Goal: Contribute content: Contribute content

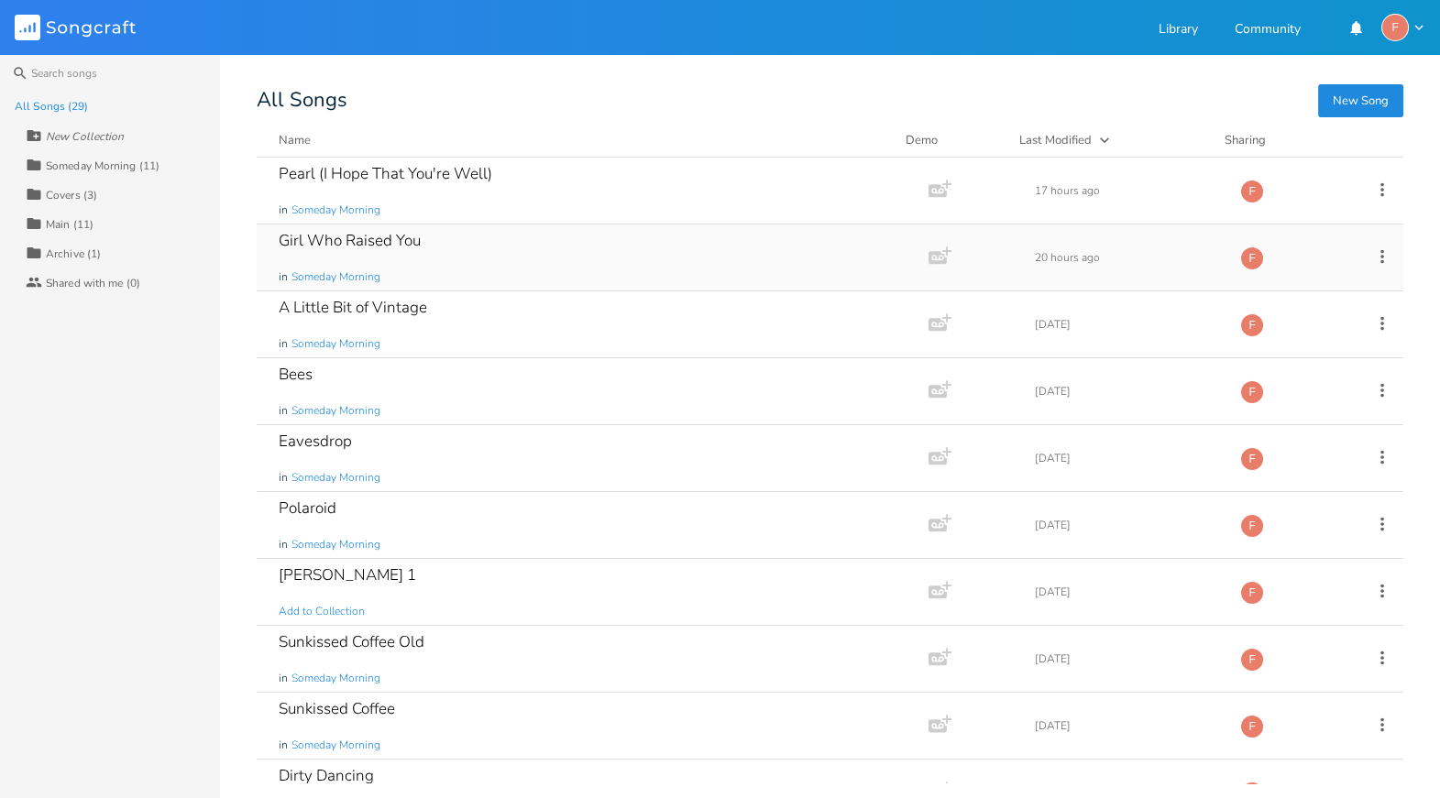
click at [427, 258] on div "Girl Who Raised You in Someday Morning" at bounding box center [589, 258] width 621 height 66
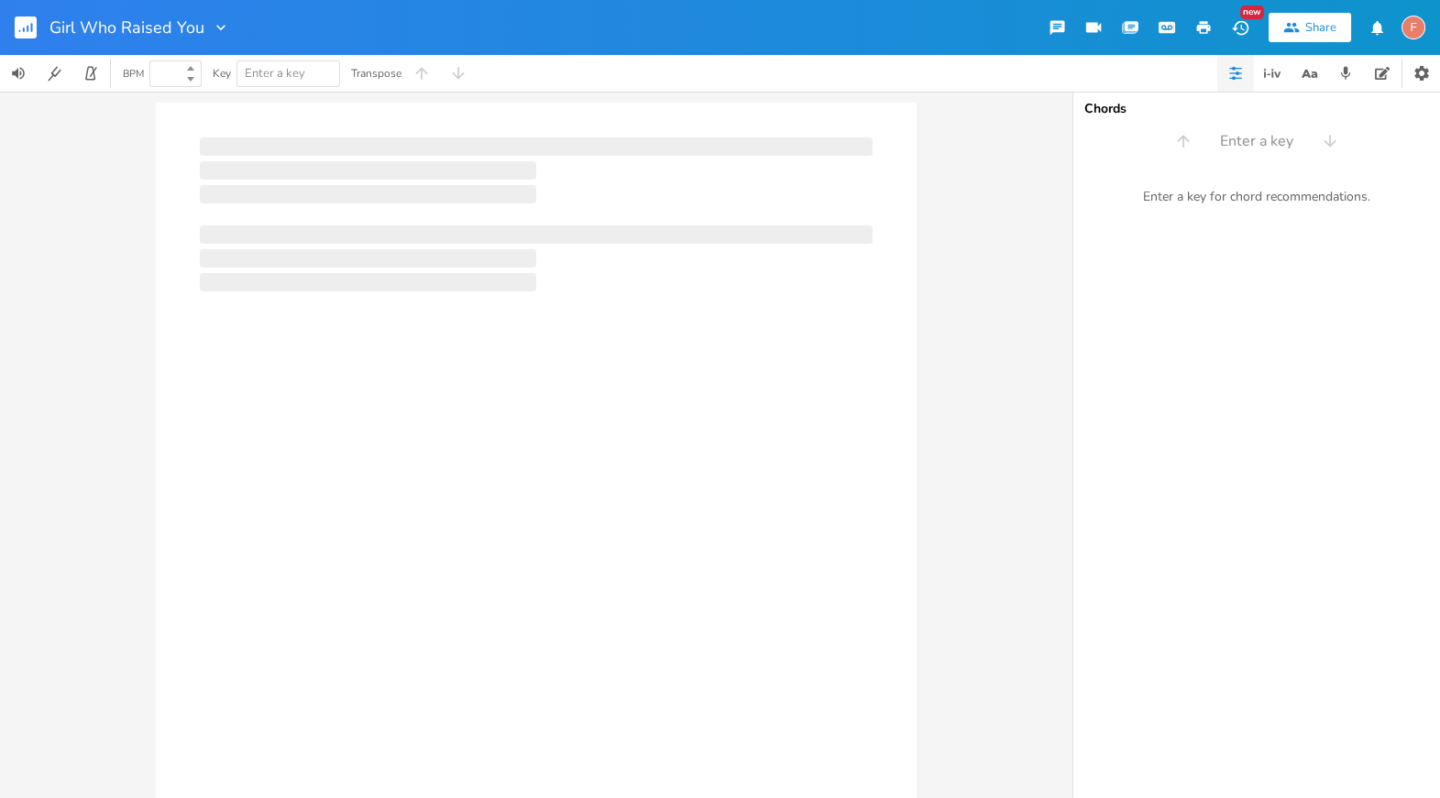
type input "100"
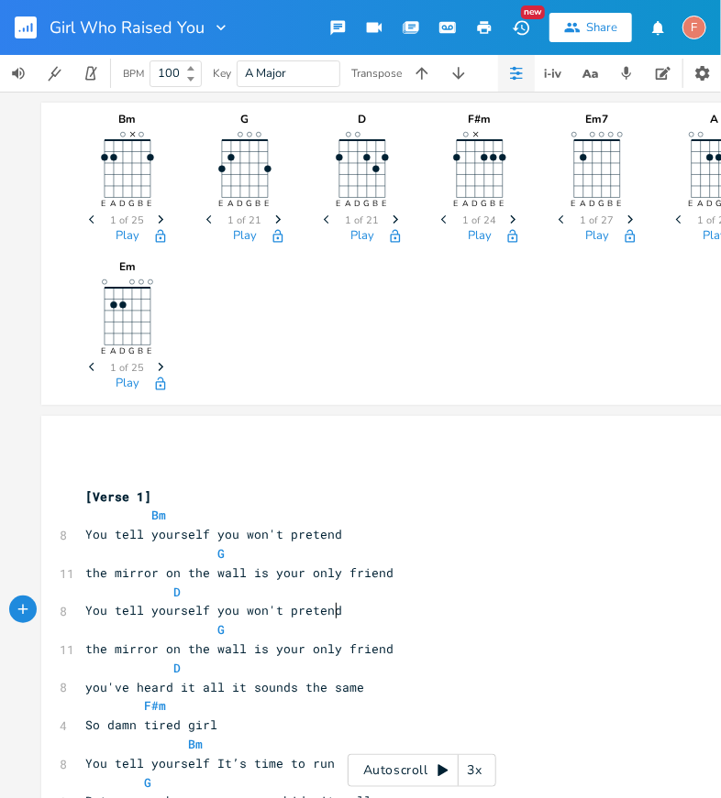
click at [345, 617] on pre "You tell yourself you won't pretend" at bounding box center [413, 610] width 662 height 19
type textarea "You tell yourself you won't pretend"
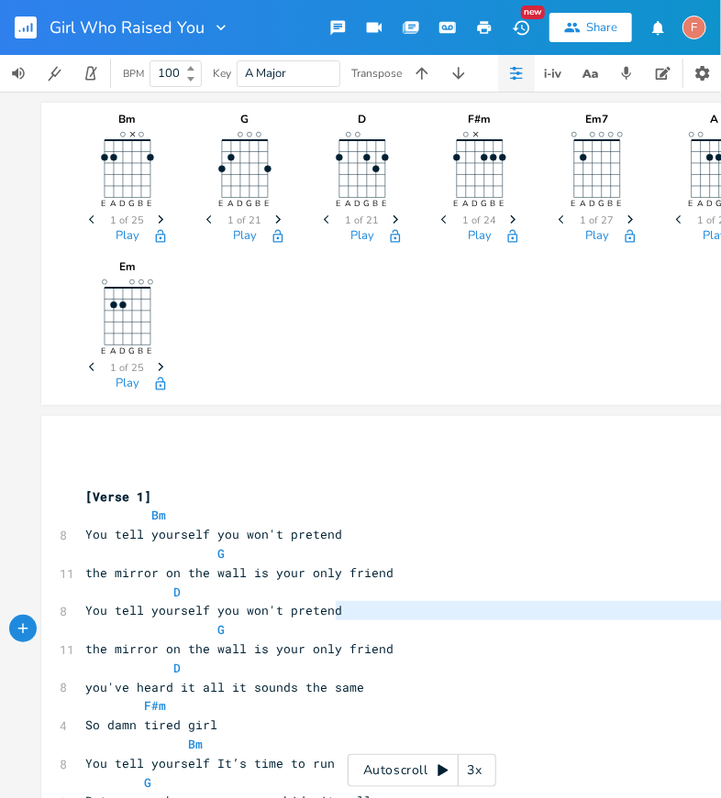
drag, startPoint x: 368, startPoint y: 612, endPoint x: 57, endPoint y: 621, distance: 310.9
click at [526, 661] on pre "D" at bounding box center [413, 668] width 662 height 19
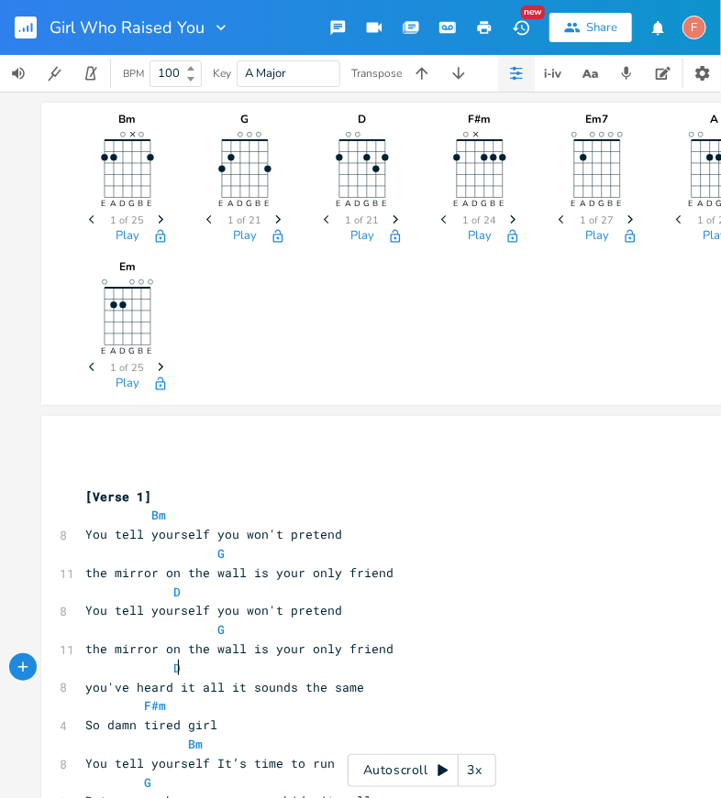
click at [526, 661] on pre "D" at bounding box center [413, 668] width 662 height 19
type textarea "D"
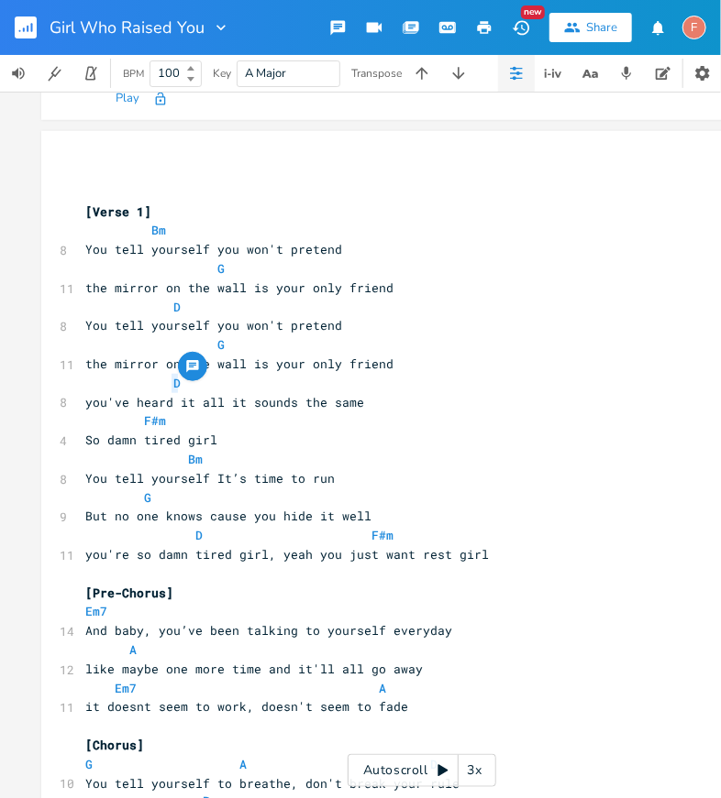
scroll to position [270, 0]
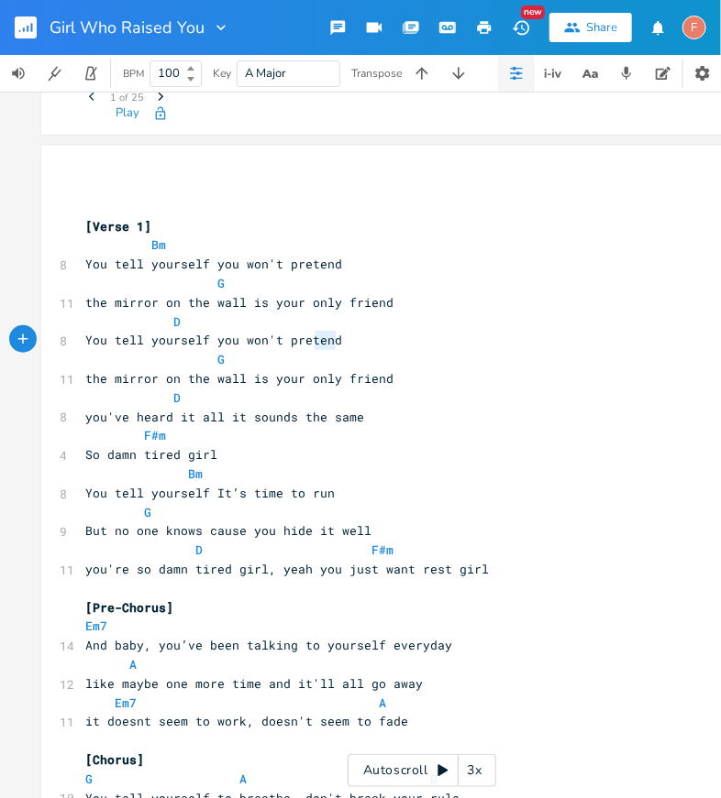
type textarea "G"
type textarea "G the mirror on the wall is your only friend"
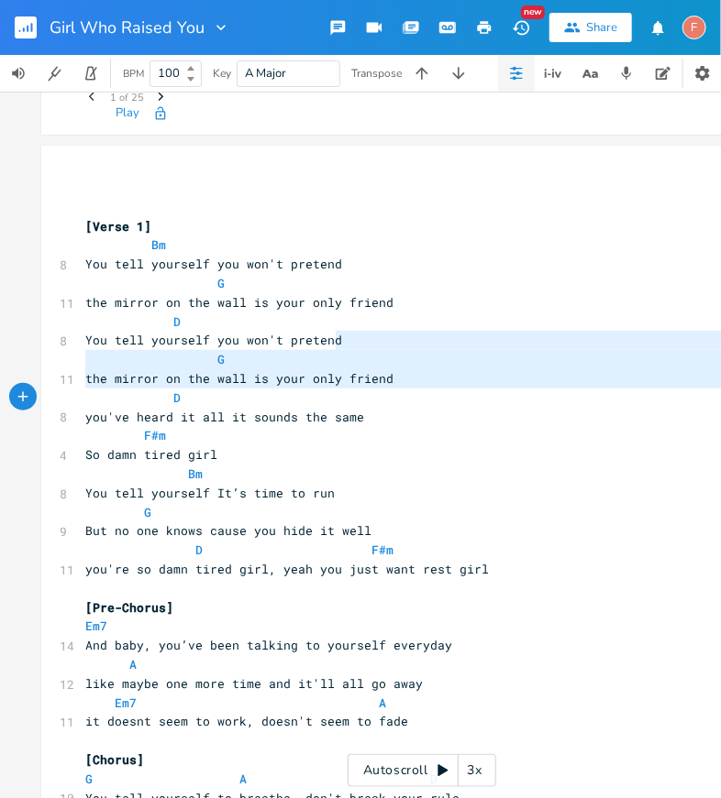
drag, startPoint x: 378, startPoint y: 339, endPoint x: 17, endPoint y: 399, distance: 365.2
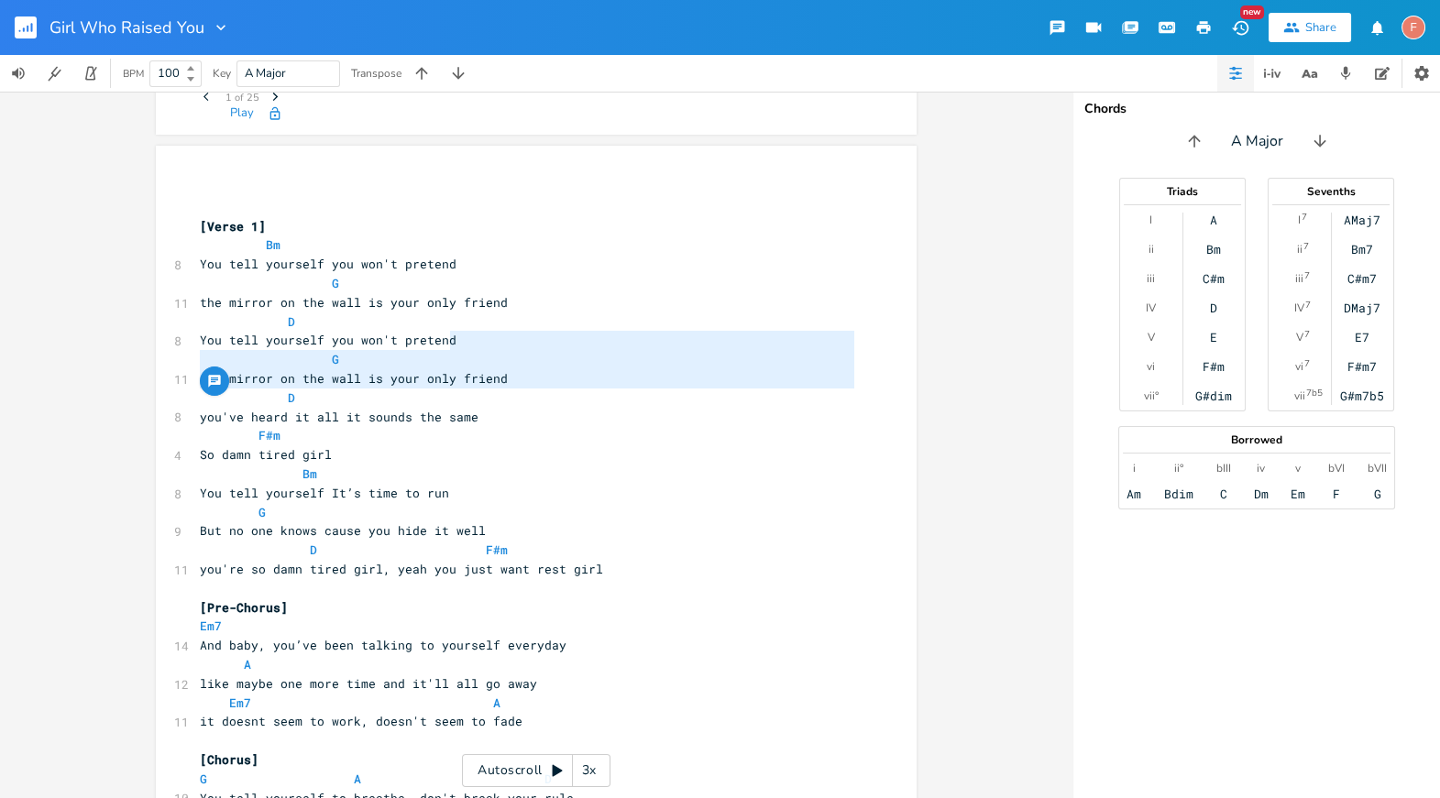
click at [1247, 27] on icon "button" at bounding box center [1239, 27] width 17 height 15
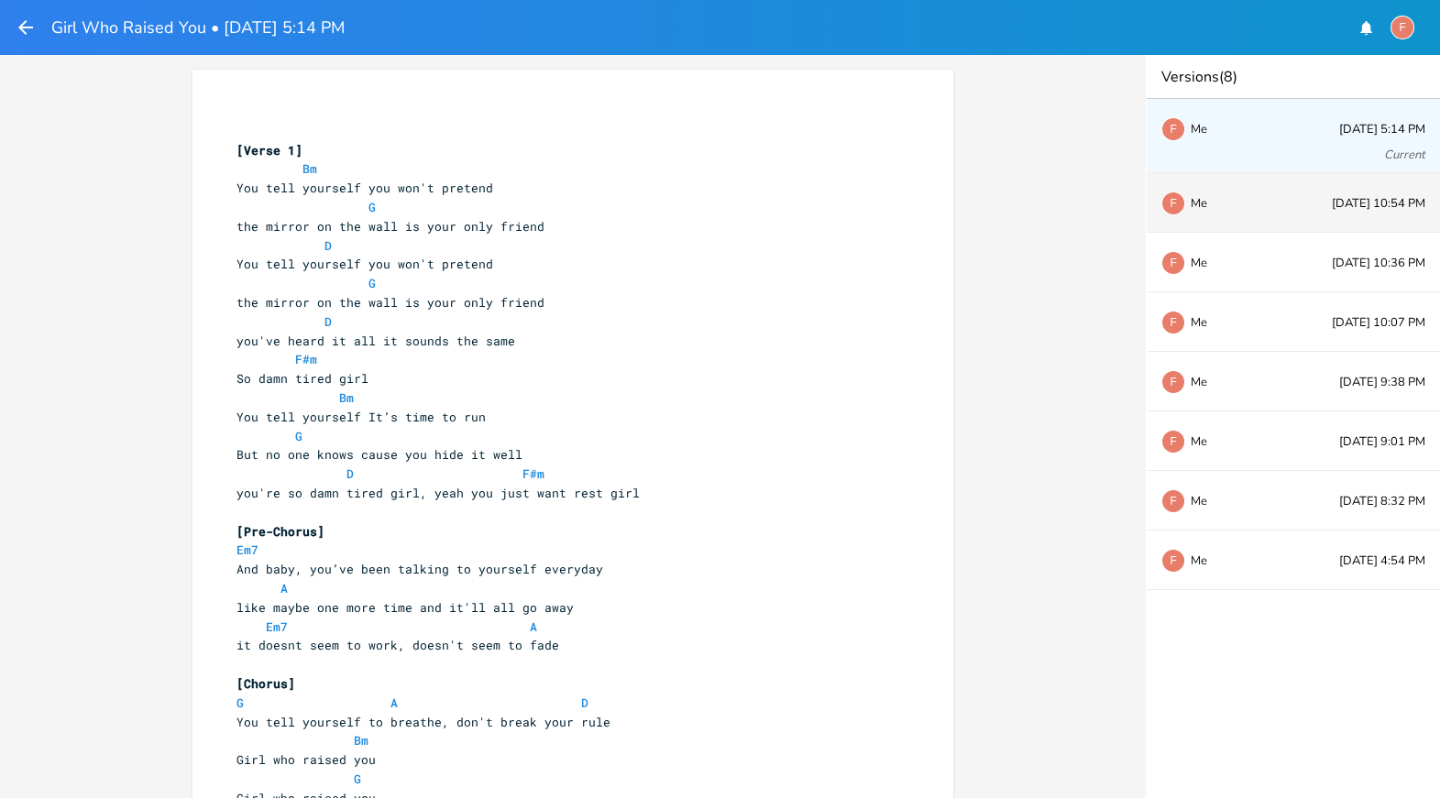
click at [1241, 196] on div "F Me [DATE] 10:54 PM" at bounding box center [1293, 203] width 293 height 60
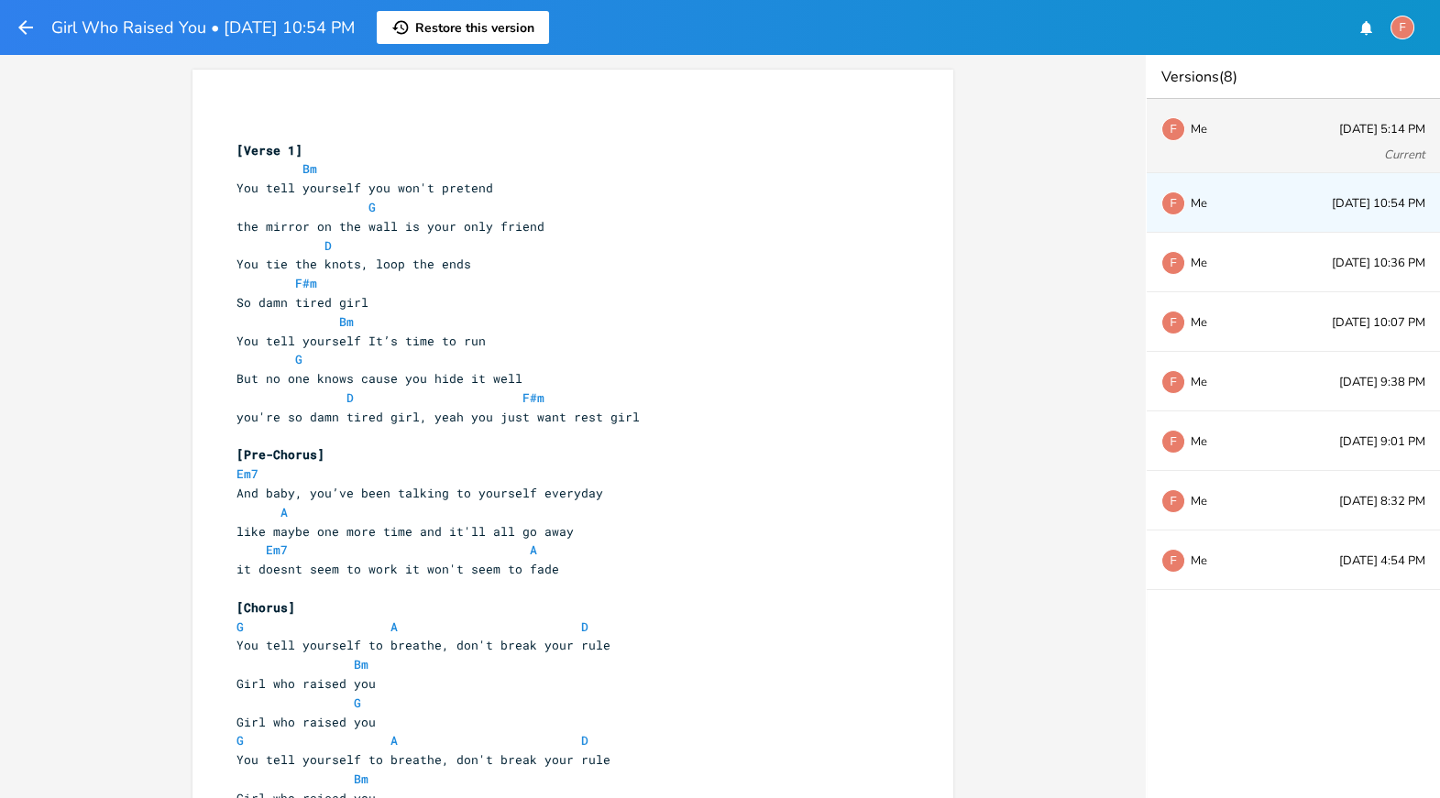
click at [1251, 132] on div "F Me" at bounding box center [1221, 128] width 121 height 11
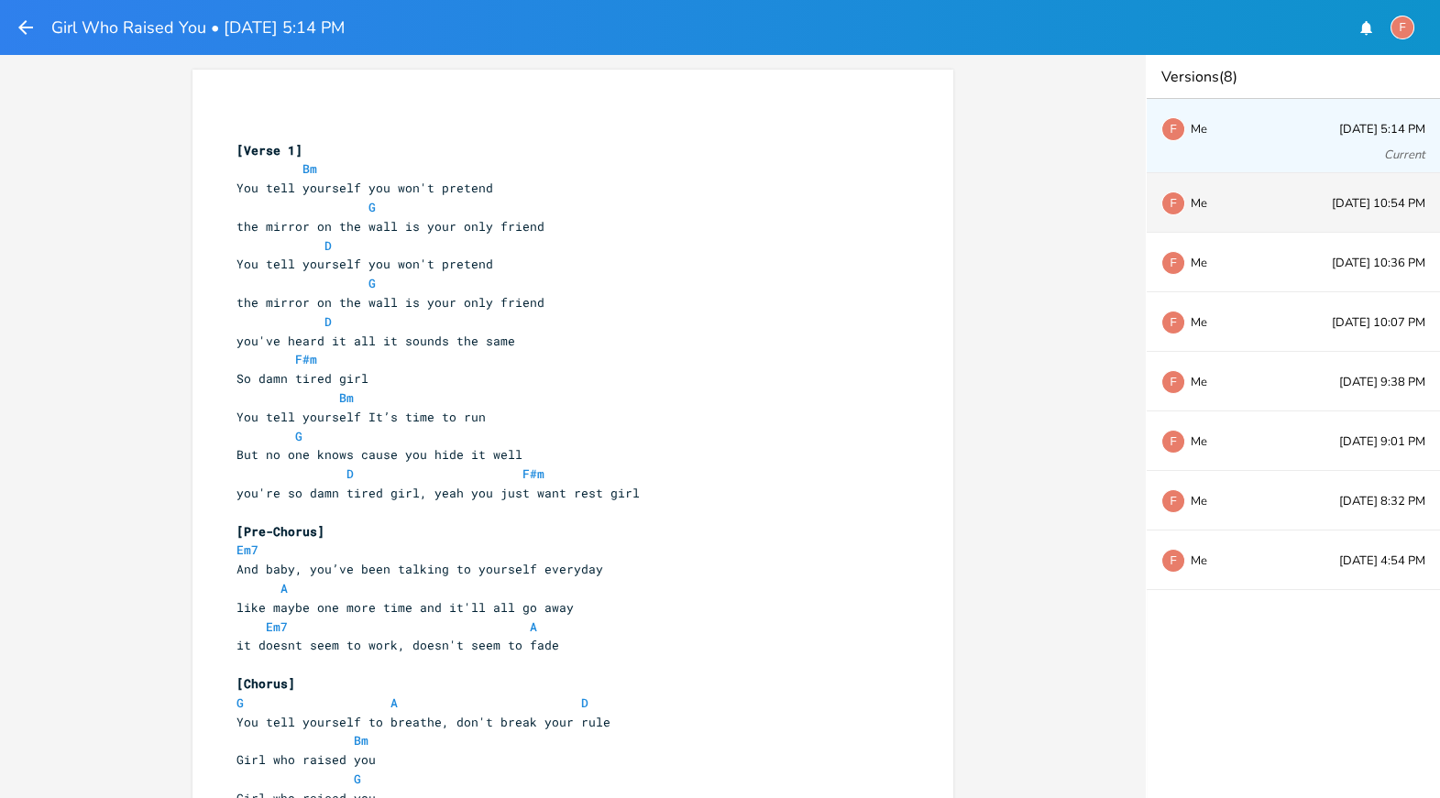
click at [1255, 222] on div "F Me [DATE] 10:54 PM" at bounding box center [1293, 203] width 293 height 60
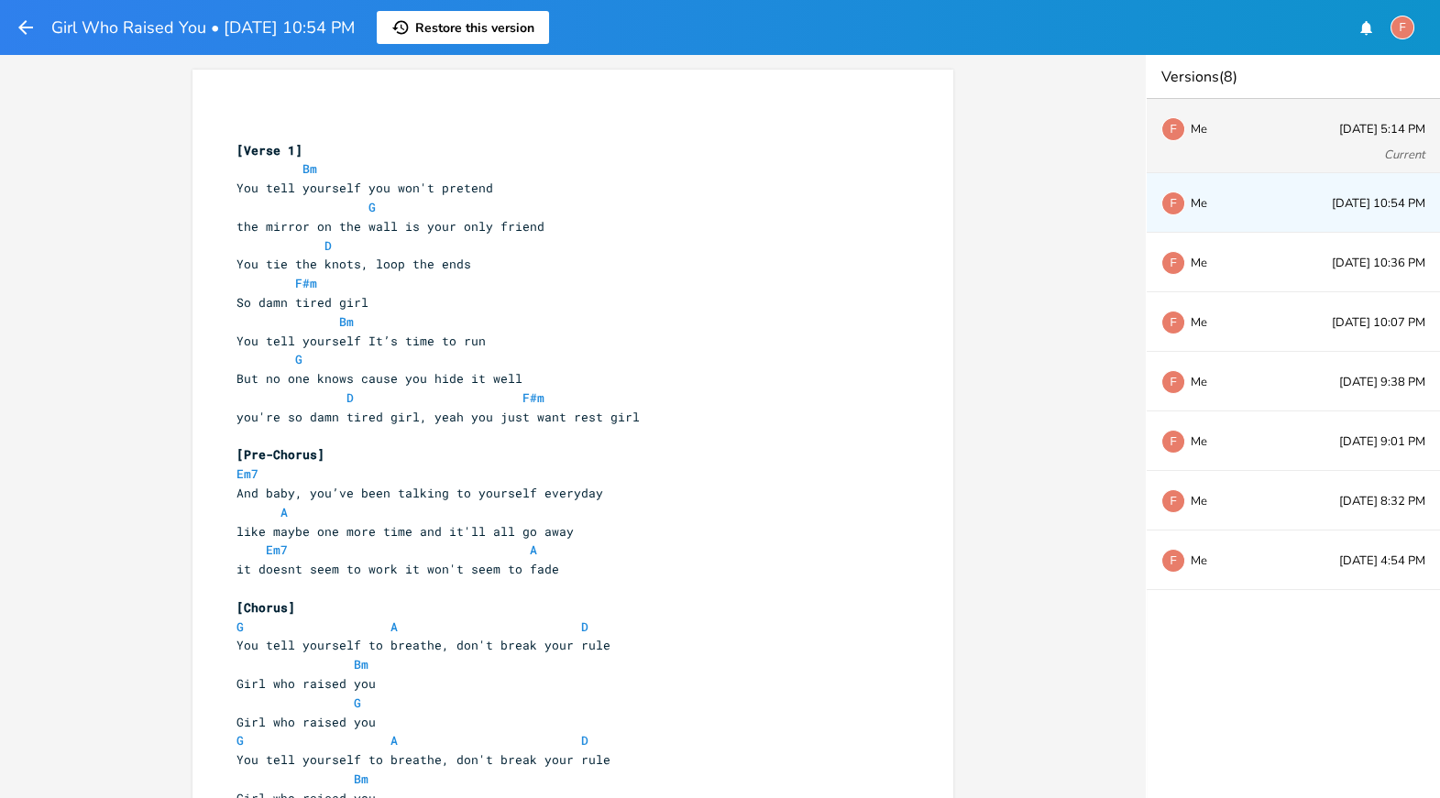
click at [1260, 114] on div "F Me [DATE] 5:14 PM Current" at bounding box center [1293, 136] width 293 height 74
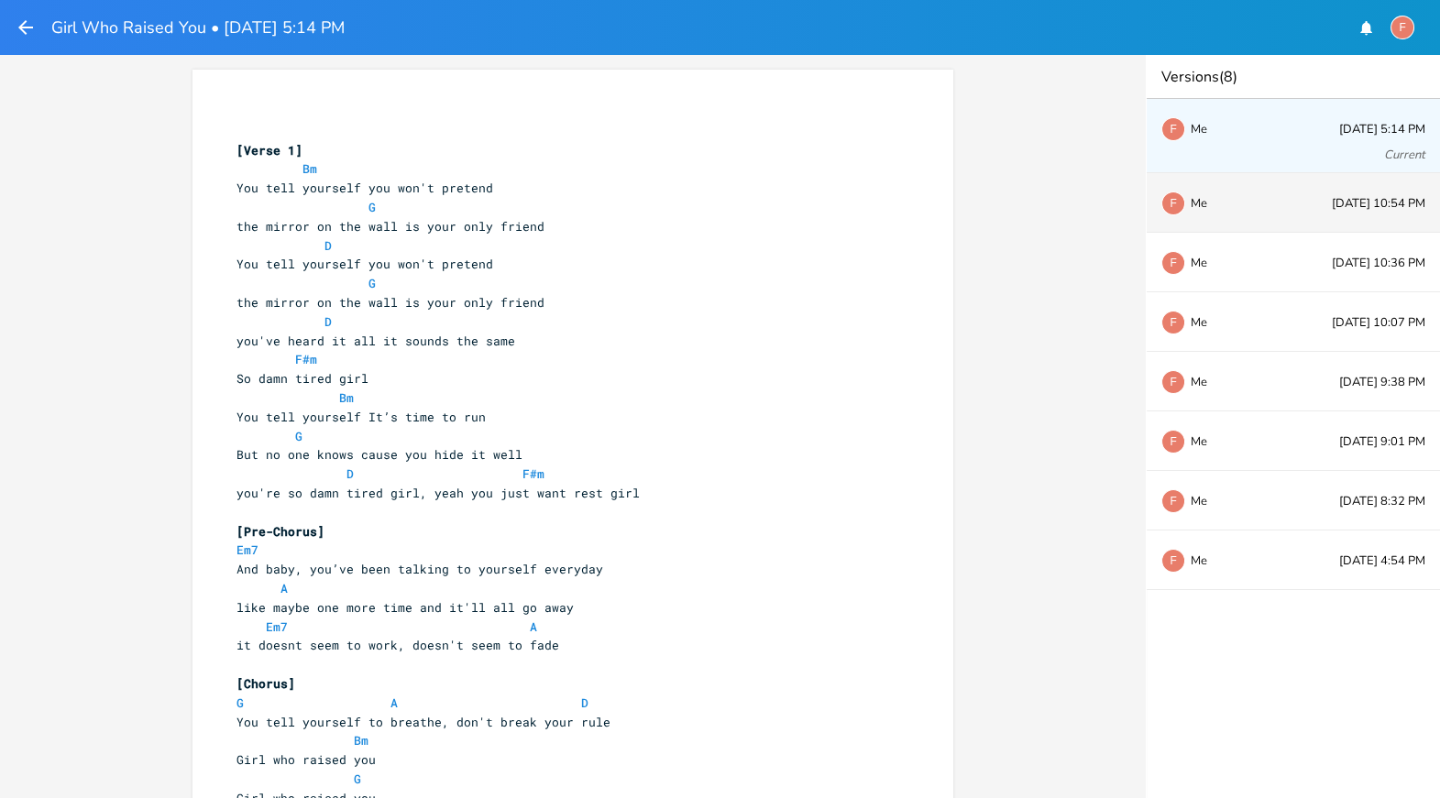
click at [1267, 206] on div "F Me" at bounding box center [1221, 202] width 121 height 11
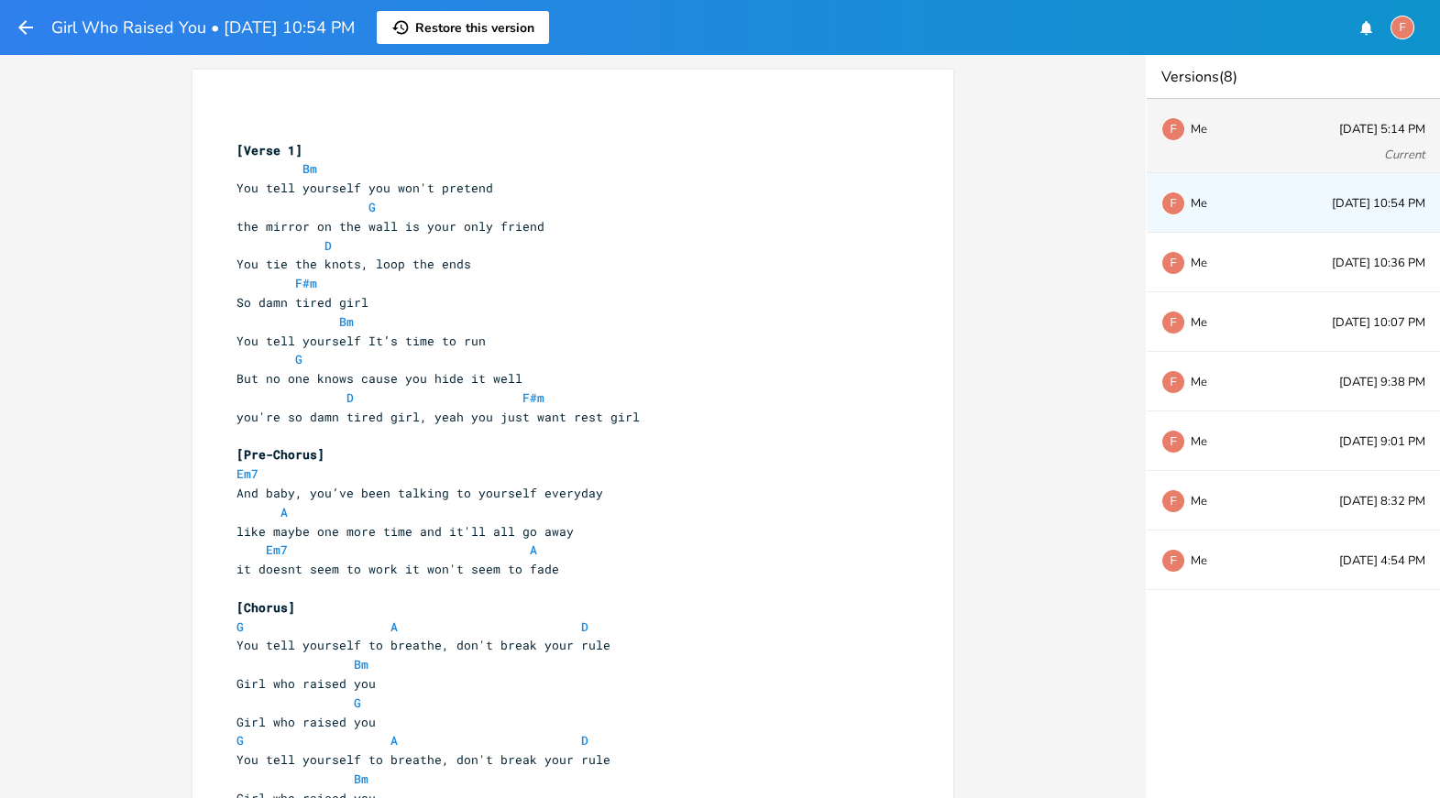
click at [1274, 144] on div "F Me [DATE] 5:14 PM Current" at bounding box center [1293, 136] width 293 height 74
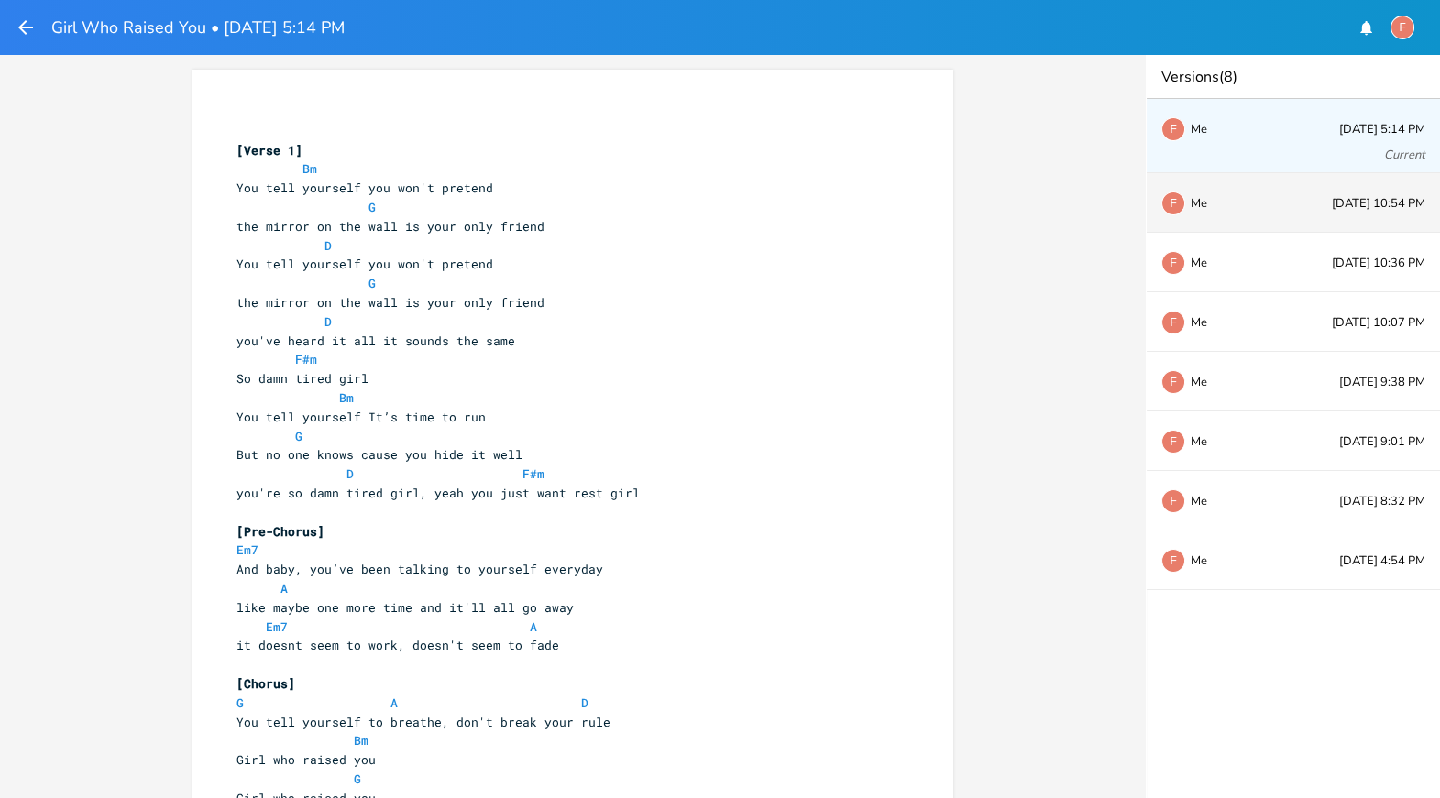
click at [1280, 210] on div "F Me [DATE] 10:54 PM" at bounding box center [1293, 203] width 293 height 60
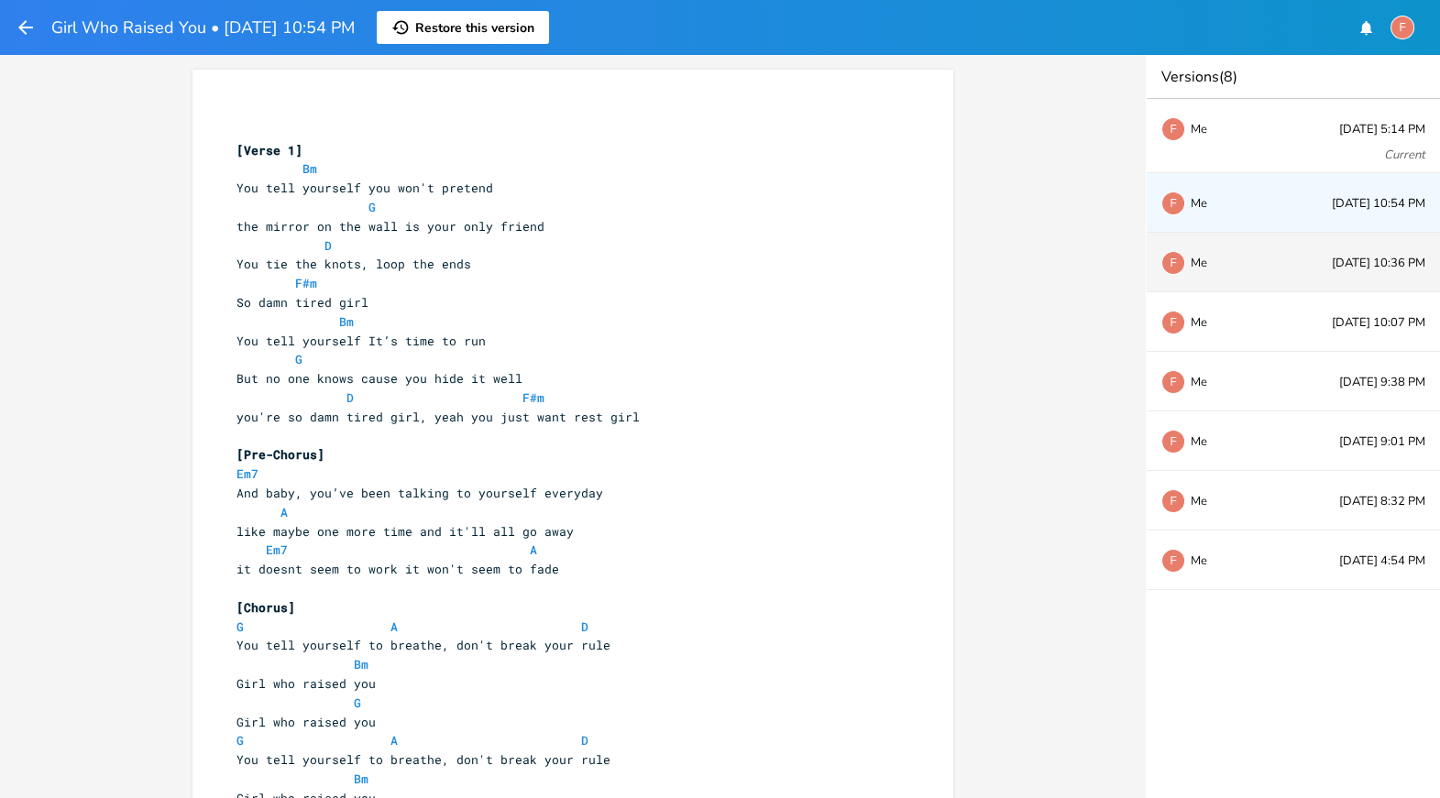
click at [1288, 275] on div "F Me [DATE] 10:36 PM" at bounding box center [1293, 263] width 293 height 60
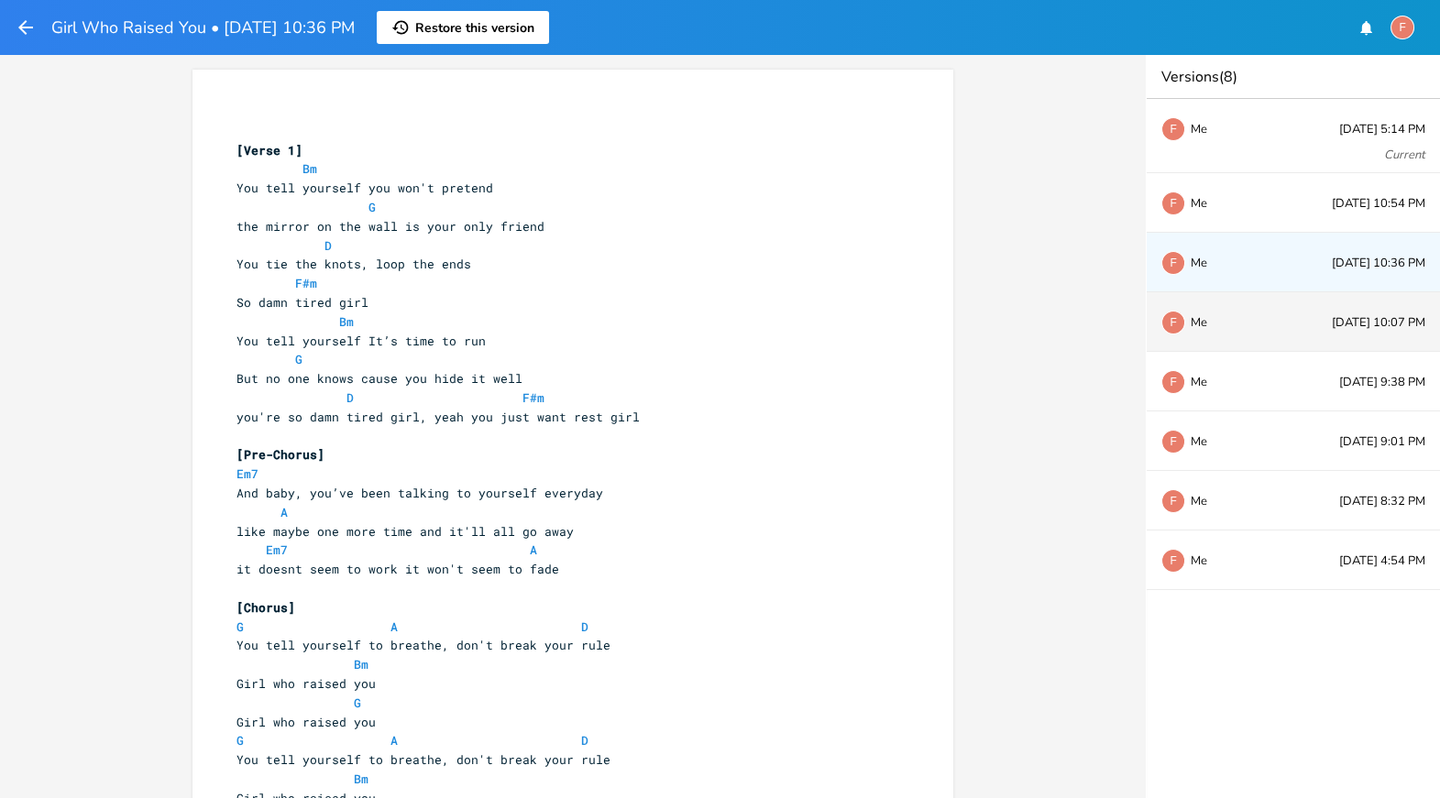
click at [1290, 324] on div "F Me [DATE] 10:07 PM" at bounding box center [1293, 322] width 293 height 60
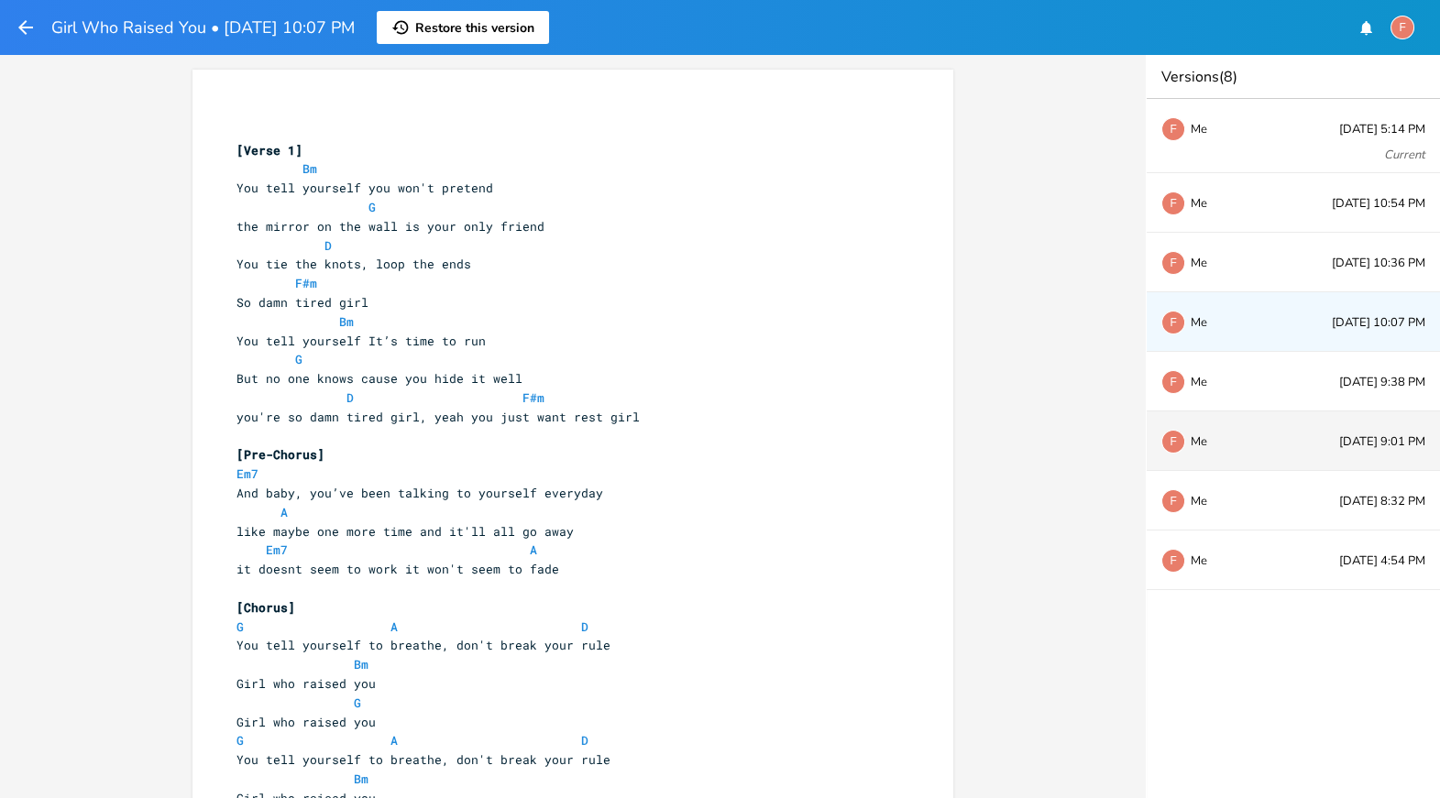
click at [1292, 426] on div "F Me [DATE] 9:01 PM" at bounding box center [1293, 442] width 293 height 60
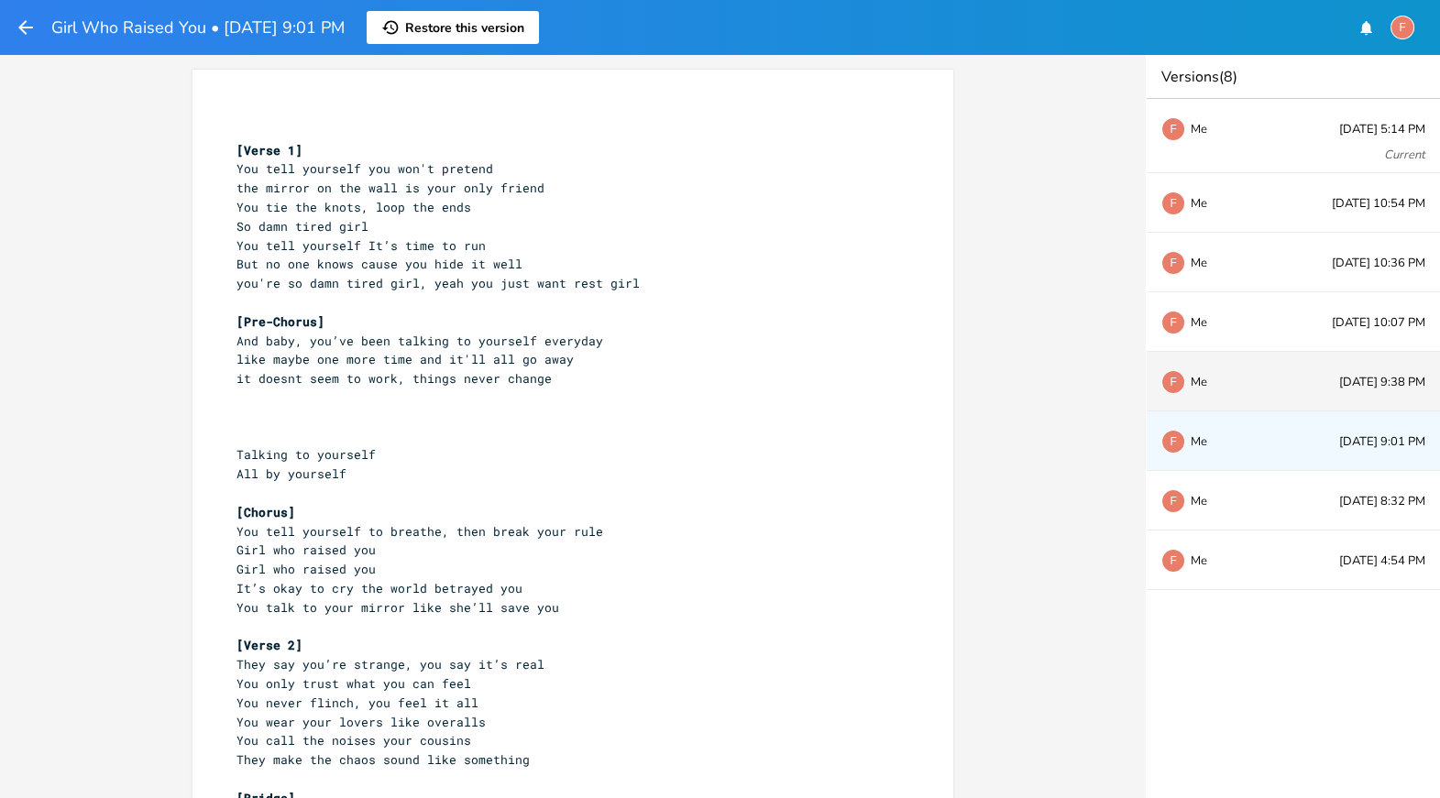
click at [1299, 364] on div "F Me [DATE] 9:38 PM" at bounding box center [1293, 382] width 293 height 60
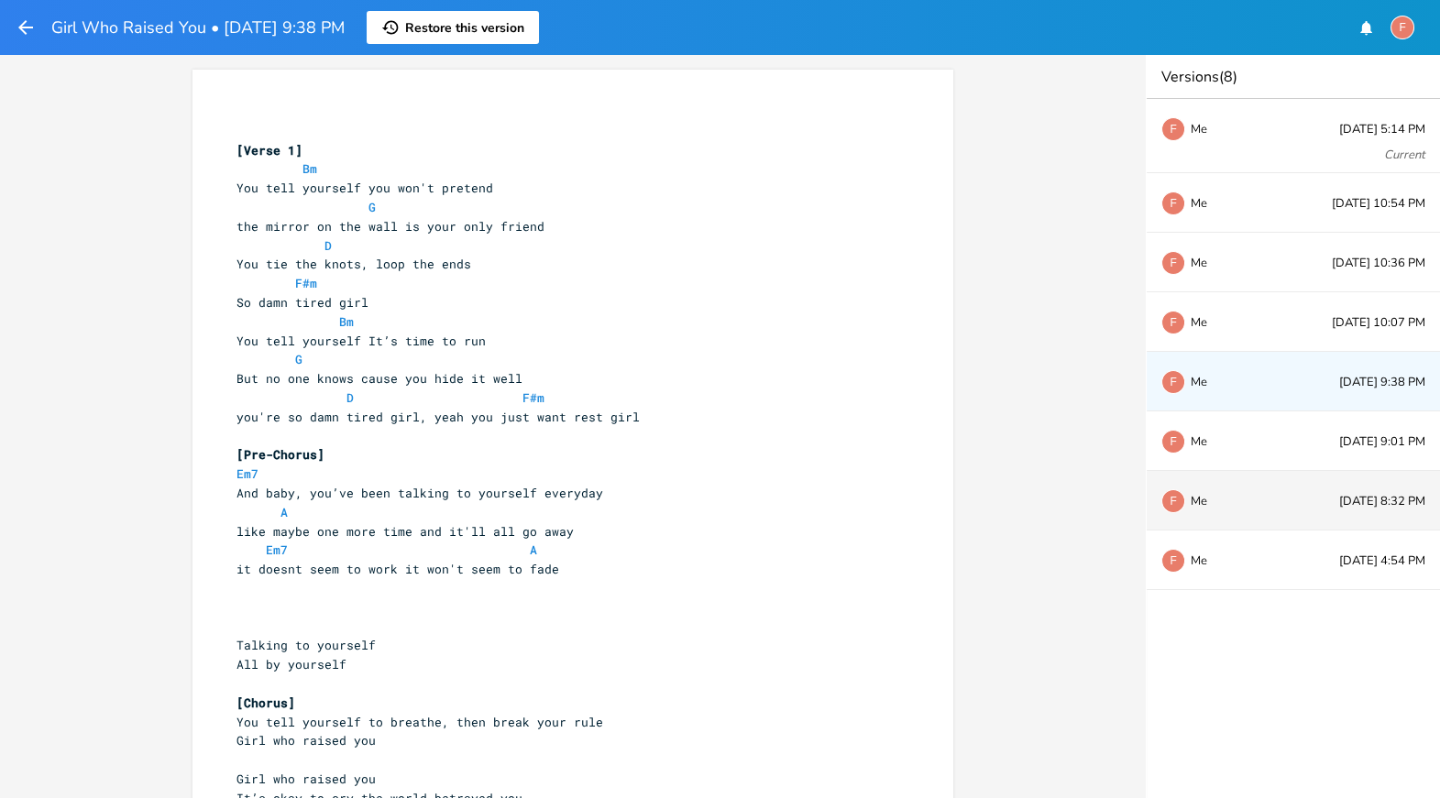
click at [1300, 487] on div "F Me [DATE] 8:32 PM" at bounding box center [1293, 501] width 293 height 60
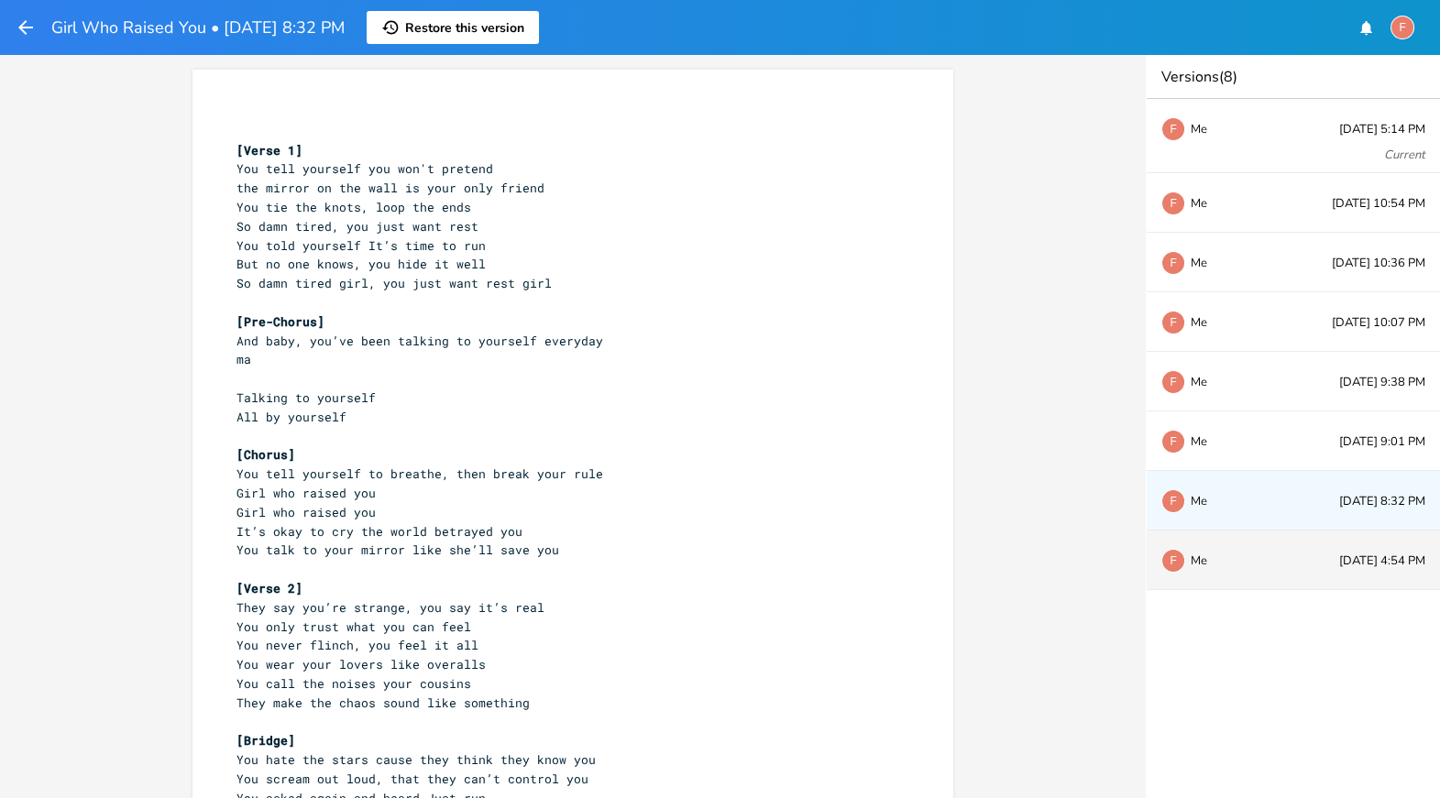
click at [1305, 561] on div "F Me [DATE] 4:54 PM" at bounding box center [1293, 561] width 293 height 60
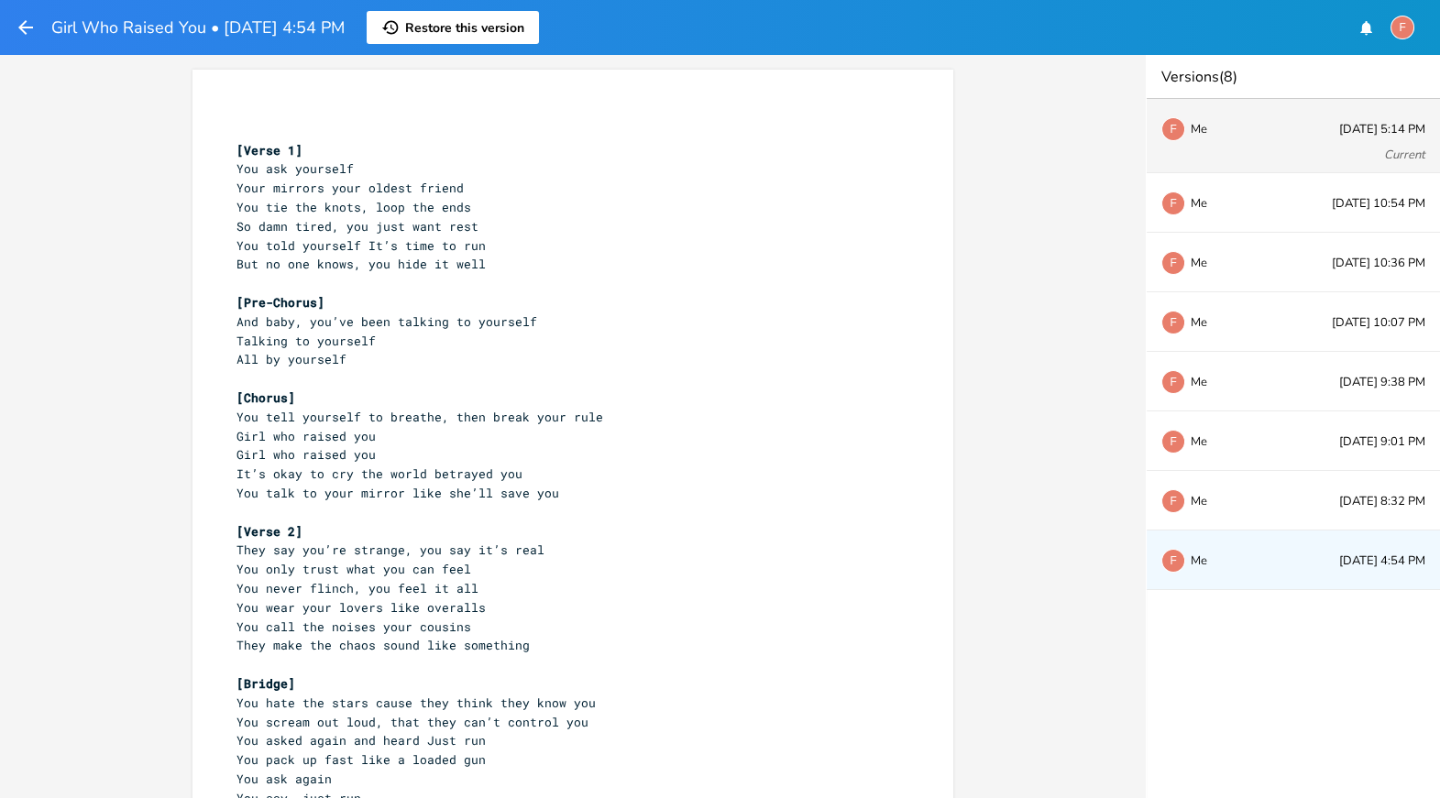
click at [1327, 119] on div "F Me [DATE] 5:14 PM Current" at bounding box center [1293, 136] width 293 height 74
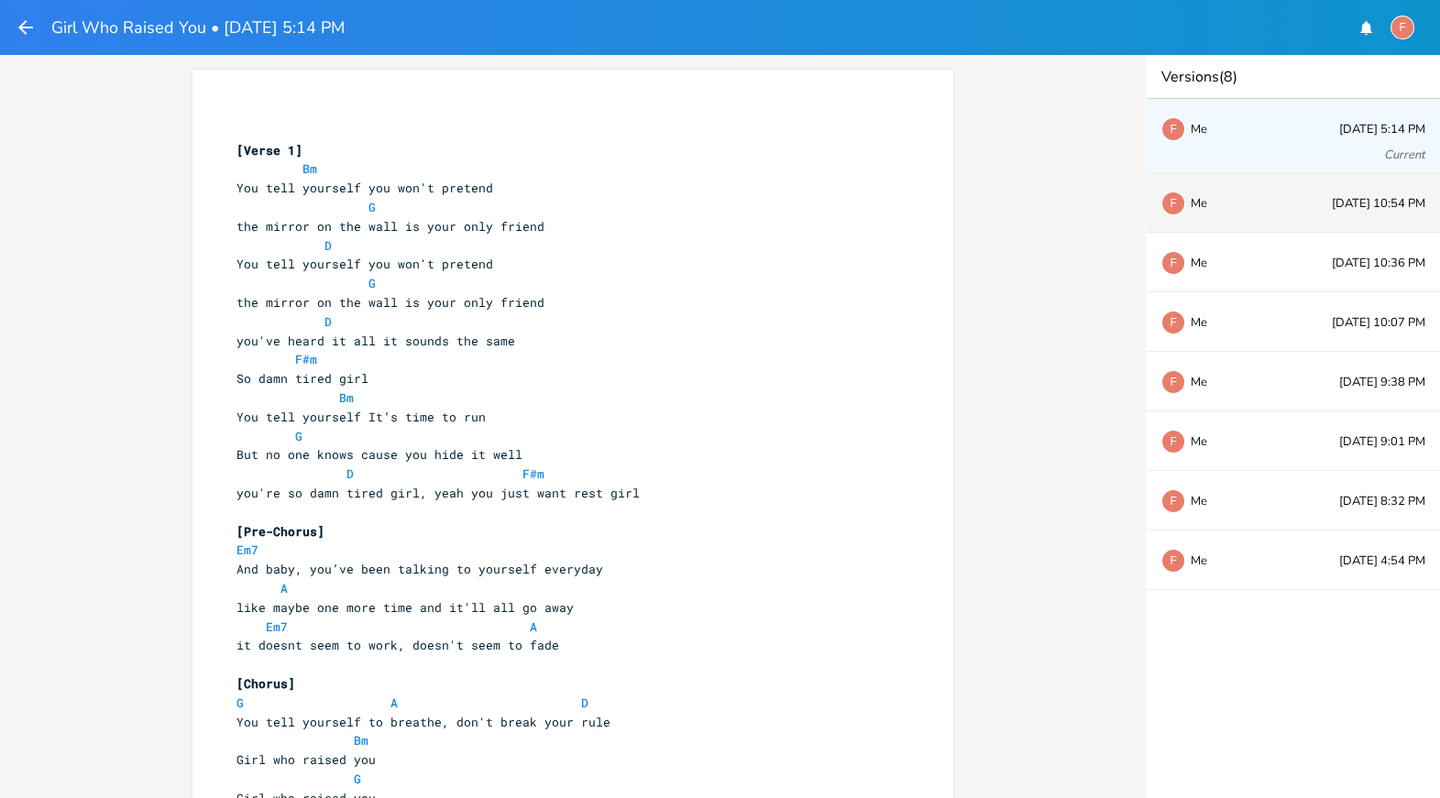
click at [1232, 203] on div "F Me" at bounding box center [1221, 202] width 121 height 11
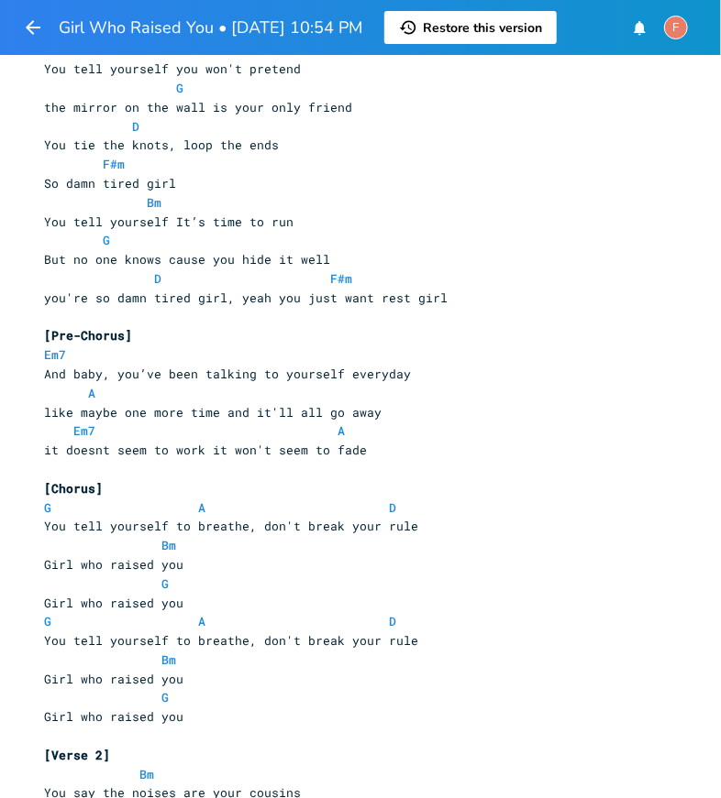
scroll to position [108, 0]
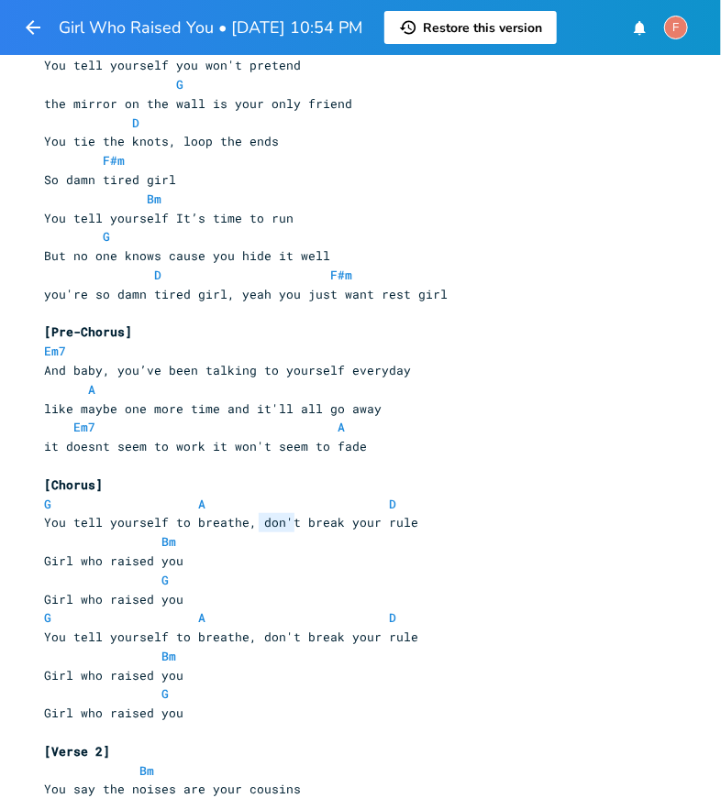
drag, startPoint x: 289, startPoint y: 525, endPoint x: 253, endPoint y: 526, distance: 35.8
click at [253, 525] on span "You tell yourself to breathe, don't break your rule" at bounding box center [231, 522] width 374 height 17
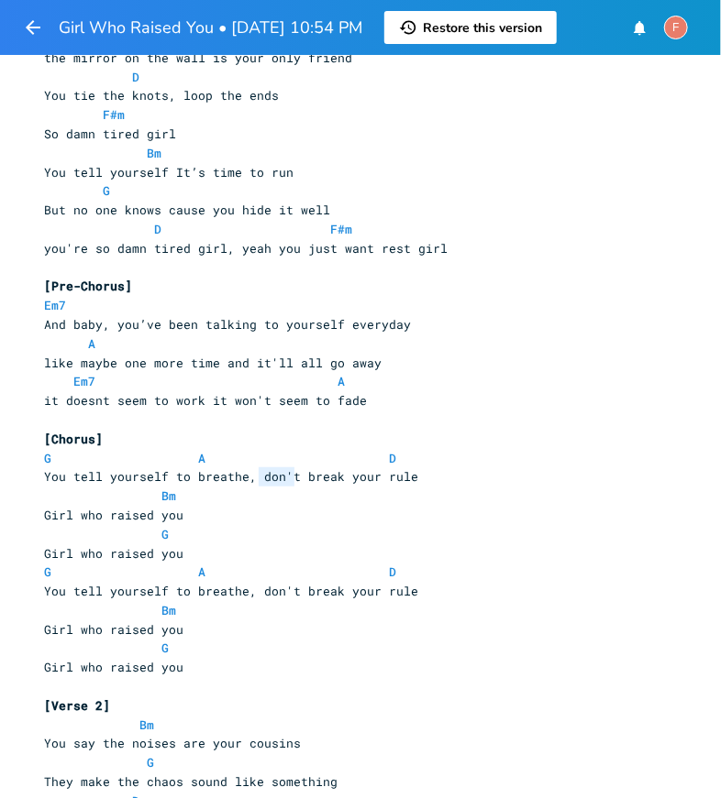
scroll to position [140, 0]
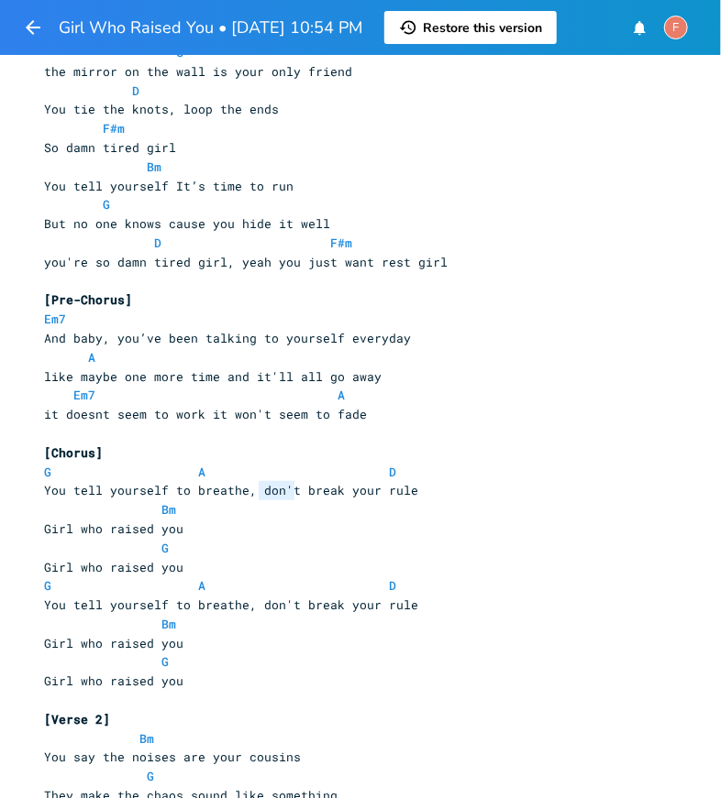
click at [270, 508] on pre "Bm" at bounding box center [371, 510] width 662 height 19
click at [269, 493] on span "You tell yourself to breathe, don't break your rule" at bounding box center [231, 490] width 374 height 17
click at [443, 17] on button "History Restore this version" at bounding box center [470, 27] width 172 height 33
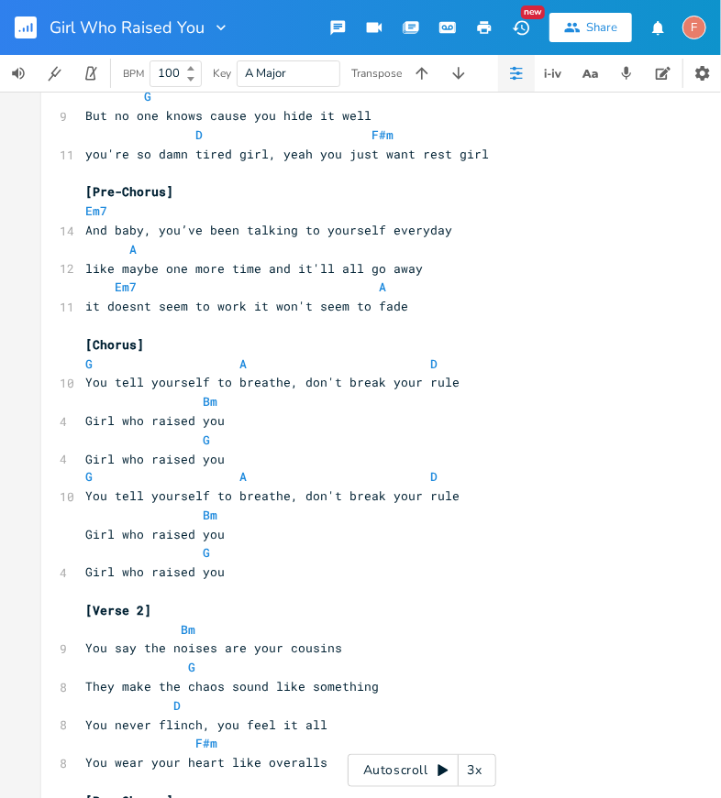
scroll to position [611, 0]
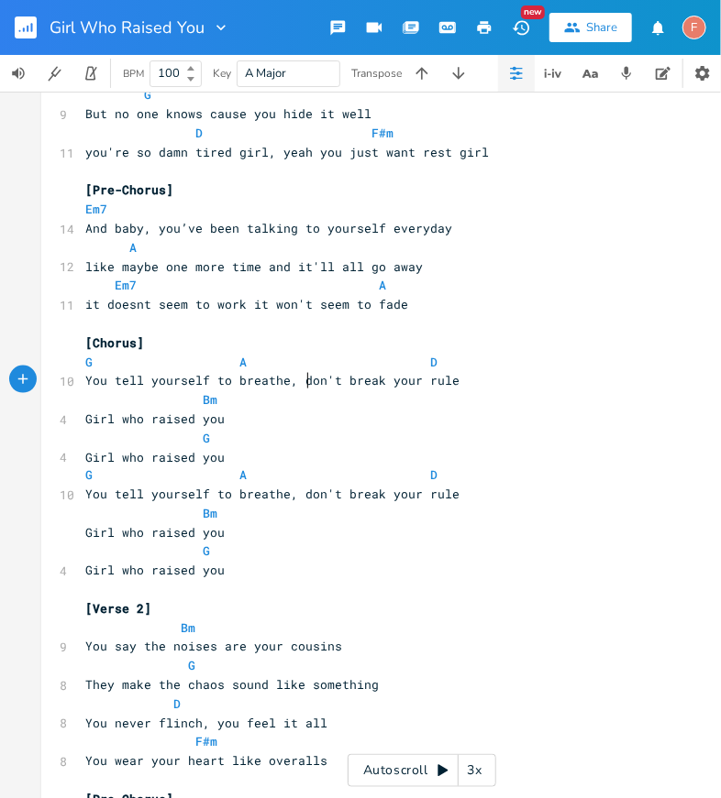
click at [299, 379] on span "You tell yourself to breathe, don't break your rule" at bounding box center [272, 380] width 374 height 17
type textarea "then you"
click at [392, 381] on span "You tell yourself to breathe, then you don't break your rule" at bounding box center [305, 380] width 440 height 17
click at [82, 422] on pre "Girl who raised you" at bounding box center [413, 419] width 662 height 19
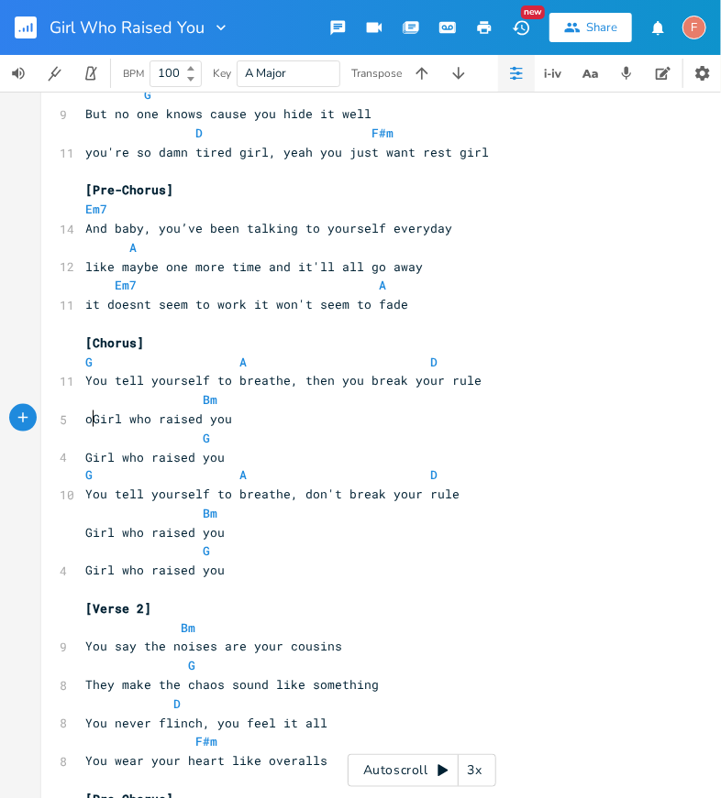
type textarea "oh"
type textarea "O"
click at [340, 500] on span "You tell yourself to breathe, don't break your rule" at bounding box center [272, 495] width 374 height 17
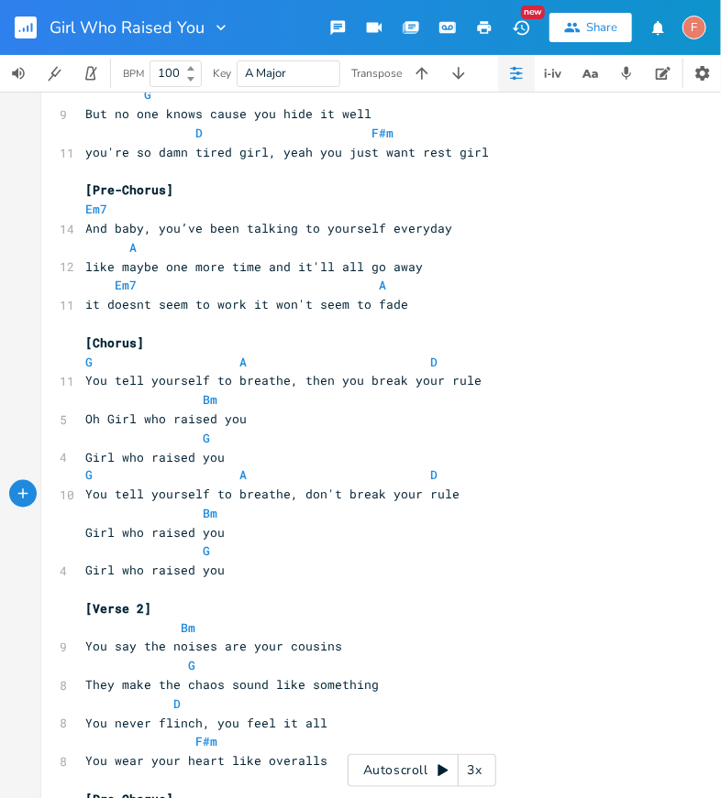
click at [295, 497] on span "You tell yourself to breathe, don't break your rule" at bounding box center [272, 495] width 374 height 17
type textarea "and"
click at [85, 535] on span "Girl who raised you" at bounding box center [154, 533] width 139 height 17
click at [118, 535] on span "Girl who raised you" at bounding box center [154, 533] width 139 height 17
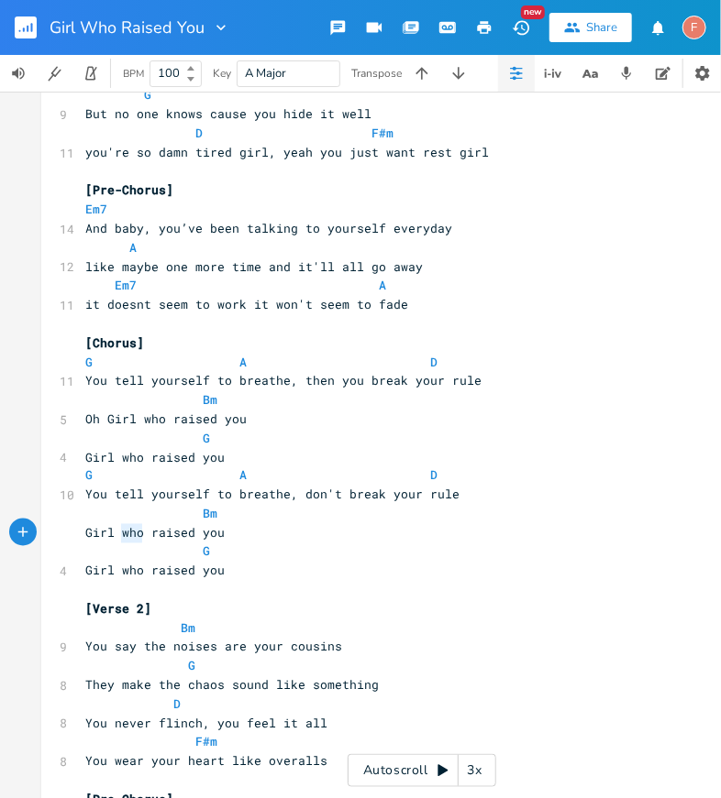
click at [118, 535] on span "Girl who raised you" at bounding box center [154, 533] width 139 height 17
type textarea "you"
click at [85, 534] on span "Girl you raised you" at bounding box center [154, 533] width 139 height 17
type textarea "Oh"
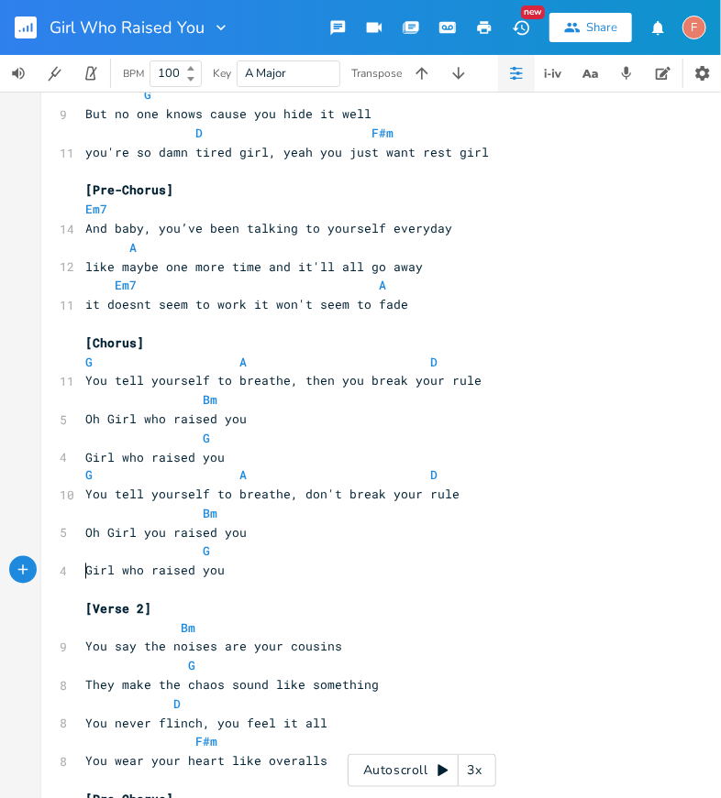
click at [82, 568] on pre "Girl who raised you" at bounding box center [413, 571] width 662 height 19
type textarea "the"
click at [264, 568] on pre "the Girl who raised you" at bounding box center [413, 571] width 662 height 19
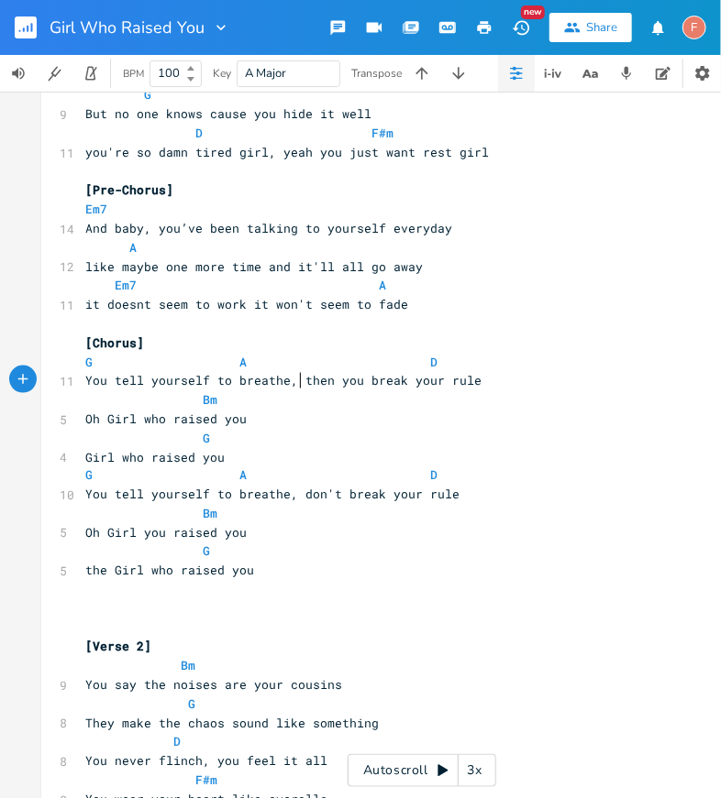
click at [298, 375] on span "You tell yourself to breathe, then you break your rule" at bounding box center [283, 380] width 396 height 17
type textarea "and"
click at [82, 450] on pre "Girl who raised you" at bounding box center [413, 457] width 662 height 19
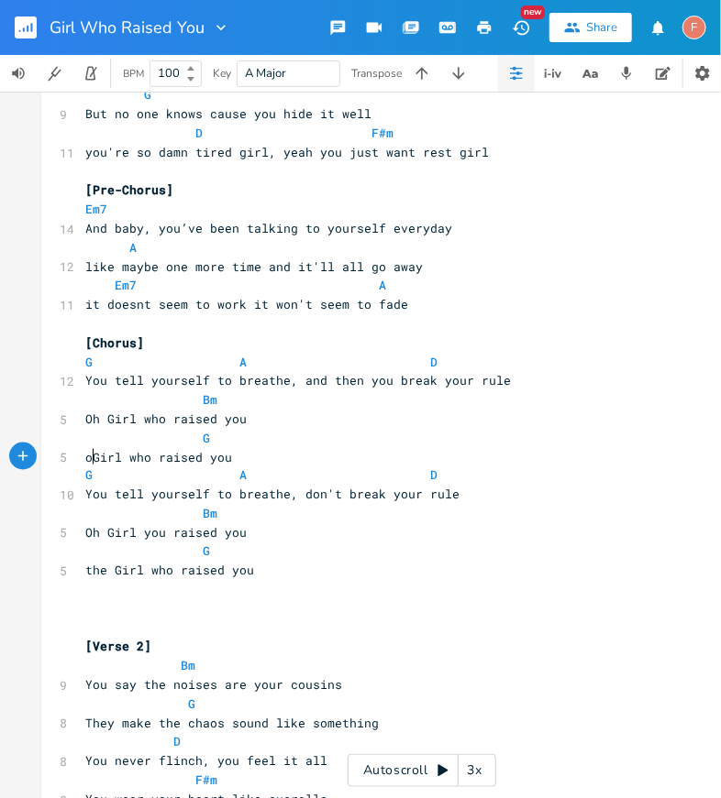
type textarea "oh"
click at [309, 379] on span "You tell yourself to breathe, and then you break your rule" at bounding box center [297, 380] width 425 height 17
type textarea "and"
click at [309, 379] on span "You tell yourself to breathe, and then you break your rule" at bounding box center [297, 380] width 425 height 17
click at [244, 419] on pre "Oh Girl who raised you" at bounding box center [413, 419] width 662 height 19
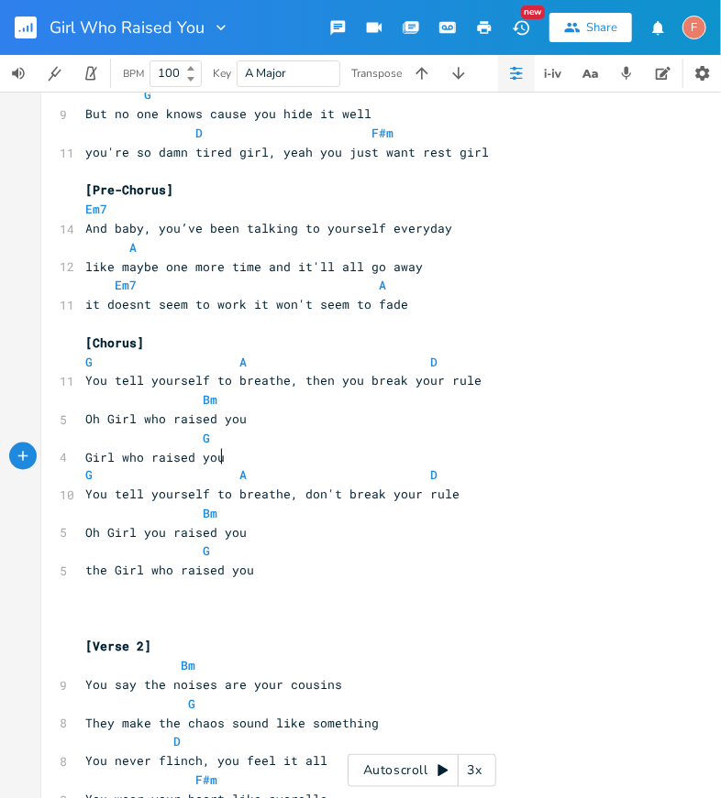
click at [259, 456] on pre "Girl who raised you" at bounding box center [413, 457] width 662 height 19
click at [216, 492] on span "You tell yourself to breathe, don't break your rule" at bounding box center [272, 495] width 374 height 17
type textarea "to"
click at [216, 492] on span "You tell yourself to breathe, don't break your rule" at bounding box center [272, 495] width 374 height 17
click at [364, 377] on span "You tell yourself to breathe, then you break your rule" at bounding box center [283, 380] width 396 height 17
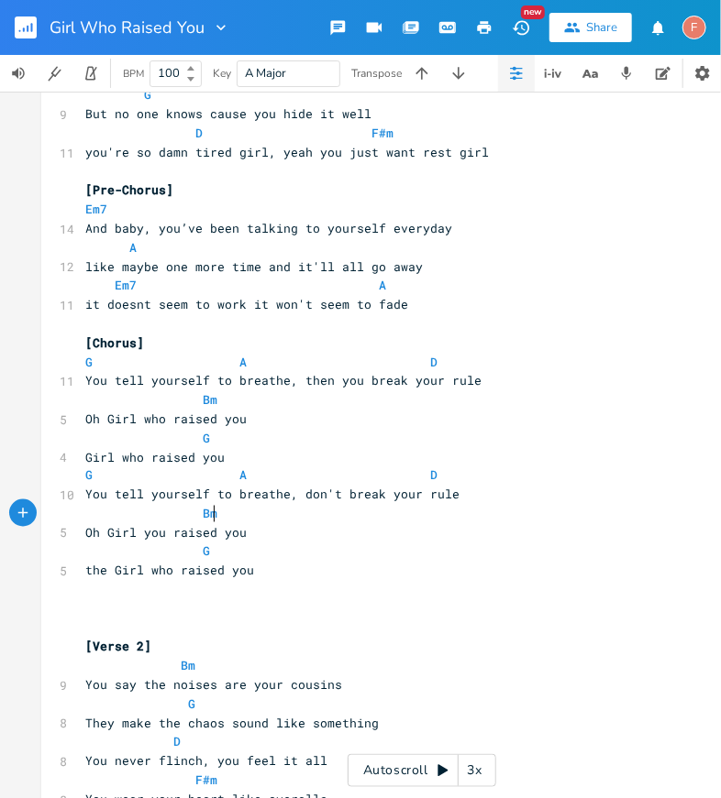
click at [498, 512] on pre "Bm" at bounding box center [413, 514] width 662 height 19
click at [154, 567] on span "the Girl who raised you" at bounding box center [169, 571] width 169 height 17
type textarea "you"
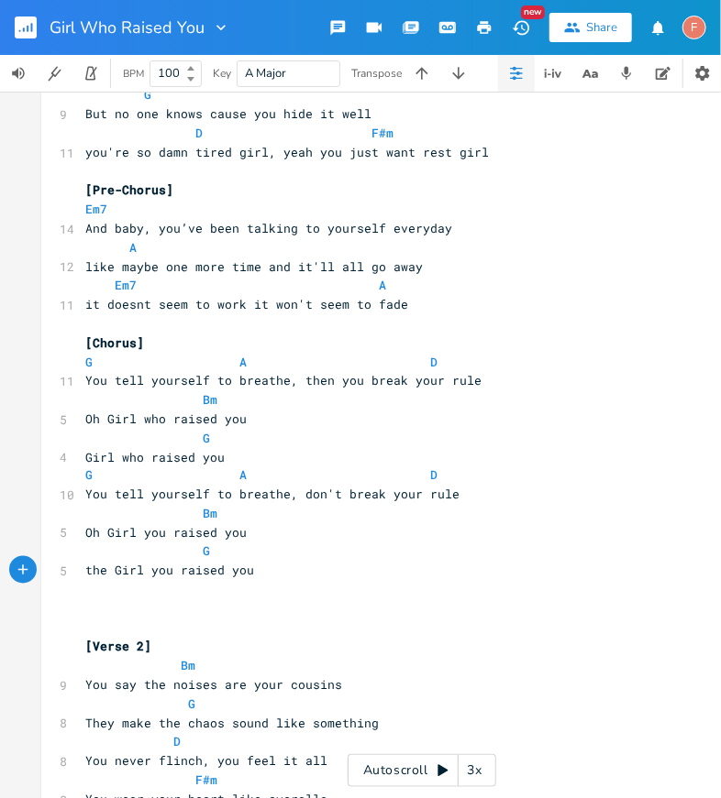
click at [298, 575] on pre "the Girl you raised you" at bounding box center [413, 571] width 662 height 19
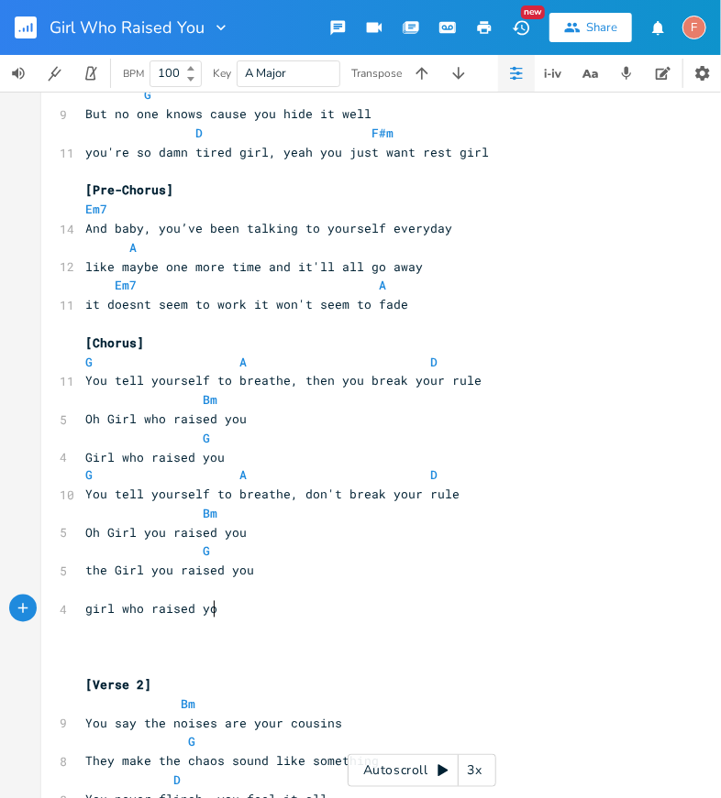
type textarea "girl who raised you"
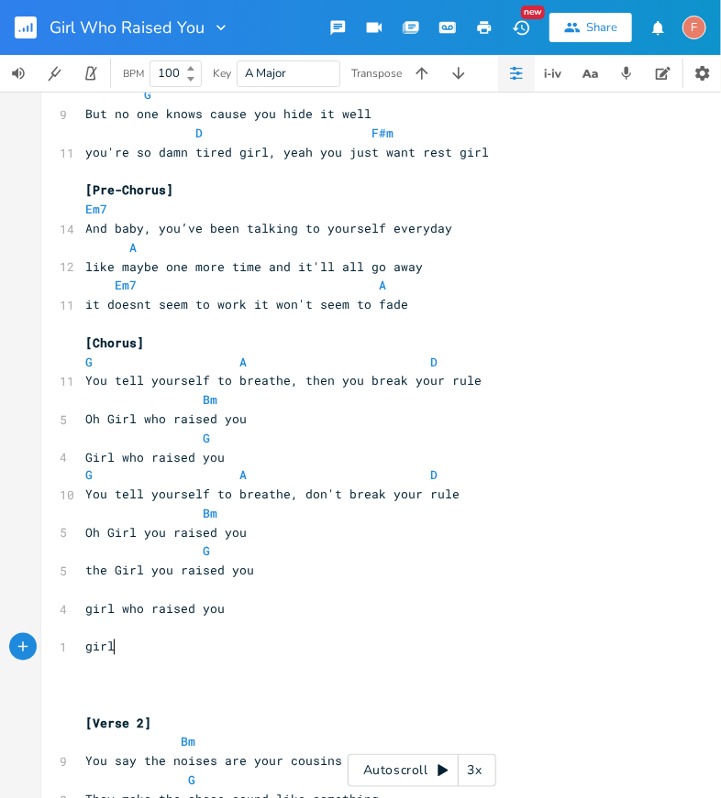
type textarea "girll."
type textarea "whor aised you"
click at [145, 648] on span "girl whor aised you" at bounding box center [154, 647] width 139 height 17
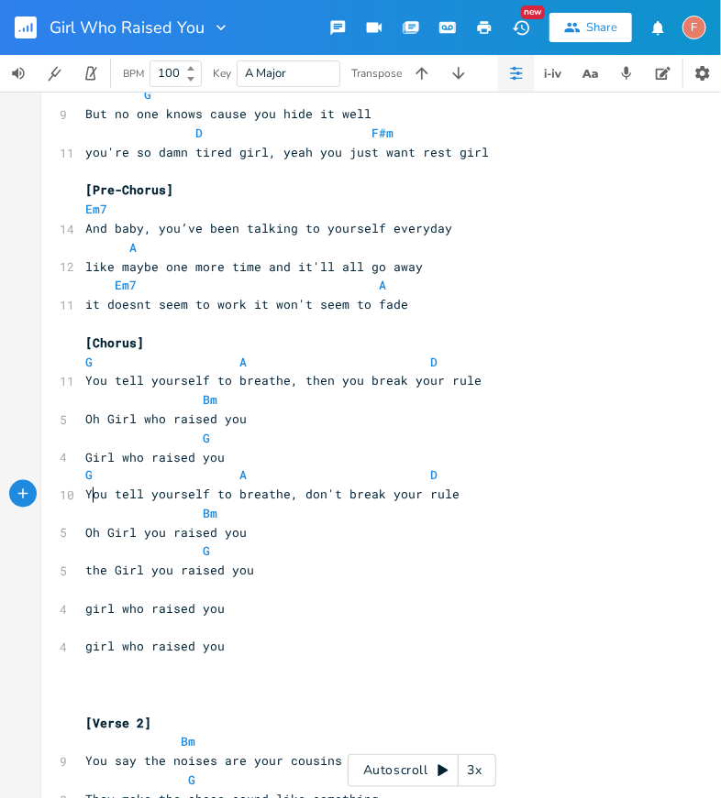
click at [88, 492] on span "You tell yourself to breathe, don't break your rule" at bounding box center [272, 495] width 374 height 17
type textarea "then"
type textarea "y"
click at [326, 492] on span "then you tell yourself to breathe, don't break your rule" at bounding box center [290, 495] width 411 height 17
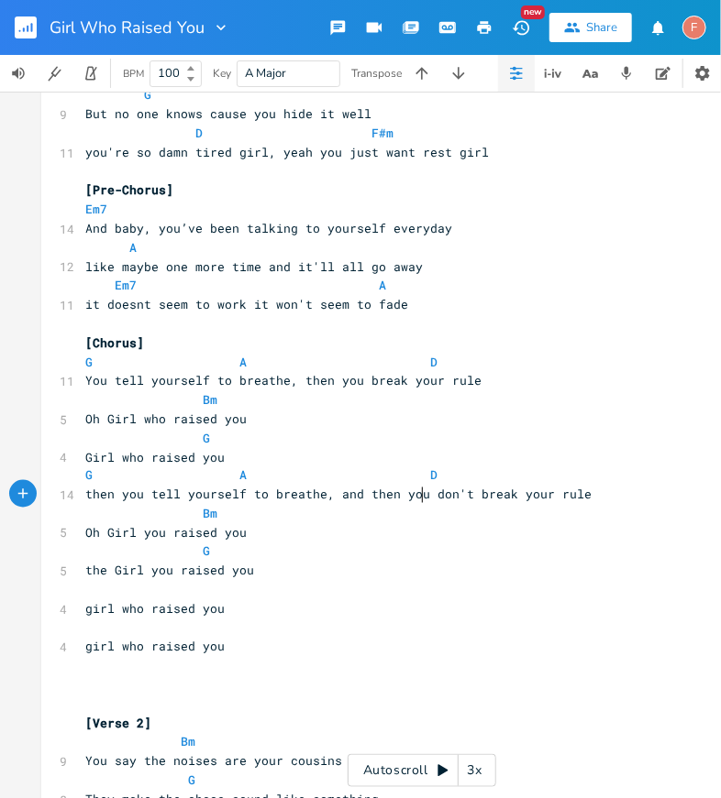
type textarea "and then you"
type textarea "don't"
drag, startPoint x: 464, startPoint y: 496, endPoint x: 421, endPoint y: 493, distance: 43.2
click at [421, 493] on span "then you tell yourself to breathe, and then you don't break your rule" at bounding box center [338, 495] width 506 height 17
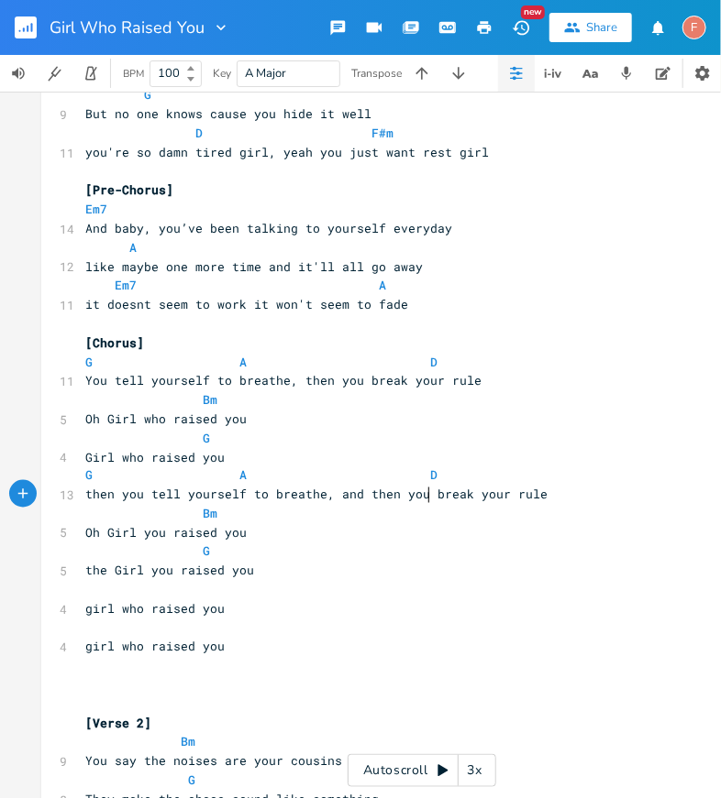
click at [270, 575] on pre "the Girl you raised you" at bounding box center [413, 571] width 662 height 19
click at [149, 534] on span "Oh Girl you raised you" at bounding box center [165, 533] width 161 height 17
click at [148, 534] on span "Oh Girl you raised you" at bounding box center [165, 533] width 161 height 17
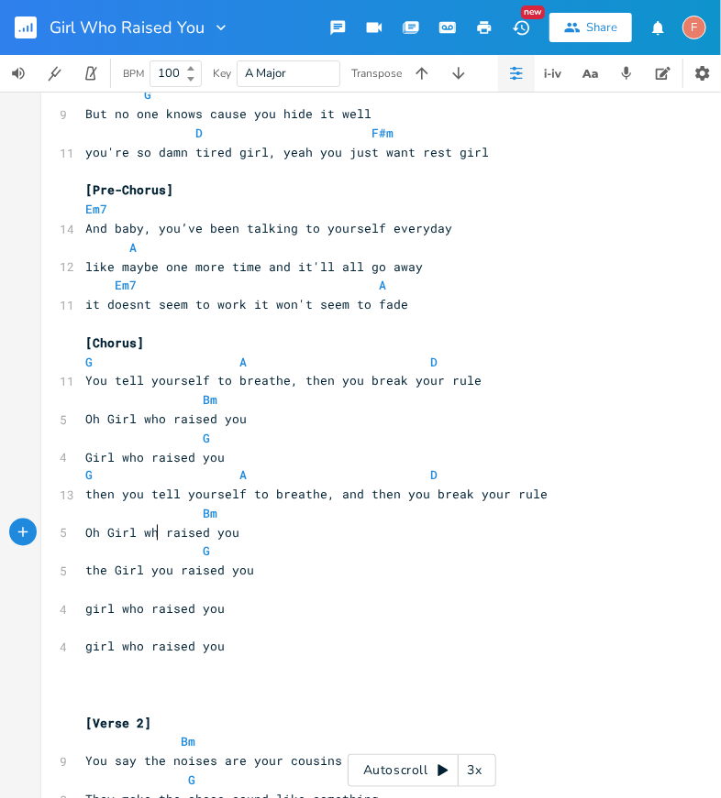
type textarea "who"
click at [85, 572] on span "the Girl you raised you" at bounding box center [169, 571] width 169 height 17
click at [82, 608] on pre "girl who raised you" at bounding box center [413, 609] width 662 height 19
type textarea "youre the"
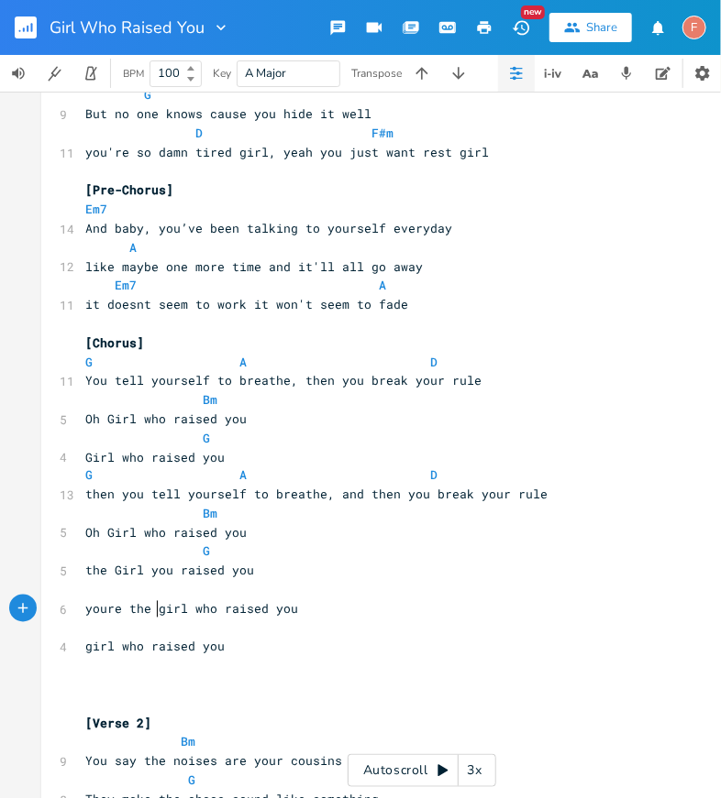
scroll to position [0, 53]
click at [85, 649] on span "girl who raised you" at bounding box center [154, 647] width 139 height 17
type textarea "youre the"
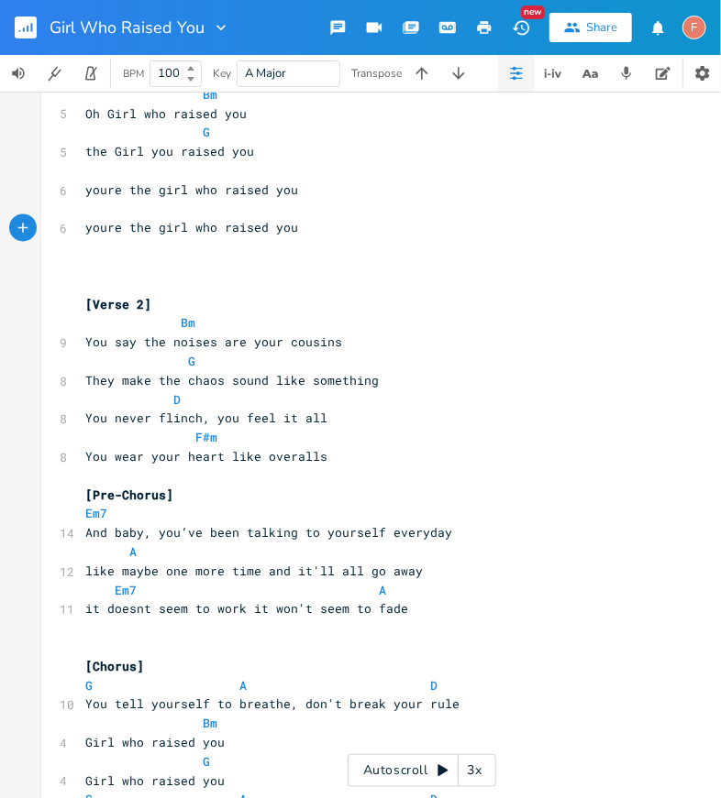
scroll to position [1034, 0]
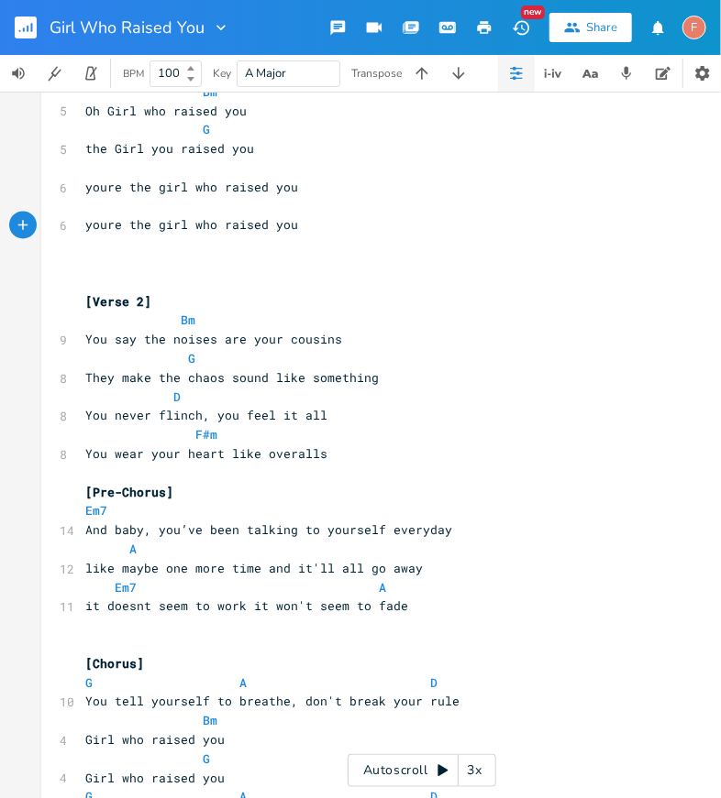
click at [322, 605] on span "it doesnt seem to work it won't seem to fade" at bounding box center [246, 606] width 323 height 17
click at [421, 618] on pre "​" at bounding box center [413, 625] width 662 height 19
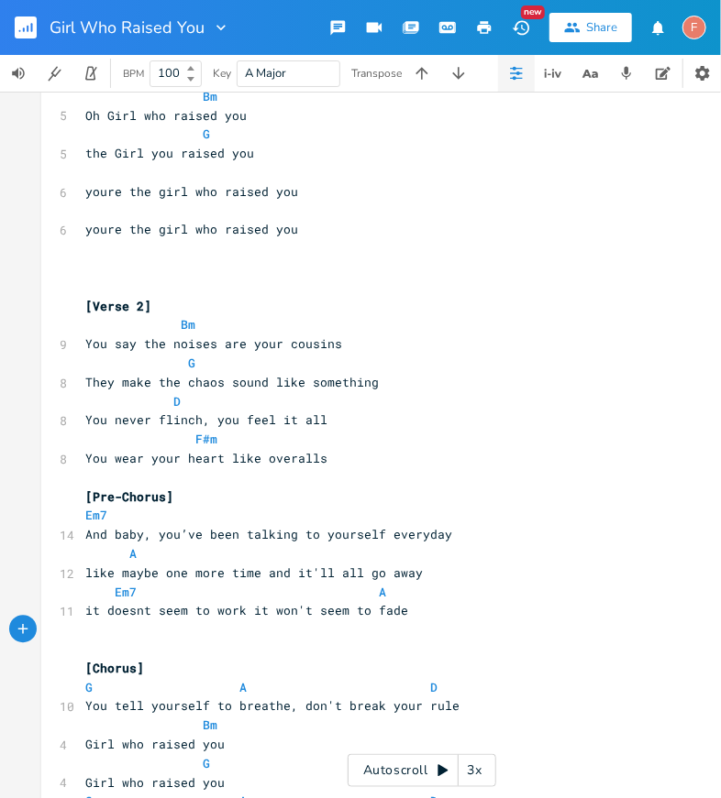
scroll to position [996, 0]
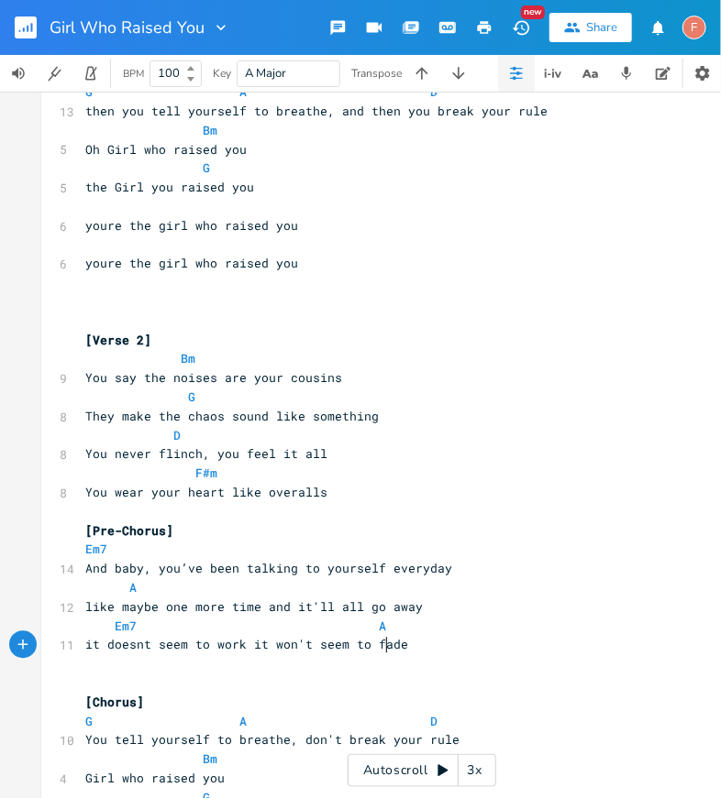
click at [378, 644] on span "it doesnt seem to work it won't seem to fade" at bounding box center [246, 644] width 323 height 17
type textarea "fade"
click at [378, 644] on span "it doesnt seem to work it won't seem to fade" at bounding box center [246, 644] width 323 height 17
click at [320, 627] on span at bounding box center [334, 626] width 29 height 19
click at [402, 644] on pre "it doesnt seem to work it won't seem to fade" at bounding box center [413, 644] width 662 height 19
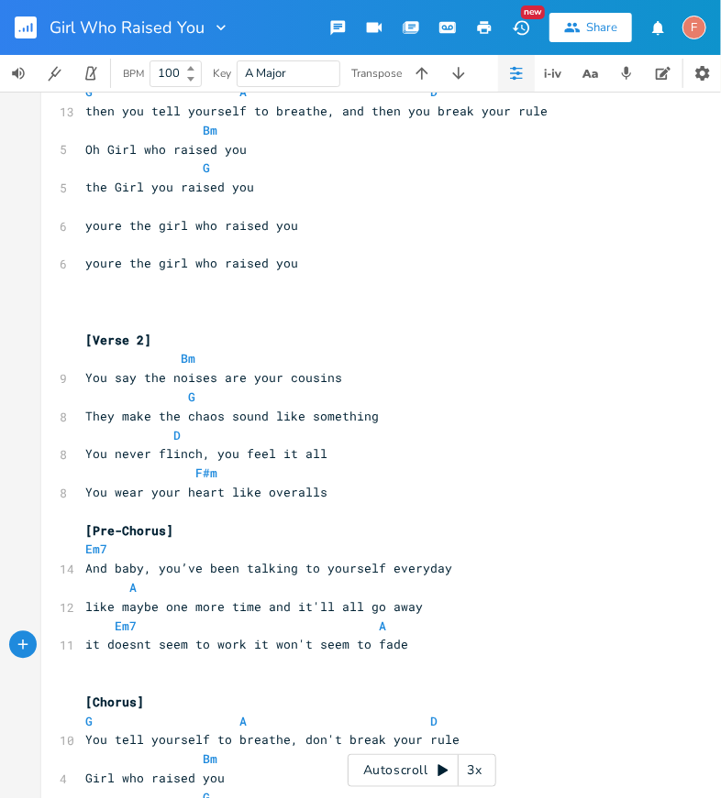
click at [432, 648] on pre "it doesnt seem to work it won't seem to fade" at bounding box center [413, 644] width 662 height 19
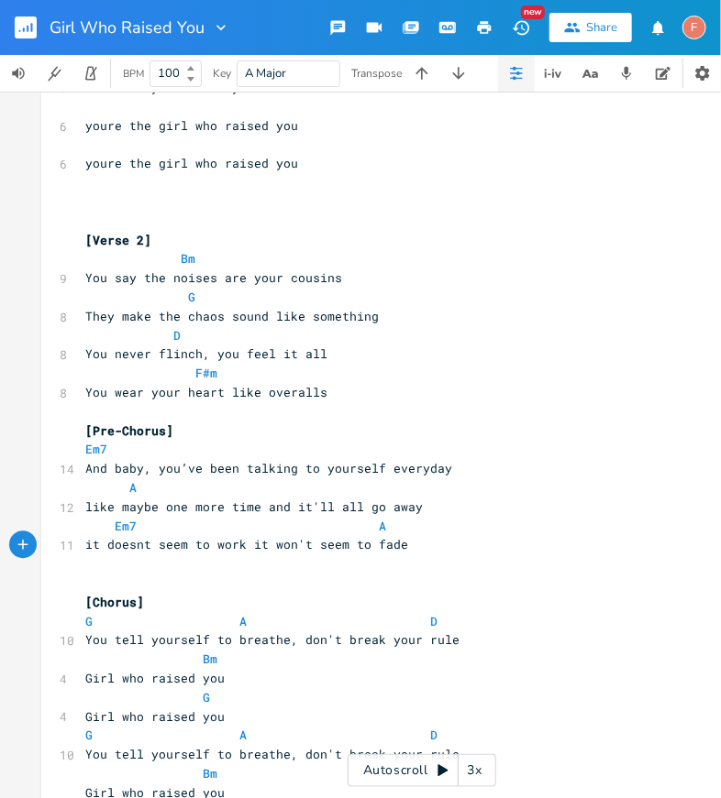
scroll to position [1096, 0]
click at [386, 543] on span "it doesnt seem to work it won't seem to fade" at bounding box center [246, 543] width 323 height 17
type textarea "change"
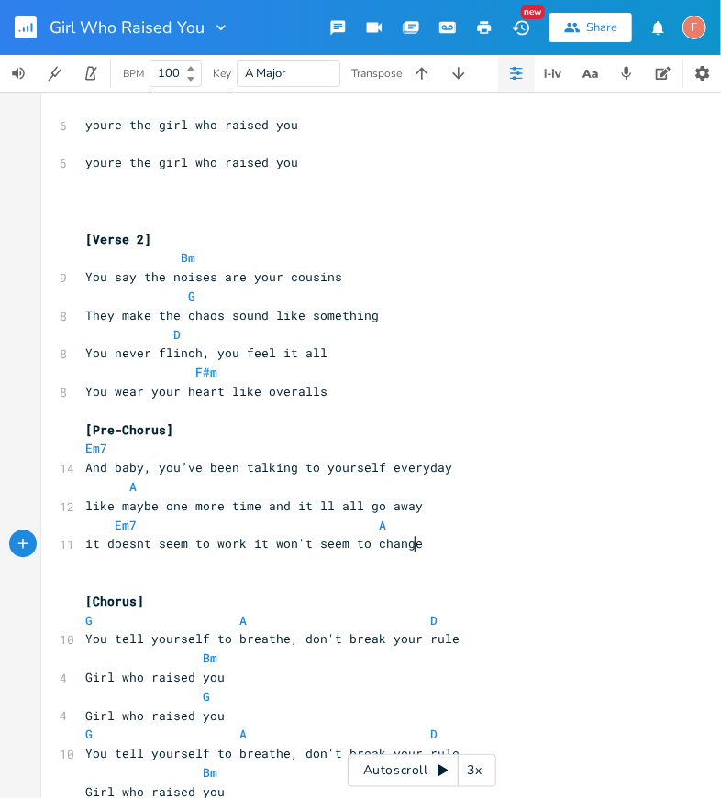
click at [275, 546] on span "it doesnt seem to work it won't seem to change" at bounding box center [253, 543] width 337 height 17
type textarea "doesnt"
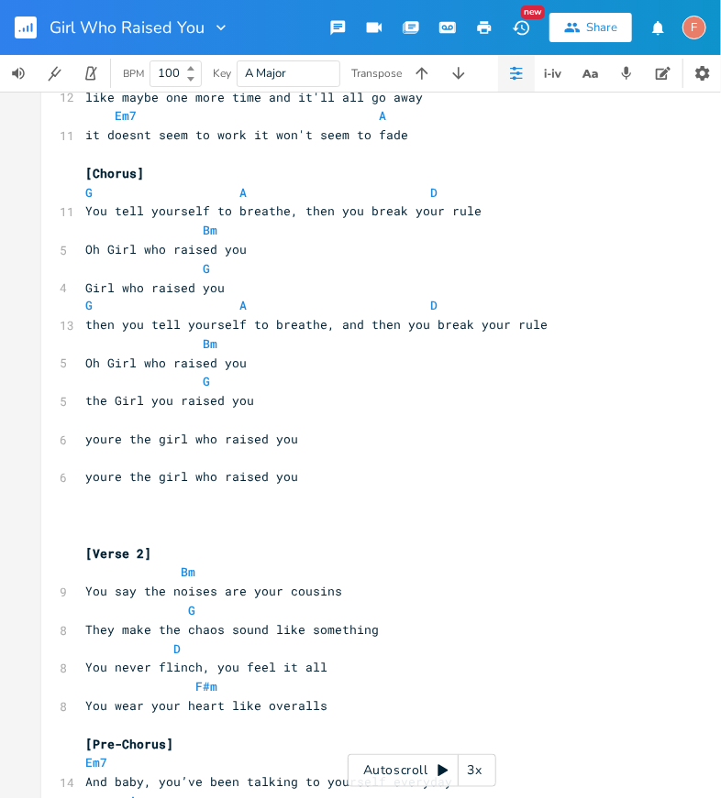
scroll to position [768, 0]
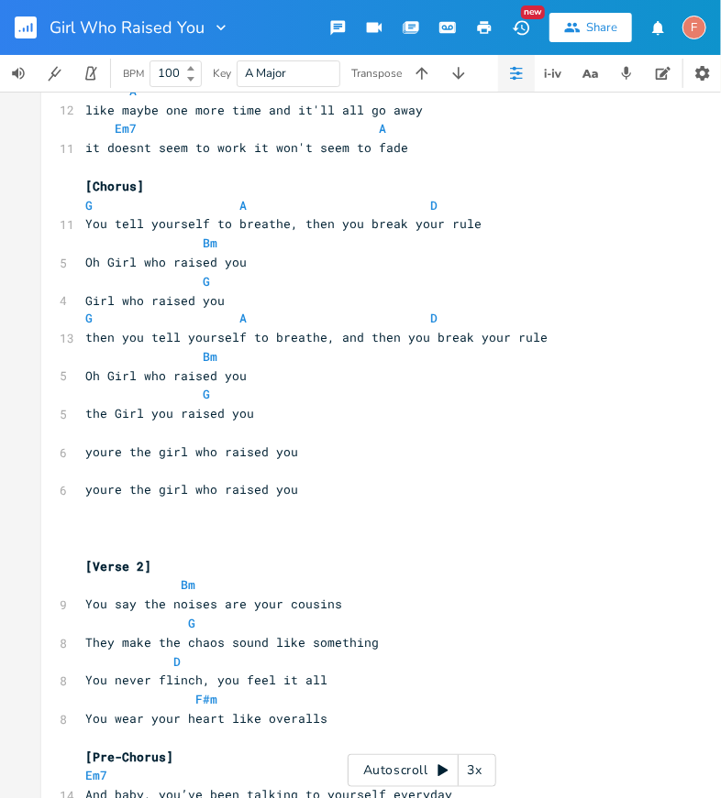
click at [292, 146] on span "it doesnt seem to work it won't seem to fade" at bounding box center [246, 147] width 323 height 17
type textarea "'"
click at [292, 146] on span "it doesnt seem to work it won't seem to fade" at bounding box center [246, 147] width 323 height 17
click at [277, 149] on span "it doesnt seem to work it wont seem to fade" at bounding box center [242, 147] width 315 height 17
type textarea "wont"
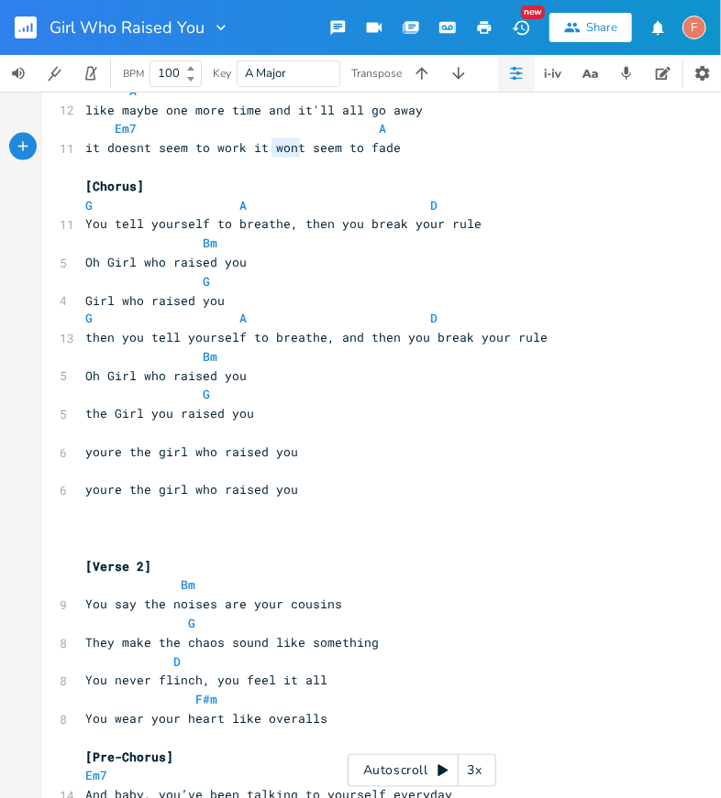
click at [277, 149] on span "it doesnt seem to work it wont seem to fade" at bounding box center [242, 147] width 315 height 17
type textarea "does'n"
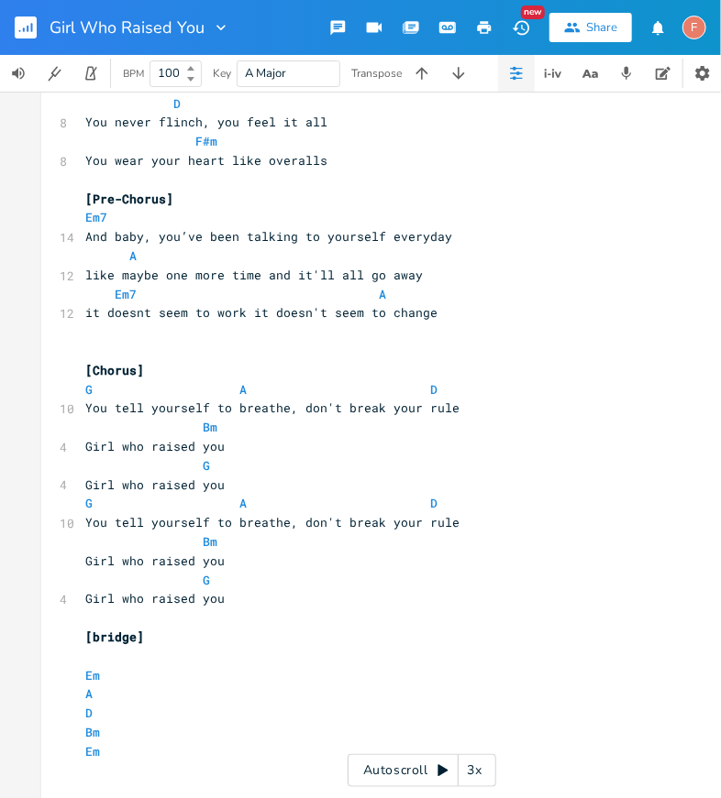
scroll to position [1323, 0]
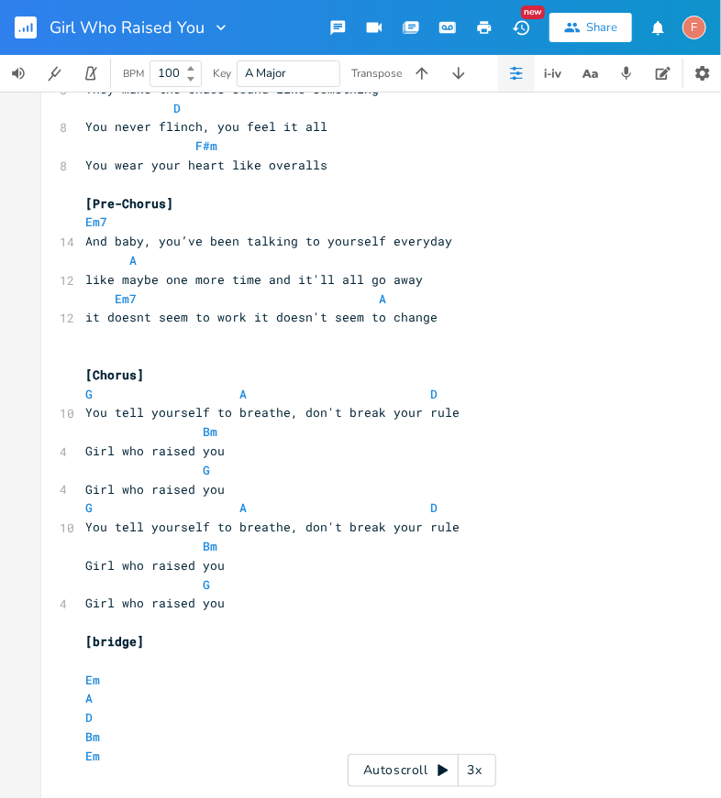
type textarea "n't"
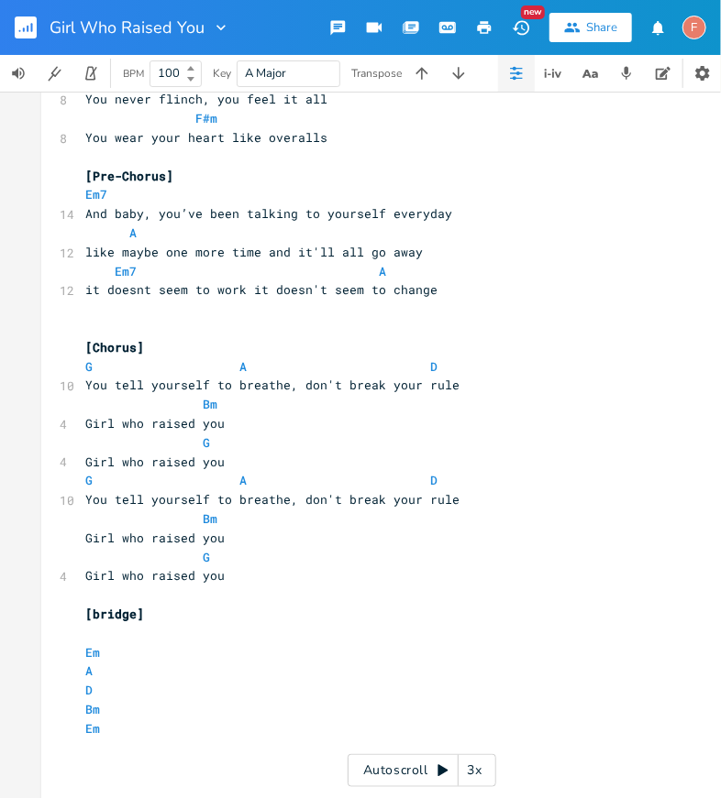
scroll to position [1366, 0]
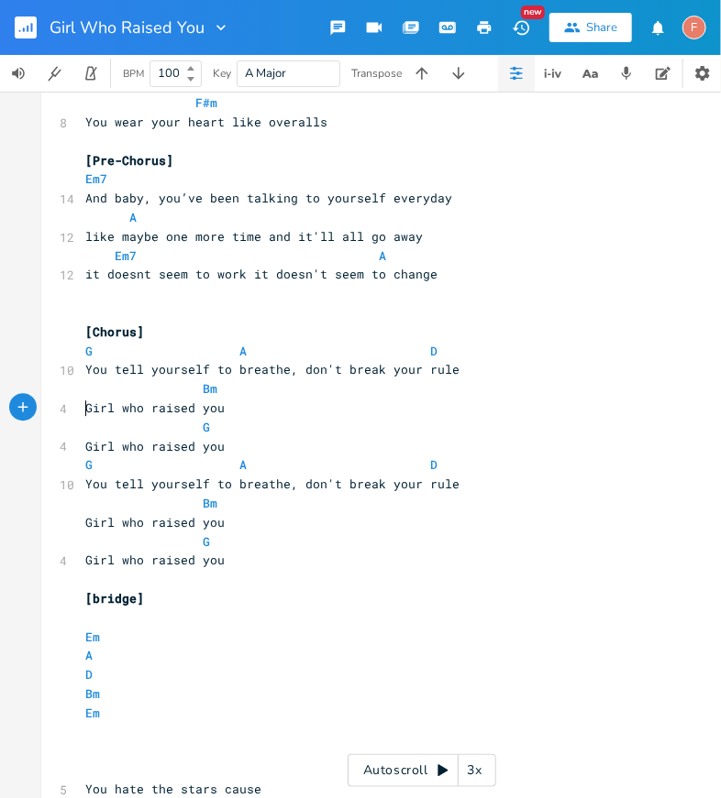
click at [82, 410] on pre "Girl who raised you" at bounding box center [413, 408] width 662 height 19
type textarea "oh"
click at [144, 413] on span "oh Girl who raised you" at bounding box center [165, 408] width 161 height 17
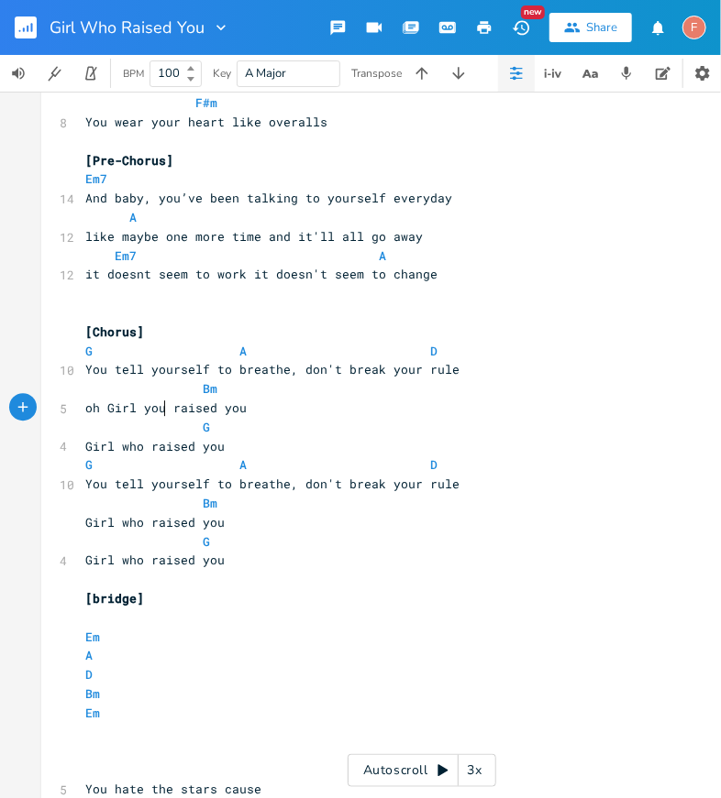
scroll to position [0, 18]
type textarea "you"
click at [125, 441] on span "Girl who raised you" at bounding box center [154, 446] width 139 height 17
type textarea "who"
click at [125, 441] on span "Girl who raised you" at bounding box center [154, 446] width 139 height 17
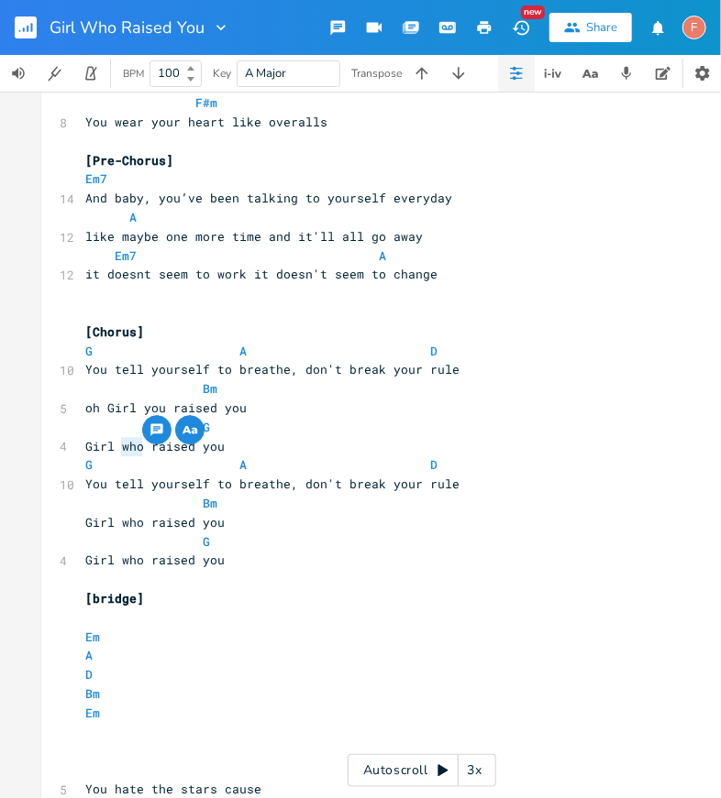
click at [82, 446] on pre "Girl who raised you" at bounding box center [413, 446] width 662 height 19
type textarea "oh"
click at [150, 442] on span "oh Girl who raised you" at bounding box center [165, 446] width 161 height 17
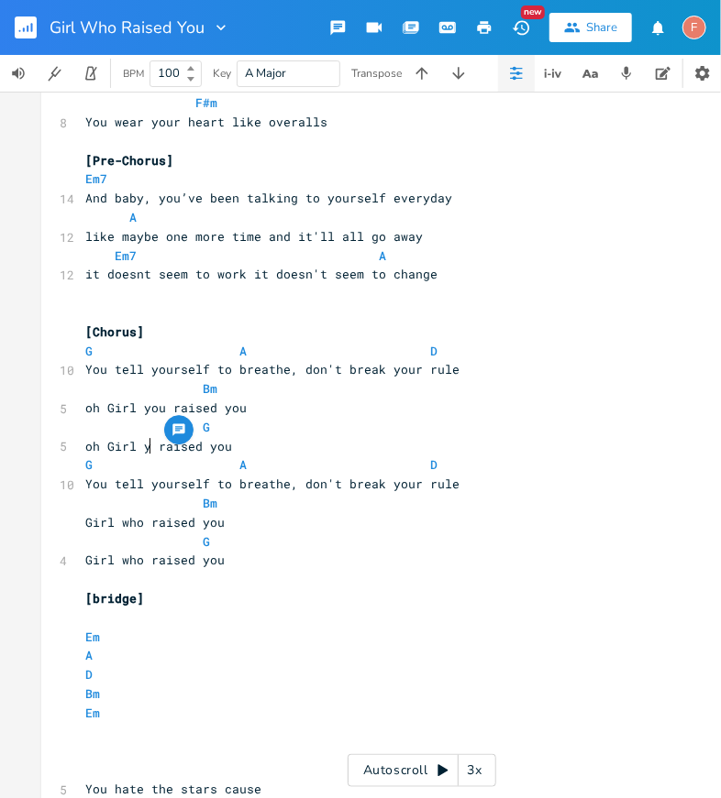
type textarea "you"
click at [126, 522] on span "Girl who raised you" at bounding box center [154, 522] width 139 height 17
type textarea "who"
click at [126, 522] on span "Girl who raised you" at bounding box center [154, 522] width 139 height 17
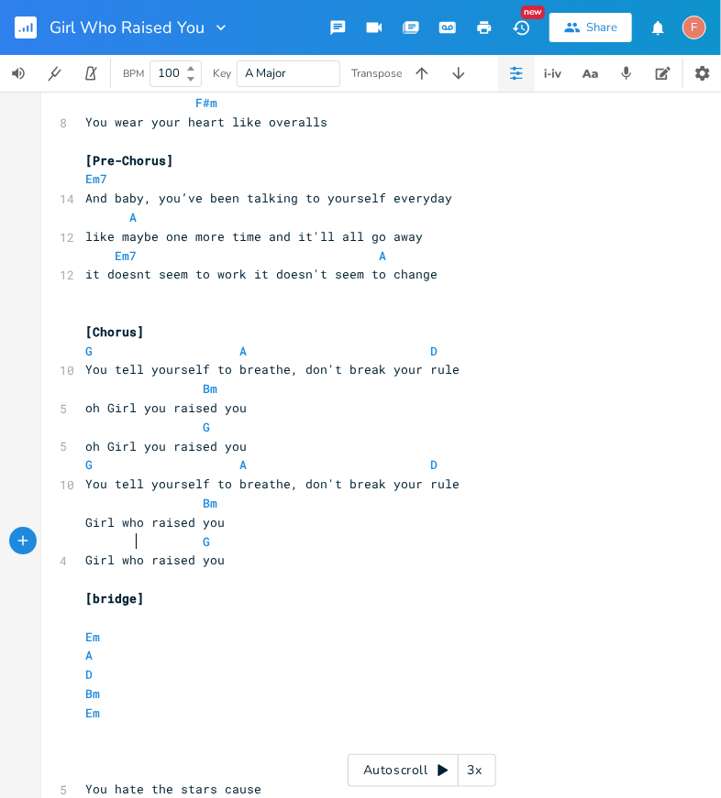
click at [129, 544] on span "G" at bounding box center [147, 542] width 125 height 17
click at [129, 563] on span "Girl who raised you" at bounding box center [154, 560] width 139 height 17
type textarea "you"
click at [331, 556] on pre "Girl you raised you" at bounding box center [413, 560] width 662 height 19
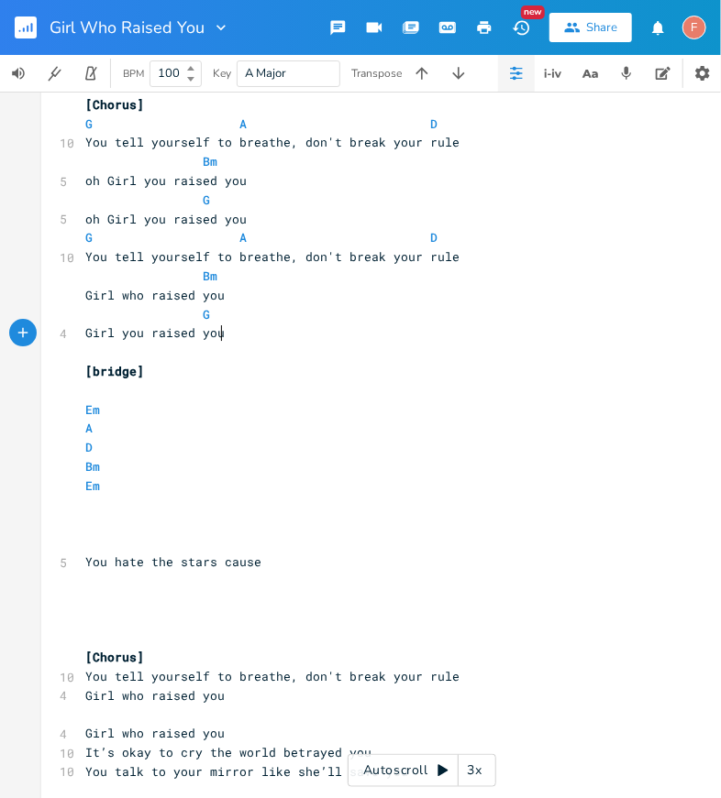
scroll to position [1684, 0]
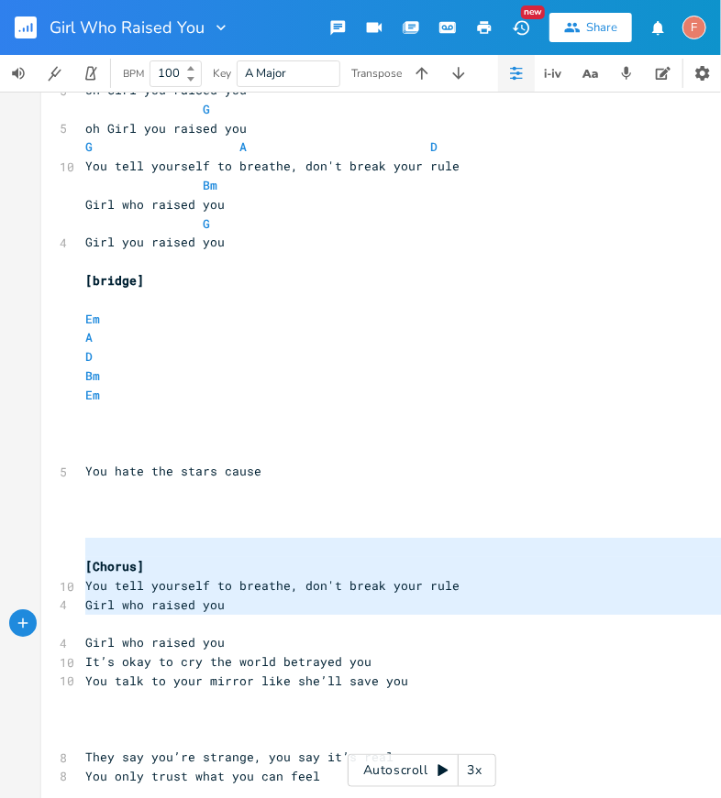
type textarea "[Chorus] You tell yourself to breathe, don't break your rule Girl who raised yo…"
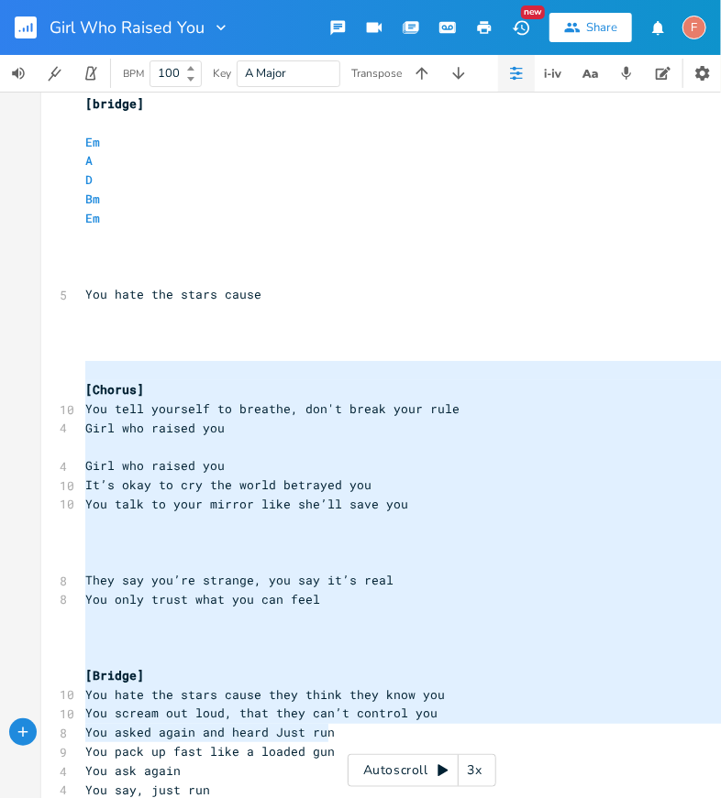
drag, startPoint x: 331, startPoint y: 556, endPoint x: 321, endPoint y: 797, distance: 241.3
click at [321, 797] on div "Bm E A D G B E × Previous 1 of 25 Next Play G E A D G B E Previous 1 of 21 Next…" at bounding box center [360, 445] width 721 height 707
click at [237, 148] on pre "Em" at bounding box center [413, 142] width 662 height 19
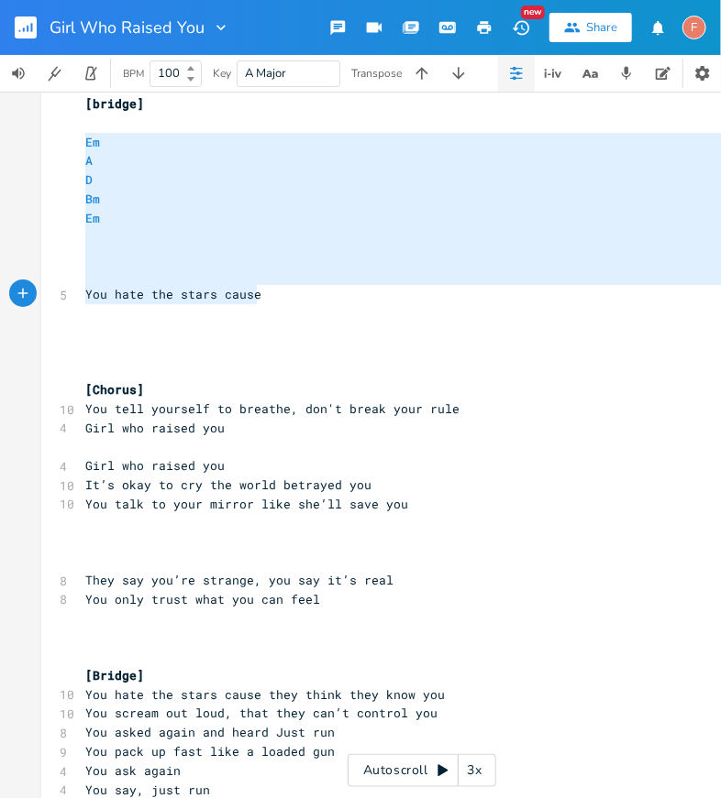
drag, startPoint x: 237, startPoint y: 148, endPoint x: 262, endPoint y: 302, distance: 156.1
type textarea "Em A D Bm Em You hate the stars cause"
click at [195, 212] on pre "Em" at bounding box center [413, 218] width 662 height 19
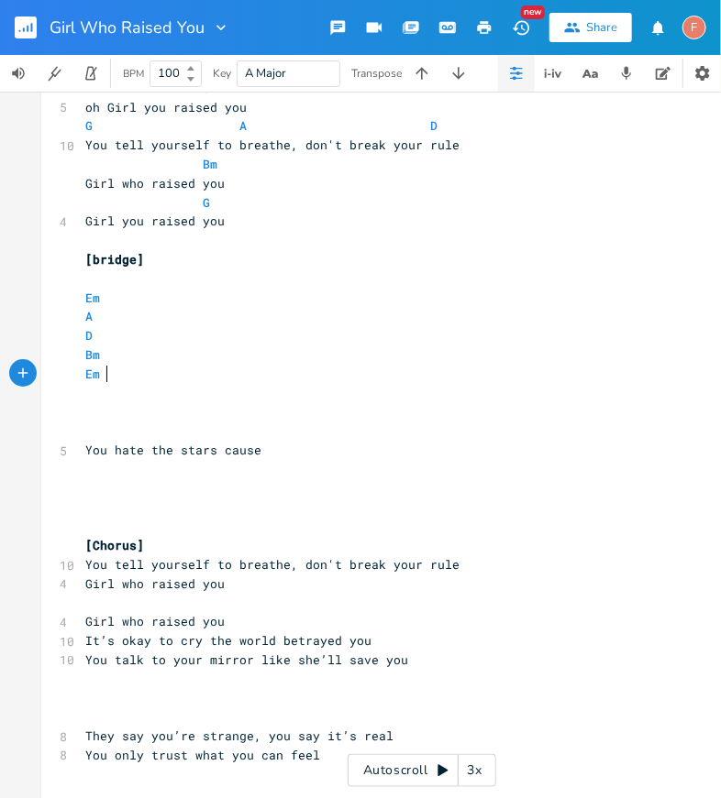
scroll to position [1686, 0]
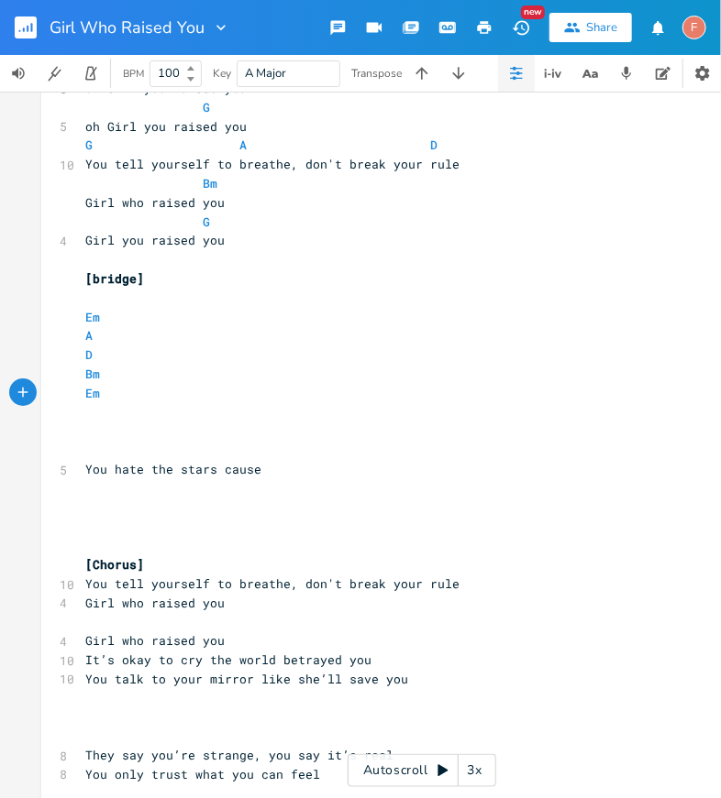
click at [254, 272] on pre "[bridge]" at bounding box center [413, 279] width 662 height 19
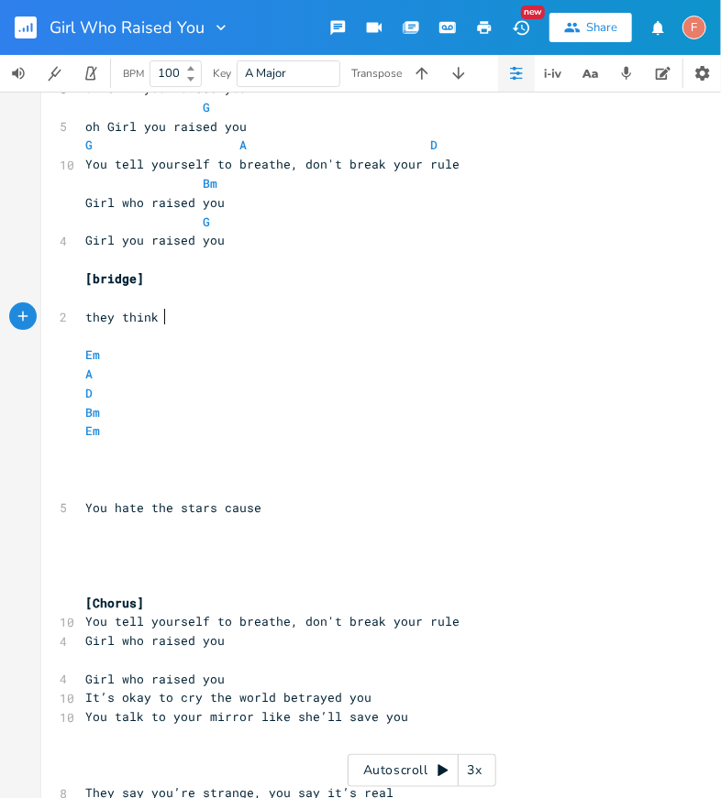
type textarea "they think n"
type textarea "know you"
click at [268, 311] on pre "they think know you" at bounding box center [413, 317] width 662 height 19
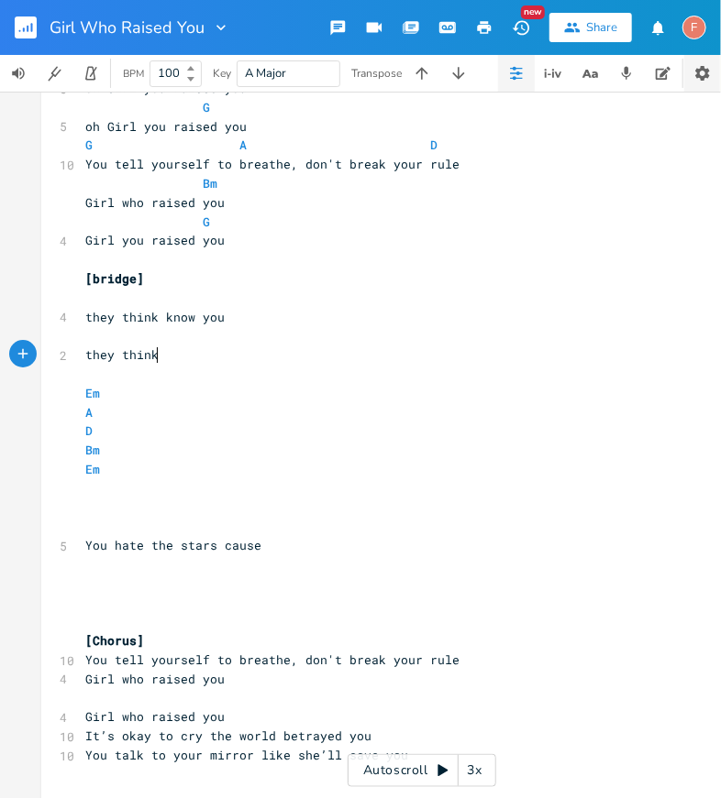
type textarea "they think"
type textarea "don't kn"
type textarea "but they dn"
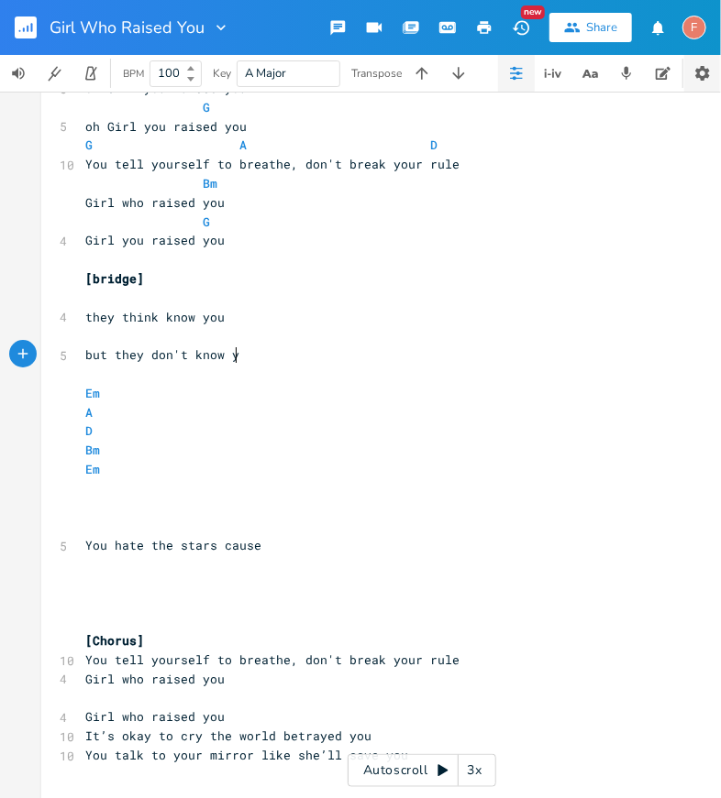
scroll to position [0, 75]
type textarea "on't know you"
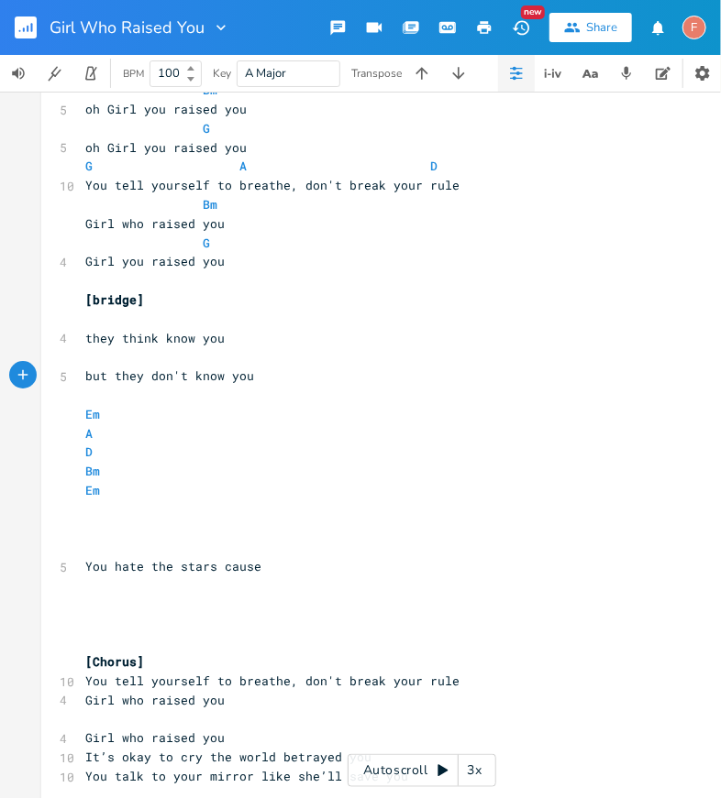
scroll to position [1656, 0]
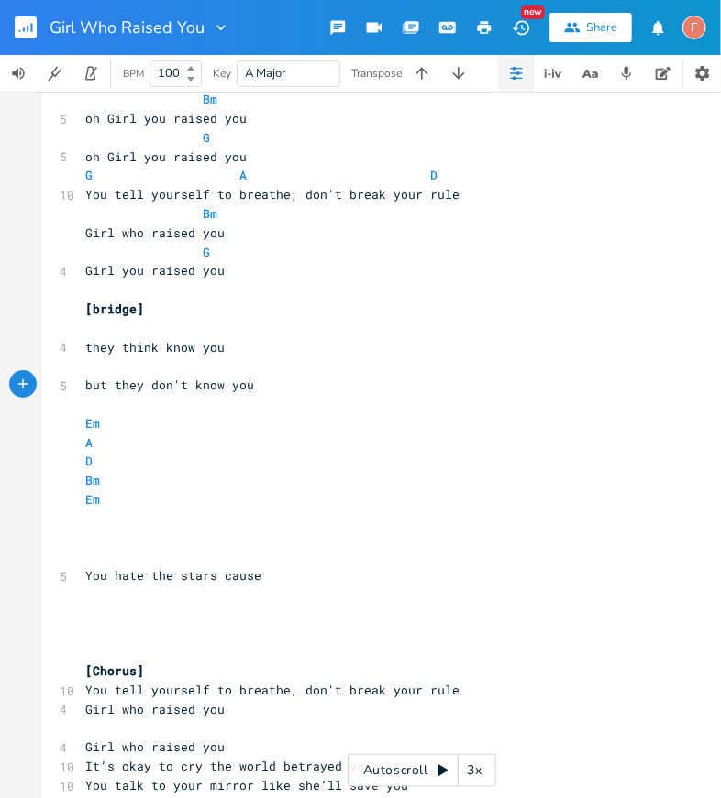
click at [255, 338] on pre "they think know you" at bounding box center [413, 347] width 662 height 19
click at [172, 347] on span "they think know you" at bounding box center [154, 347] width 139 height 17
type textarea "they'll save"
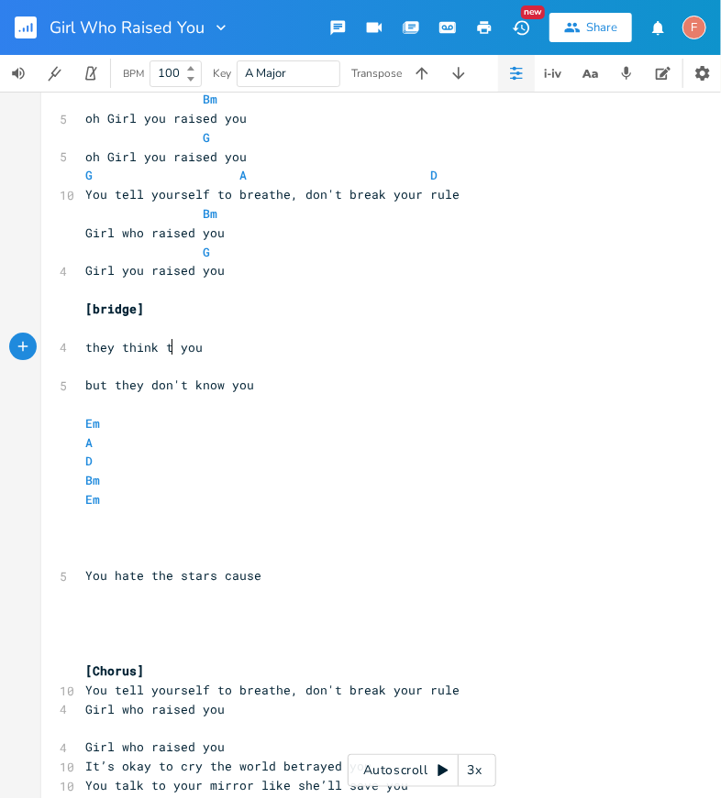
type textarea "know"
click at [151, 349] on span "they think know you" at bounding box center [154, 347] width 139 height 17
type textarea "they"
click at [202, 388] on pre "but they dn" at bounding box center [413, 385] width 662 height 19
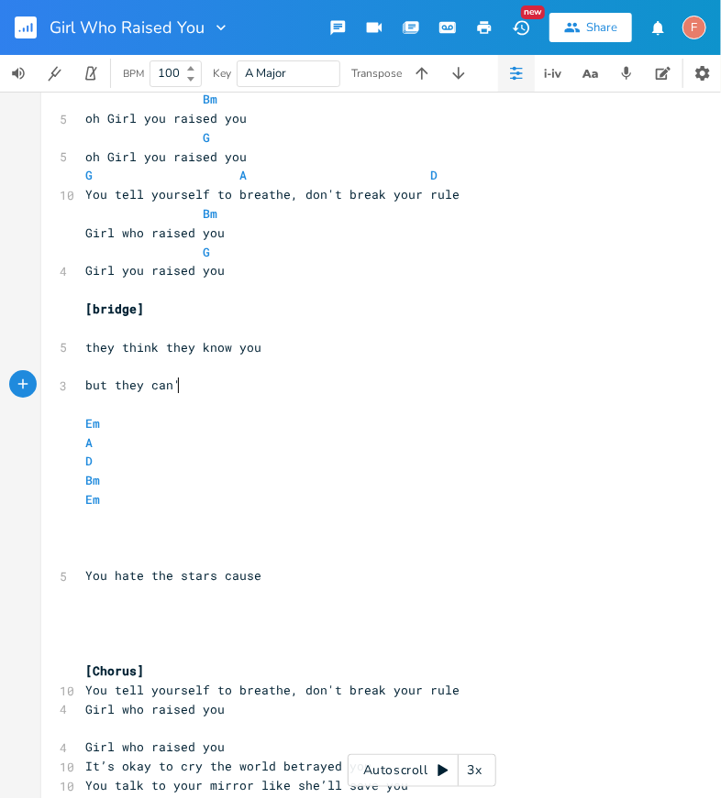
scroll to position [0, 28]
type textarea "can't d"
type textarea "control you"
click at [322, 385] on pre "but they can't control you" at bounding box center [413, 385] width 662 height 19
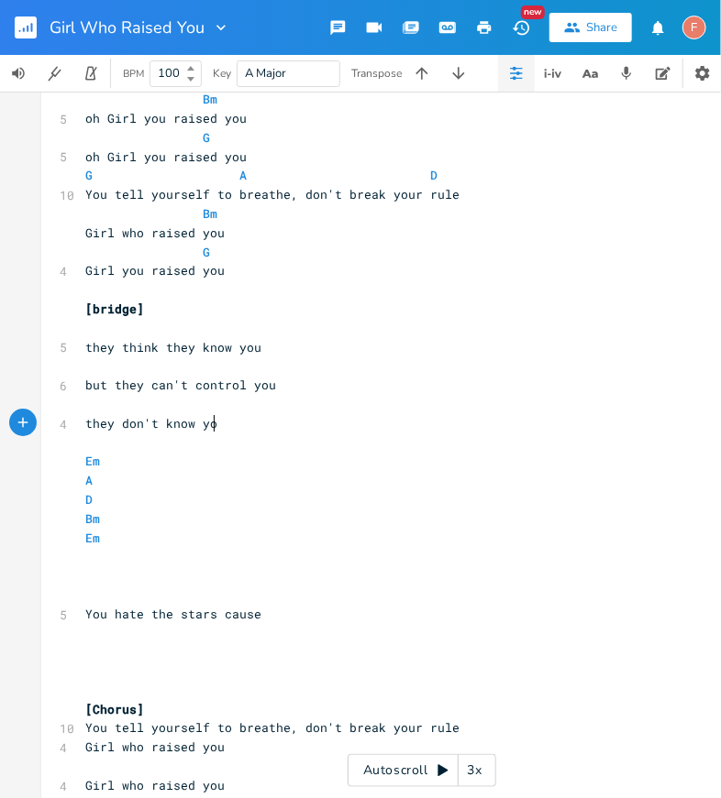
scroll to position [0, 110]
type textarea "they don't know you"
click at [91, 382] on span "but they can't control you" at bounding box center [180, 385] width 191 height 17
type textarea "but"
click at [91, 382] on span "but they can't control you" at bounding box center [180, 385] width 191 height 17
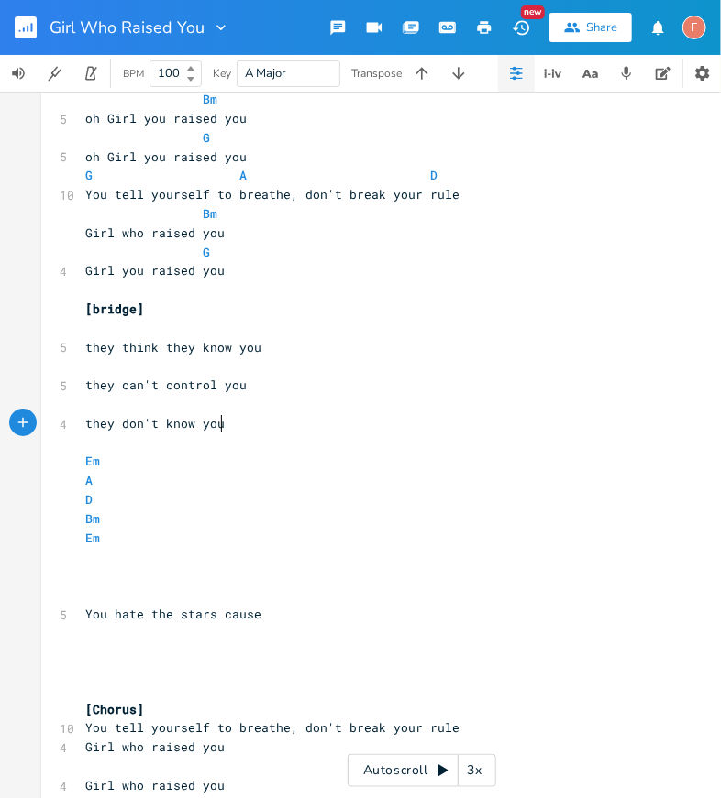
click at [277, 424] on pre "they don't know you" at bounding box center [413, 423] width 662 height 19
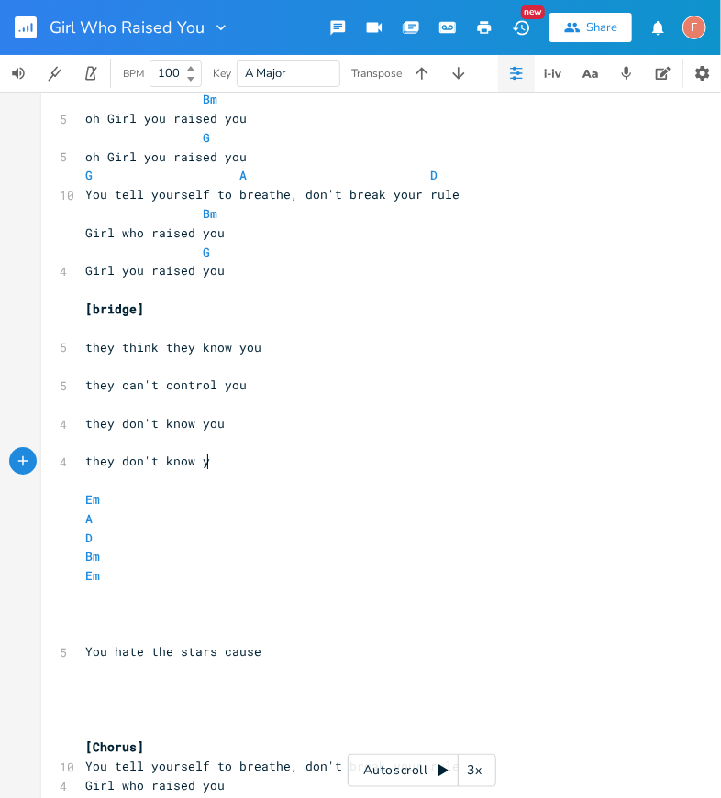
type textarea "they don't know you"
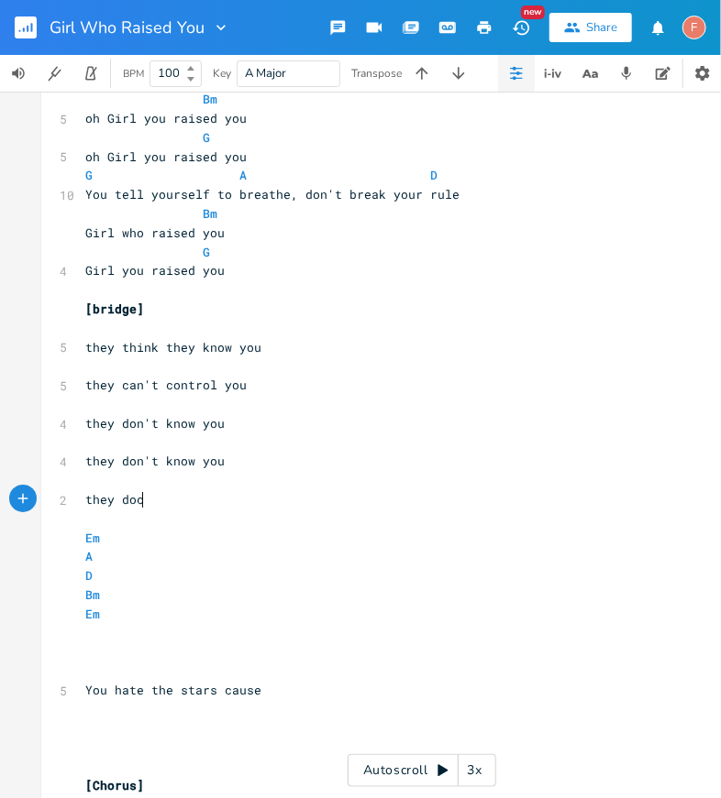
type textarea "they docn"
click at [274, 496] on pre "they" at bounding box center [413, 499] width 662 height 19
click at [318, 378] on pre "they can't control you" at bounding box center [413, 385] width 662 height 19
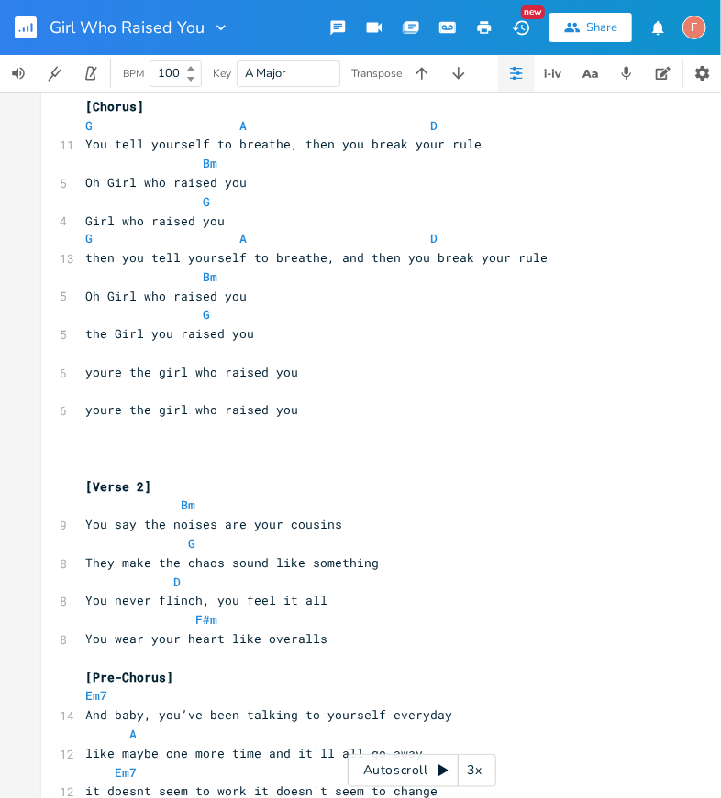
scroll to position [1308, 0]
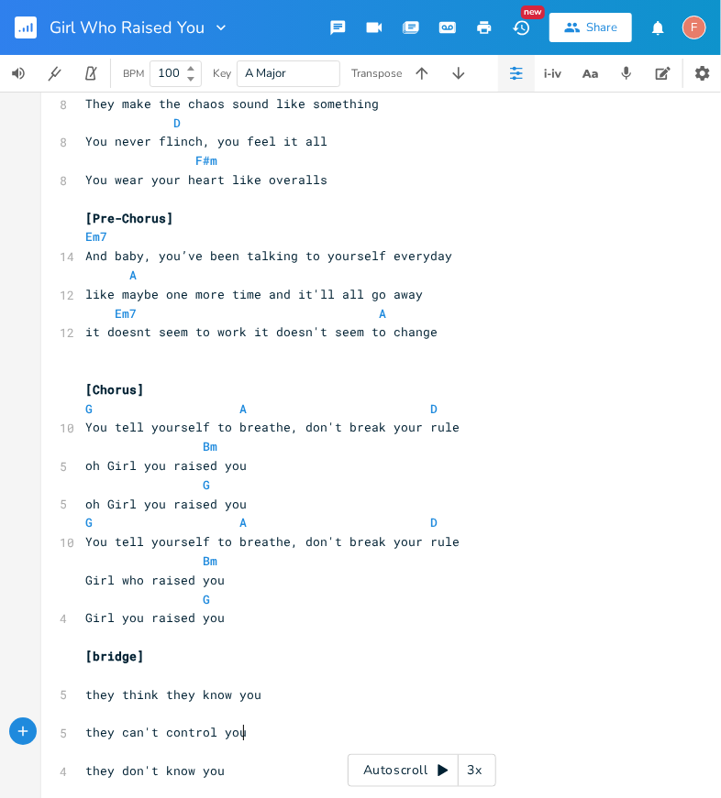
click at [341, 258] on span "And baby, you’ve been talking to yourself everyday" at bounding box center [268, 256] width 367 height 17
type textarea "yourself"
click at [341, 258] on span "And baby, you’ve been talking to yourself everyday" at bounding box center [268, 256] width 367 height 17
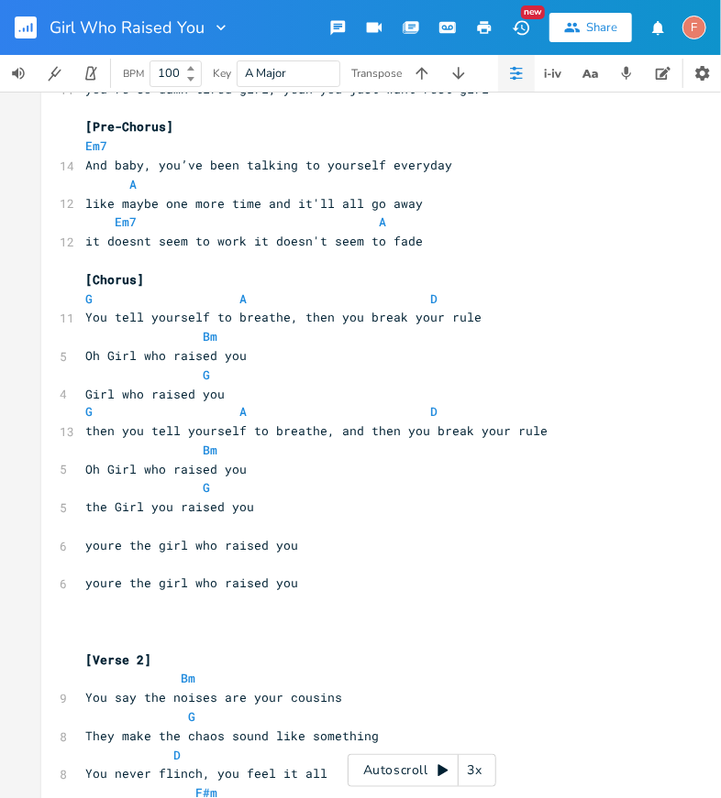
scroll to position [681, 0]
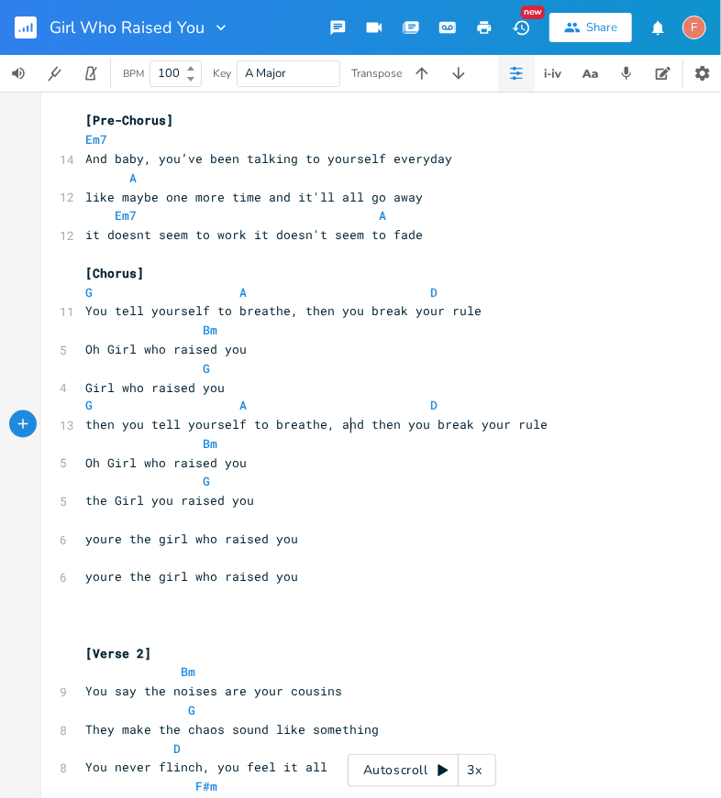
click at [342, 418] on span "then you tell yourself to breathe, and then you break your rule" at bounding box center [316, 425] width 462 height 17
type textarea "and"
click at [342, 418] on span "then you tell yourself to breathe, and then you break your rule" at bounding box center [316, 425] width 462 height 17
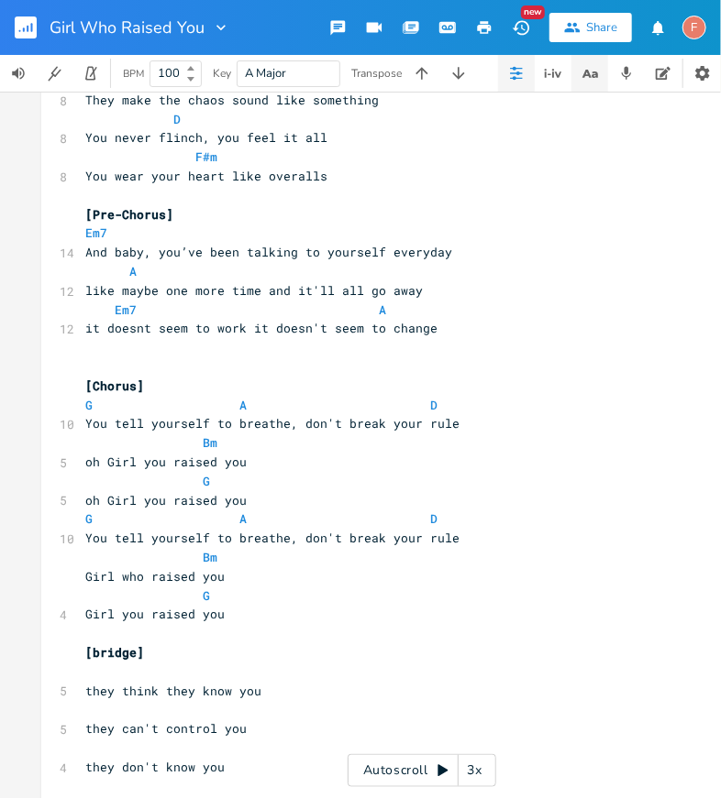
scroll to position [981, 0]
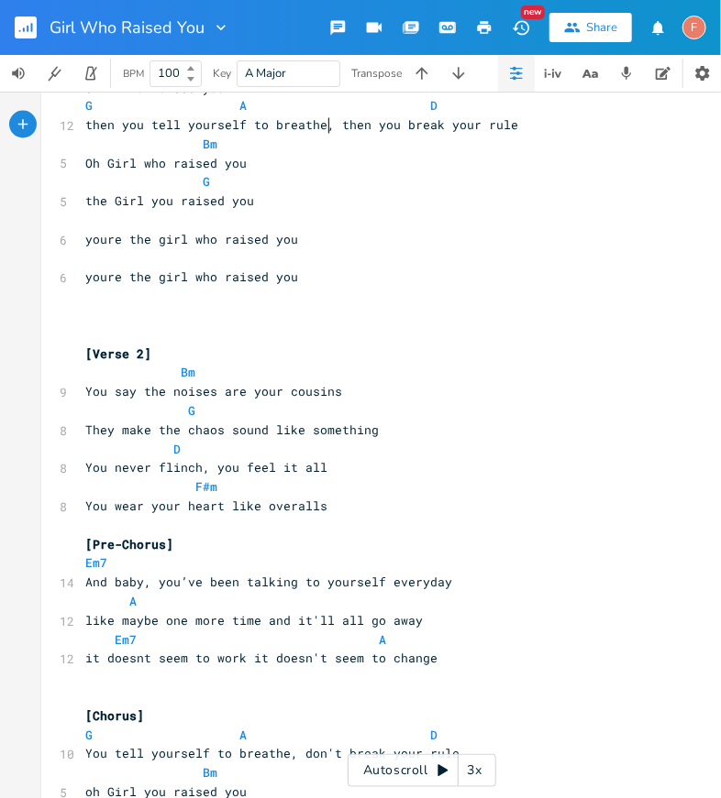
click at [270, 294] on pre "​" at bounding box center [413, 297] width 662 height 19
click at [268, 617] on span "like maybe one more time and it'll all go away" at bounding box center [253, 621] width 337 height 17
type textarea "and"
click at [268, 617] on span "like maybe one more time and it'll all go away" at bounding box center [253, 621] width 337 height 17
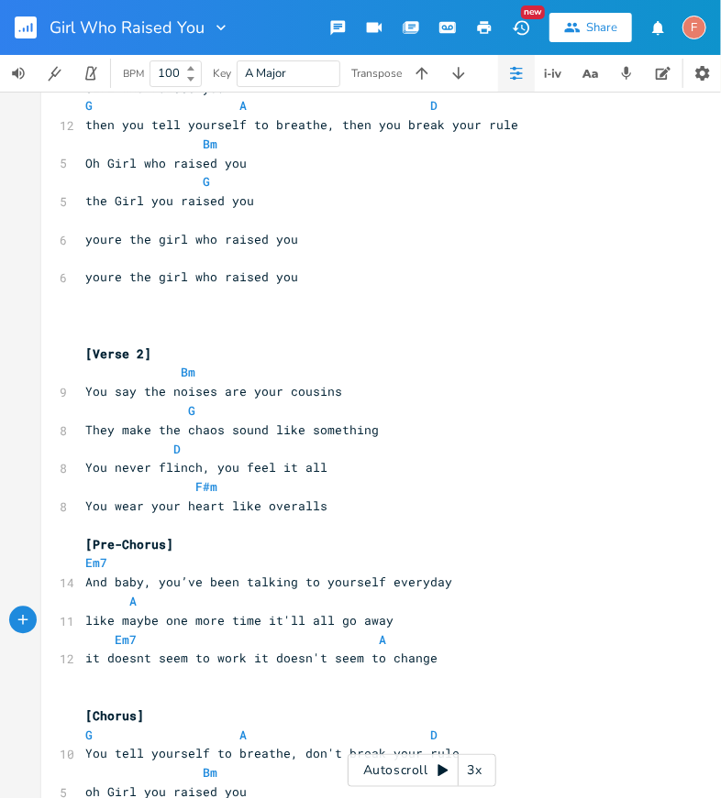
click at [252, 660] on span "it doesnt seem to work it doesn't seem to change" at bounding box center [261, 659] width 352 height 17
type textarea "it"
click at [252, 660] on span "it doesnt seem to work it doesn't seem to change" at bounding box center [261, 659] width 352 height 17
type textarea ","
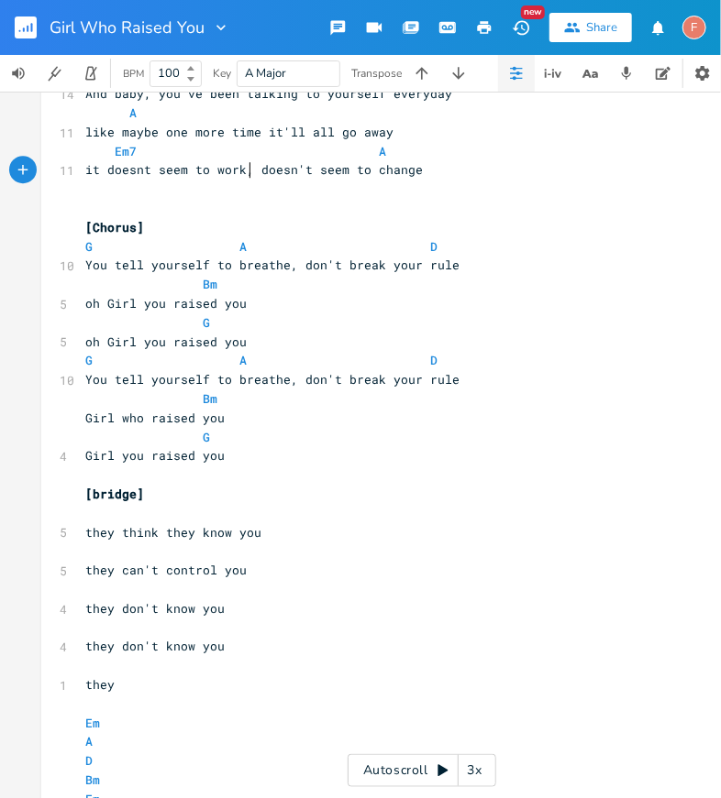
scroll to position [1471, 0]
click at [288, 290] on pre "Bm" at bounding box center [413, 283] width 662 height 19
click at [315, 303] on pre "oh Girl you raised you" at bounding box center [413, 302] width 662 height 19
click at [303, 347] on pre "oh Girl you raised you" at bounding box center [413, 341] width 662 height 19
click at [152, 305] on span "oh Girl you raised you" at bounding box center [165, 302] width 161 height 17
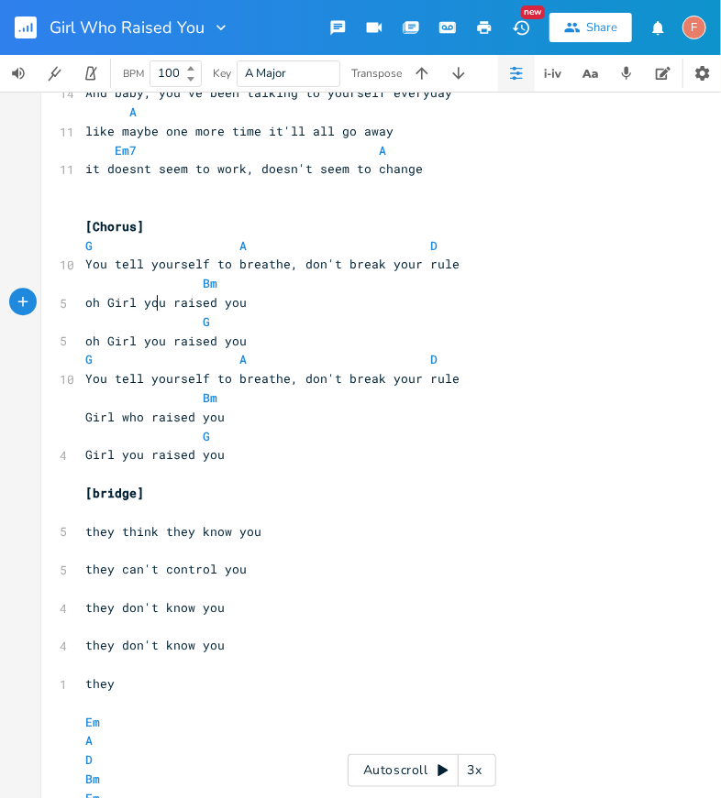
click at [152, 305] on span "oh Girl you raised you" at bounding box center [165, 302] width 161 height 17
type textarea "who"
click at [149, 342] on span "oh Girl you raised you" at bounding box center [165, 341] width 161 height 17
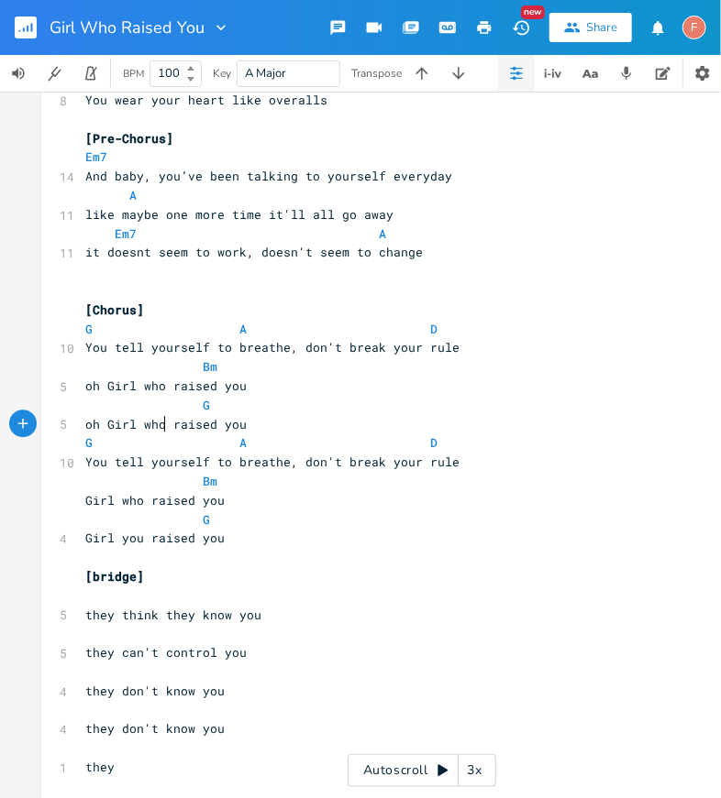
scroll to position [1391, 0]
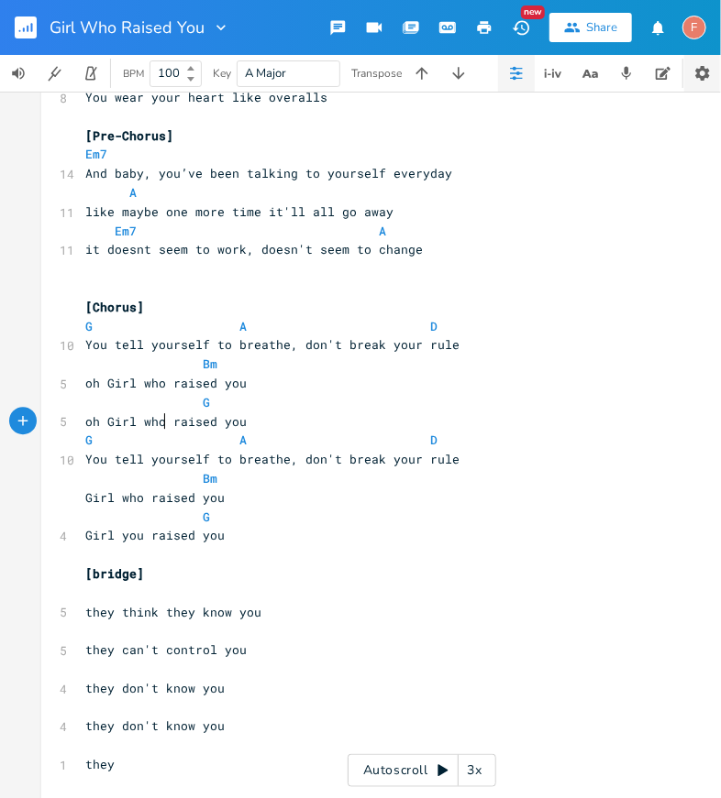
type textarea "who"
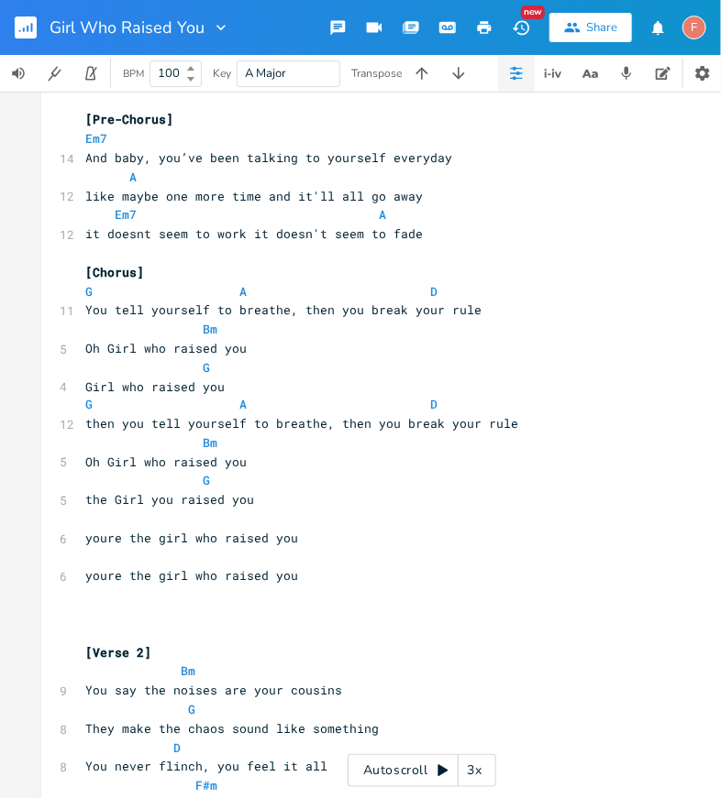
scroll to position [655, 0]
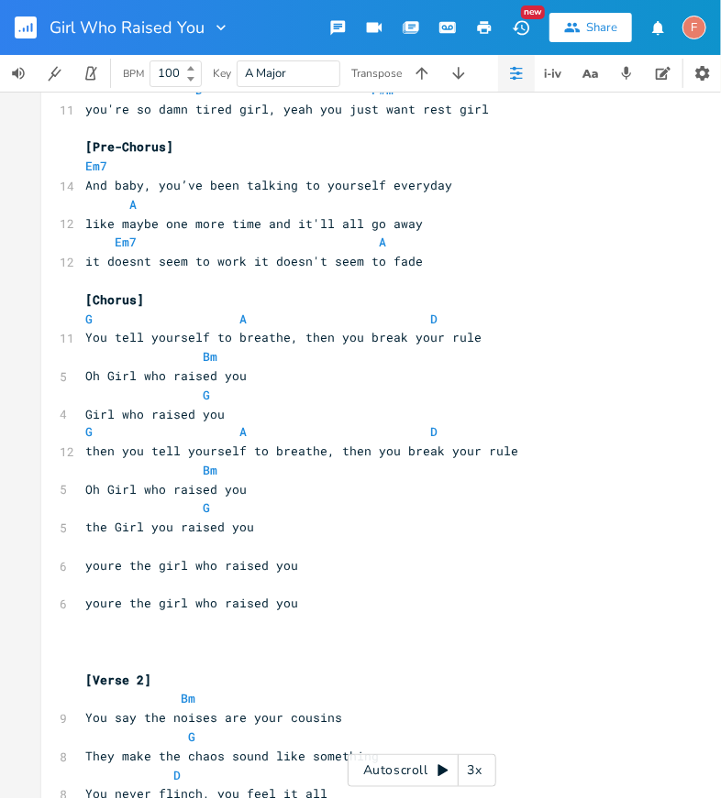
click at [82, 415] on pre "Girl who raised you" at bounding box center [413, 414] width 662 height 19
type textarea "oh"
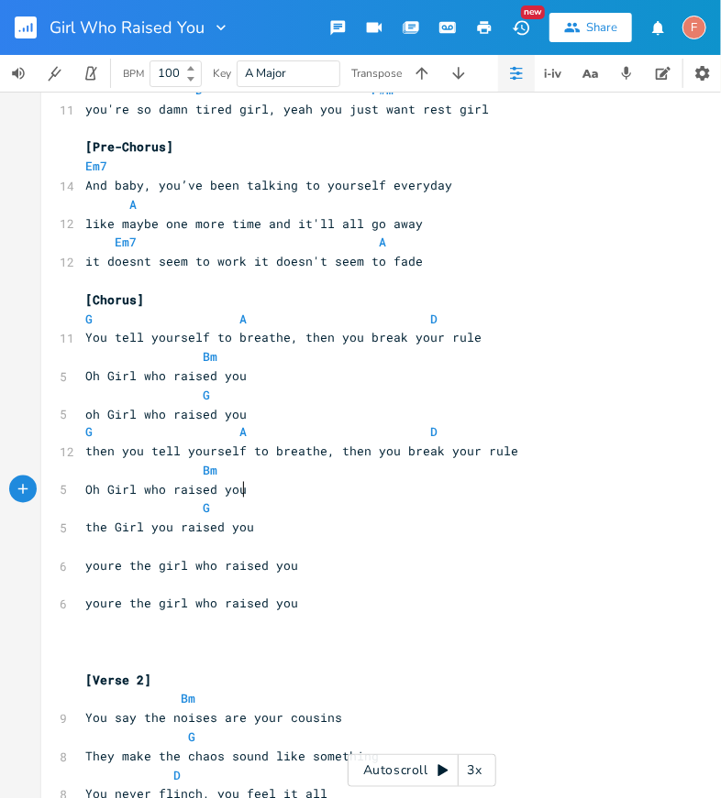
click at [342, 481] on pre "Oh Girl who raised you" at bounding box center [413, 490] width 662 height 19
click at [280, 410] on pre "oh Girl who raised you" at bounding box center [413, 414] width 662 height 19
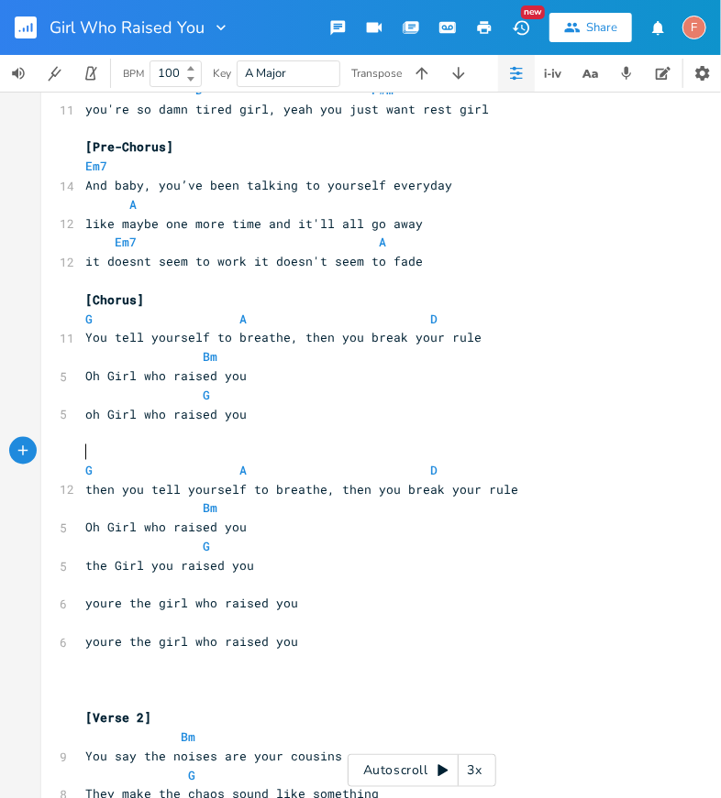
type textarea "h"
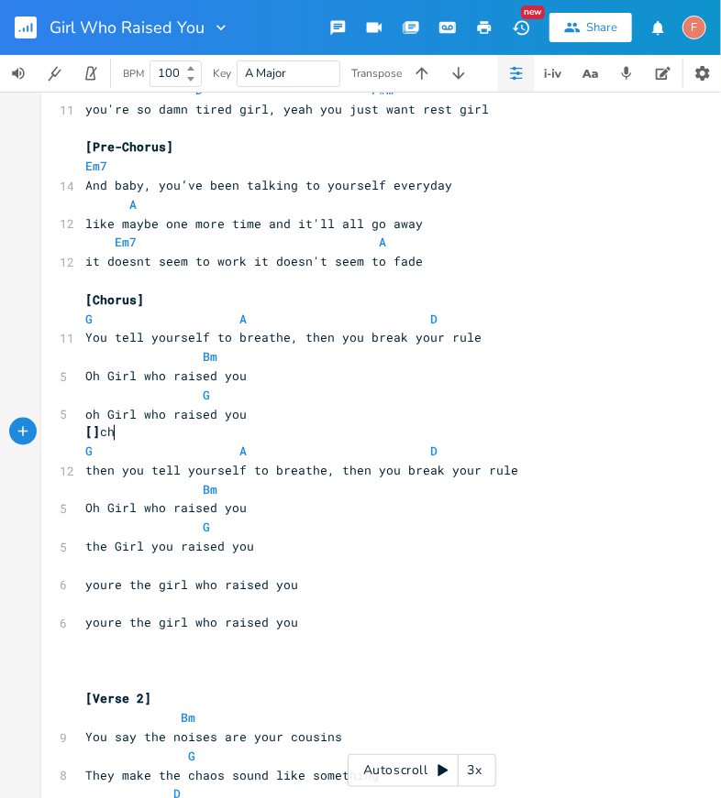
type textarea "[]cho"
type textarea "chorus b"
type textarea "B"
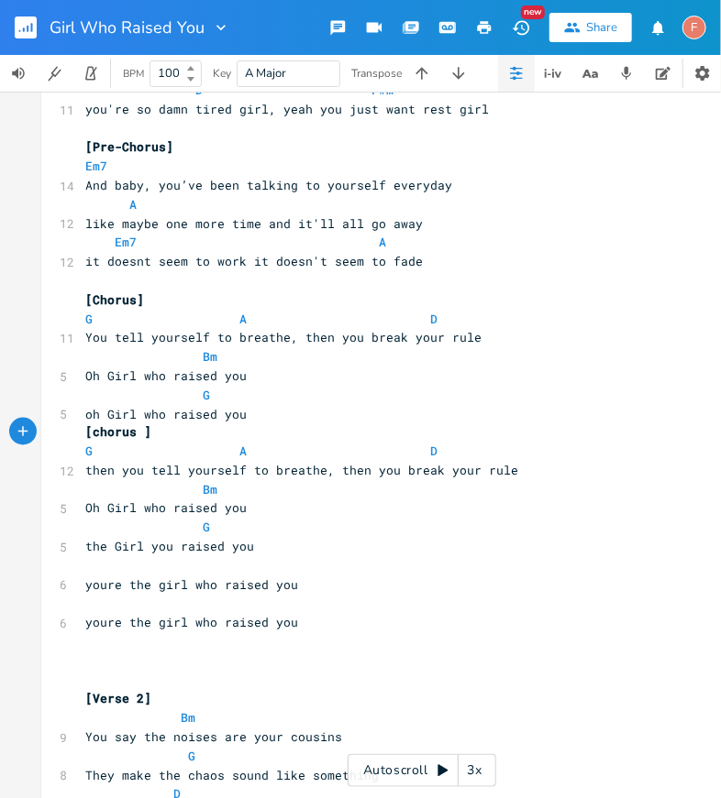
scroll to position [0, 8]
click at [373, 380] on pre "Oh Girl who raised you" at bounding box center [413, 376] width 662 height 19
click at [89, 557] on pre "​" at bounding box center [413, 566] width 662 height 19
type textarea "Oh"
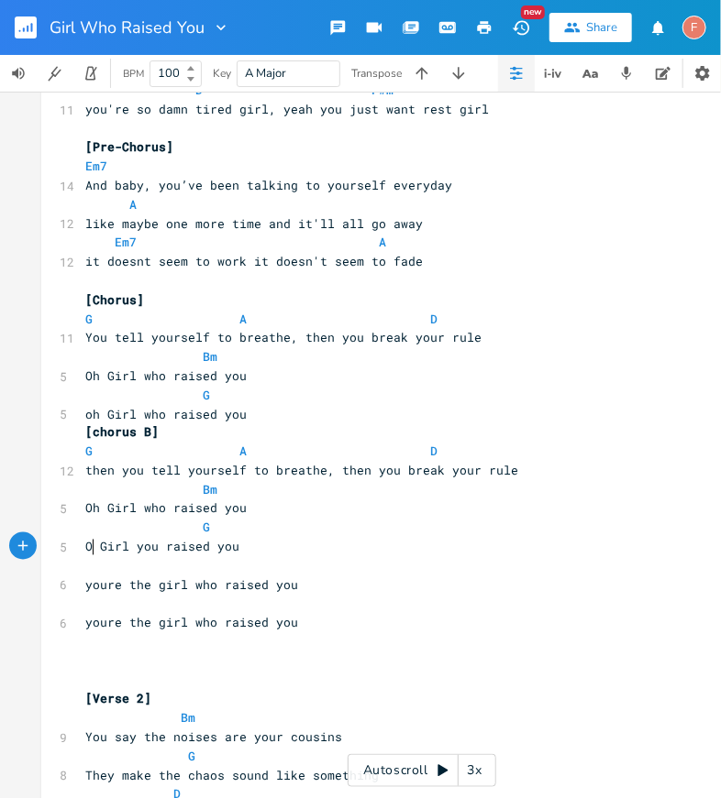
scroll to position [0, 15]
click at [145, 553] on span "Oh Girl you raised you" at bounding box center [165, 547] width 161 height 17
type textarea "who"
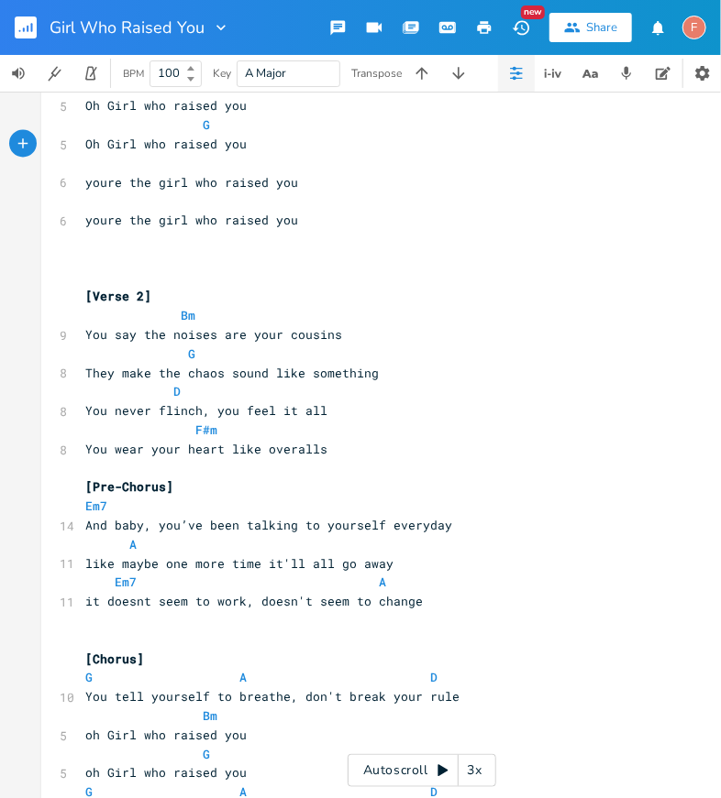
scroll to position [1059, 0]
click at [280, 612] on pre "​" at bounding box center [413, 620] width 662 height 19
click at [280, 600] on span "it doesnt seem to work, doesn't seem to change" at bounding box center [253, 600] width 337 height 17
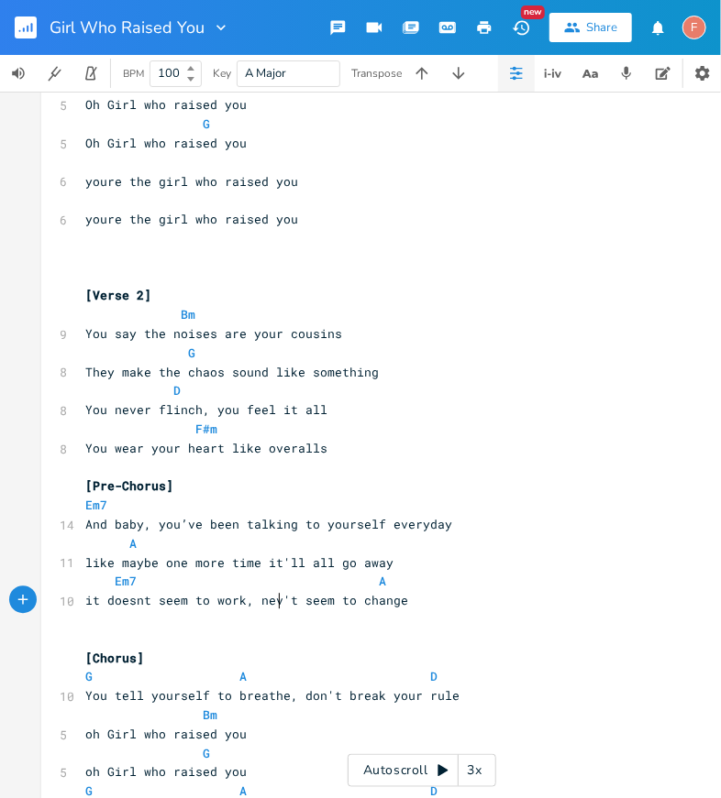
type textarea "never"
type textarea "s"
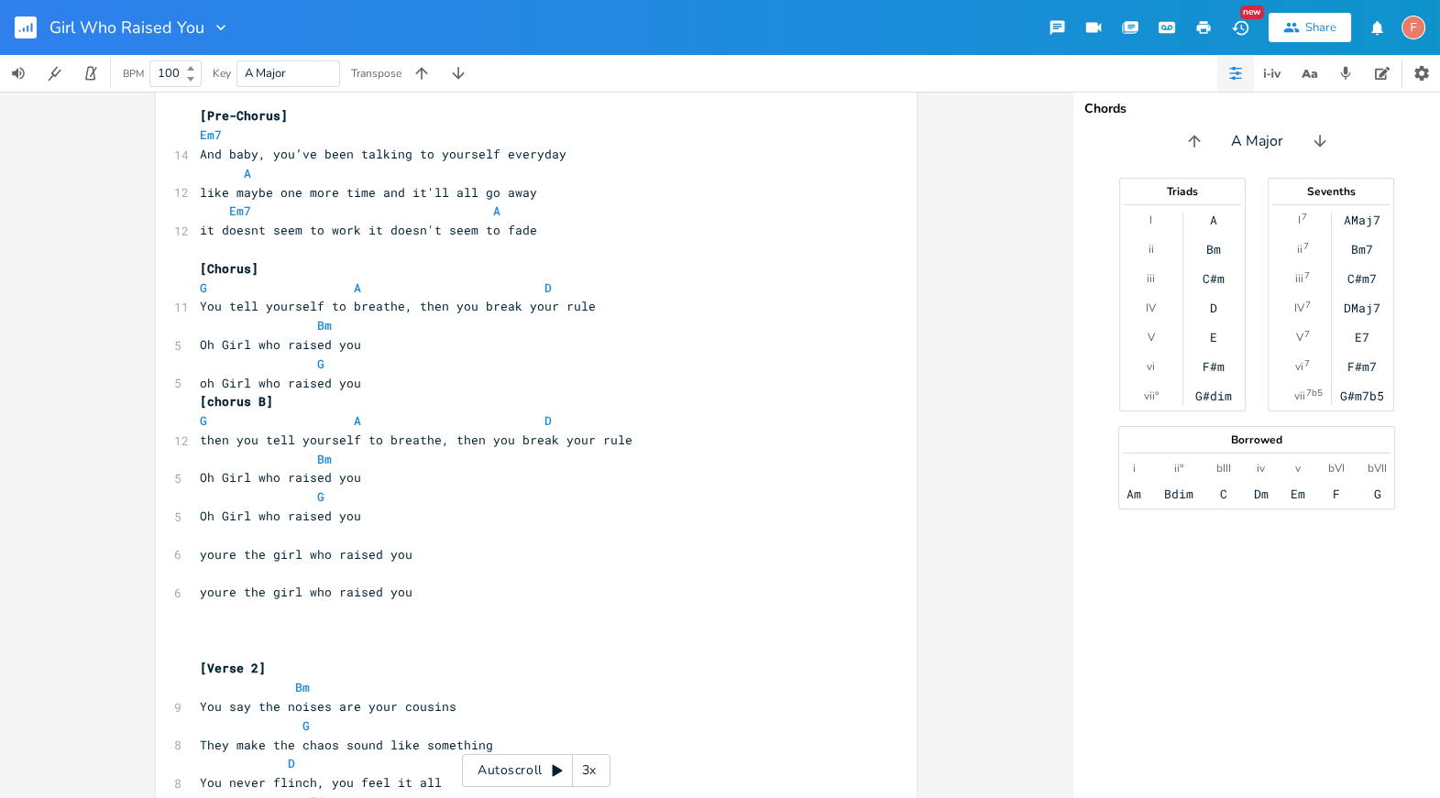
scroll to position [785, 0]
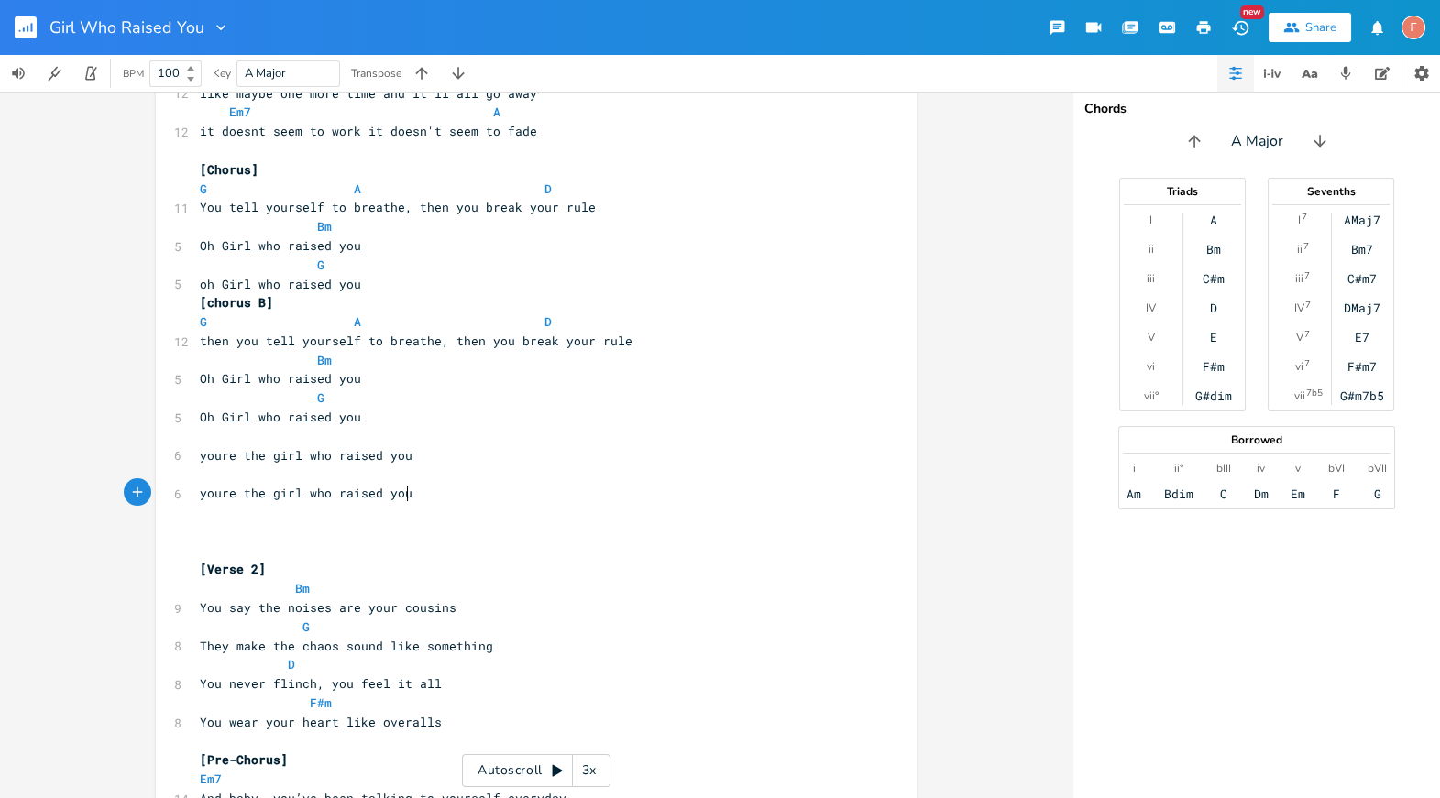
type textarea "youre the girl who raised you youre the girl who raised you"
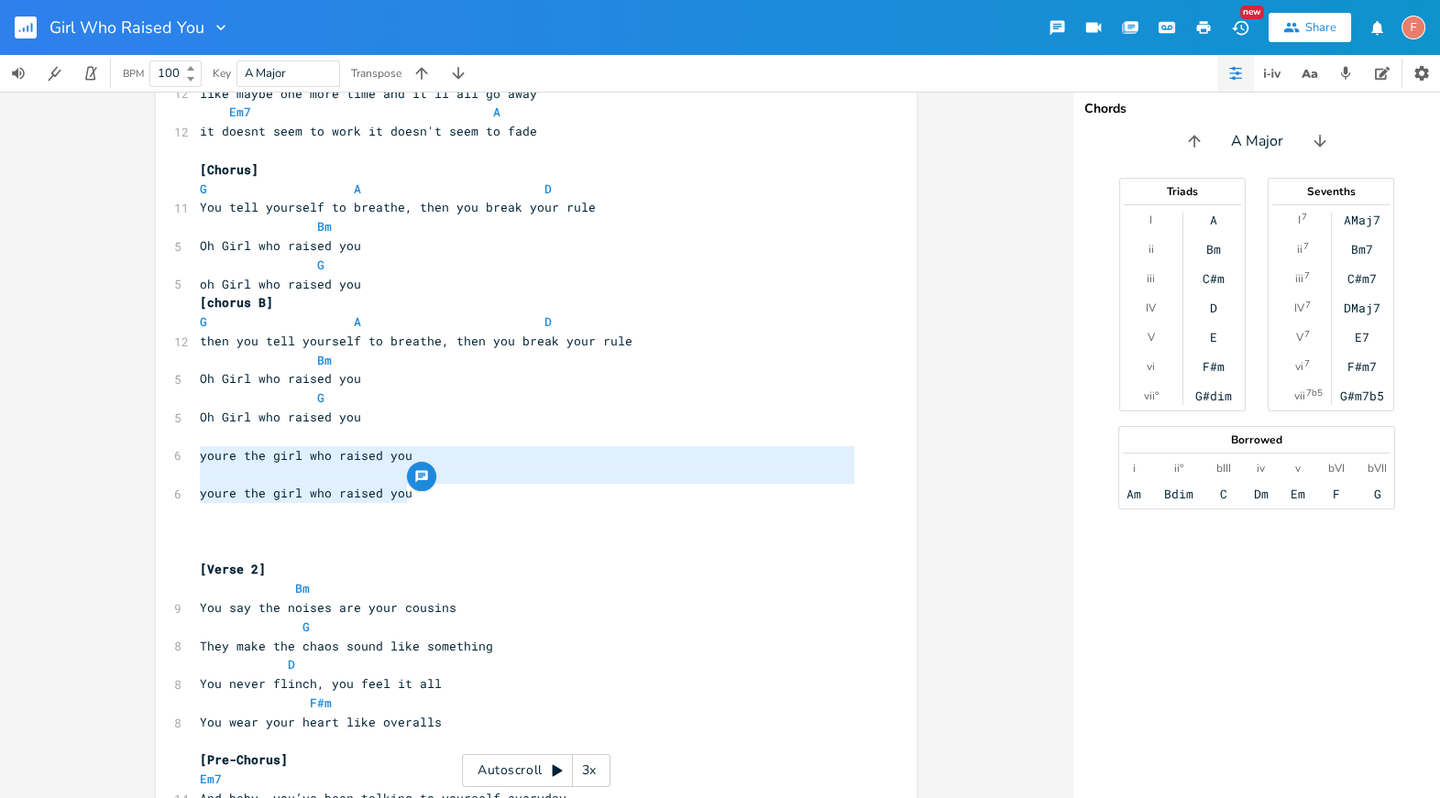
drag, startPoint x: 444, startPoint y: 500, endPoint x: 73, endPoint y: 449, distance: 373.8
click at [73, 449] on div "Bm E A D G B E × Previous 1 of 25 Next Play G E A D G B E Previous 1 of 21 Next…" at bounding box center [536, 445] width 1073 height 707
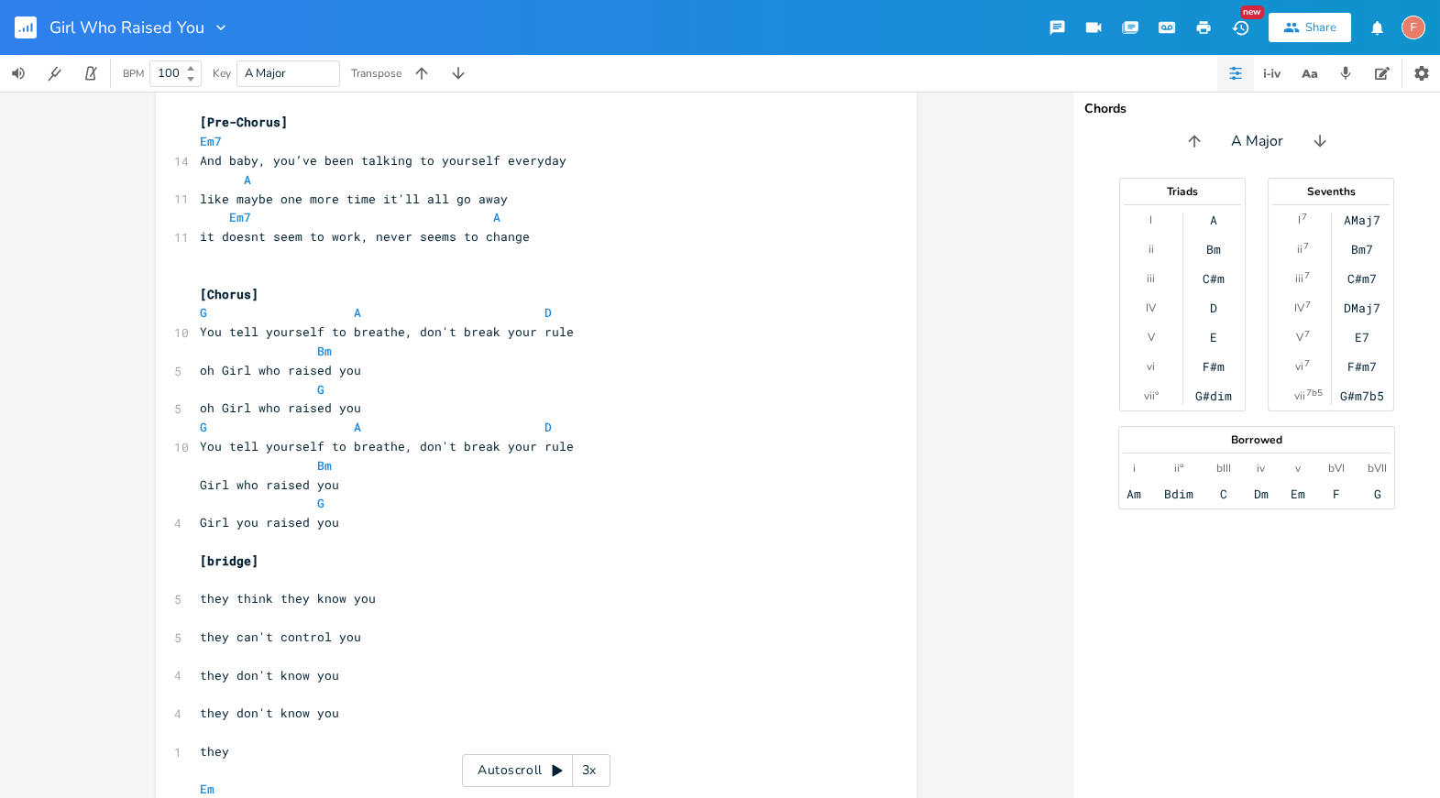
scroll to position [1426, 0]
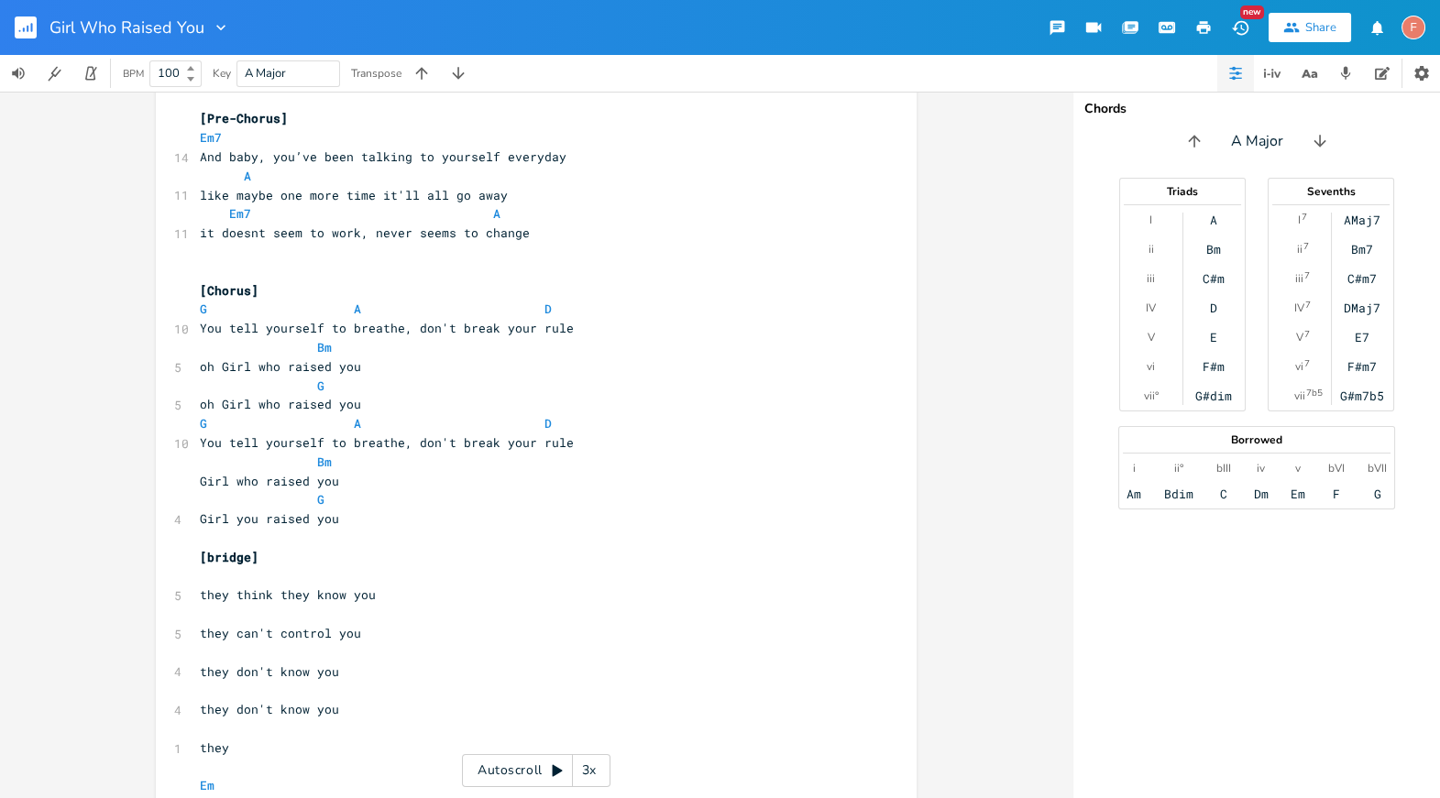
click at [316, 193] on span "like maybe one more time it'll all go away" at bounding box center [354, 195] width 308 height 17
type textarea "more"
click at [316, 193] on span "like maybe one more time it'll all go away" at bounding box center [354, 195] width 308 height 17
type textarea "ver time"
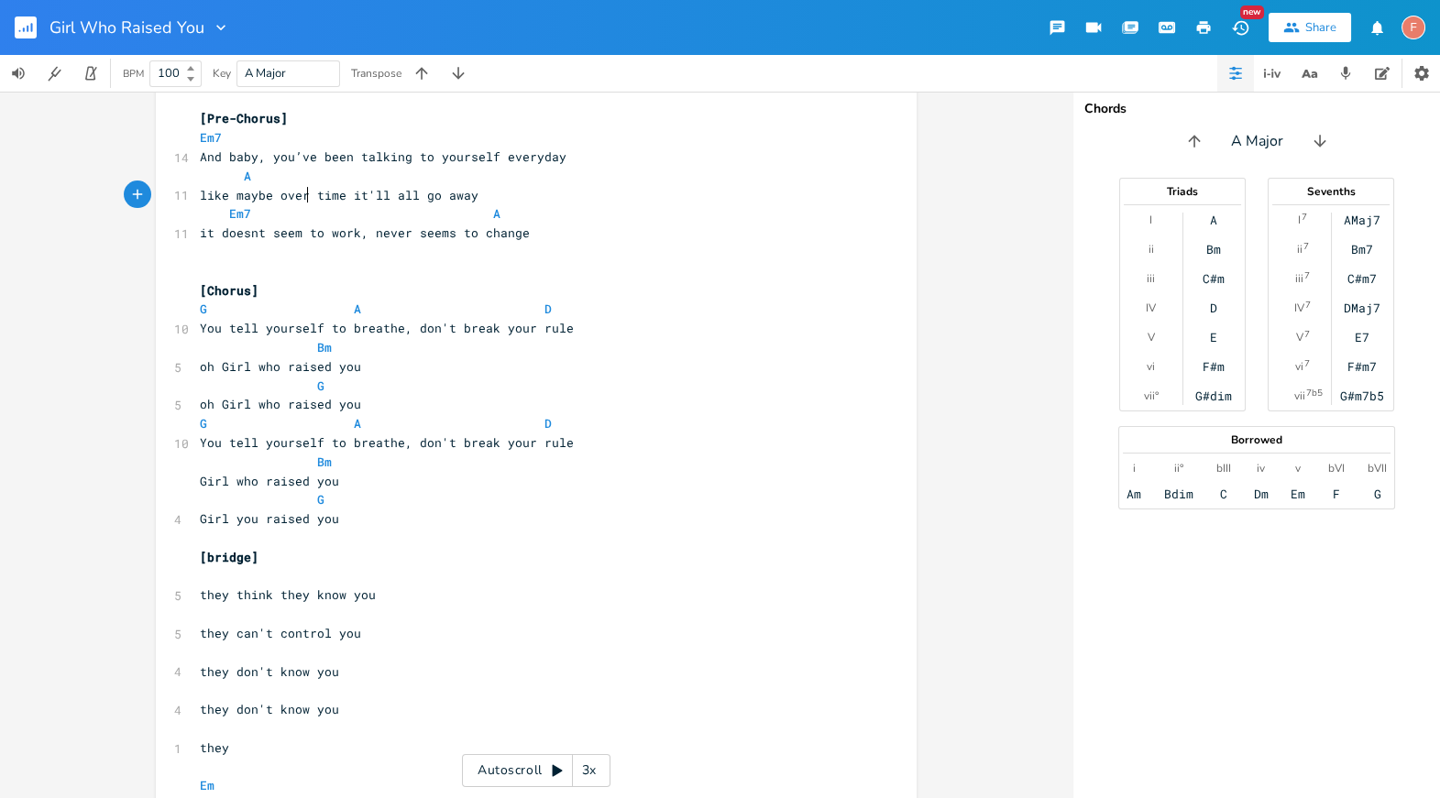
click at [334, 193] on span "like maybe over time it'll all go away" at bounding box center [339, 195] width 279 height 17
type textarea ","
click at [460, 404] on pre "oh Girl who raised you" at bounding box center [527, 404] width 662 height 19
click at [589, 434] on pre "You tell yourself to breathe, don't break your rule" at bounding box center [527, 443] width 662 height 19
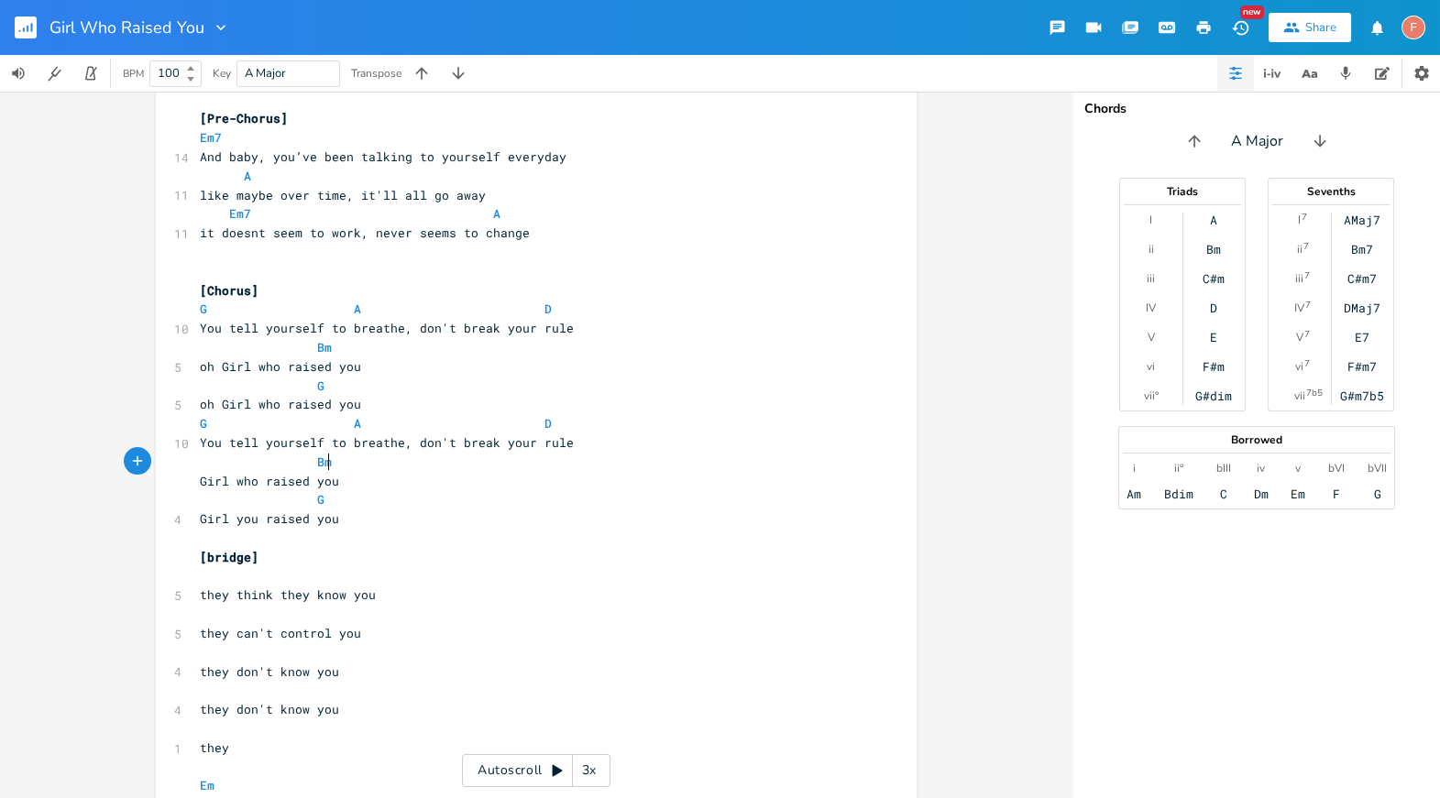
click at [628, 456] on pre "Bm" at bounding box center [527, 462] width 662 height 19
drag, startPoint x: 325, startPoint y: 443, endPoint x: 393, endPoint y: 444, distance: 67.8
click at [393, 444] on span "You tell yourself to breathe, don't break your rule" at bounding box center [387, 443] width 374 height 17
type textarea "don't [PERSON_NAME]"
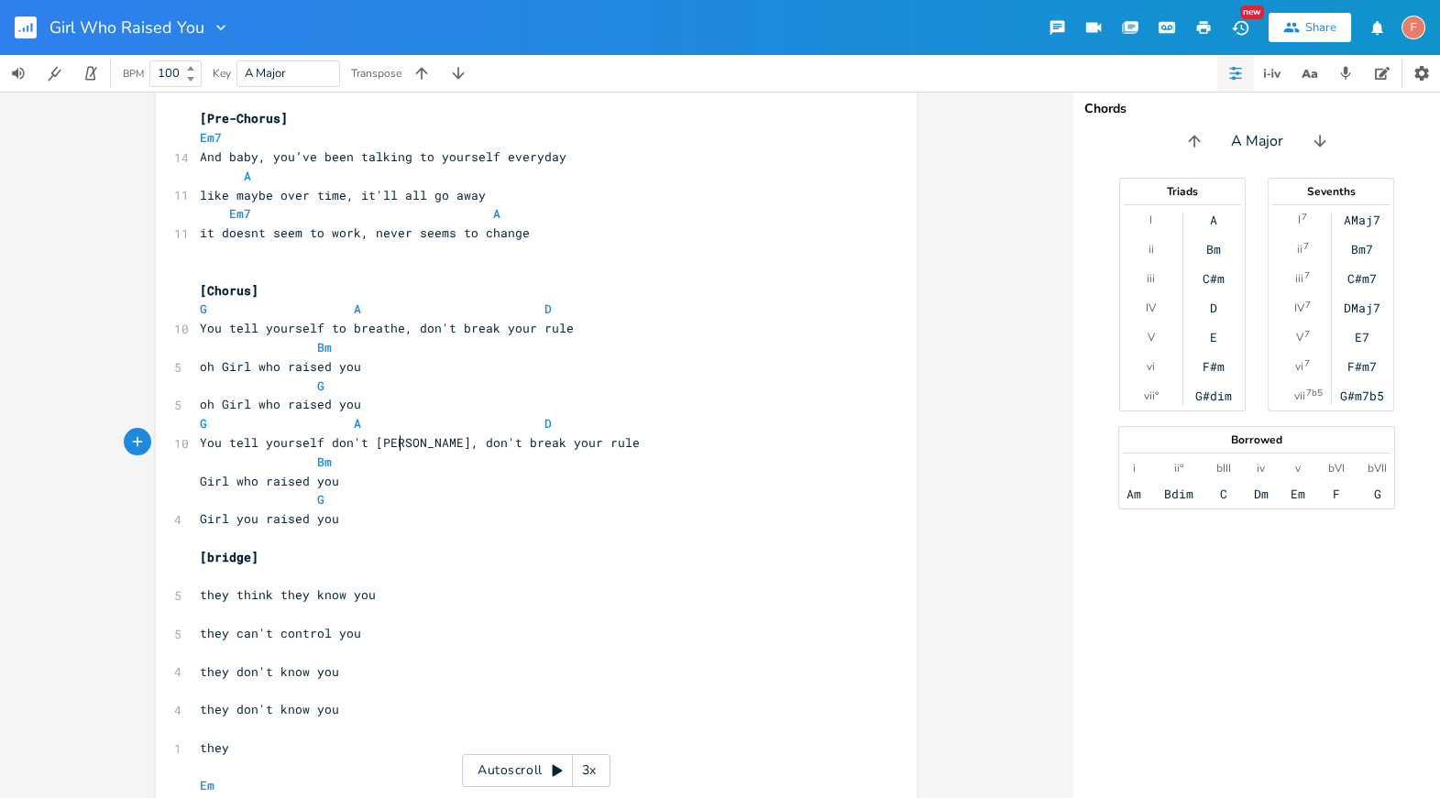
click at [408, 444] on span "You tell yourself don't [PERSON_NAME], don't break your rule" at bounding box center [420, 443] width 440 height 17
click at [385, 443] on span "You tell yourself don't [PERSON_NAME], don't break your rule" at bounding box center [420, 443] width 440 height 17
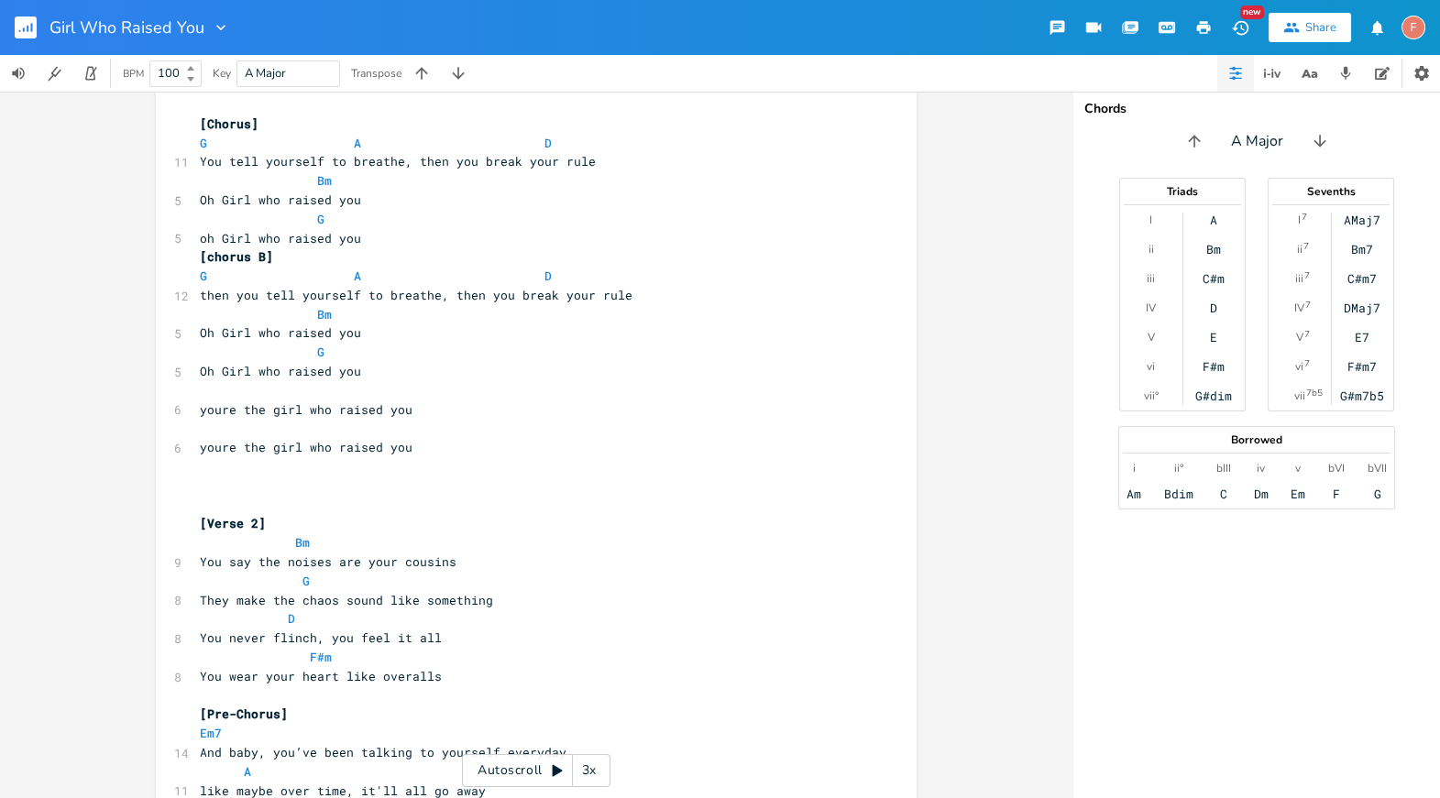
scroll to position [792, 0]
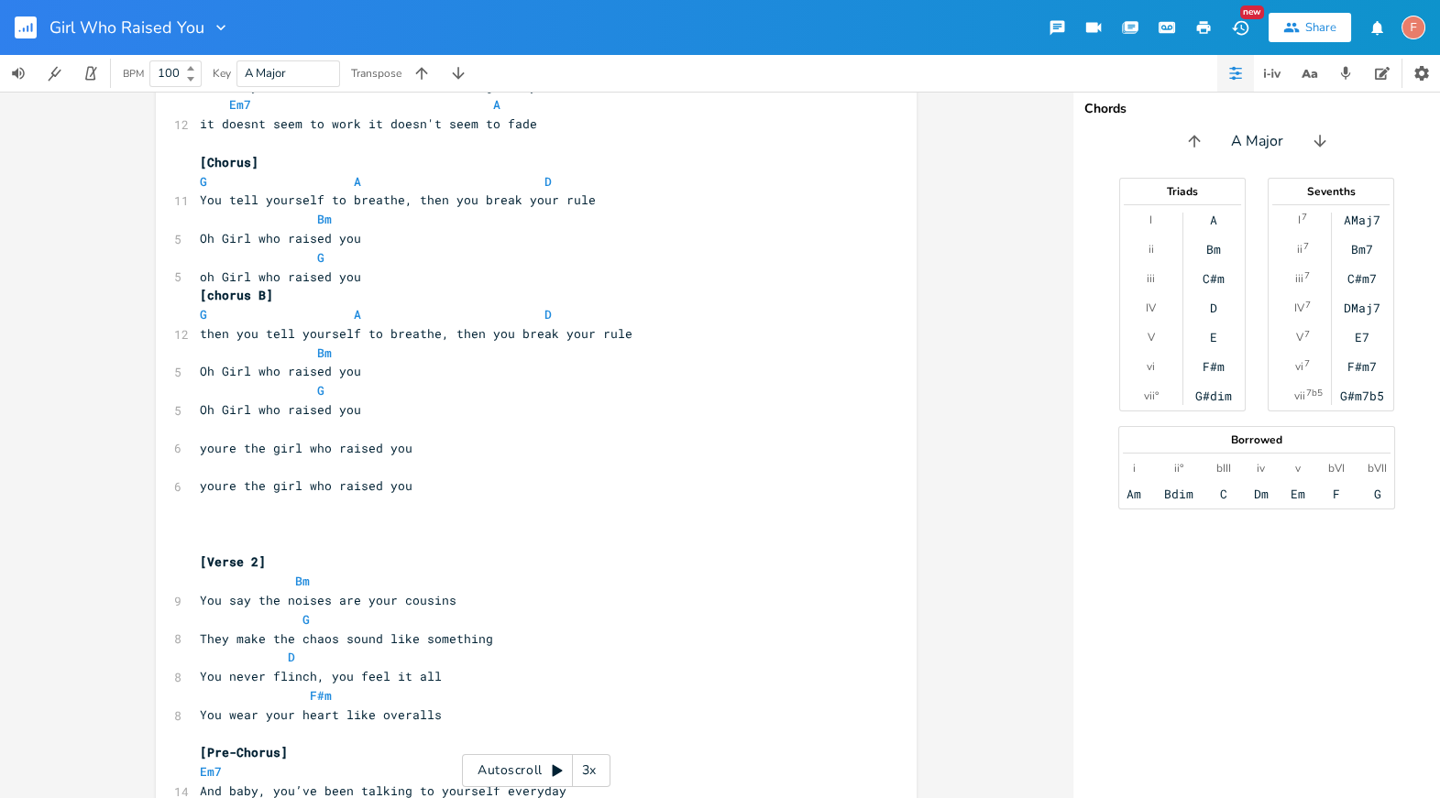
click at [494, 533] on pre "​" at bounding box center [527, 524] width 662 height 19
click at [479, 487] on pre "youre the girl who raised you" at bounding box center [527, 486] width 662 height 19
click at [471, 483] on pre "youre the girl who raised you" at bounding box center [527, 486] width 662 height 19
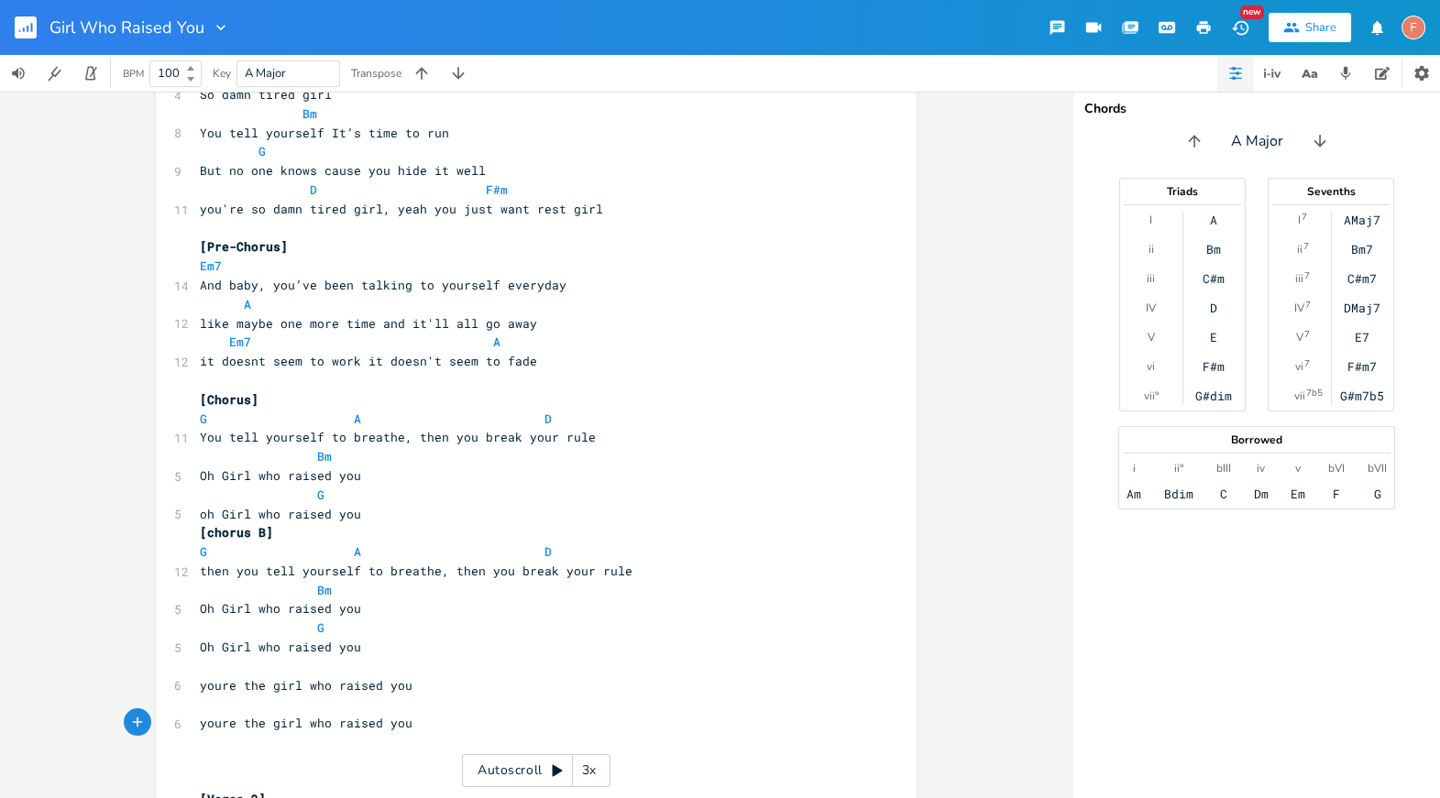
scroll to position [587, 0]
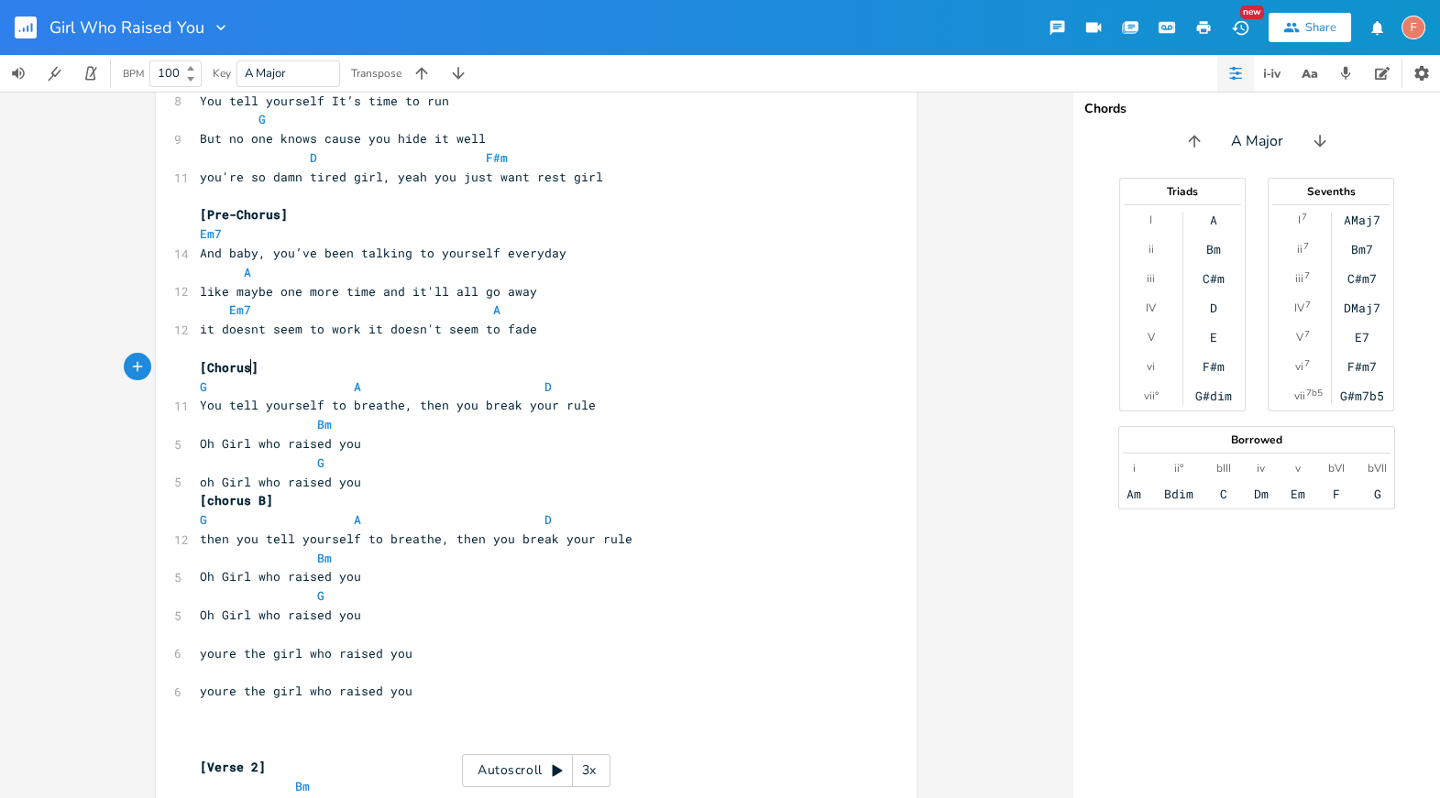
click at [243, 369] on span "[Chorus]" at bounding box center [229, 367] width 59 height 17
type textarea "1"
click at [248, 504] on span "[chorus B]" at bounding box center [236, 500] width 73 height 17
type textarea "1"
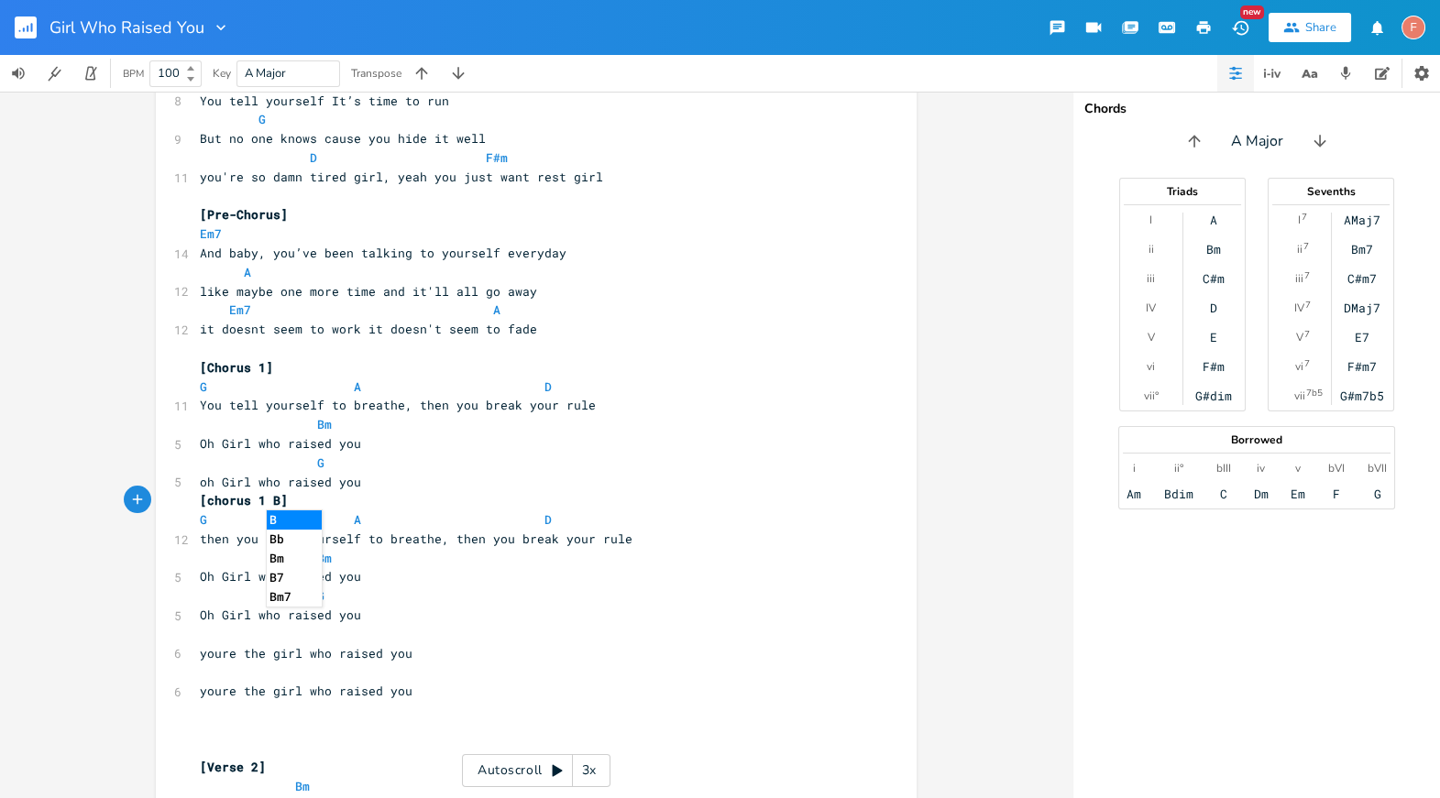
click at [528, 502] on pre "[chorus 1 B]" at bounding box center [527, 500] width 662 height 19
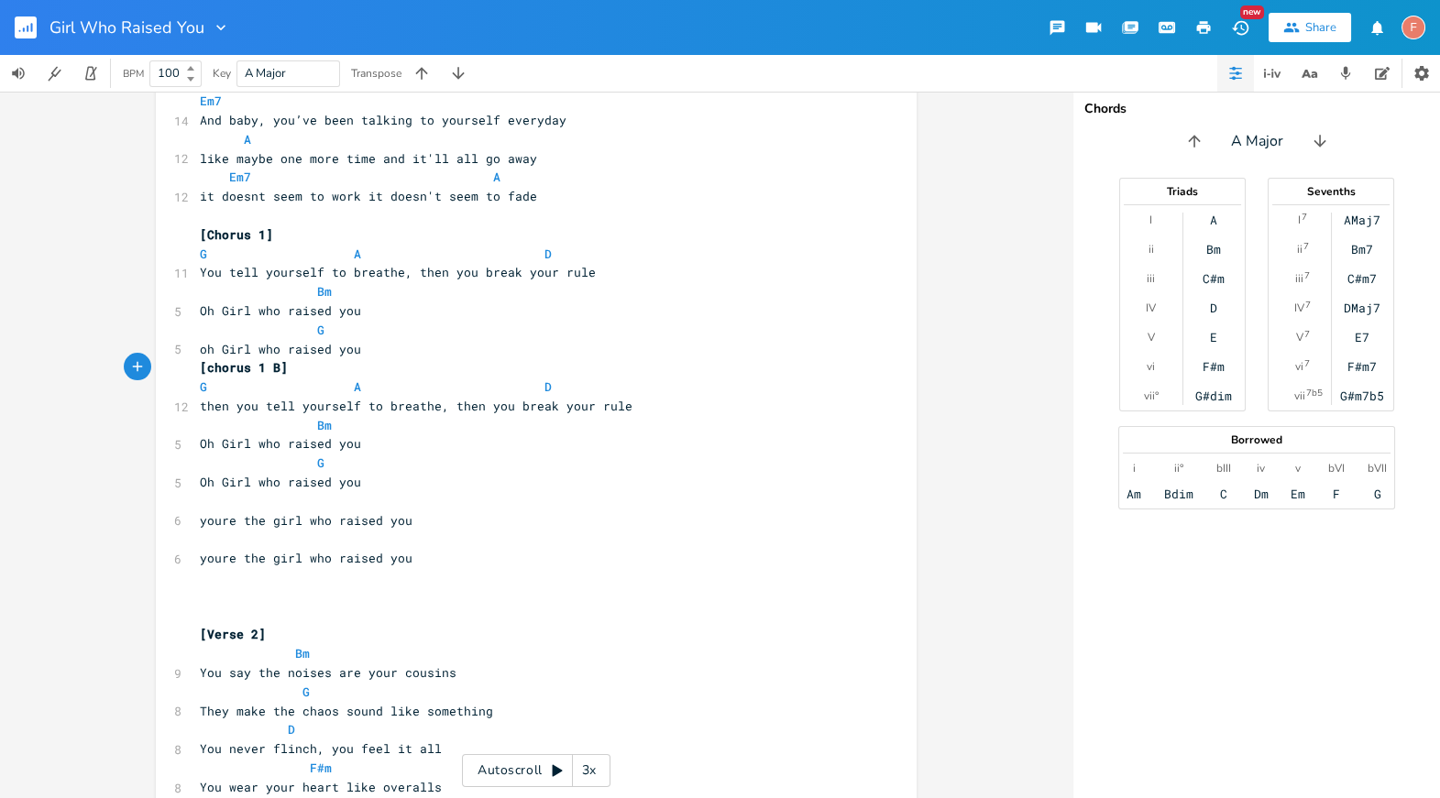
scroll to position [723, 0]
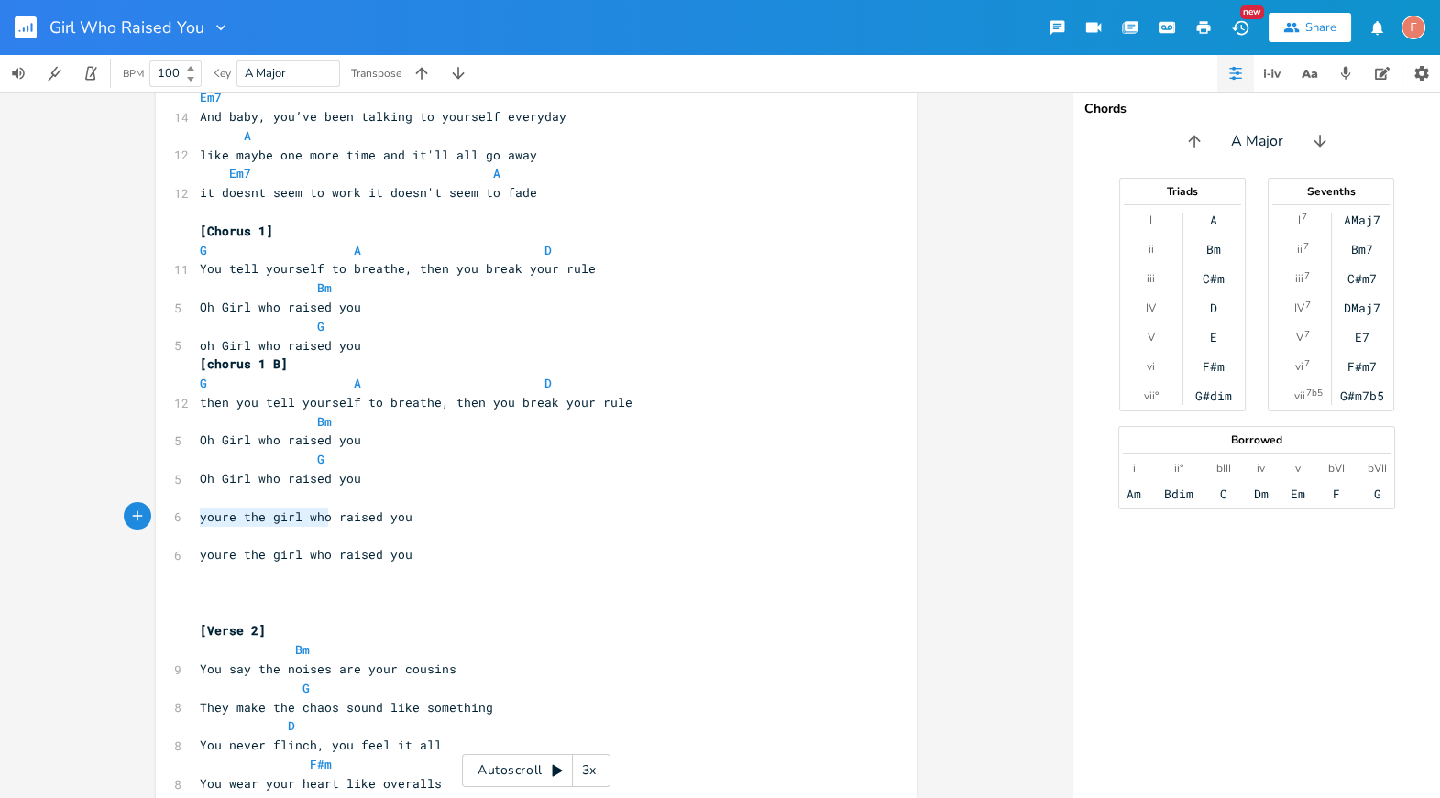
drag, startPoint x: 322, startPoint y: 516, endPoint x: 193, endPoint y: 516, distance: 128.3
click at [196, 516] on pre "youre the girl who raised you" at bounding box center [527, 517] width 662 height 19
type textarea "oh girl you"
drag, startPoint x: 262, startPoint y: 555, endPoint x: 143, endPoint y: 553, distance: 119.2
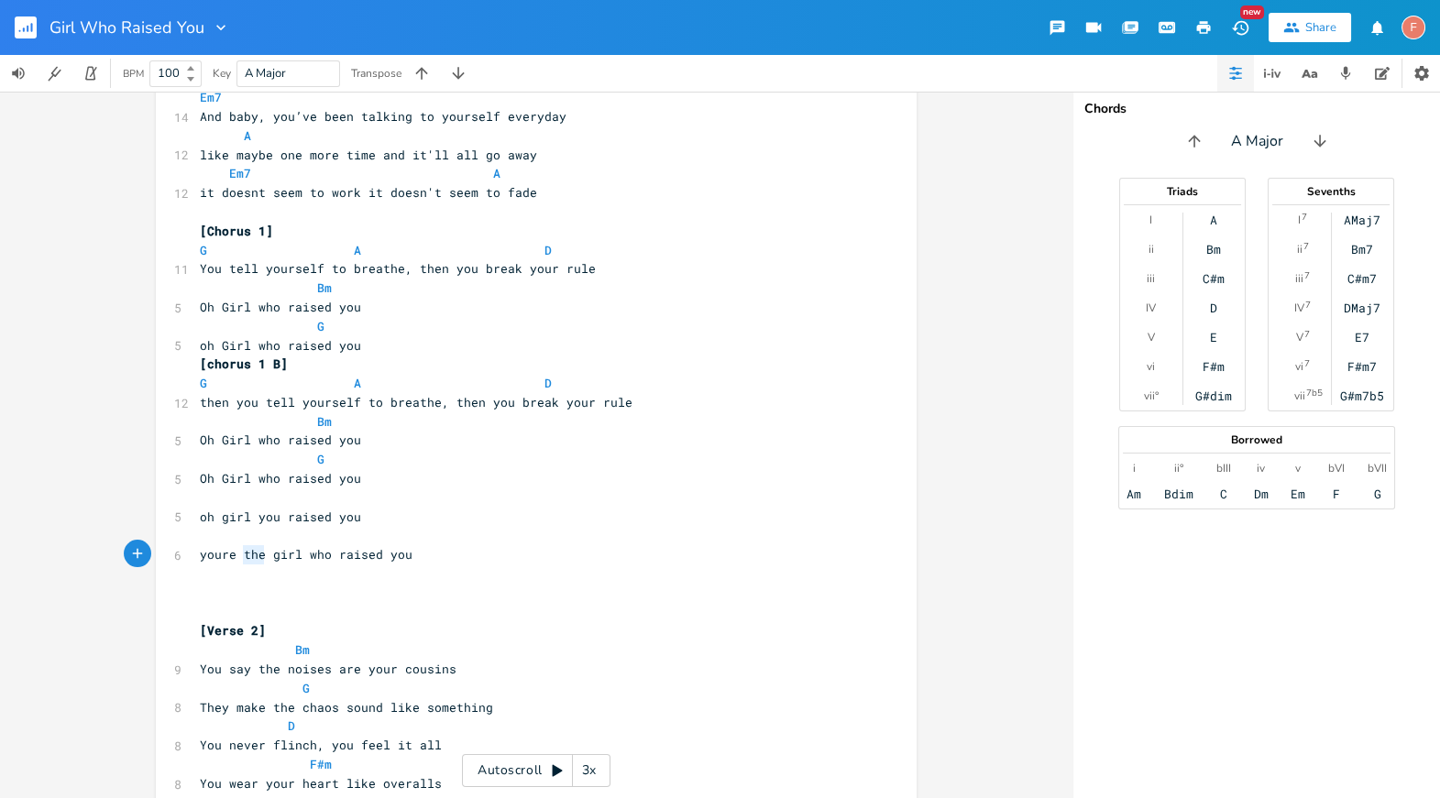
type textarea "oh"
click at [273, 553] on span "oh girl who raised you" at bounding box center [280, 554] width 161 height 17
click at [265, 553] on span "oh girl who raised you" at bounding box center [280, 554] width 161 height 17
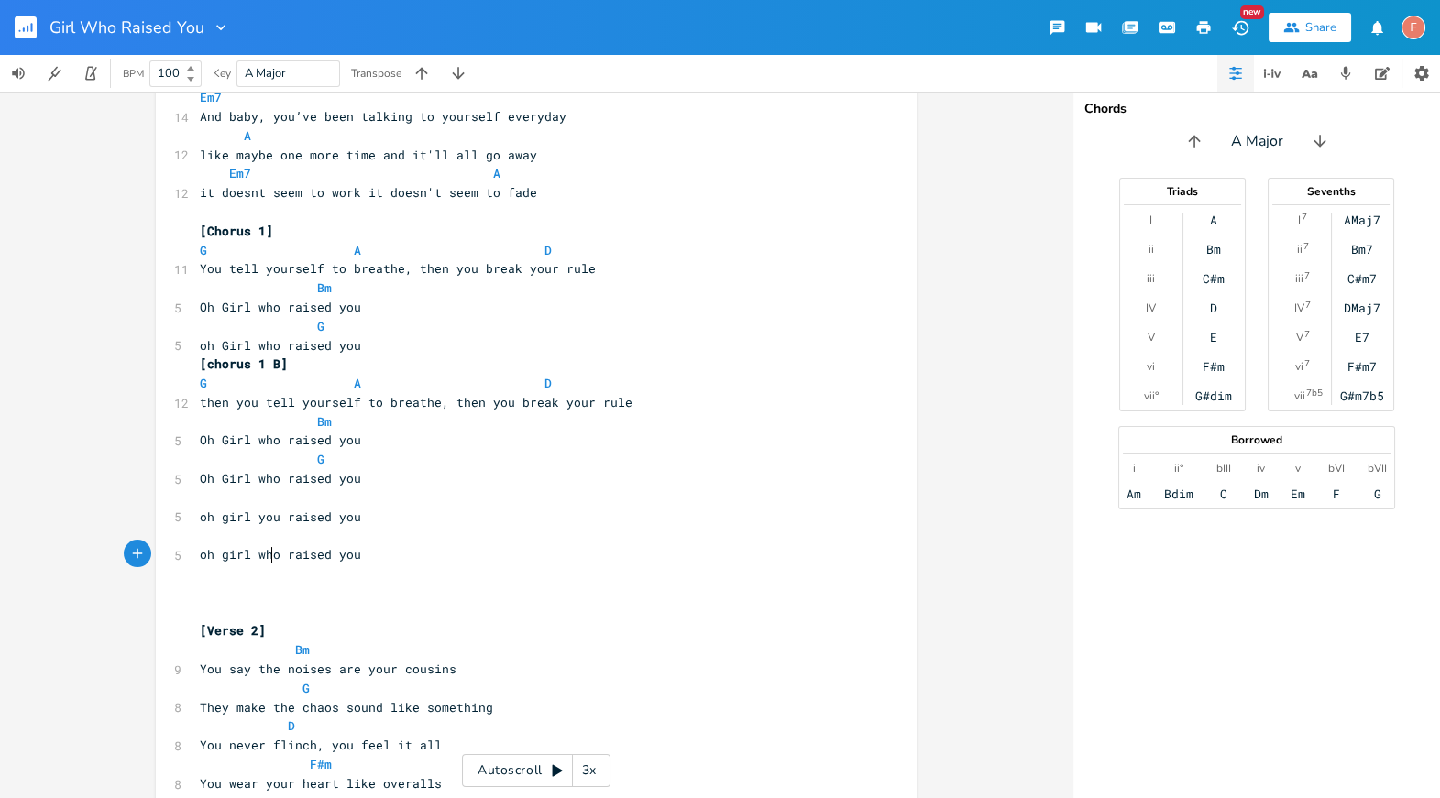
click at [265, 553] on span "oh girl who raised you" at bounding box center [280, 554] width 161 height 17
type textarea "you"
click at [602, 546] on pre "oh girl you raised you" at bounding box center [527, 554] width 662 height 19
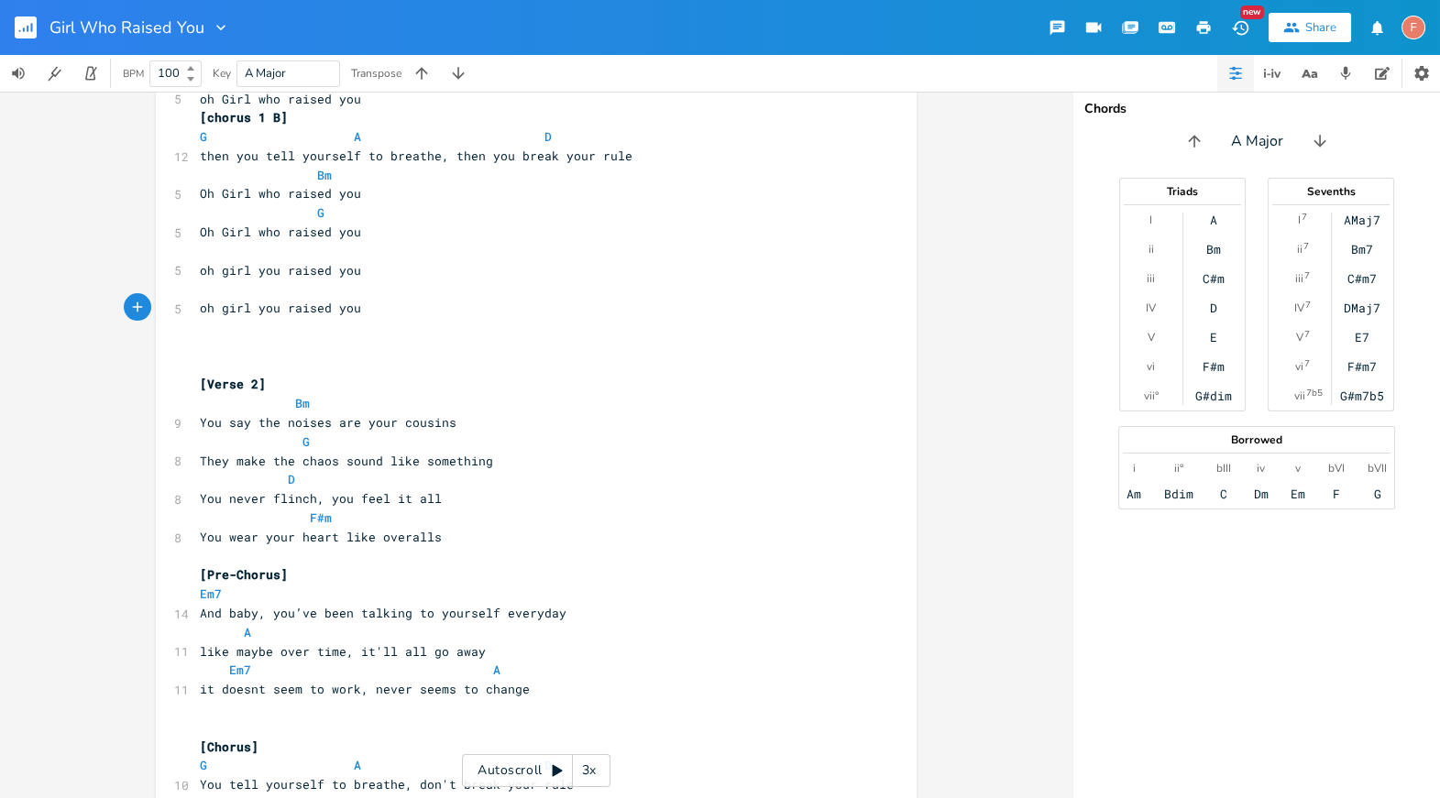
scroll to position [971, 0]
click at [504, 502] on pre "You never flinch, you feel it all" at bounding box center [527, 498] width 662 height 19
click at [512, 459] on pre "They make the chaos sound like something" at bounding box center [527, 460] width 662 height 19
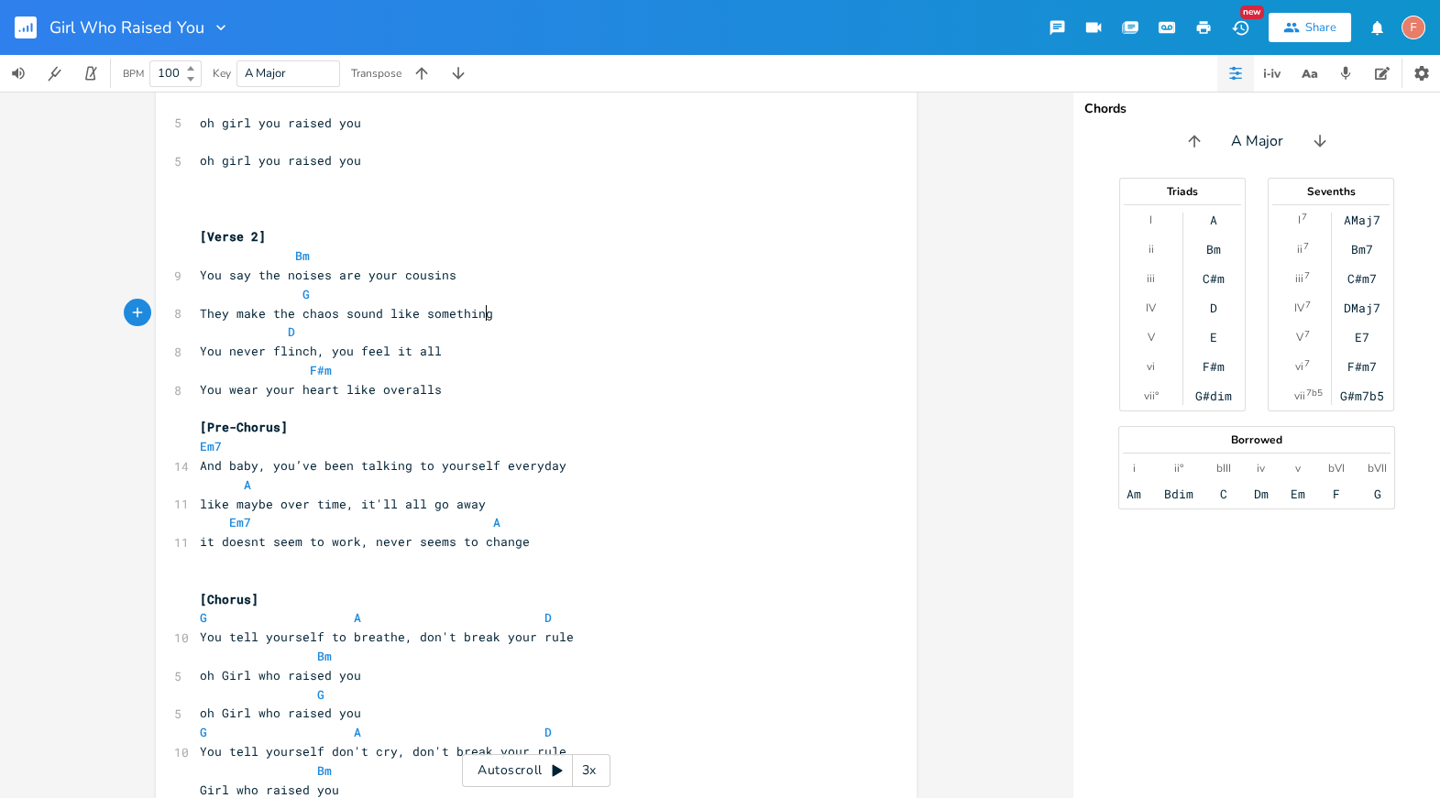
scroll to position [1118, 0]
click at [575, 470] on pre "And baby, you’ve been talking to yourself everyday" at bounding box center [527, 465] width 662 height 19
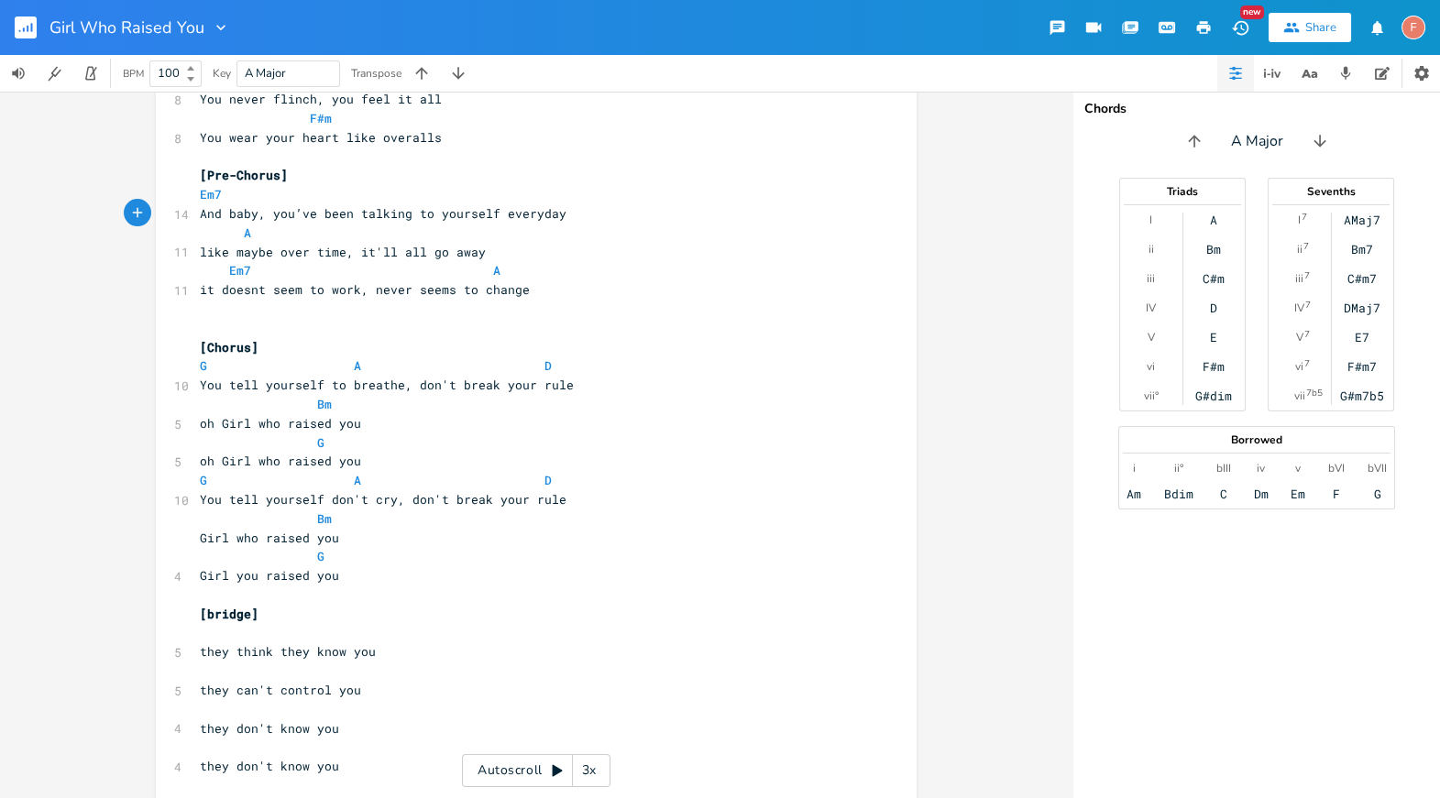
scroll to position [1372, 0]
click at [410, 449] on pre "oh Girl who raised you" at bounding box center [527, 458] width 662 height 19
click at [241, 336] on pre "[Chorus]" at bounding box center [527, 345] width 662 height 19
type textarea "2"
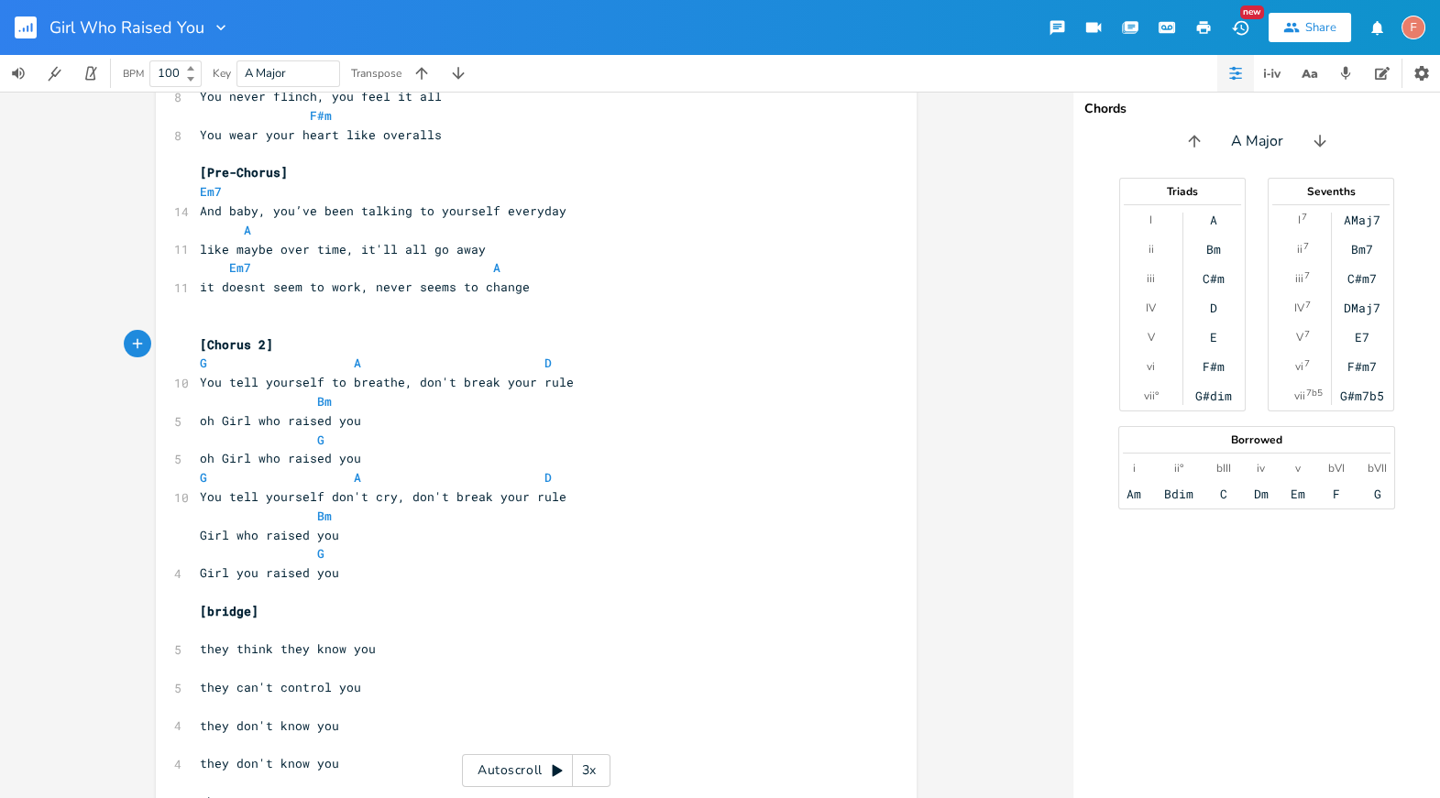
click at [461, 459] on pre "oh Girl who raised you" at bounding box center [527, 458] width 662 height 19
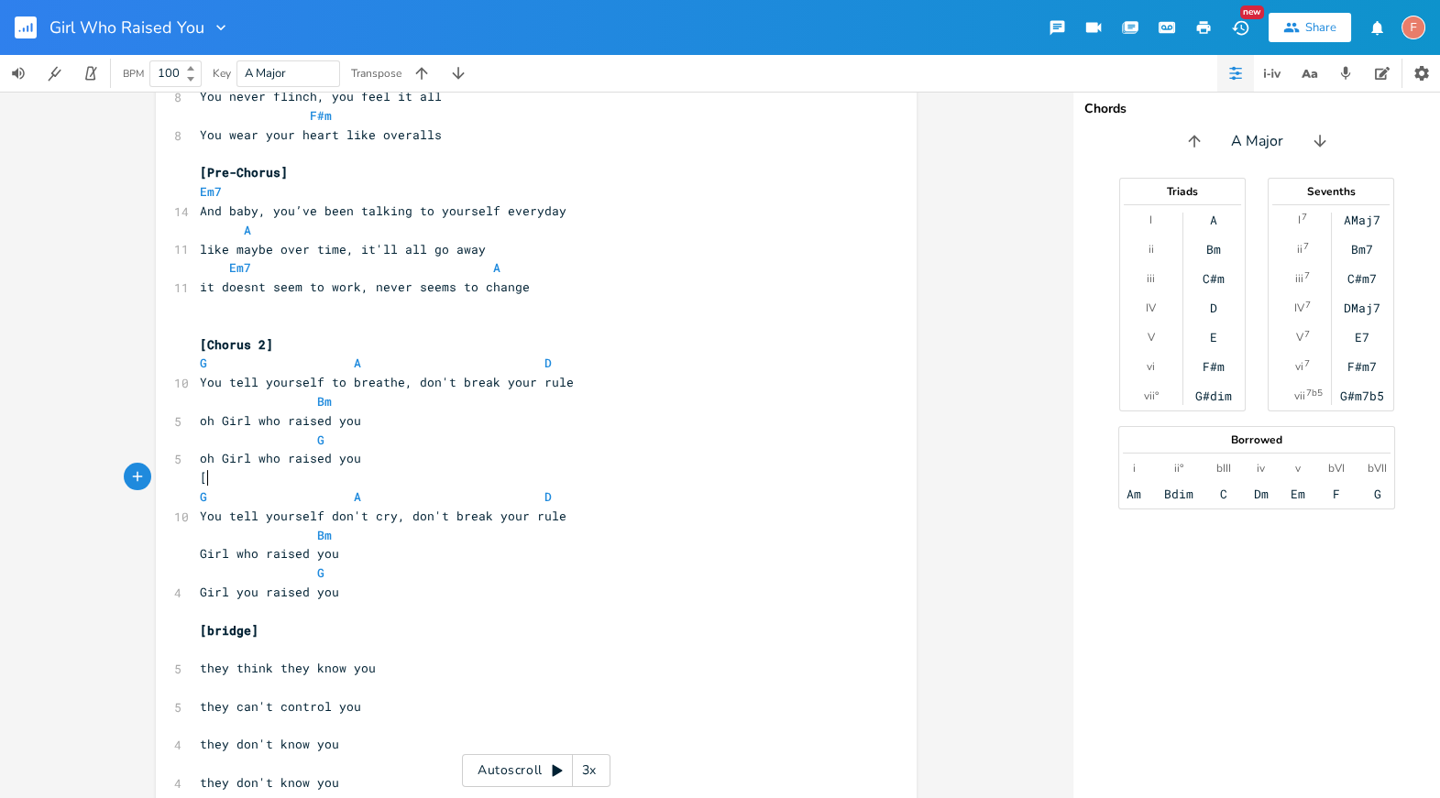
scroll to position [0, 6]
type textarea "[]"
type textarea "chorus 2 B"
click at [639, 470] on pre "[chorus 2 B]" at bounding box center [527, 477] width 662 height 19
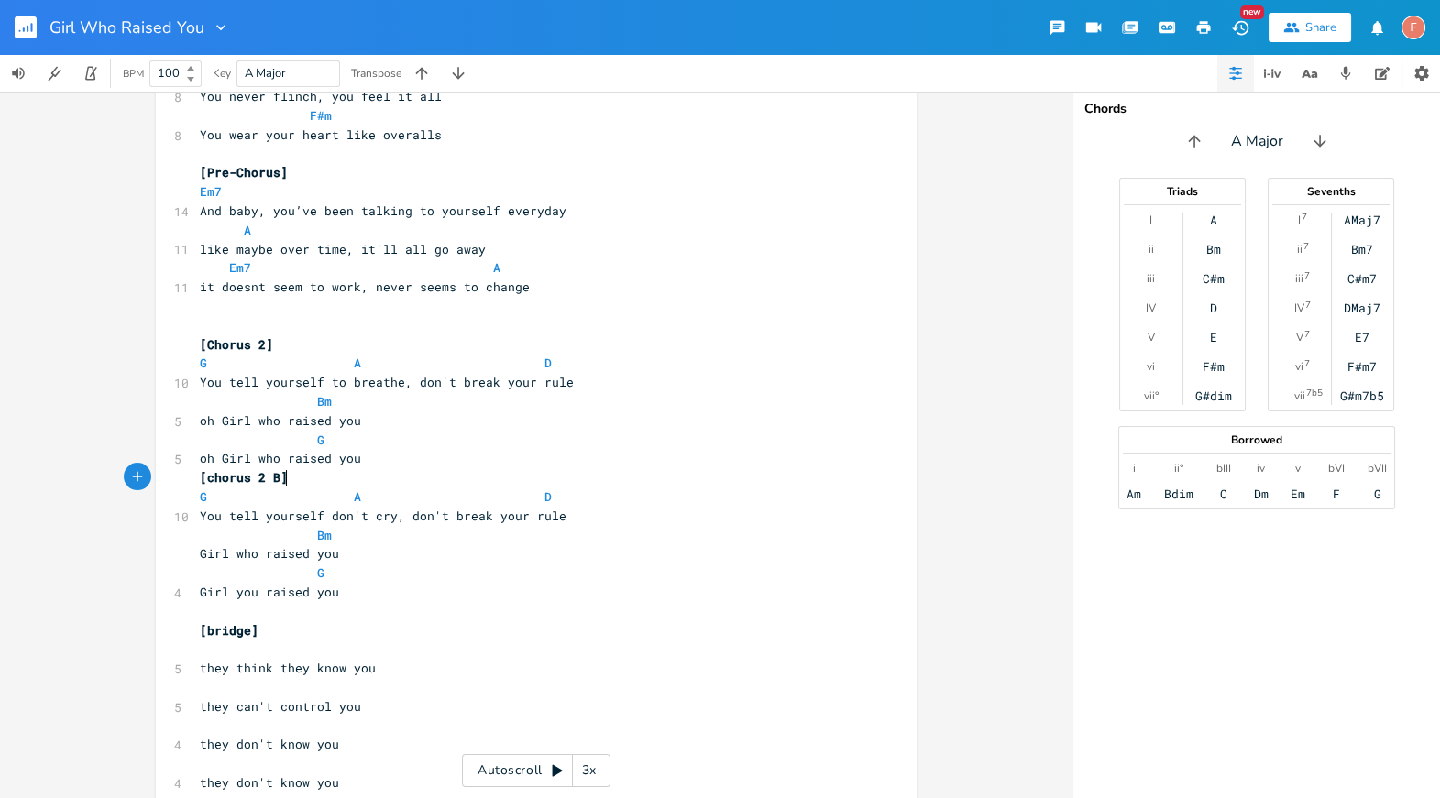
click at [551, 459] on pre "oh Girl who raised you" at bounding box center [527, 458] width 662 height 19
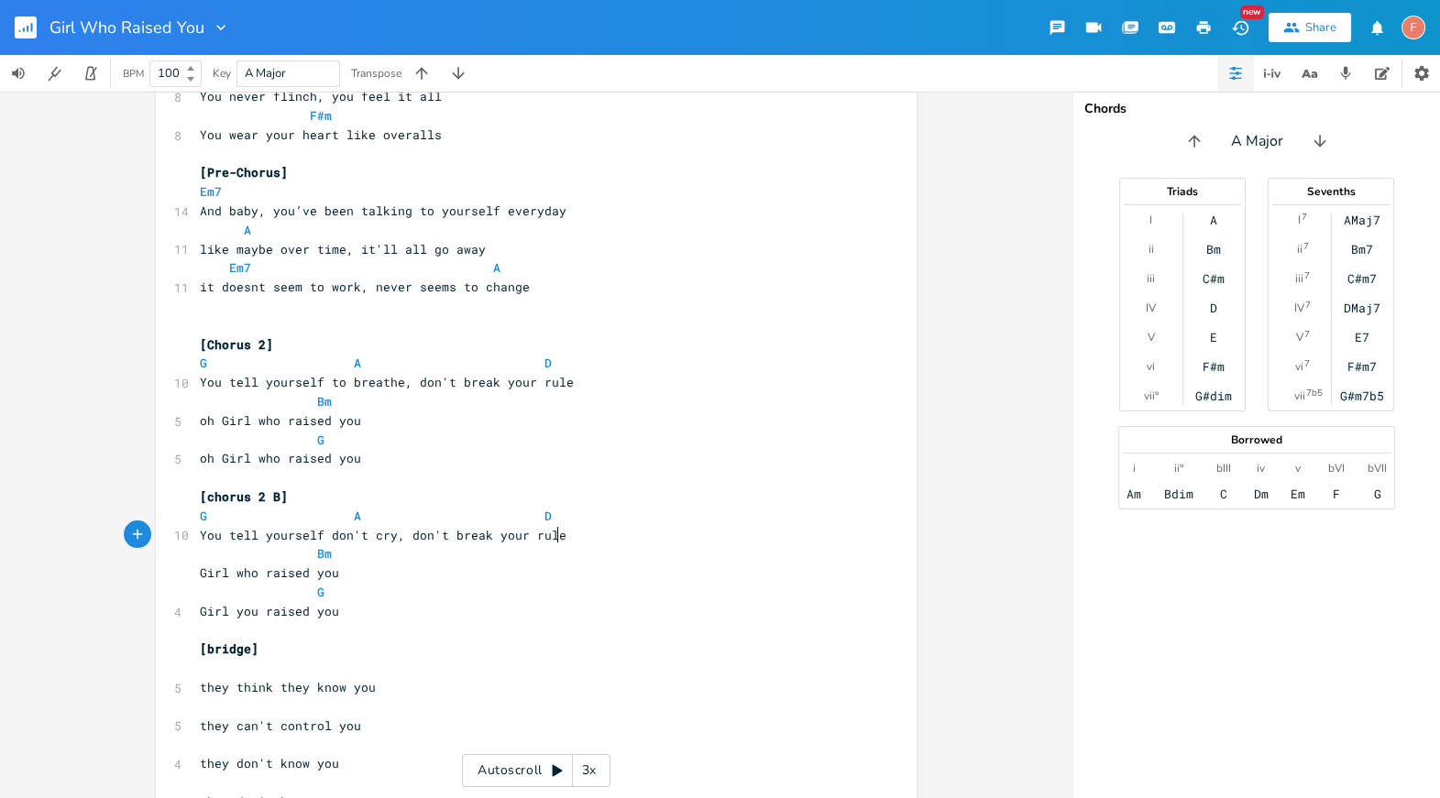
click at [623, 529] on pre "You tell yourself don't cry, don't break your rule" at bounding box center [527, 535] width 662 height 19
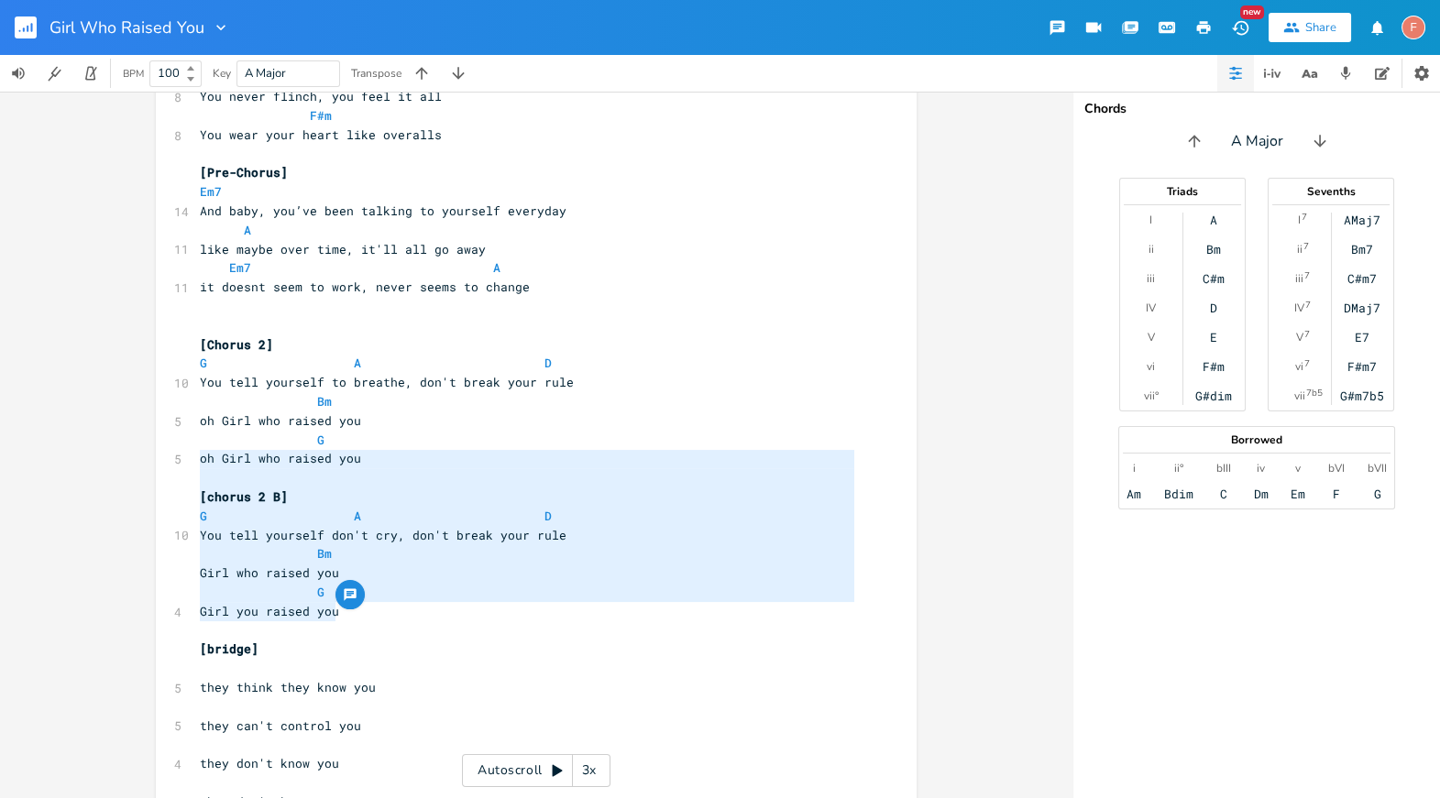
drag, startPoint x: 434, startPoint y: 616, endPoint x: 189, endPoint y: 465, distance: 287.7
click at [189, 465] on div "oh Girl who raised you [chorus 2 B] G A D You tell yourself don't cry, don't br…" at bounding box center [536, 408] width 761 height 2728
type textarea "oh Girl who raised you [chorus 2 B] G A D You tell yourself don't cry, don't br…"
click at [534, 569] on pre "Girl who raised you" at bounding box center [527, 573] width 662 height 19
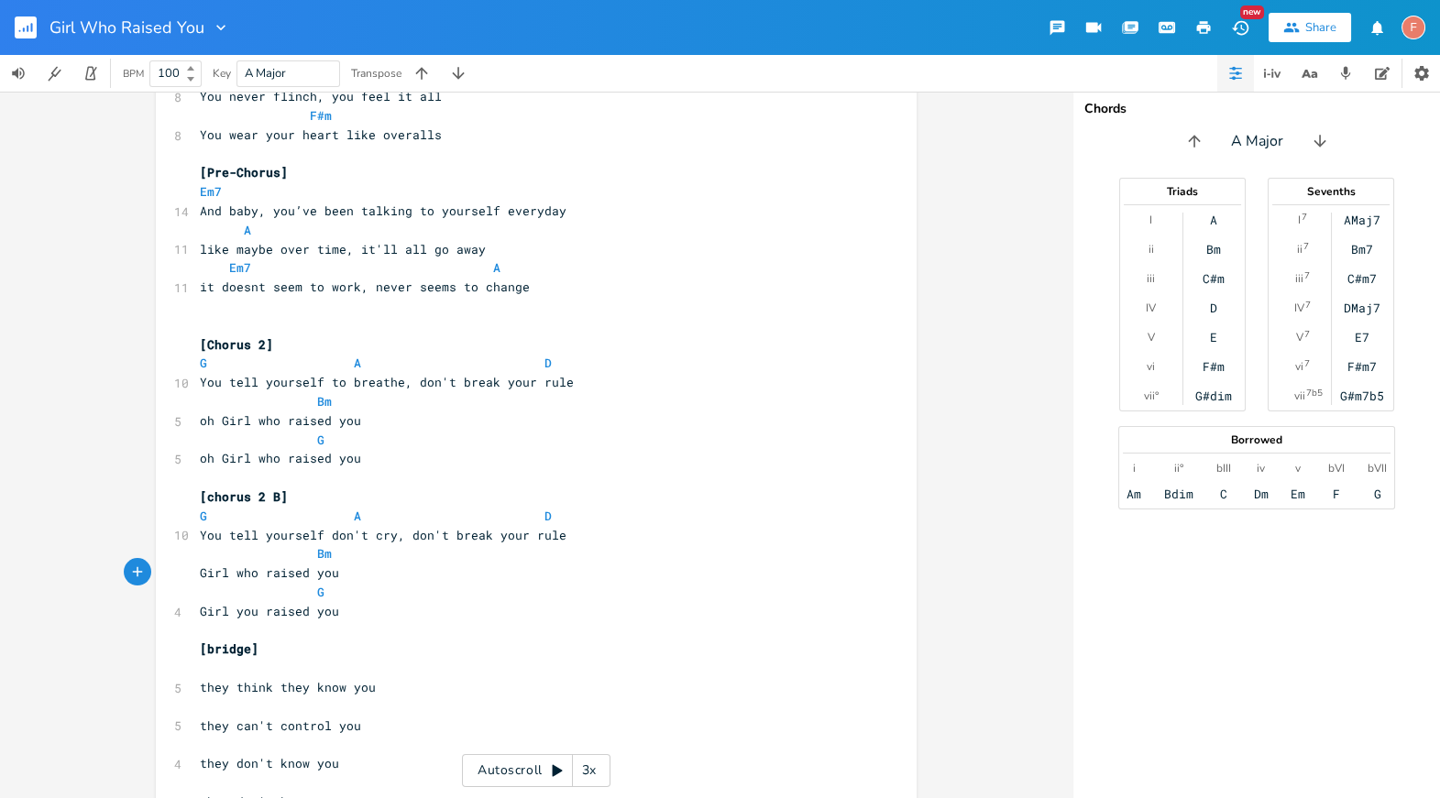
click at [243, 579] on span "Girl who raised you" at bounding box center [269, 573] width 139 height 17
type textarea "you"
click at [196, 571] on pre "Girl you raised you" at bounding box center [527, 573] width 662 height 19
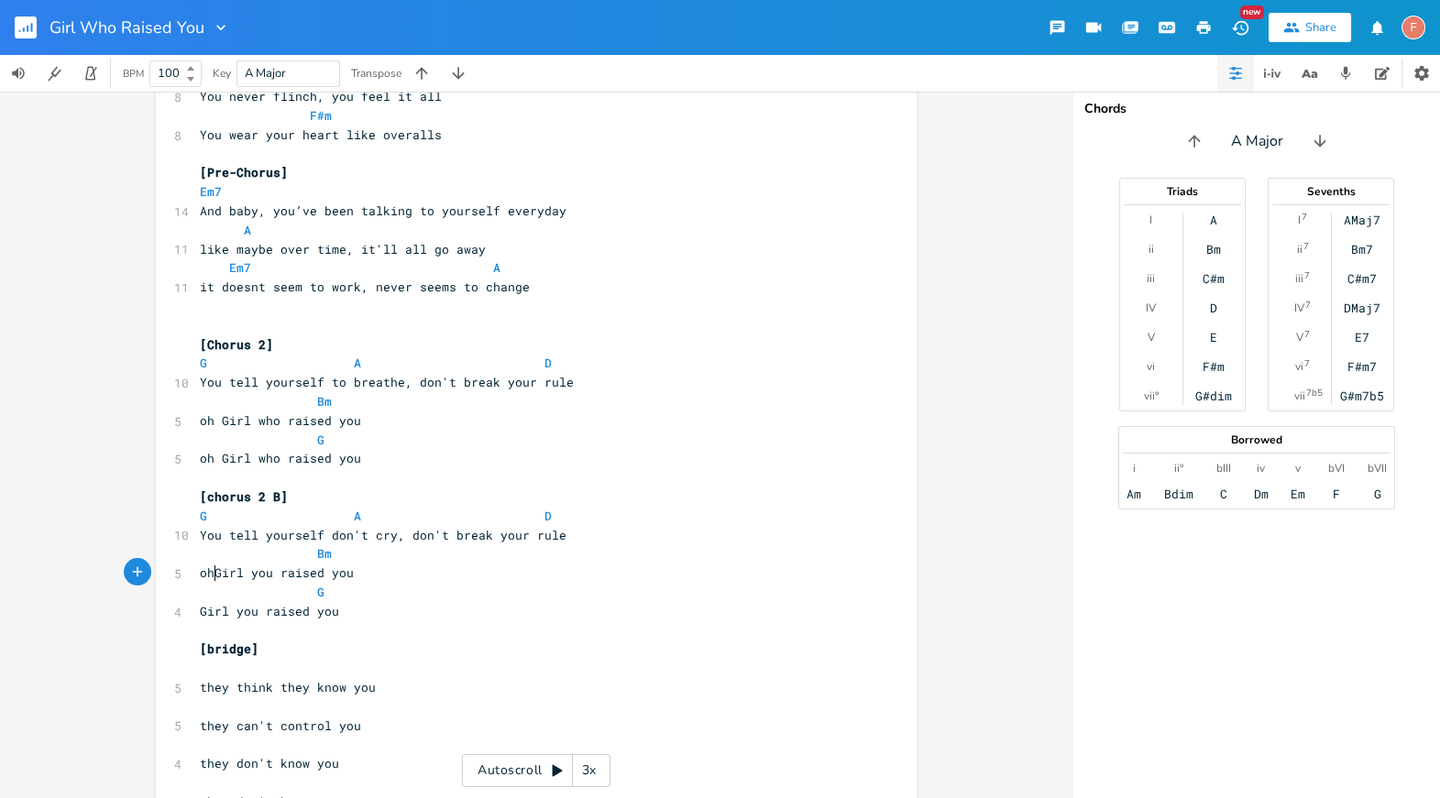
type textarea "oh"
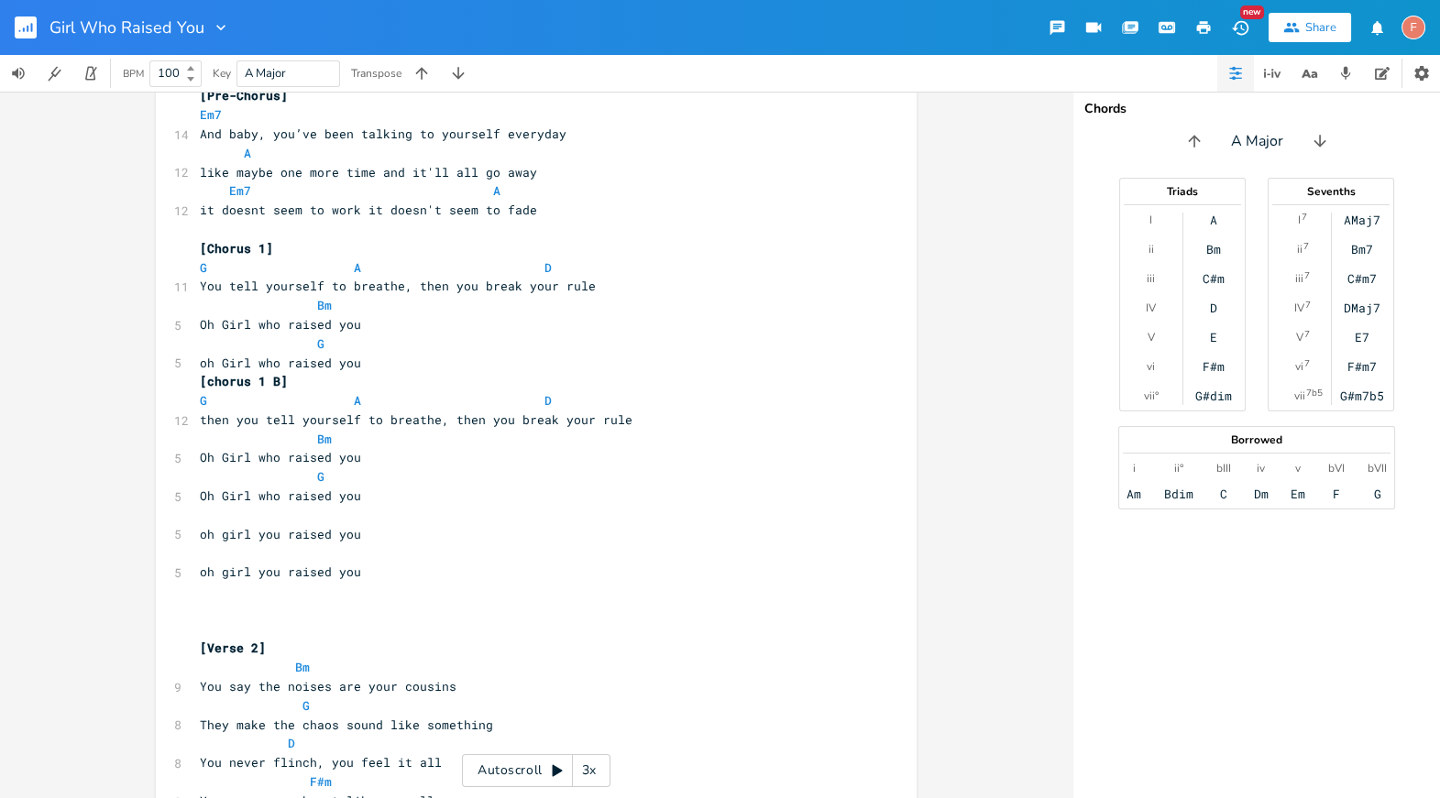
scroll to position [1240, 0]
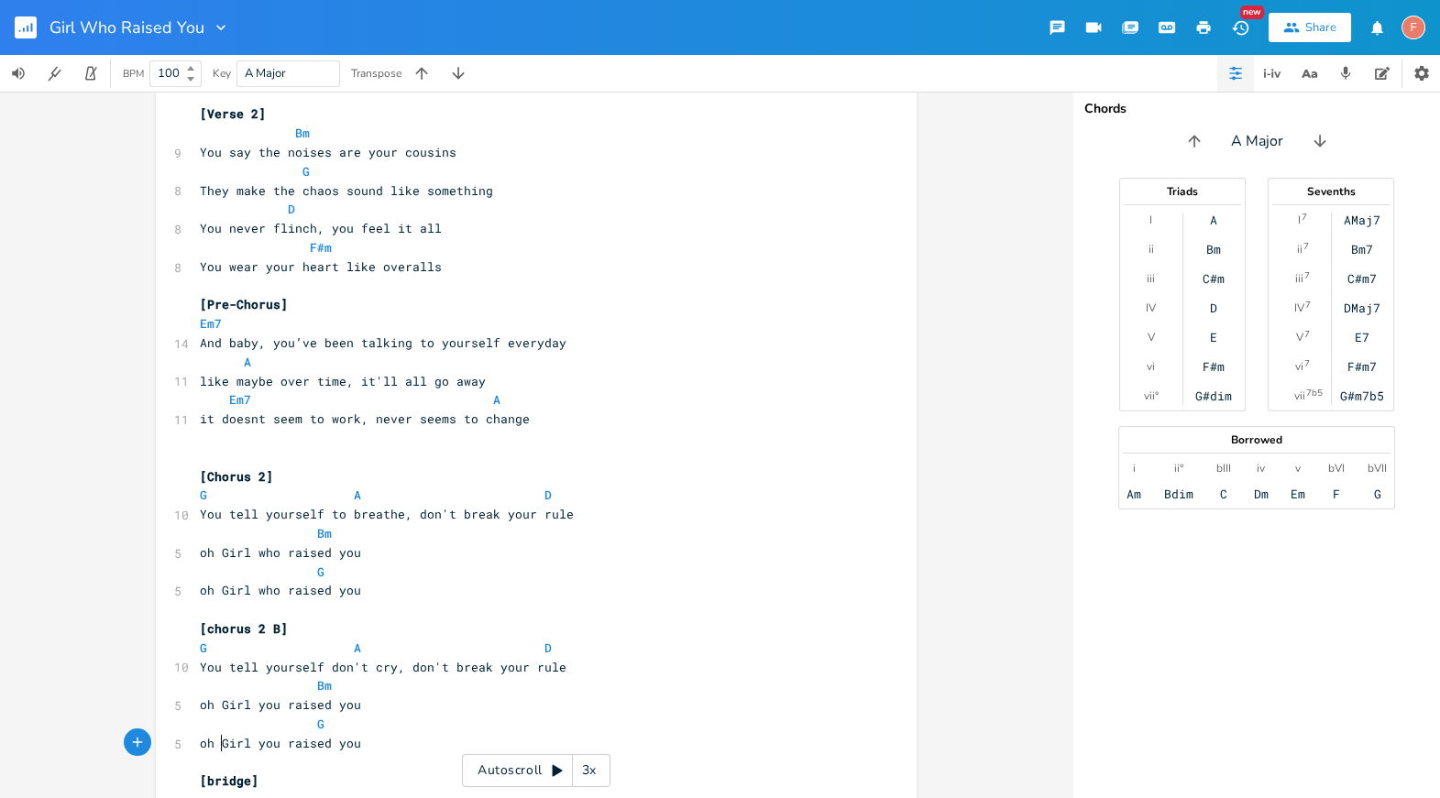
click at [669, 514] on pre "You tell yourself to breathe, don't break your rule" at bounding box center [527, 514] width 662 height 19
click at [669, 564] on pre "G" at bounding box center [527, 572] width 662 height 19
click at [654, 545] on pre "oh Girl who raised you" at bounding box center [527, 553] width 662 height 19
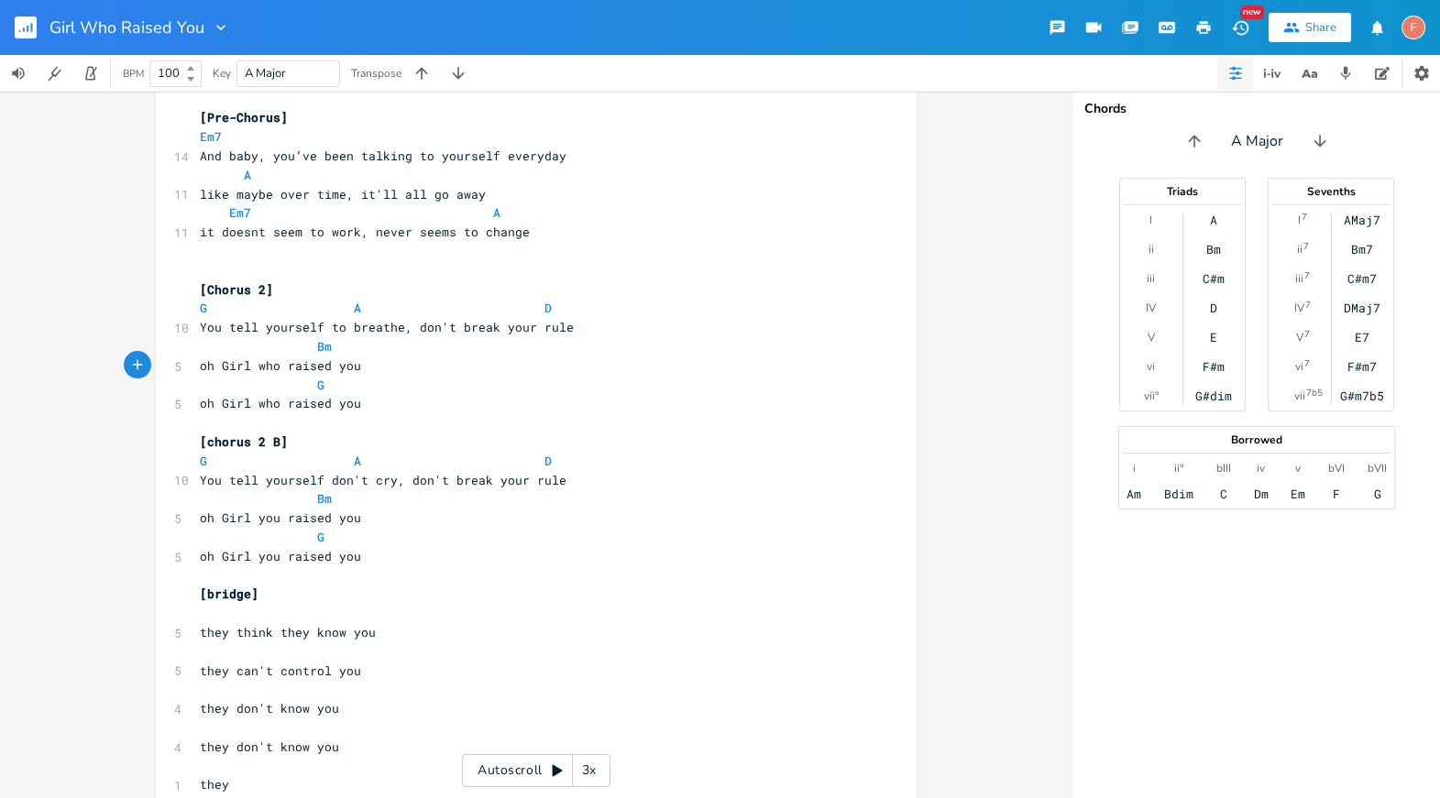
scroll to position [1429, 0]
click at [402, 478] on span "You tell yourself don't cry, don't break your rule" at bounding box center [383, 478] width 367 height 17
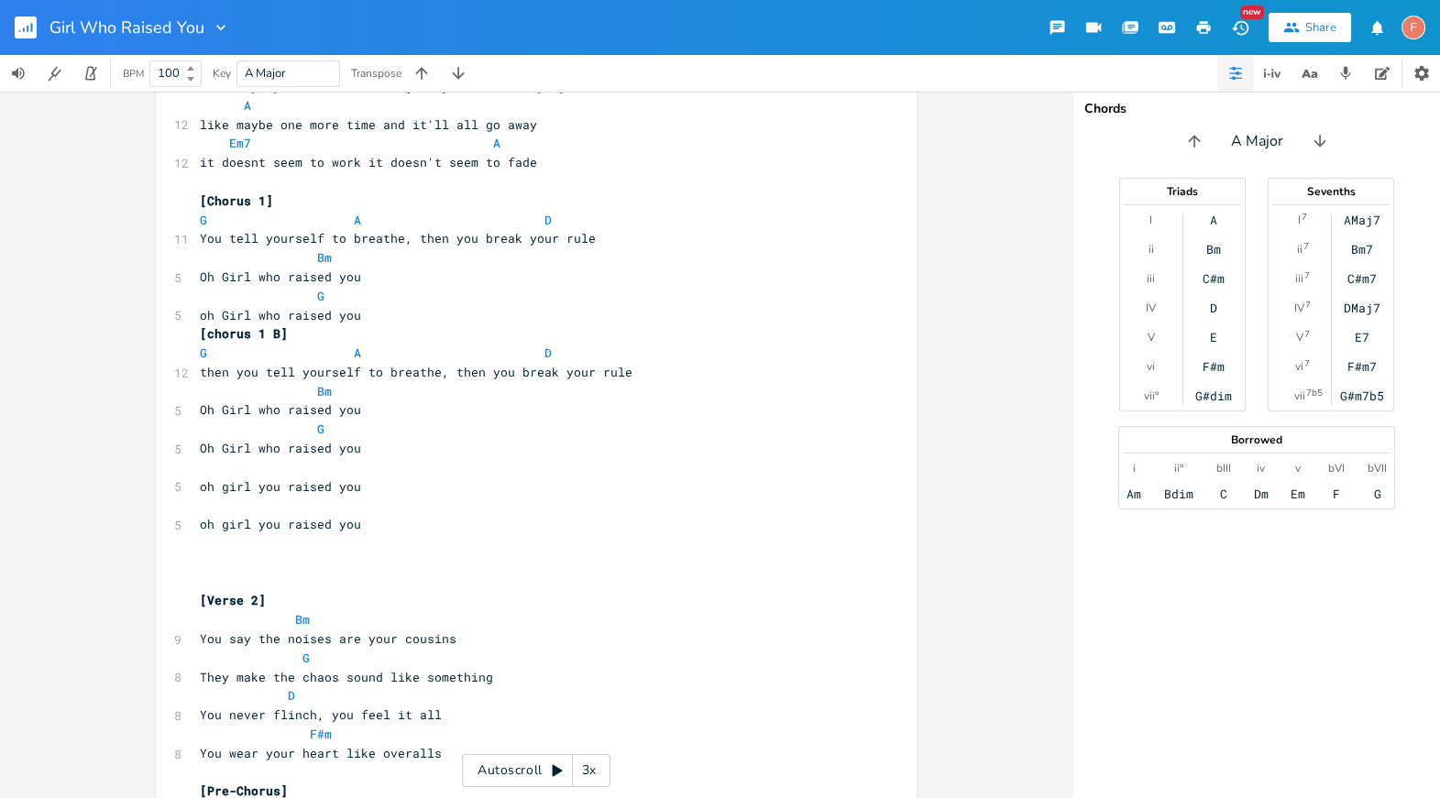
scroll to position [765, 0]
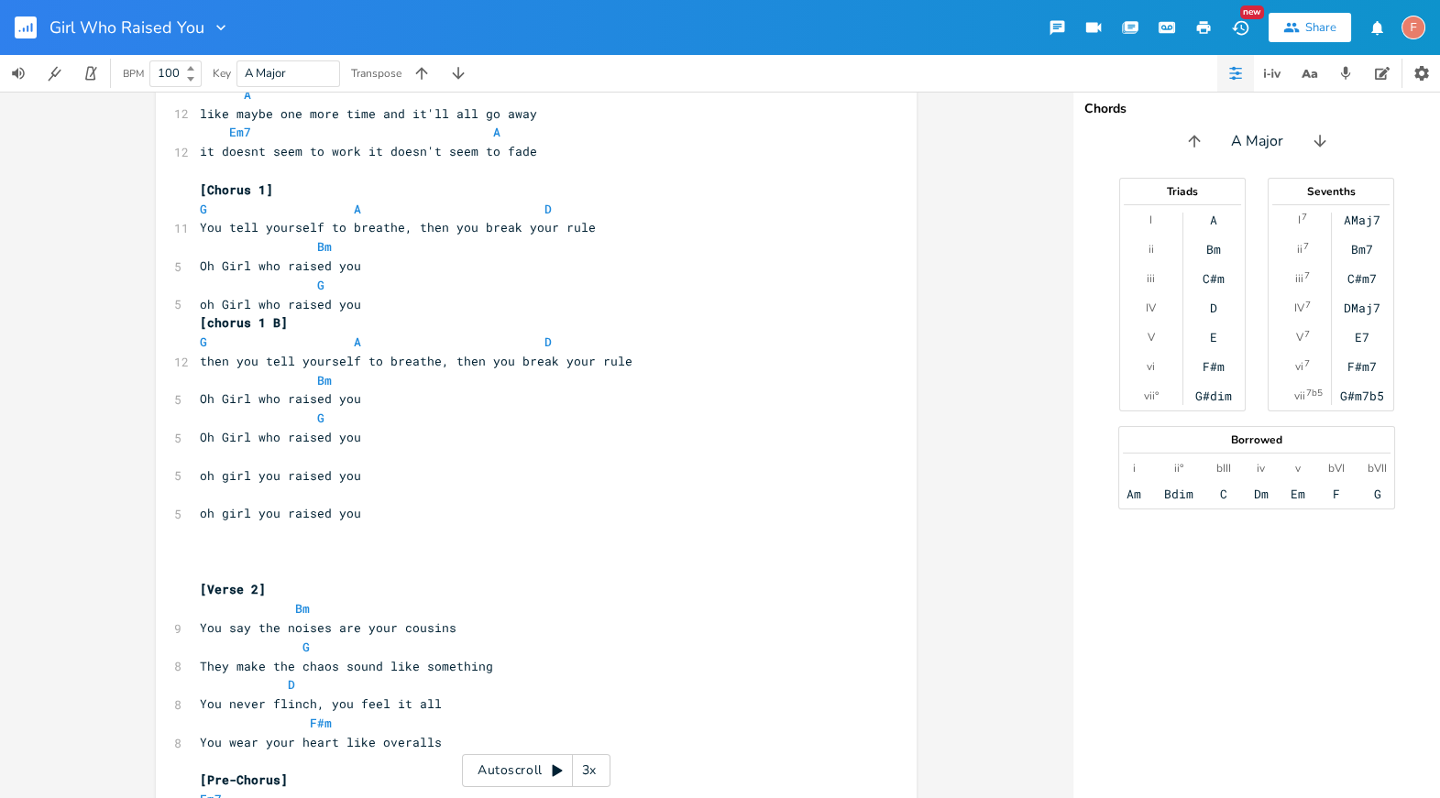
click at [340, 562] on pre "​" at bounding box center [527, 571] width 662 height 19
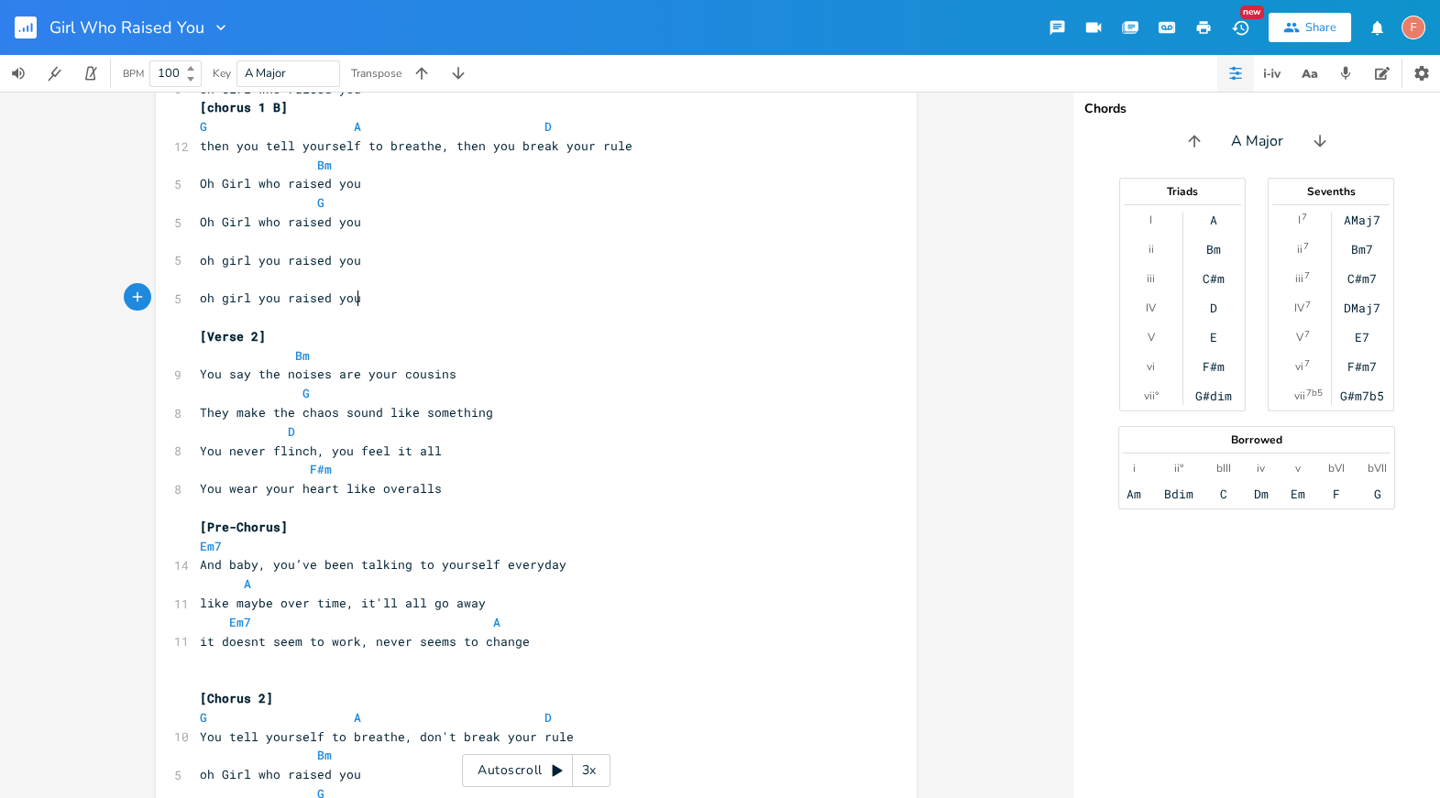
scroll to position [983, 0]
click at [532, 487] on pre "You wear your heart like overalls" at bounding box center [527, 486] width 662 height 19
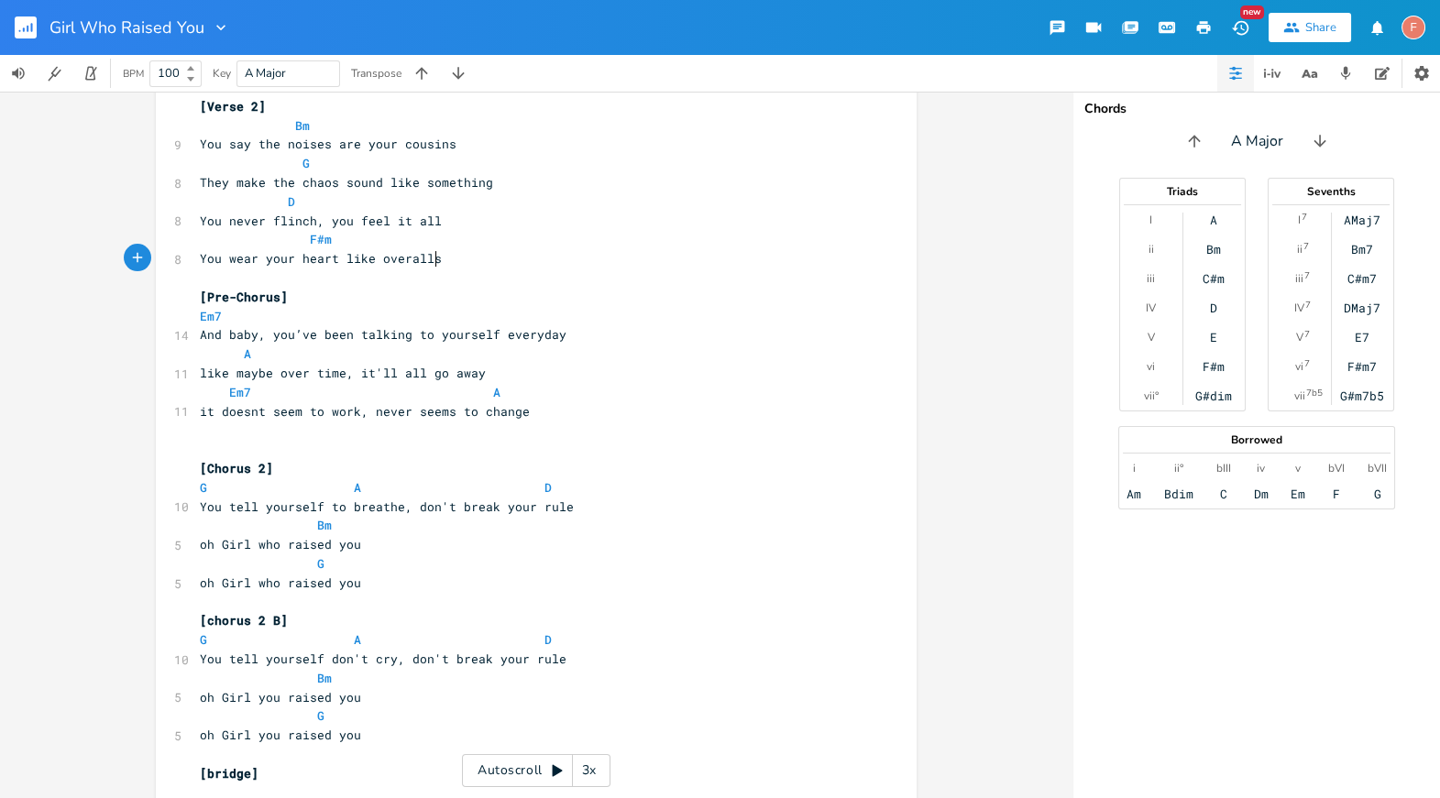
scroll to position [1207, 0]
click at [215, 415] on span "it doesnt seem to work, never seems to change" at bounding box center [365, 414] width 330 height 17
click at [261, 374] on span "like maybe over time, it'll all go away" at bounding box center [343, 376] width 286 height 17
click at [617, 379] on pre "like maybe over time, it'll all go away" at bounding box center [527, 376] width 662 height 19
click at [207, 371] on span "like maybe over time, it'll all go away" at bounding box center [343, 376] width 286 height 17
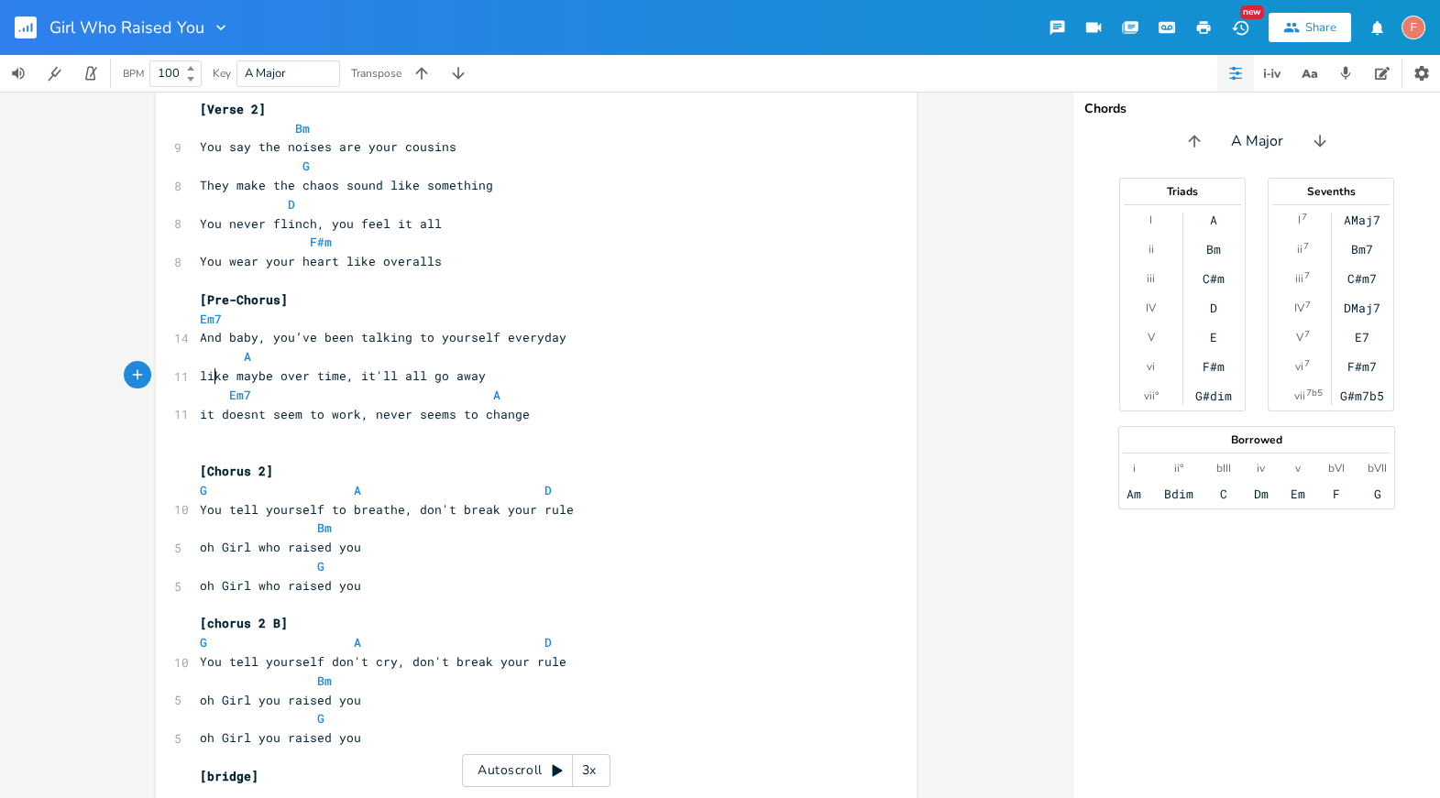
click at [207, 371] on span "like maybe over time, it'll all go away" at bounding box center [343, 376] width 286 height 17
type textarea "adn"
type textarea "nd"
click at [308, 421] on pre "it doesnt seem to work, never seems to change" at bounding box center [527, 414] width 662 height 19
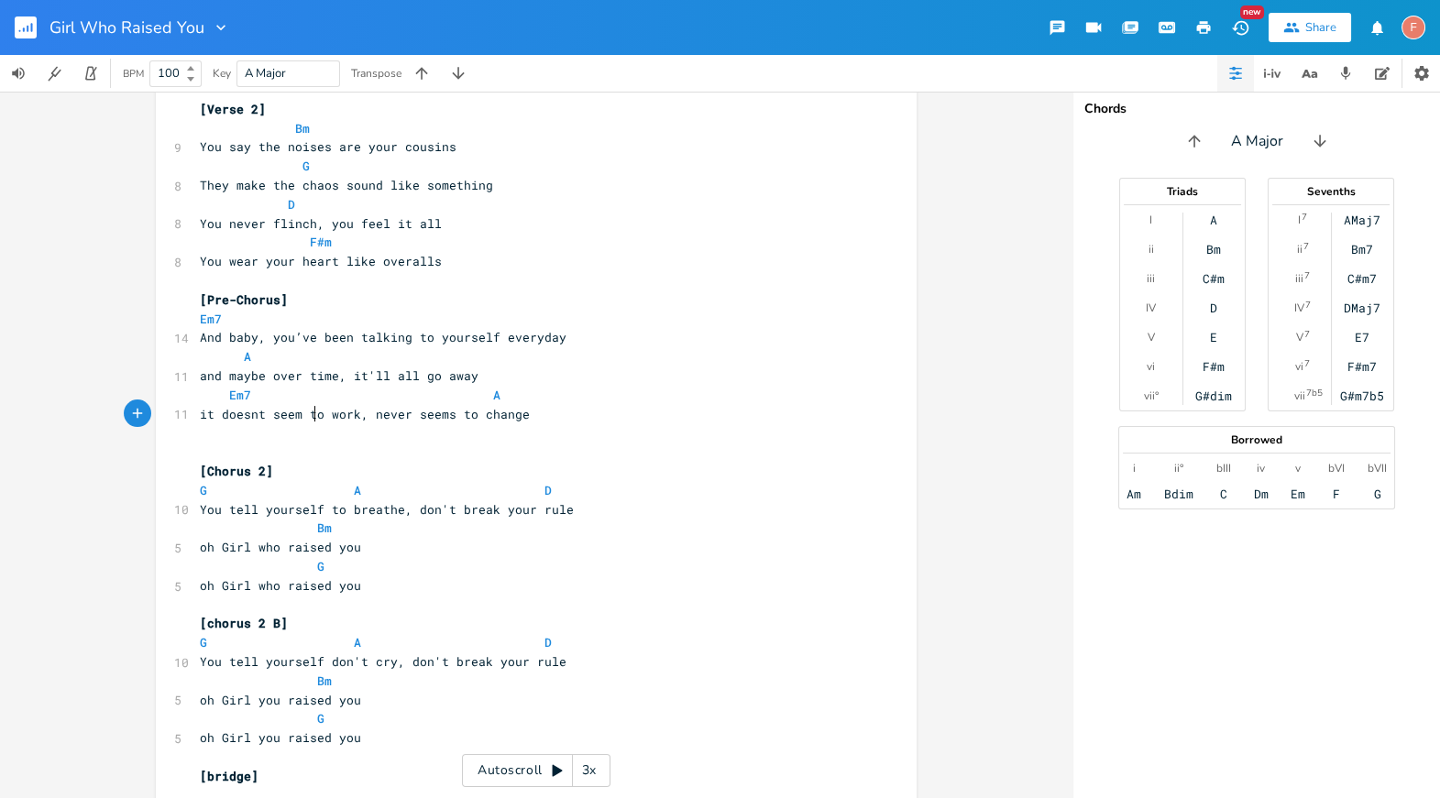
click at [589, 419] on pre "it doesnt seem to work, never seems to change" at bounding box center [527, 414] width 662 height 19
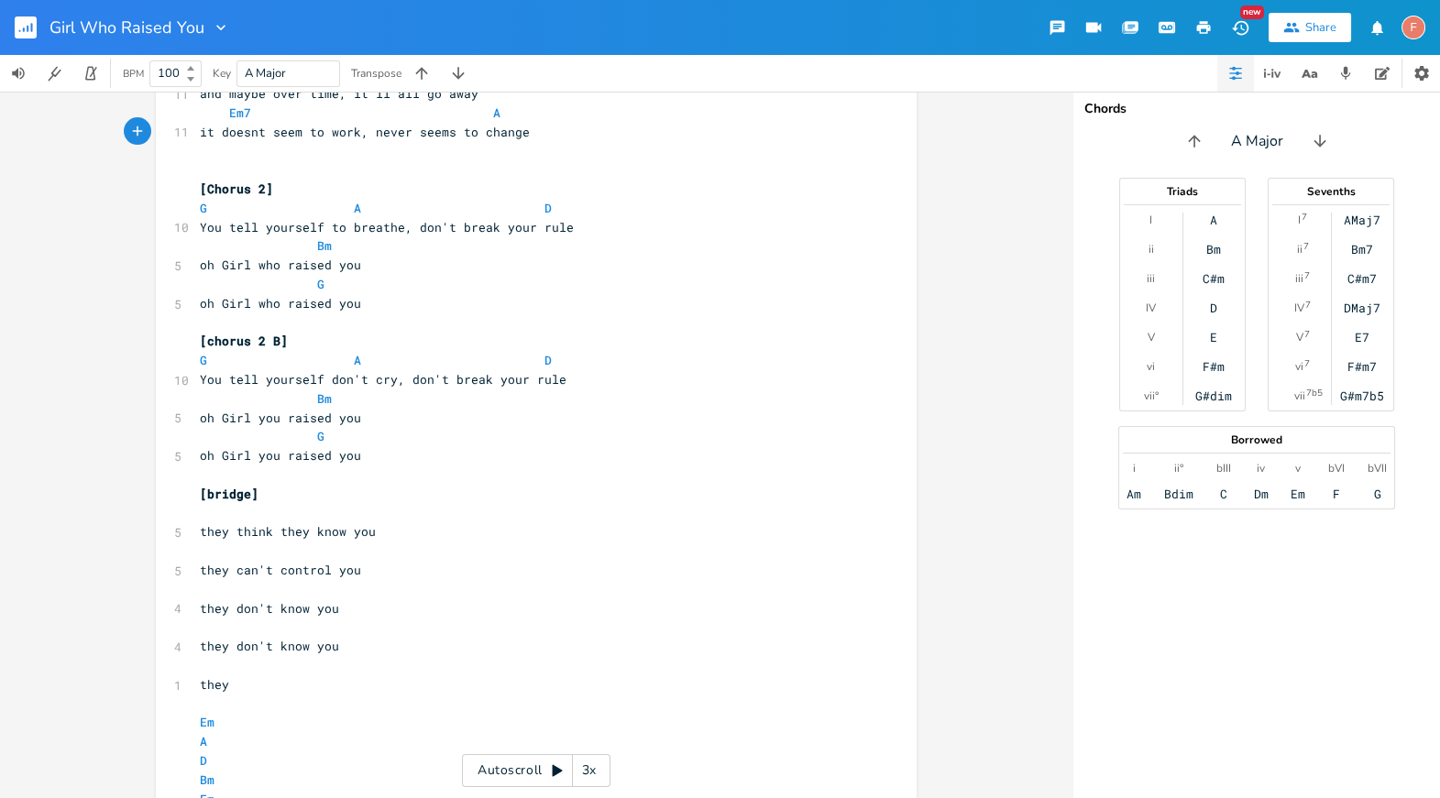
scroll to position [1505, 0]
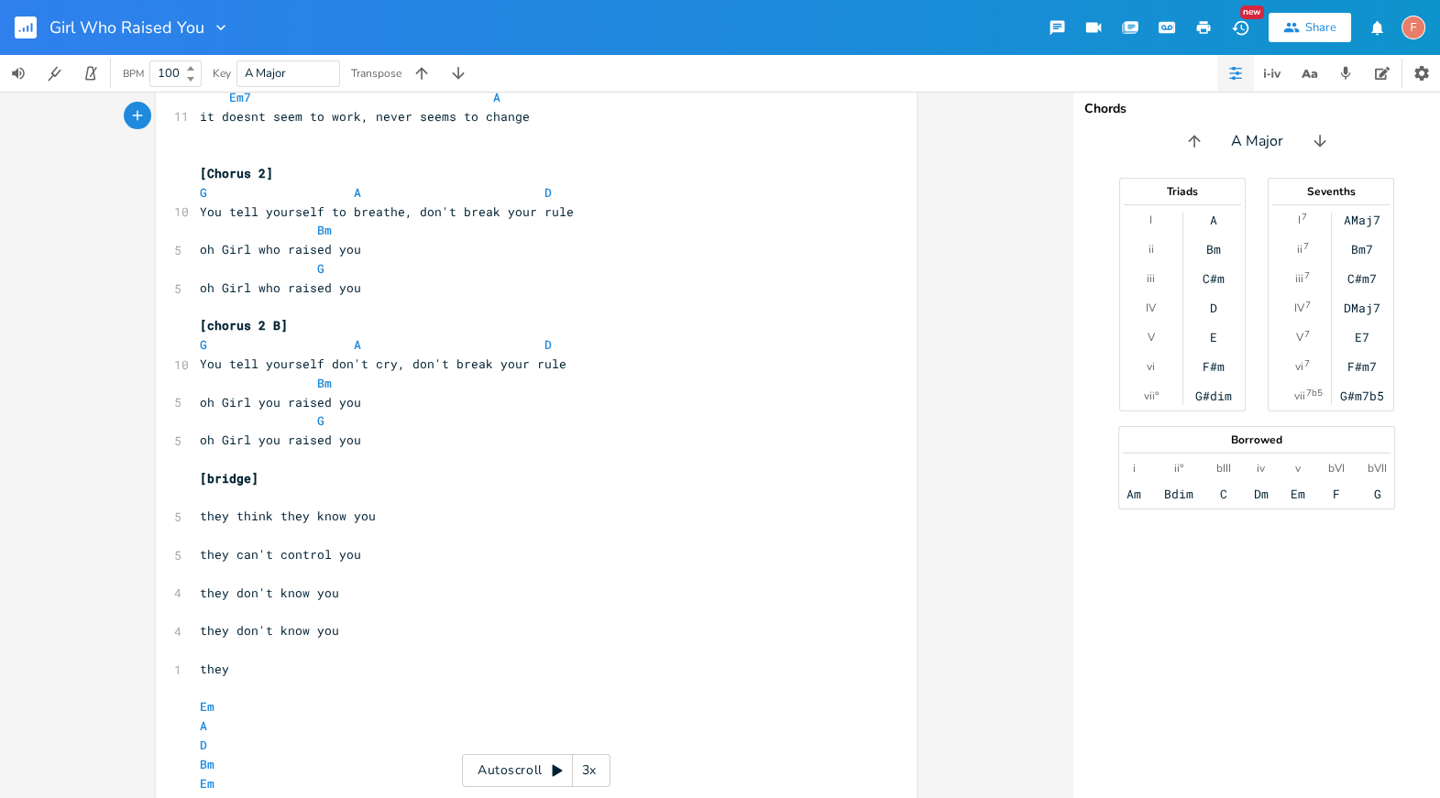
click at [371, 367] on span "You tell yourself don't cry, don't break your rule" at bounding box center [383, 364] width 367 height 17
type textarea "cry"
click at [371, 367] on span "You tell yourself don't cry, don't break your rule" at bounding box center [383, 364] width 367 height 17
type textarea "to breamh"
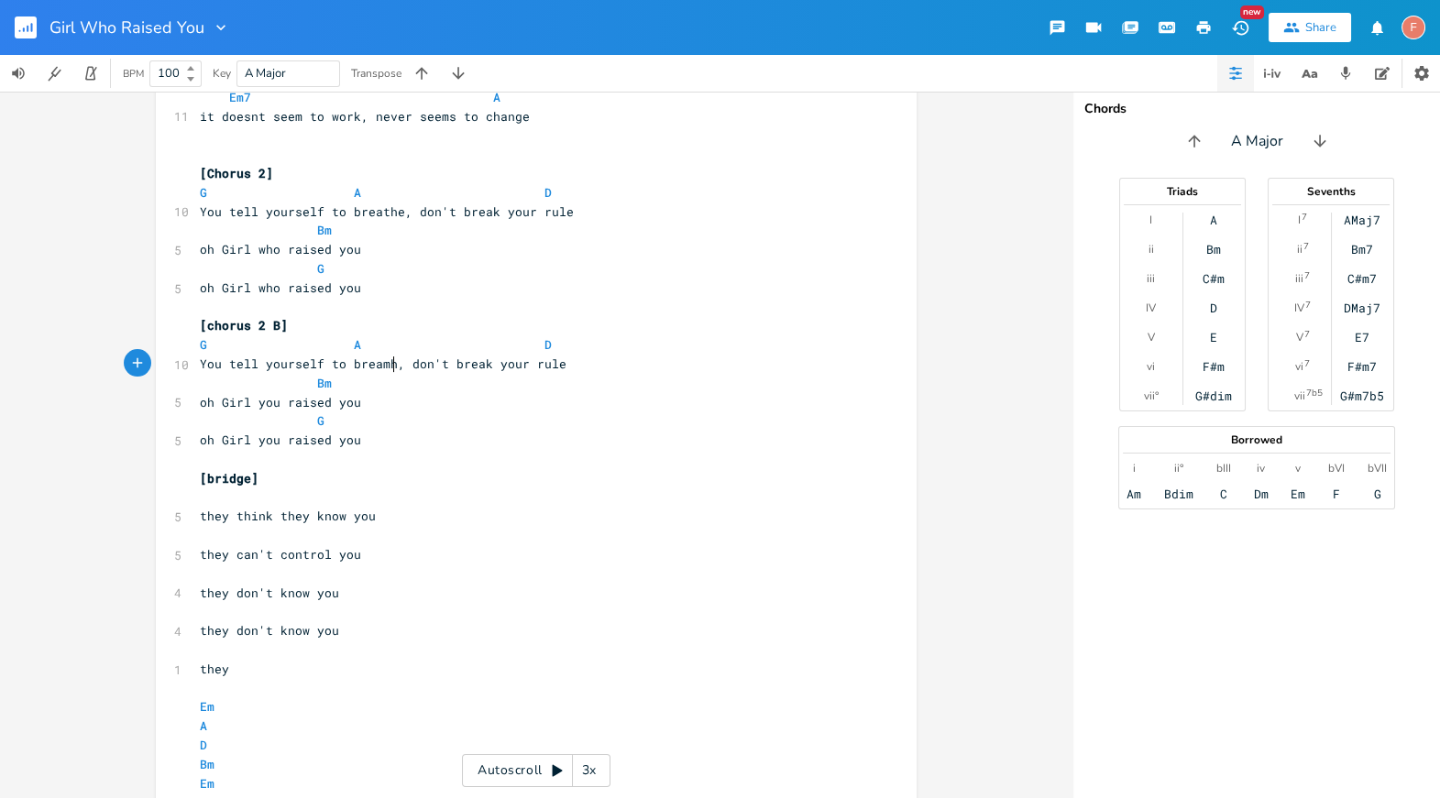
click at [371, 367] on span "You tell yourself to breamh, don't break your rule" at bounding box center [383, 364] width 367 height 17
type textarea "athe"
type textarea "e"
type textarea "eathe"
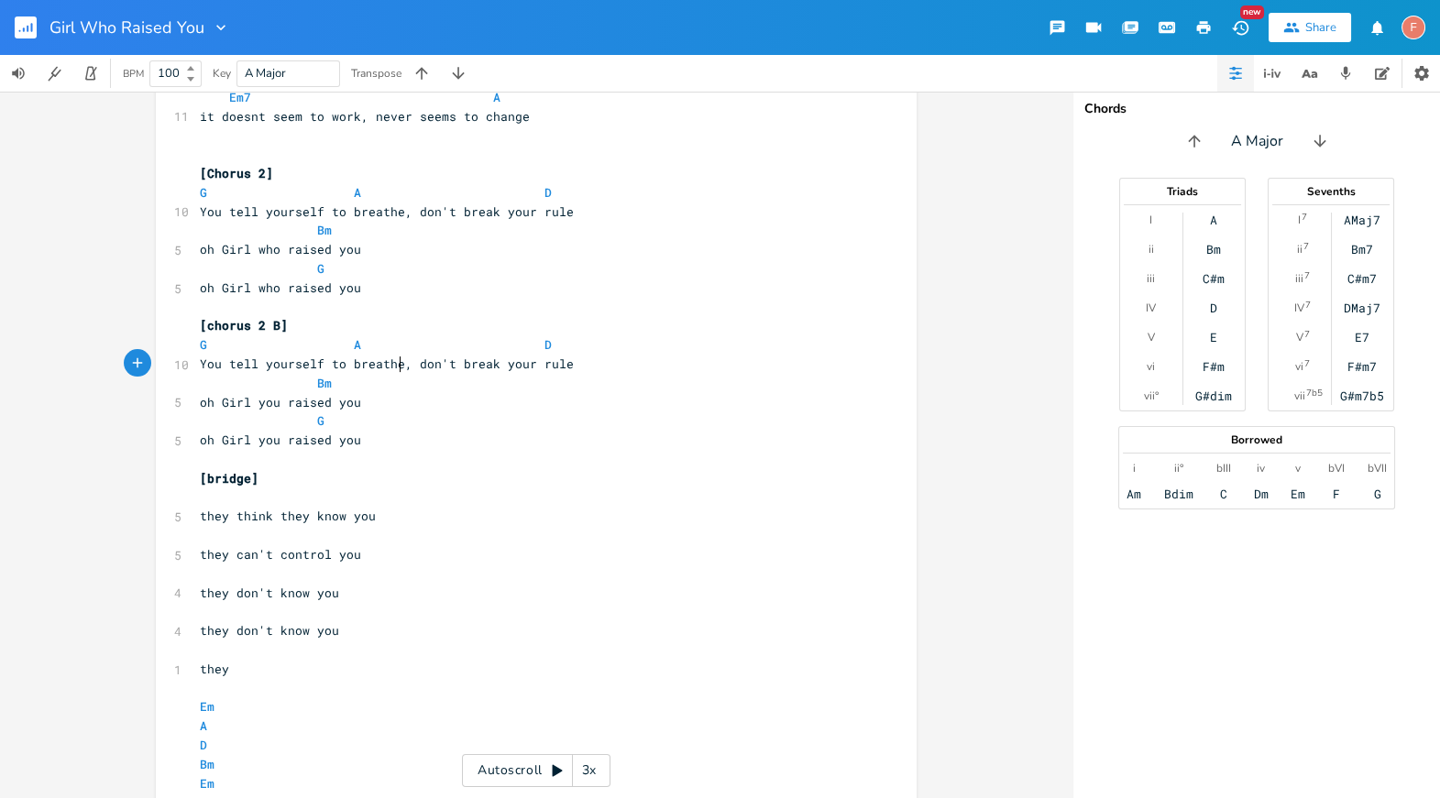
scroll to position [0, 28]
click at [347, 461] on pre "​" at bounding box center [527, 459] width 662 height 19
click at [390, 431] on pre "oh Girl you raised you" at bounding box center [527, 440] width 662 height 19
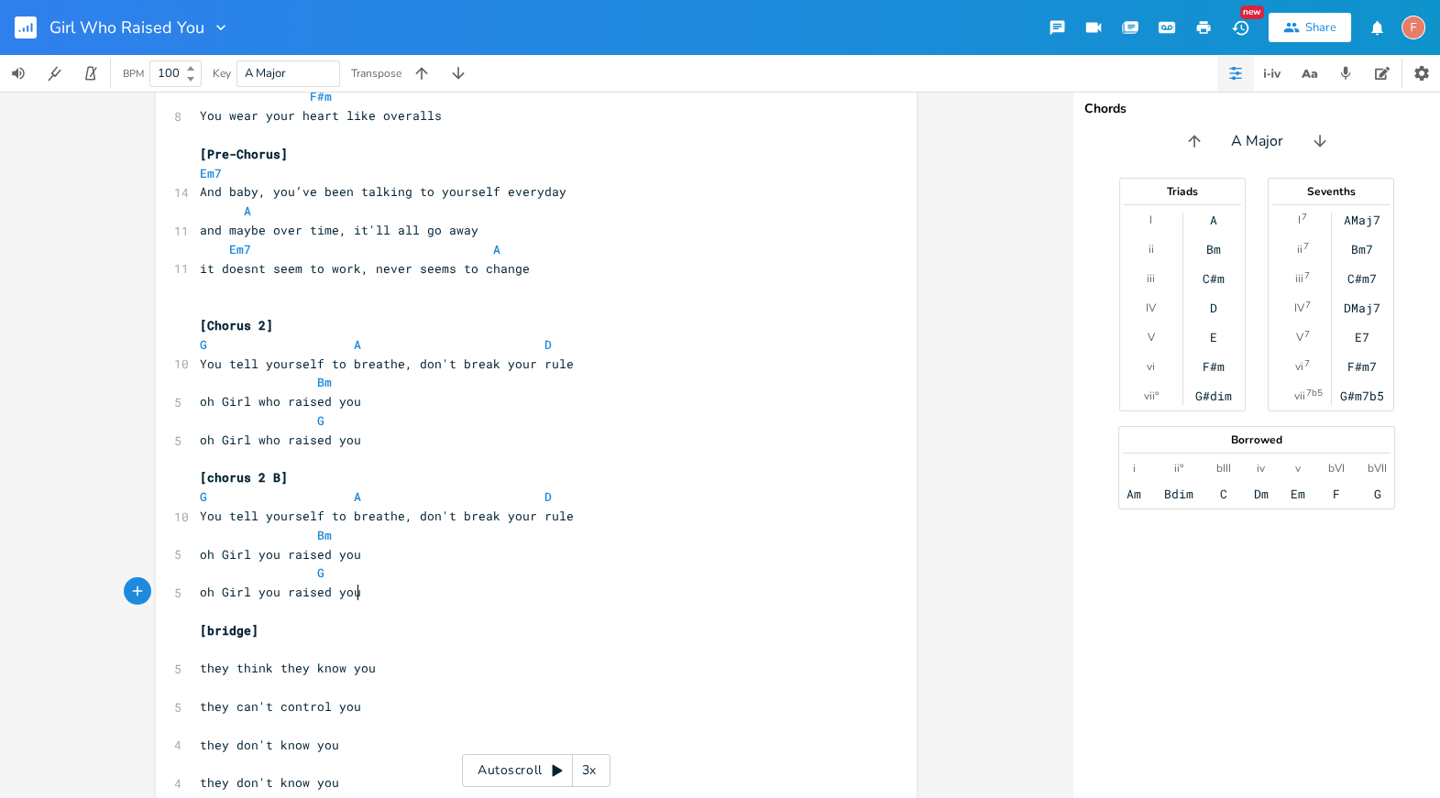
scroll to position [1361, 0]
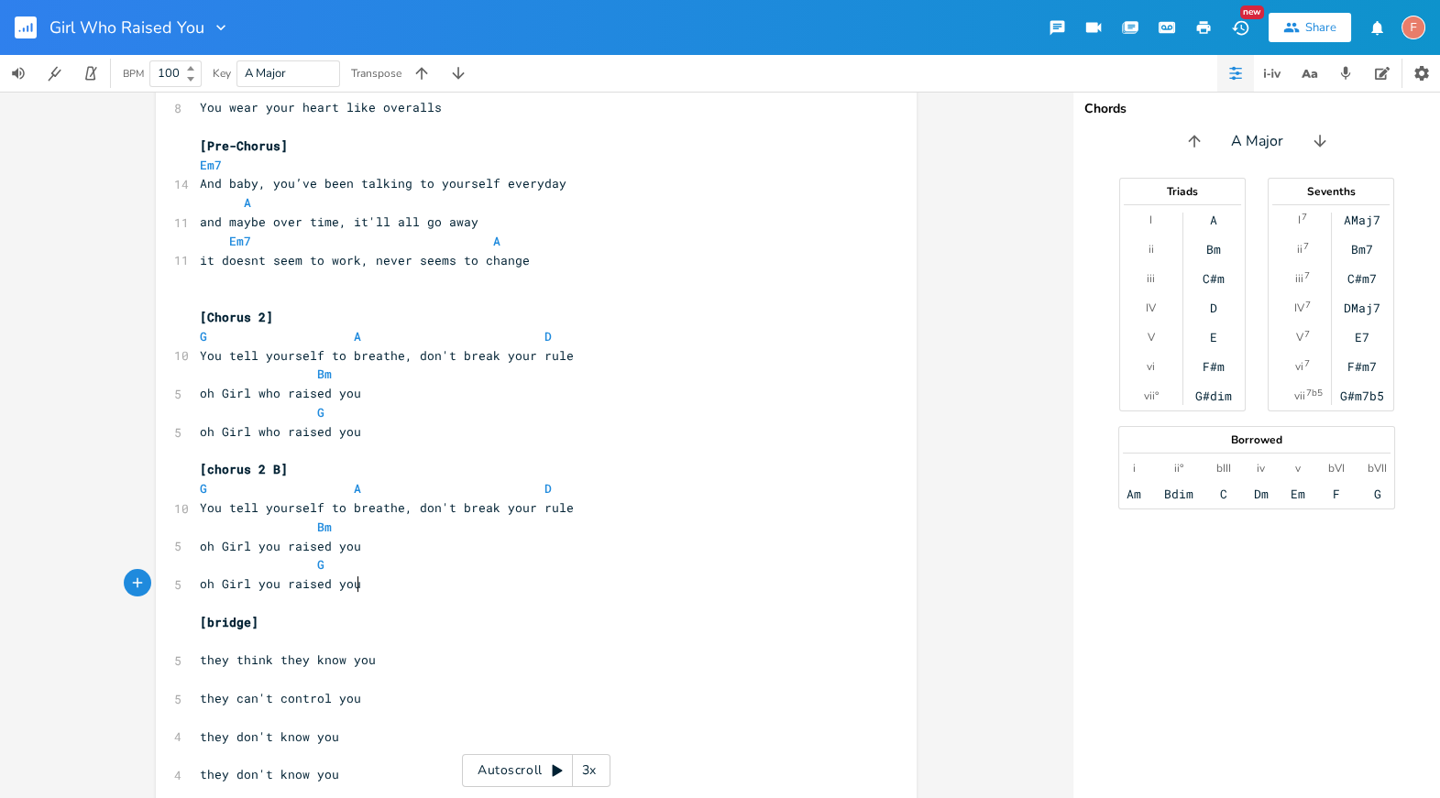
click at [394, 585] on pre "oh Girl you raised you" at bounding box center [527, 584] width 662 height 19
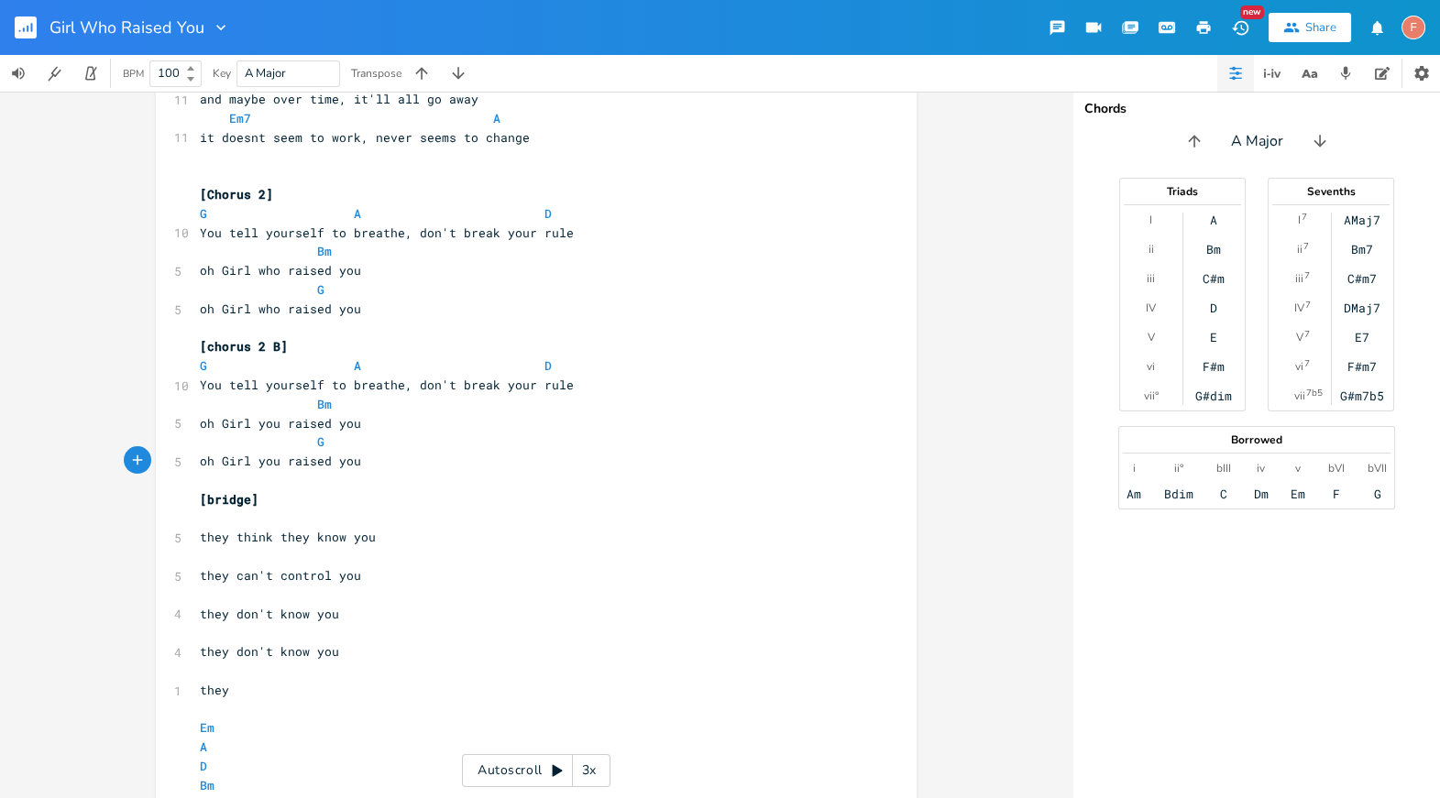
scroll to position [1485, 0]
click at [451, 308] on pre "oh Girl who raised you" at bounding box center [527, 308] width 662 height 19
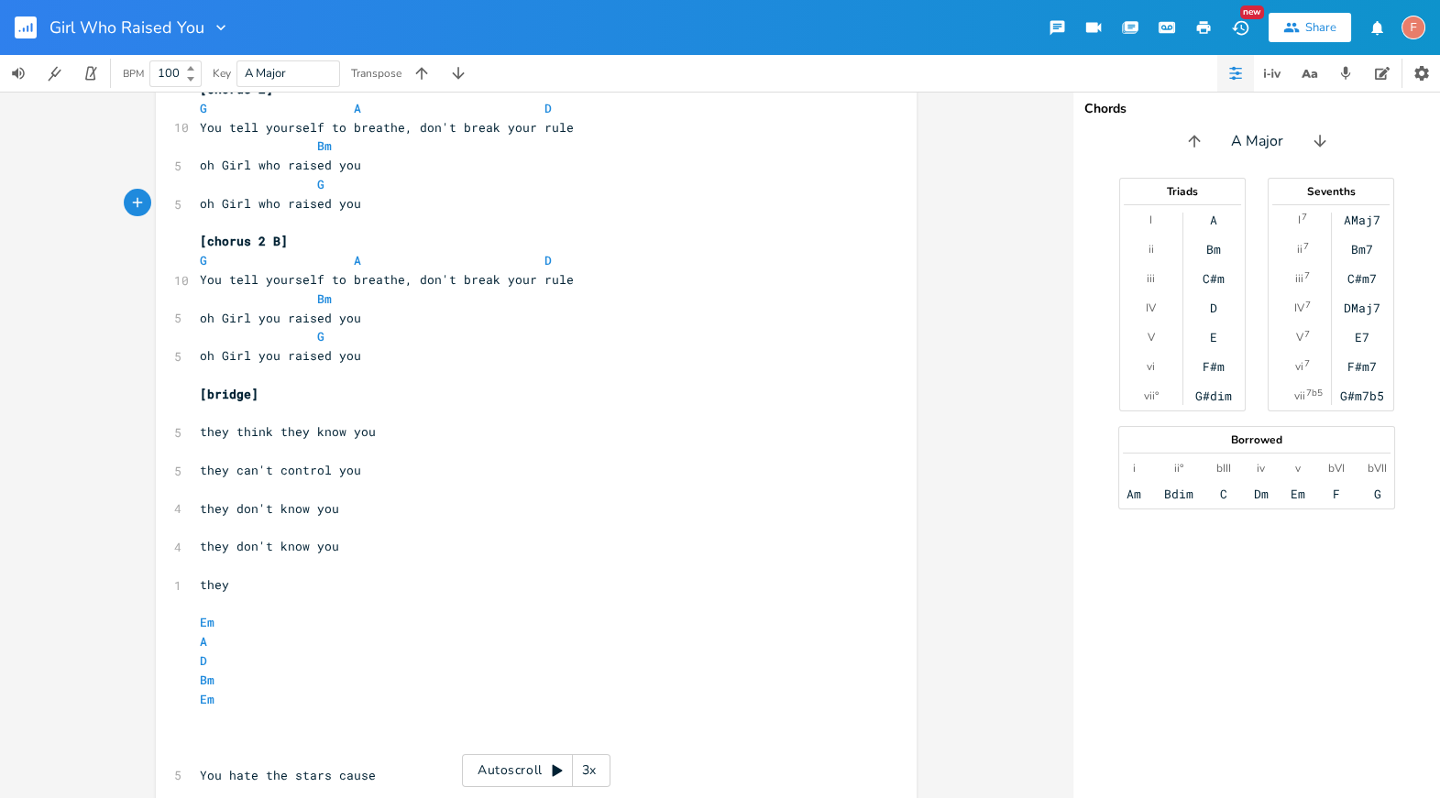
scroll to position [1582, 0]
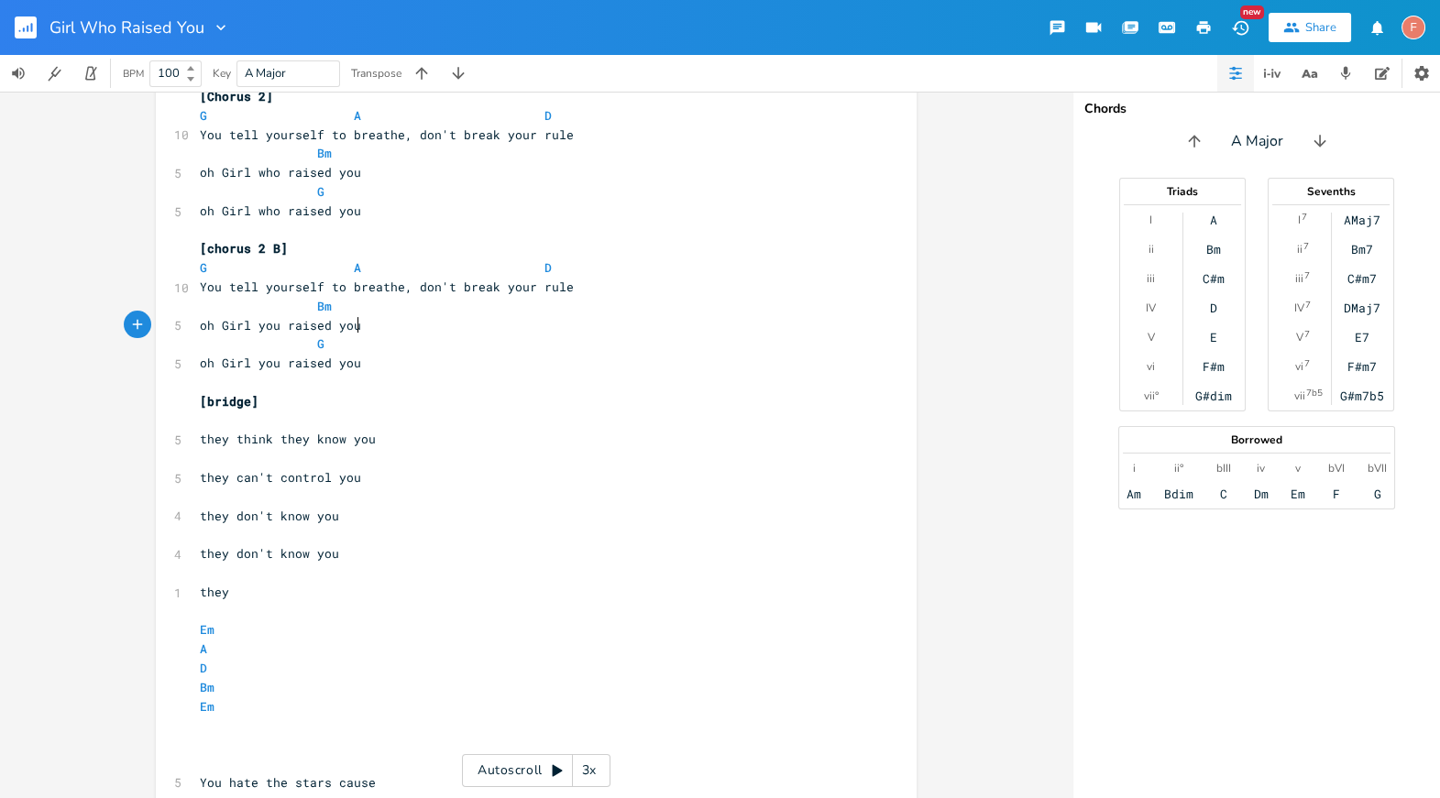
click at [405, 330] on pre "oh Girl you raised you" at bounding box center [527, 325] width 662 height 19
click at [380, 321] on pre "oh Girl you raised you" at bounding box center [527, 325] width 662 height 19
type textarea "you"
click at [380, 321] on pre "oh Girl you raised you" at bounding box center [527, 325] width 662 height 19
click at [435, 377] on pre "​" at bounding box center [527, 382] width 662 height 19
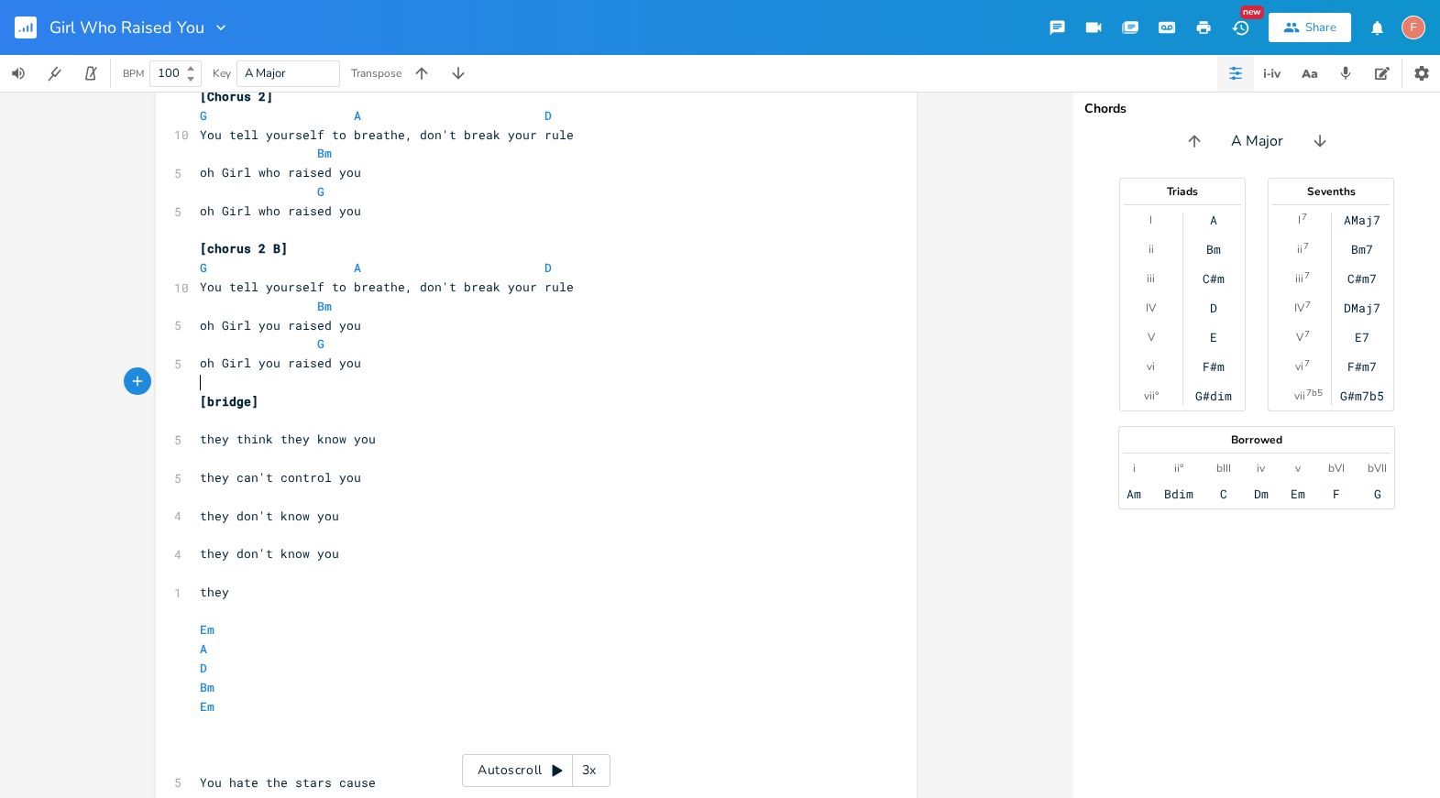
click at [427, 373] on pre "​" at bounding box center [527, 382] width 662 height 19
click at [380, 368] on pre "oh Girl you raised you" at bounding box center [527, 363] width 662 height 19
click at [381, 364] on pre "oh Girl you raised you" at bounding box center [527, 363] width 662 height 19
click at [399, 449] on pre "​" at bounding box center [527, 458] width 662 height 19
click at [444, 428] on pre "​" at bounding box center [527, 421] width 662 height 19
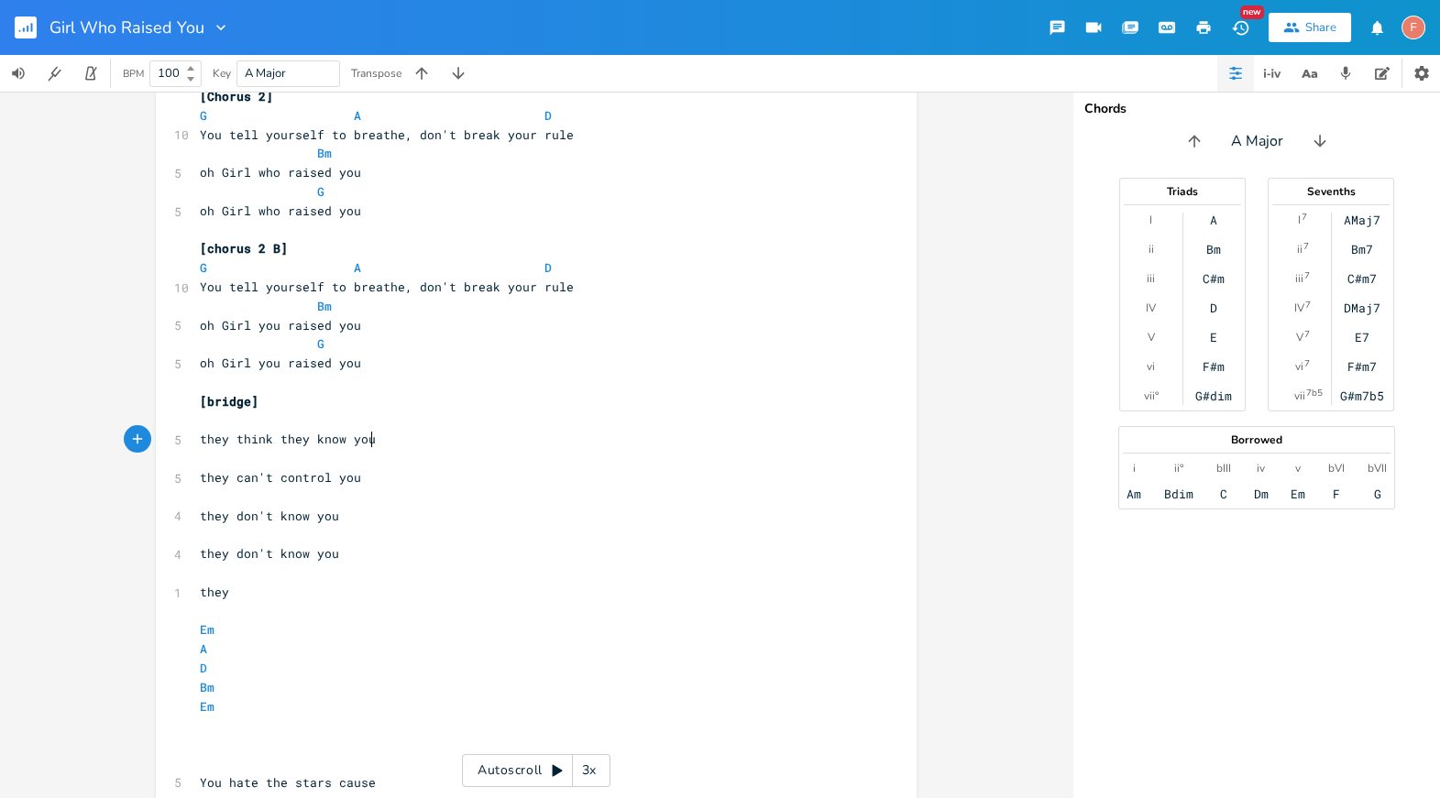
click at [453, 436] on pre "they think they know you" at bounding box center [527, 439] width 662 height 19
click at [398, 477] on pre "they can't control you" at bounding box center [527, 477] width 662 height 19
click at [380, 517] on pre "they don't know you" at bounding box center [527, 516] width 662 height 19
click at [371, 555] on pre "they don't know you" at bounding box center [527, 554] width 662 height 19
click at [311, 596] on pre "they" at bounding box center [527, 592] width 662 height 19
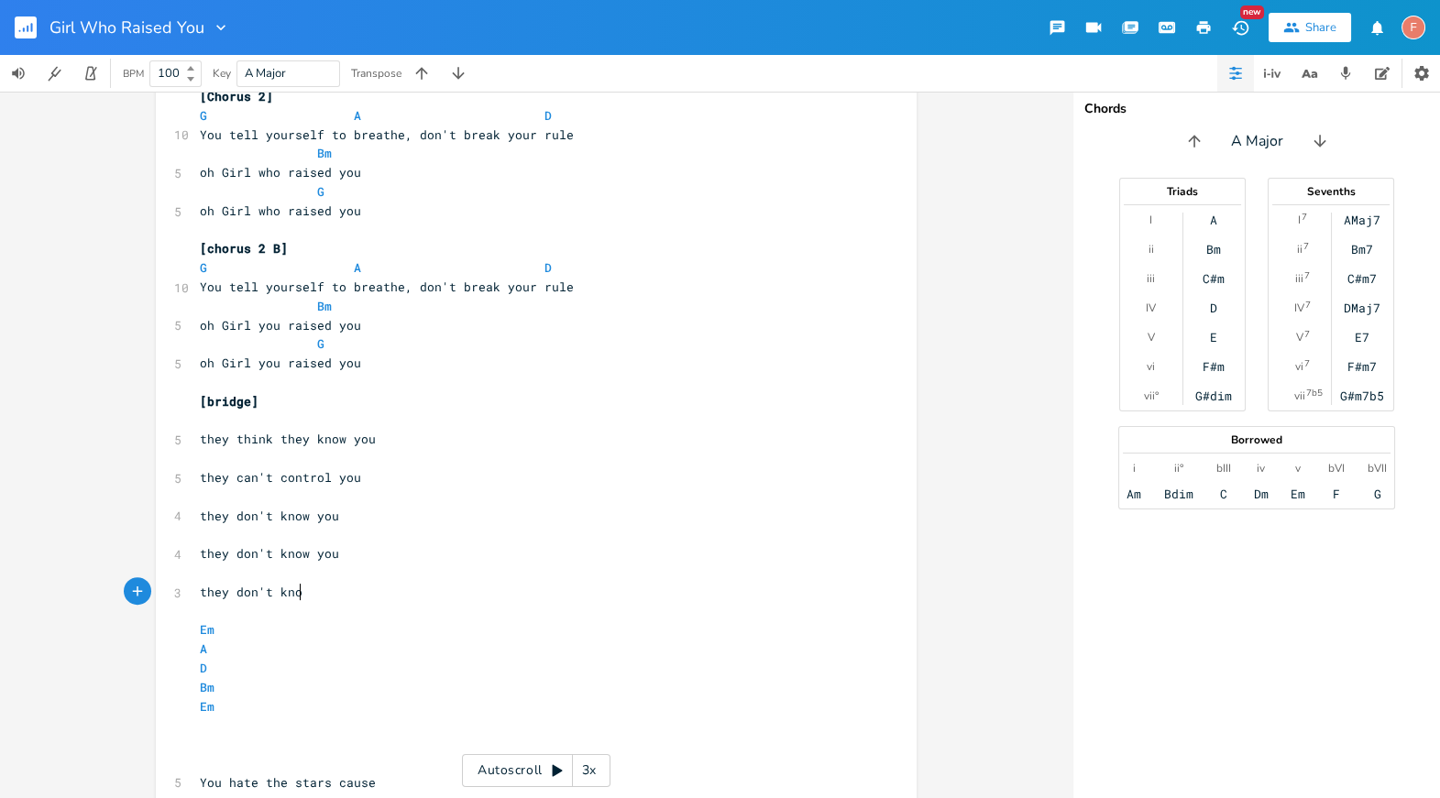
scroll to position [0, 62]
type textarea "don't know"
type textarea "y"
type textarea "you"
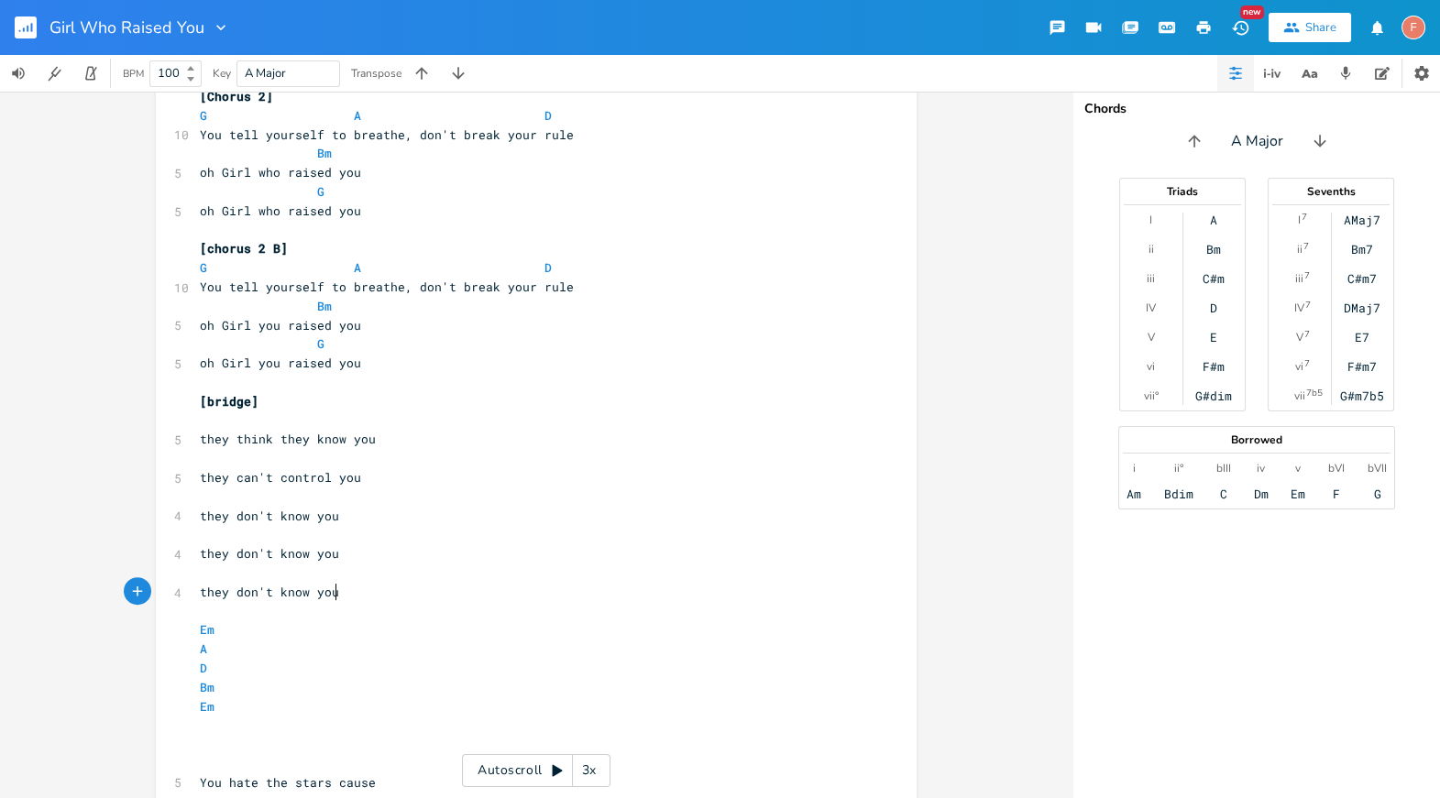
click at [196, 514] on pre "they don't know you" at bounding box center [527, 516] width 662 height 19
type textarea "cause"
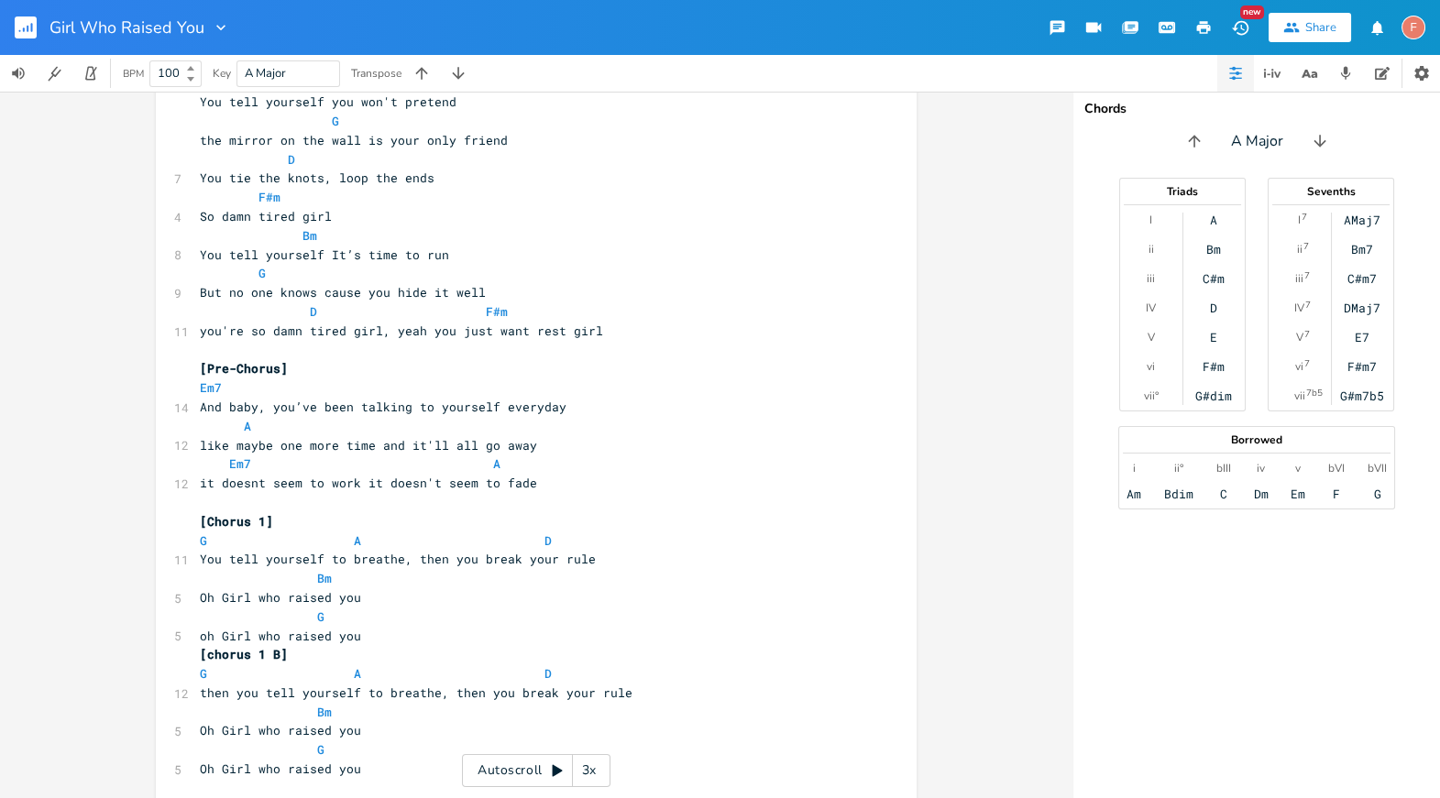
scroll to position [1355, 0]
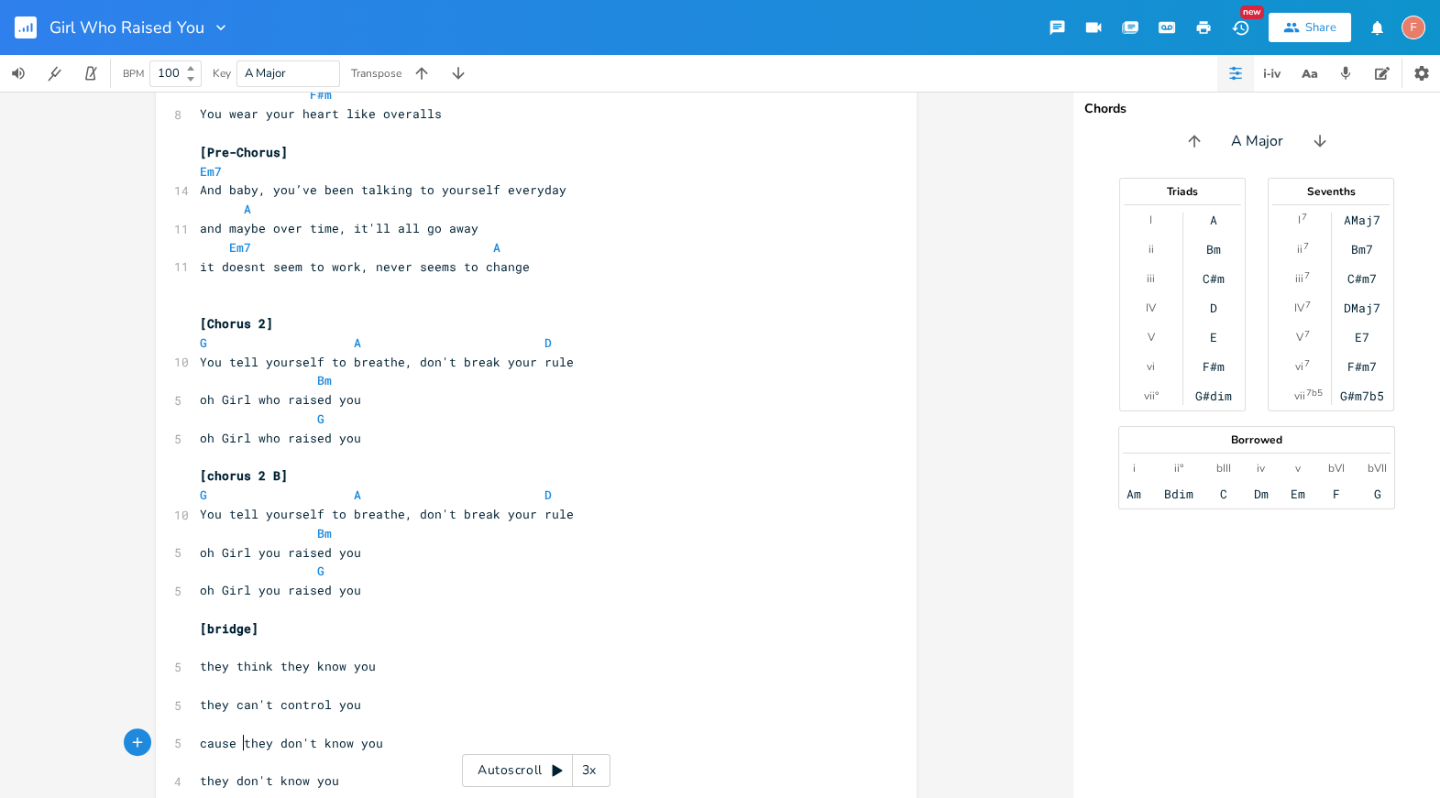
click at [589, 242] on pre "Em7 A" at bounding box center [527, 247] width 662 height 19
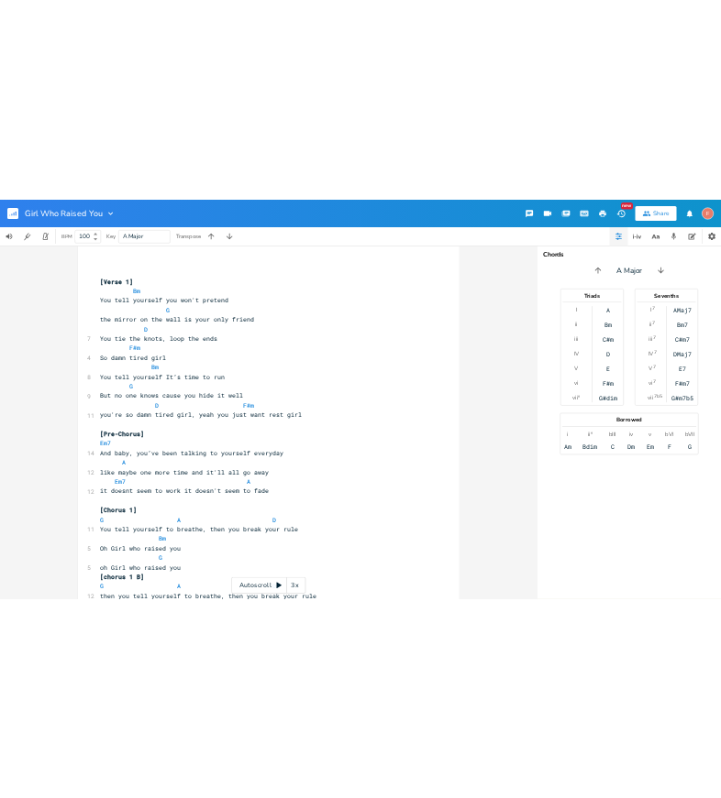
scroll to position [859, 0]
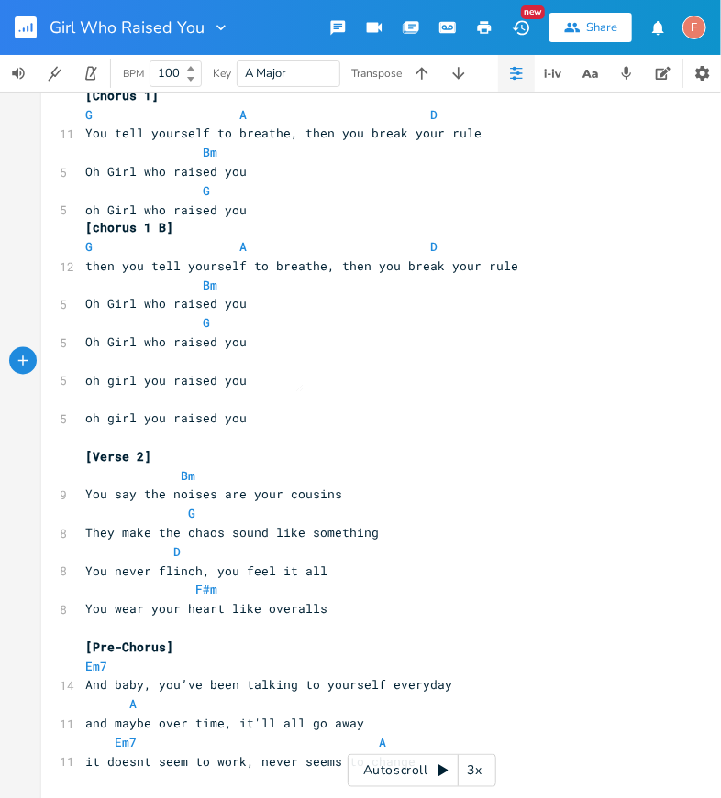
type textarea "​"
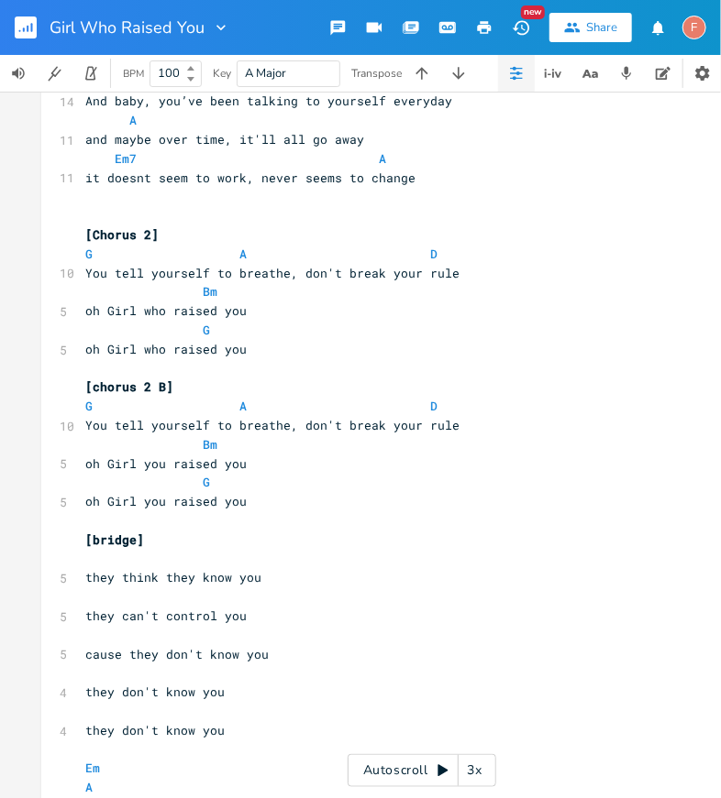
scroll to position [1408, 0]
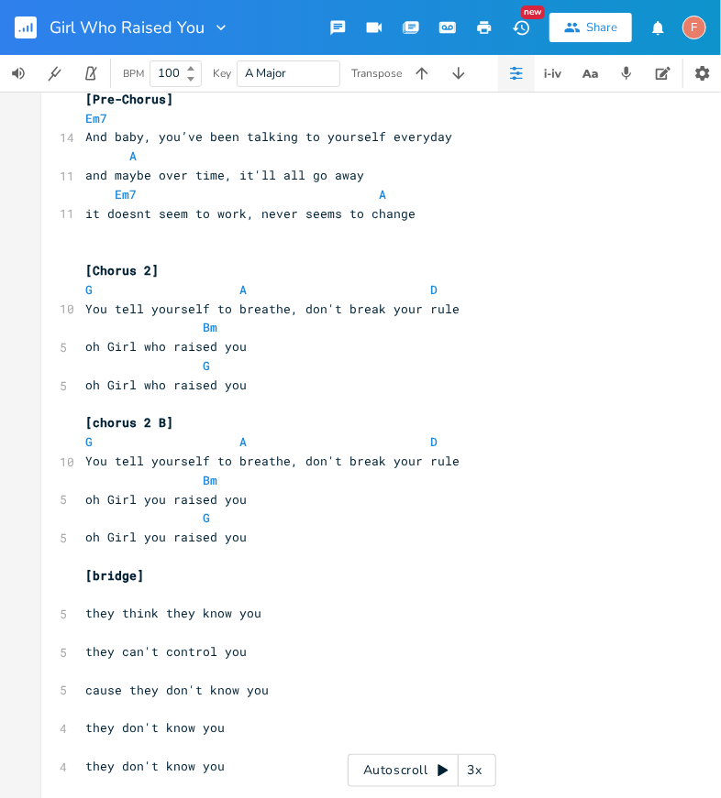
click at [102, 383] on span "oh Girl who raised you" at bounding box center [165, 385] width 161 height 17
click at [349, 384] on pre "Girl who raised you" at bounding box center [413, 385] width 662 height 19
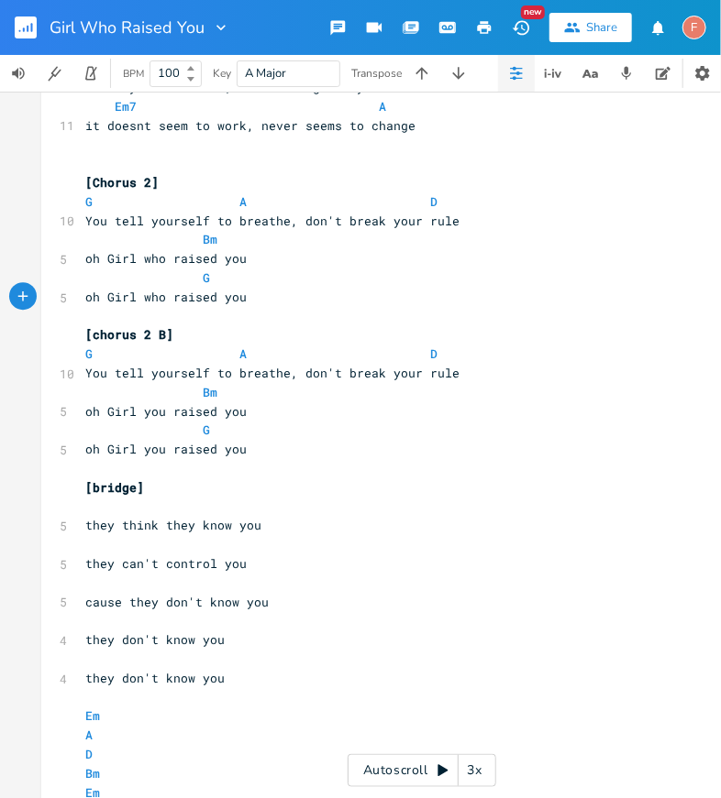
scroll to position [1490, 0]
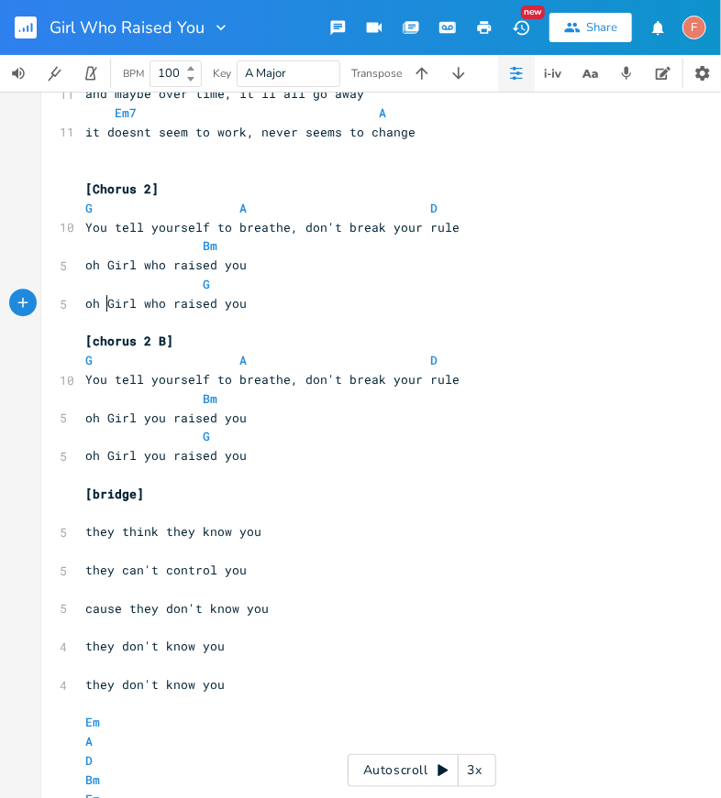
click at [102, 459] on span "oh Girl you raised you" at bounding box center [165, 455] width 161 height 17
click at [386, 403] on pre "Bm" at bounding box center [413, 399] width 662 height 19
click at [391, 413] on pre "oh Girl you raised you" at bounding box center [413, 418] width 662 height 19
click at [355, 462] on pre "Girl you raised you" at bounding box center [413, 455] width 662 height 19
click at [272, 676] on pre "they don't know you" at bounding box center [413, 685] width 662 height 19
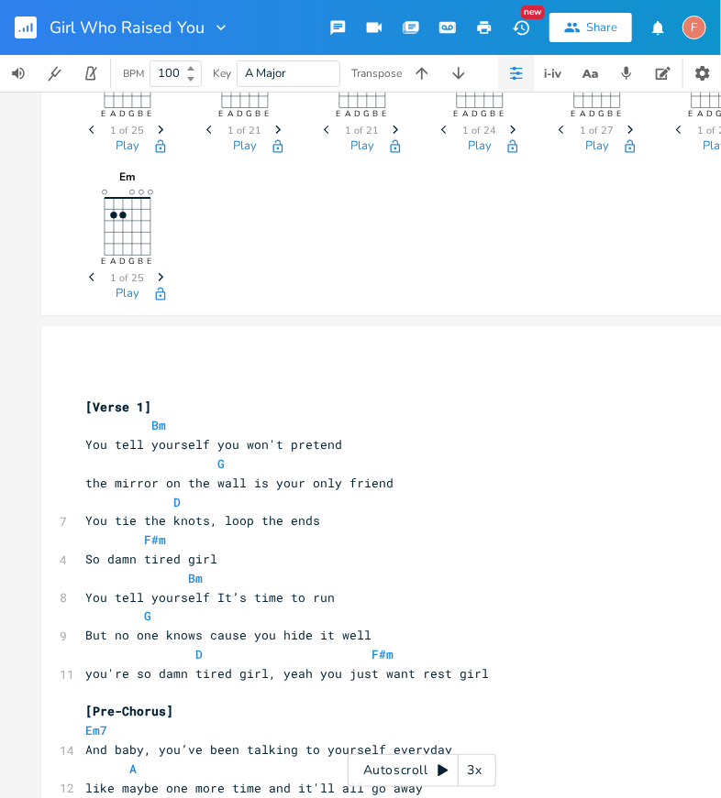
scroll to position [70, 0]
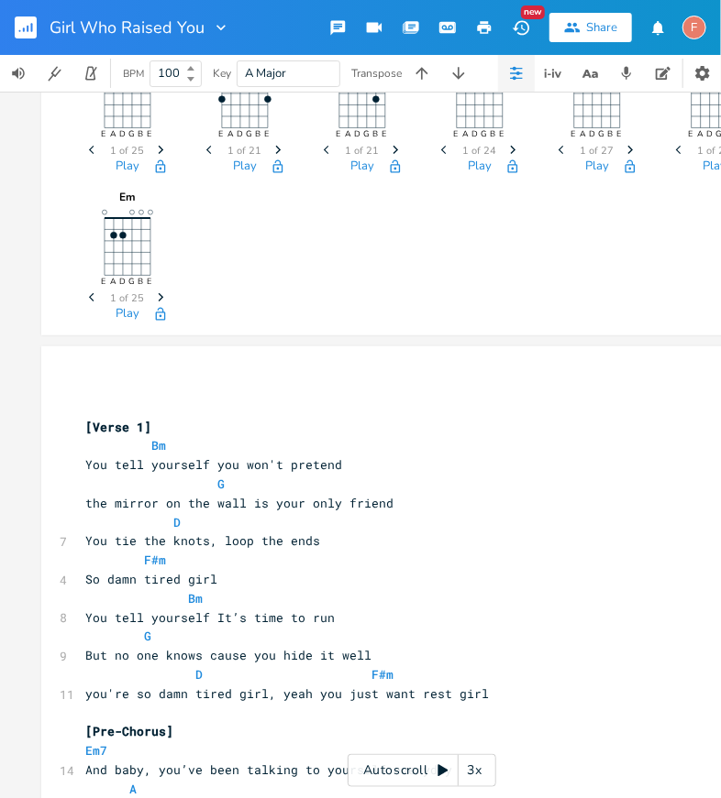
type textarea "[Lorem 7] Ip Dol sita consecte adi eli's doeiusm T inc utlabo et dol magn al en…"
click at [82, 427] on pre "[Verse 1]" at bounding box center [413, 427] width 662 height 19
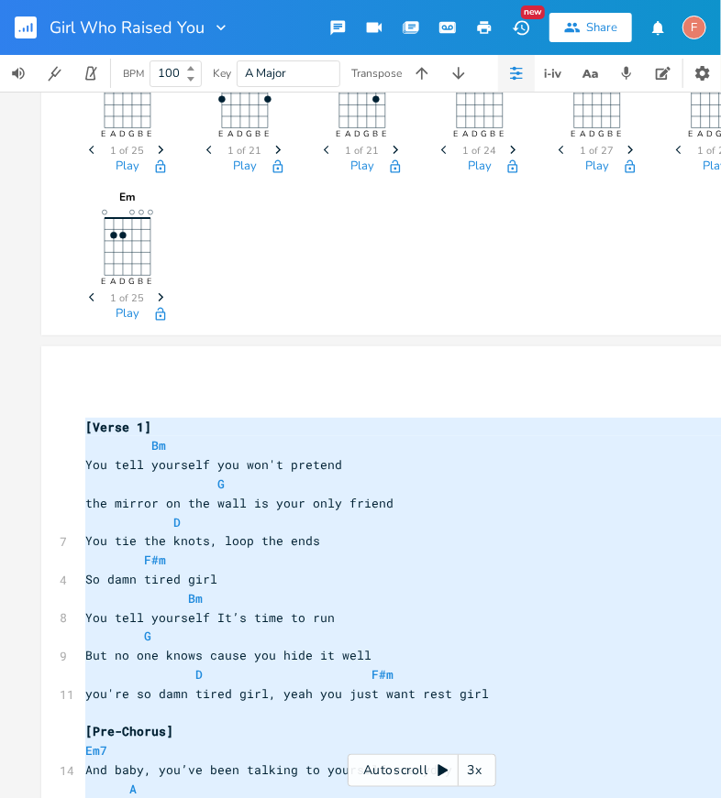
click at [388, 551] on pre "F#m" at bounding box center [413, 560] width 662 height 19
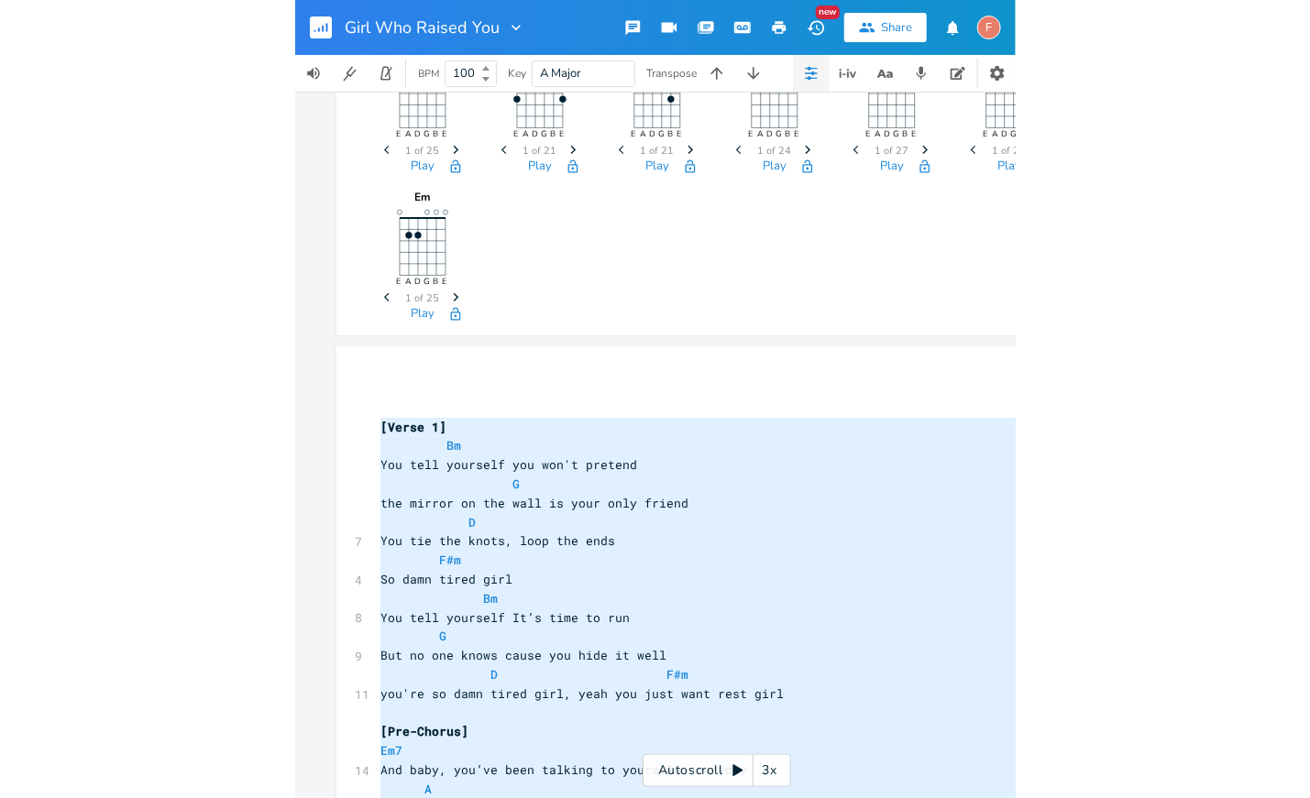
scroll to position [0, 0]
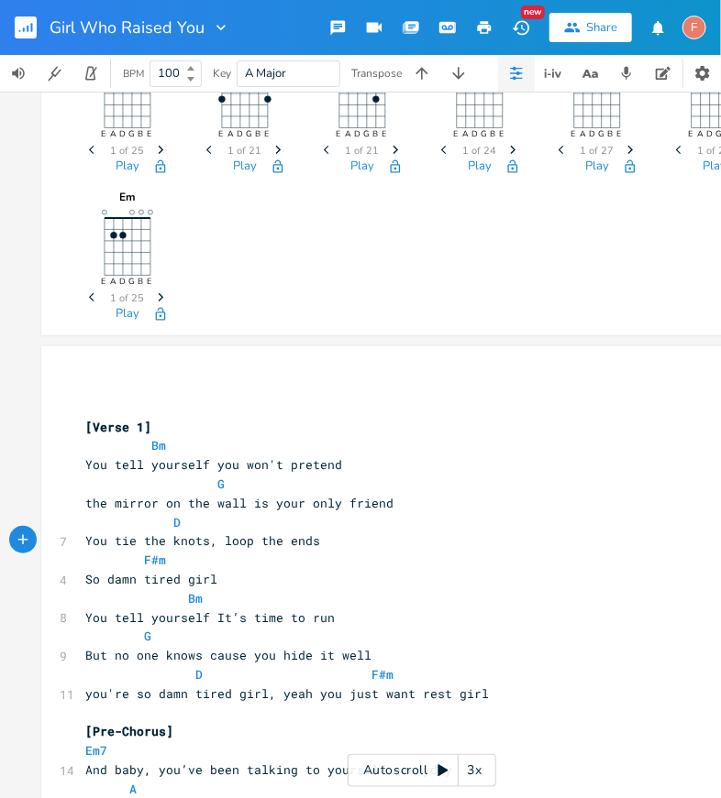
type textarea "You tie the knots, loop the ends"
drag, startPoint x: 425, startPoint y: 545, endPoint x: 46, endPoint y: 544, distance: 379.5
click at [478, 622] on pre "You tell yourself It’s time to run" at bounding box center [413, 618] width 662 height 19
type textarea "F#"
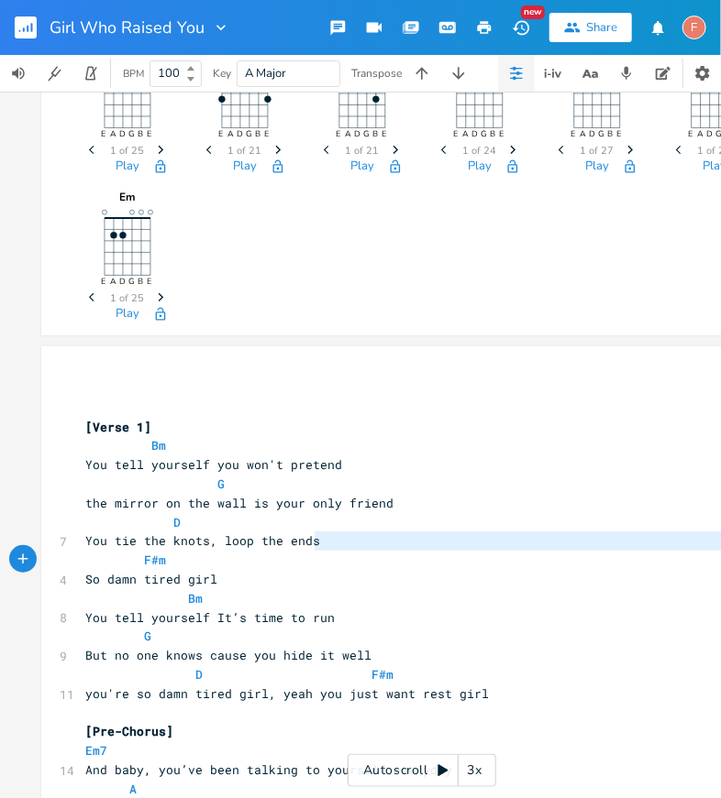
drag, startPoint x: 386, startPoint y: 543, endPoint x: 33, endPoint y: 556, distance: 353.2
click at [33, 556] on div "Bm E A D G B E × Previous 1 of 25 Next Play G E A D G B E Previous 1 of 21 Next…" at bounding box center [421, 445] width 843 height 707
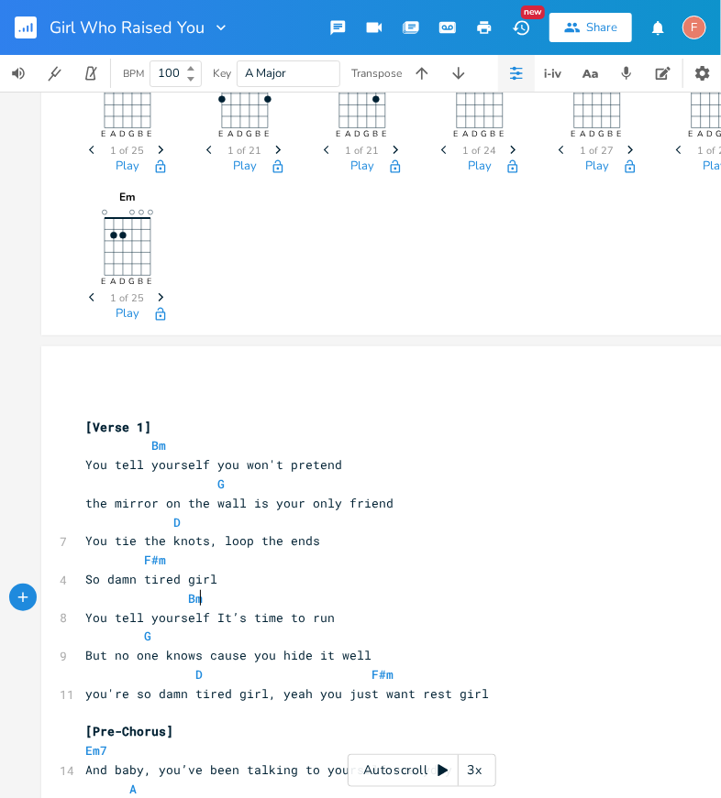
click at [357, 601] on pre "Bm" at bounding box center [413, 598] width 662 height 19
click at [348, 544] on pre "You tie the knots, loop the ends" at bounding box center [413, 541] width 662 height 19
click at [340, 538] on pre "You tie the knots, loop the ends" at bounding box center [413, 541] width 662 height 19
type textarea "knots, loop the ends"
drag, startPoint x: 391, startPoint y: 541, endPoint x: 166, endPoint y: 539, distance: 224.6
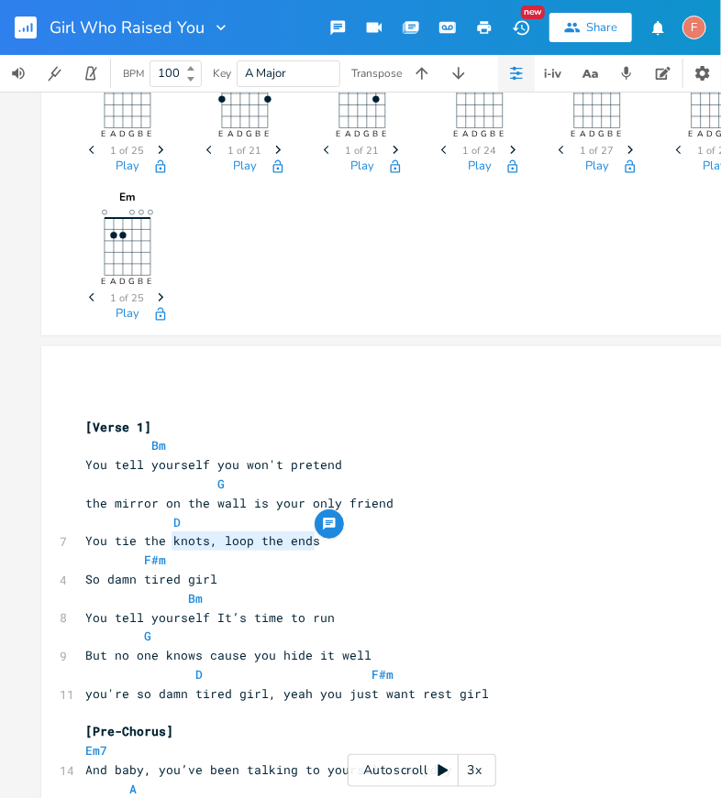
click at [166, 539] on pre "You tie the knots, loop the ends" at bounding box center [413, 541] width 662 height 19
click at [402, 547] on pre "You tie the knots, loop the ends" at bounding box center [413, 541] width 662 height 19
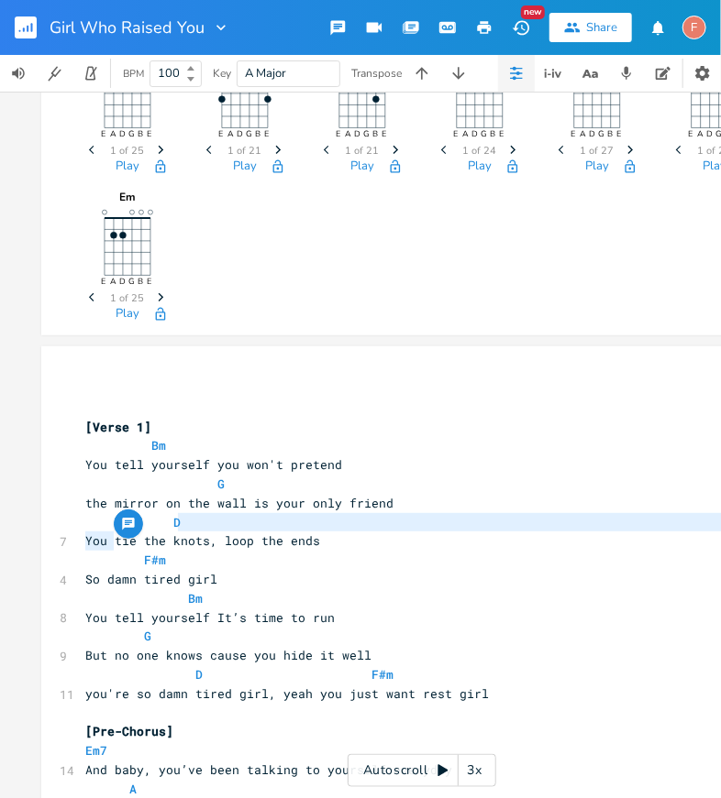
type textarea "tie the knots, loop the ends"
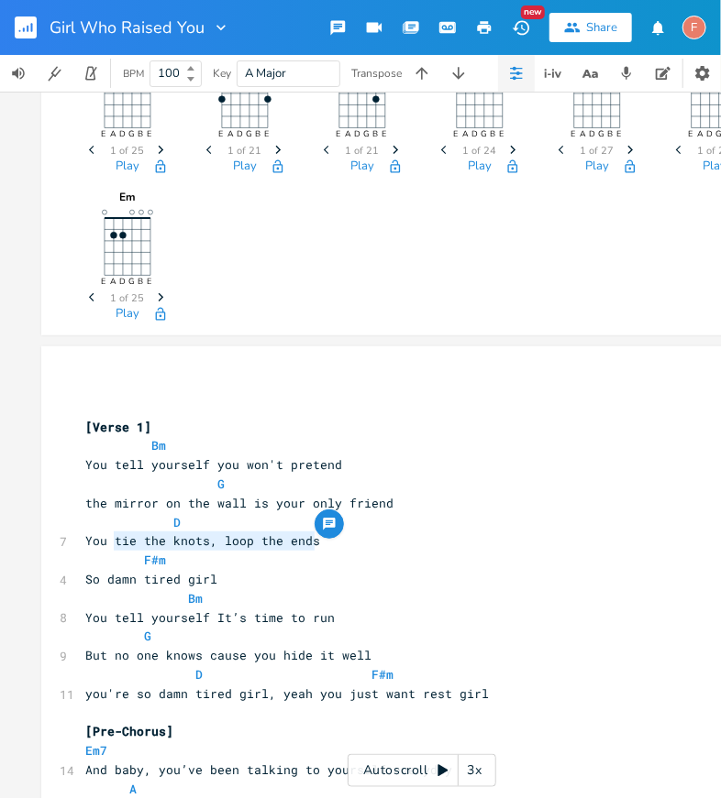
drag, startPoint x: 110, startPoint y: 541, endPoint x: 416, endPoint y: 546, distance: 306.2
click at [416, 546] on pre "You tie the knots, loop the ends" at bounding box center [413, 541] width 662 height 19
type textarea "You"
drag, startPoint x: 108, startPoint y: 540, endPoint x: 371, endPoint y: 531, distance: 263.3
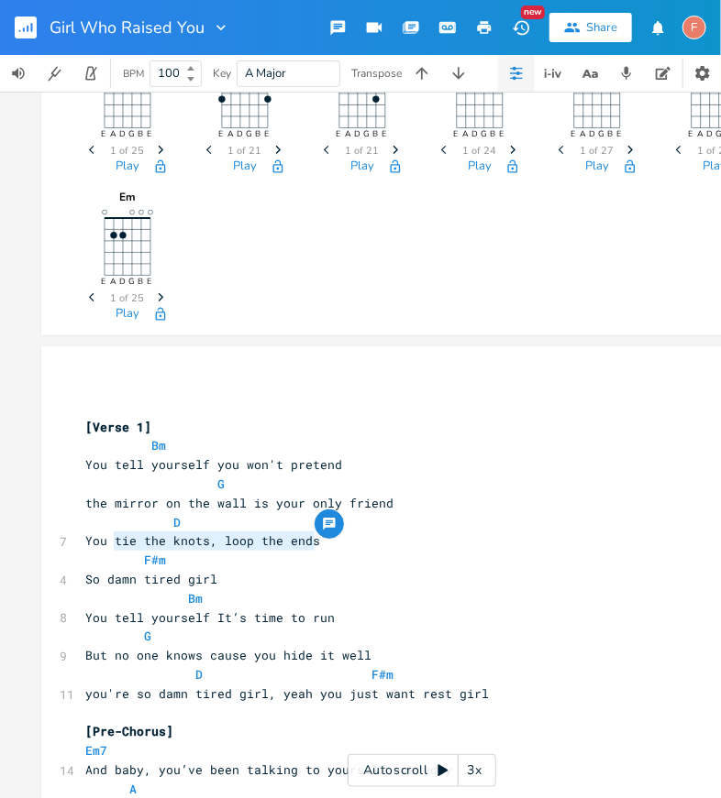
click at [371, 532] on pre "You tie the knots, loop the ends" at bounding box center [413, 541] width 662 height 19
click at [391, 541] on pre "You tie the knots, loop the ends" at bounding box center [413, 541] width 662 height 19
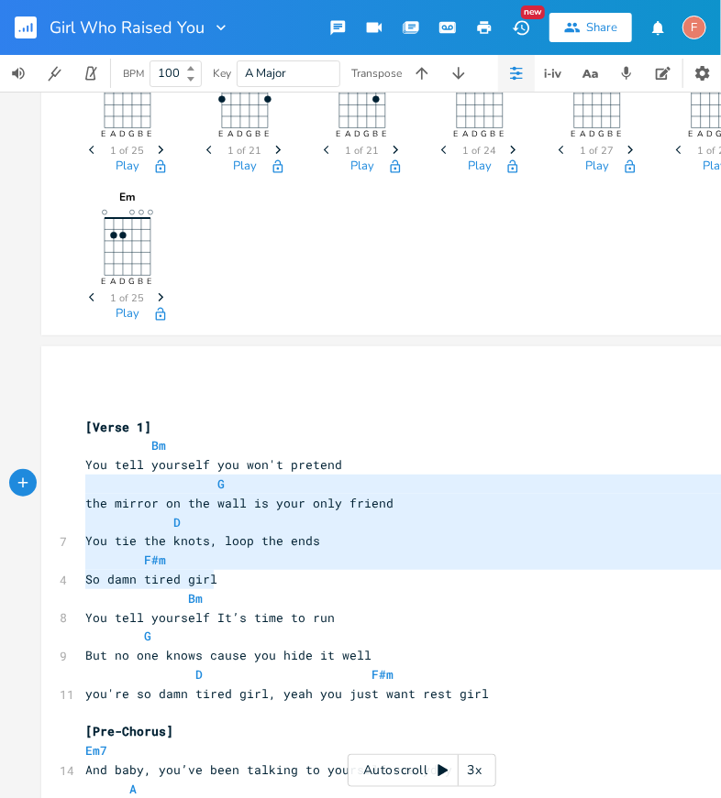
type textarea "You tell yourself you won't pretend G the mirror on the wall is your only frien…"
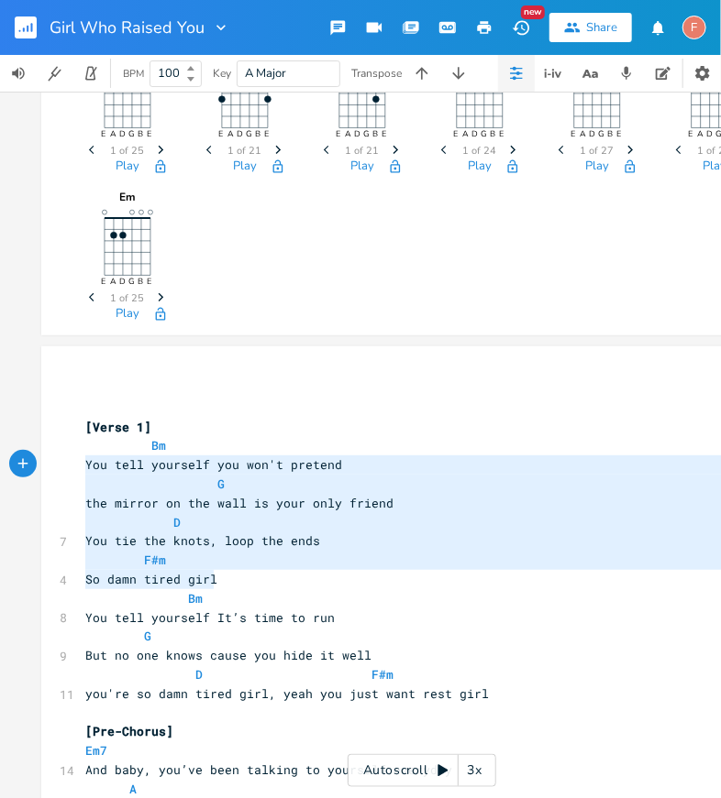
drag, startPoint x: 226, startPoint y: 581, endPoint x: 0, endPoint y: 465, distance: 253.8
click at [0, 465] on div "Bm E A D G B E × Previous 1 of 25 Next Play G E A D G B E Previous 1 of 21 Next…" at bounding box center [421, 445] width 843 height 707
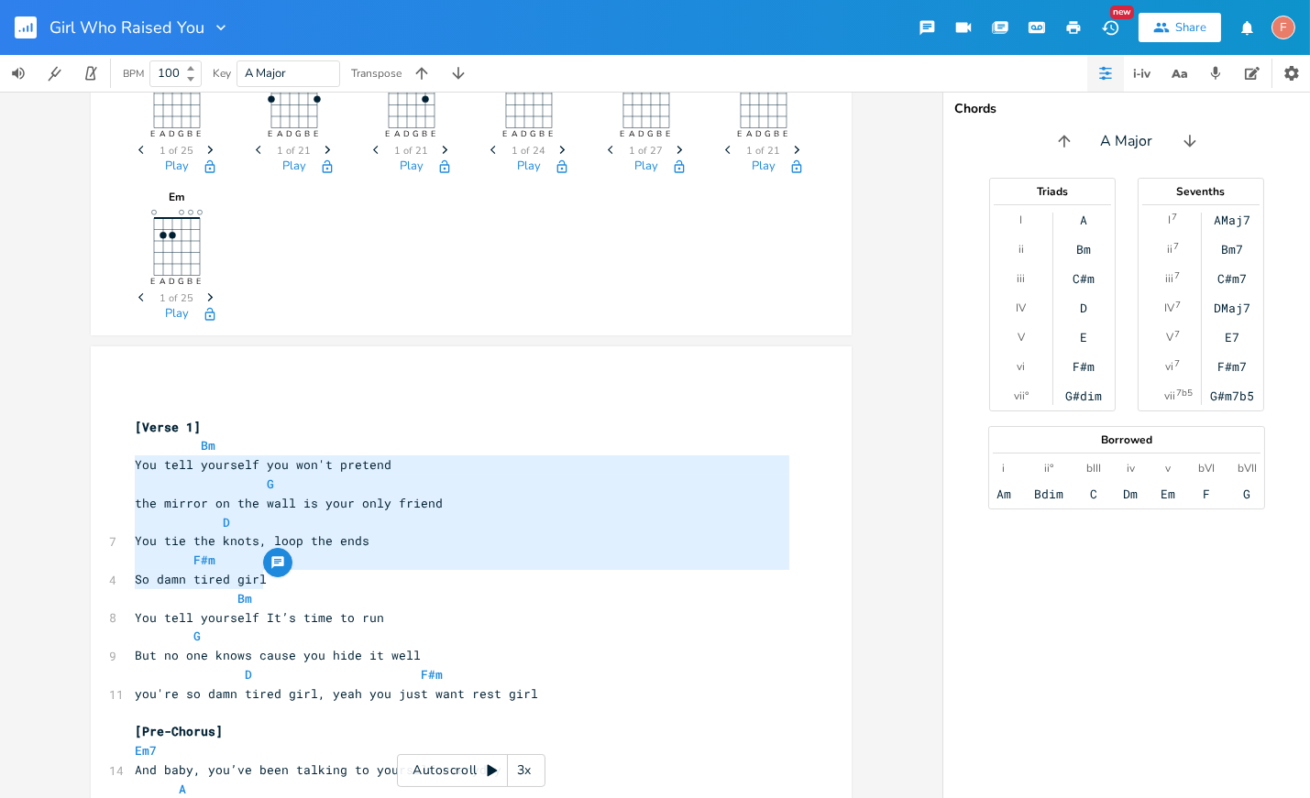
click at [495, 533] on pre "You tie the knots, loop the ends" at bounding box center [462, 541] width 662 height 19
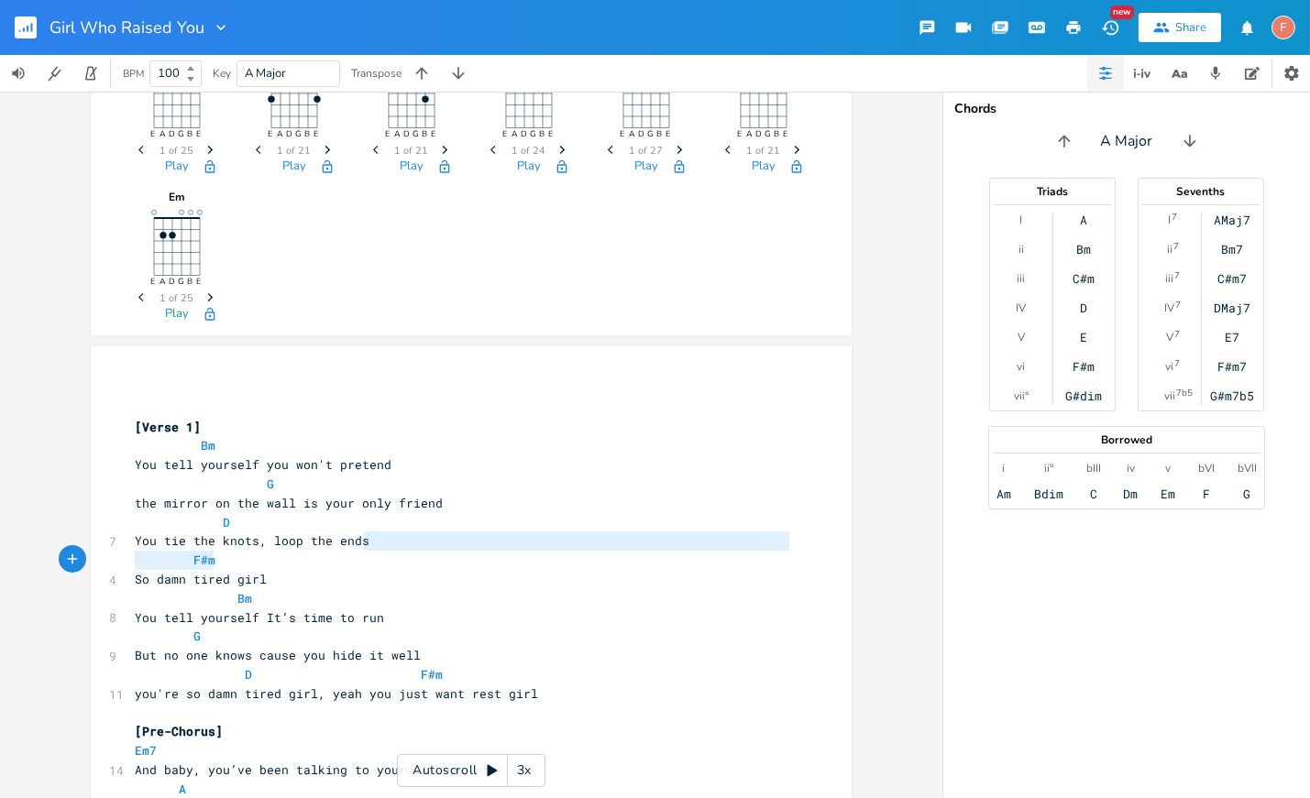
type textarea "F"
type textarea "You tie the knots, loop the ends"
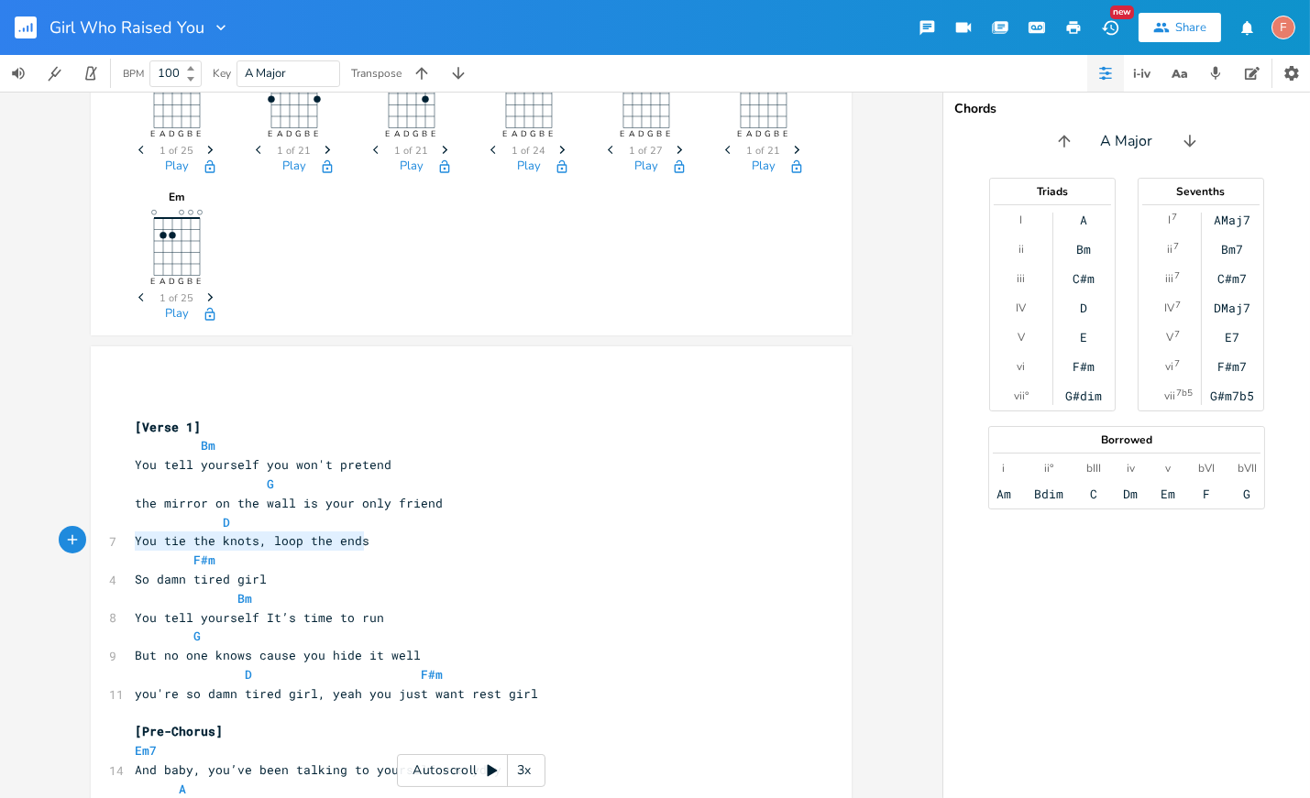
drag, startPoint x: 495, startPoint y: 532, endPoint x: 105, endPoint y: 544, distance: 389.8
click at [131, 544] on div "7 You tie the knots, loop the ends" at bounding box center [462, 541] width 662 height 19
click at [187, 545] on span "You tie the knots, loop the ends" at bounding box center [252, 541] width 235 height 17
click at [419, 545] on pre "You tie the knots, loop the ends" at bounding box center [462, 541] width 662 height 19
click at [490, 451] on pre "Bm" at bounding box center [462, 445] width 662 height 19
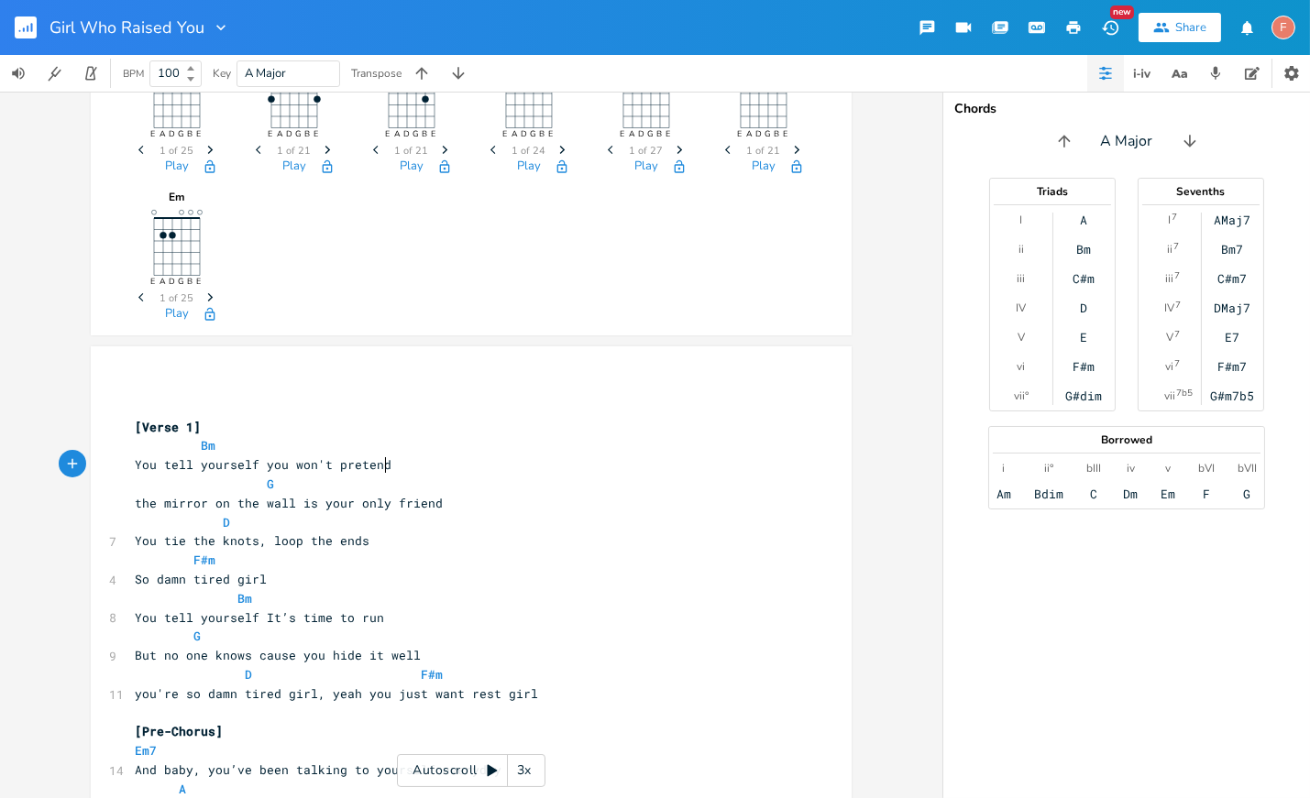
click at [513, 461] on pre "You tell yourself you won't pretend" at bounding box center [462, 465] width 662 height 19
click at [396, 545] on pre "You tie the knots, loop the ends" at bounding box center [462, 541] width 662 height 19
type textarea "You tie the knots, loop the ends"
drag, startPoint x: 391, startPoint y: 542, endPoint x: 75, endPoint y: 543, distance: 316.3
click at [75, 543] on div "Bm E A D G B E × Previous 1 of 25 Next Play G E A D G B E Previous 1 of 21 Next…" at bounding box center [471, 445] width 942 height 707
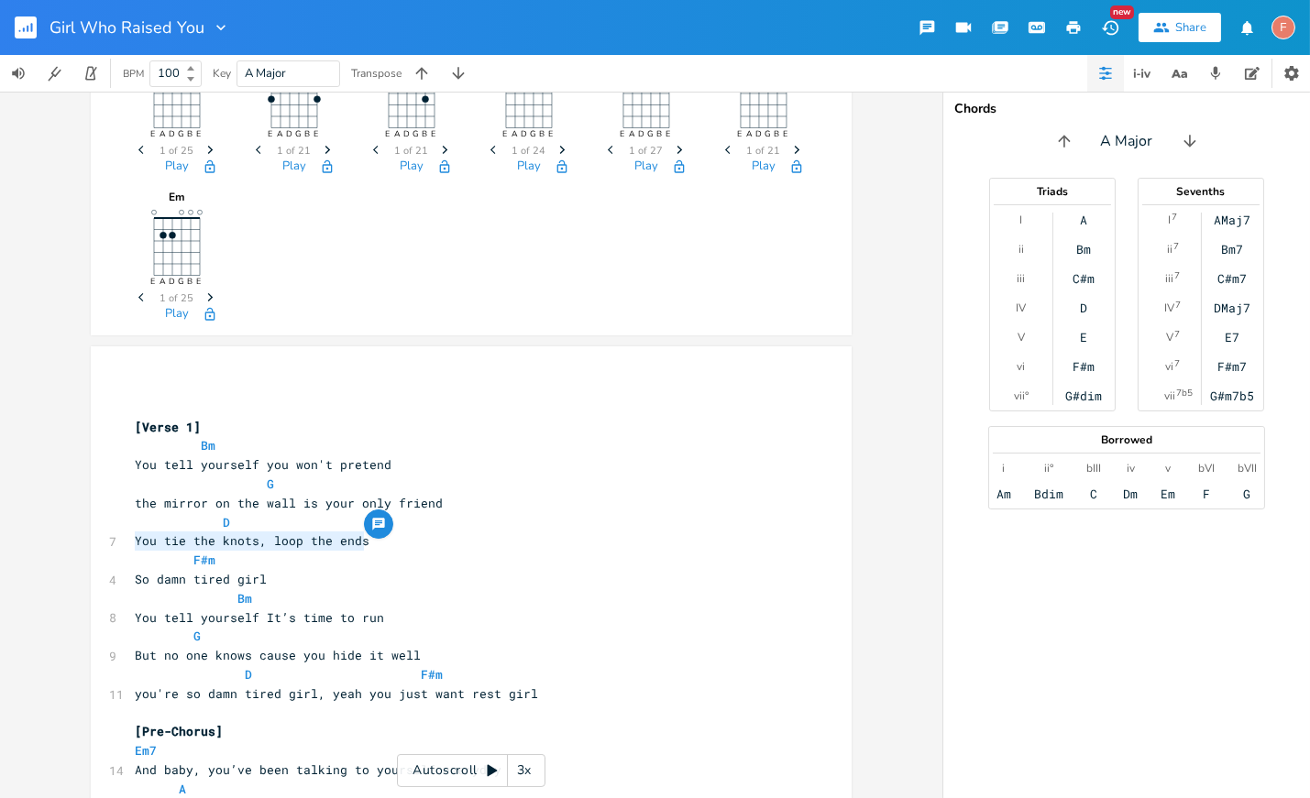
click at [445, 551] on pre "F#m" at bounding box center [462, 560] width 662 height 19
click at [381, 538] on pre "You tie the knots, loop the ends" at bounding box center [462, 541] width 662 height 19
click at [413, 538] on pre "You tie the knots, loop the ends" at bounding box center [462, 541] width 662 height 19
drag, startPoint x: 437, startPoint y: 540, endPoint x: 114, endPoint y: 537, distance: 323.6
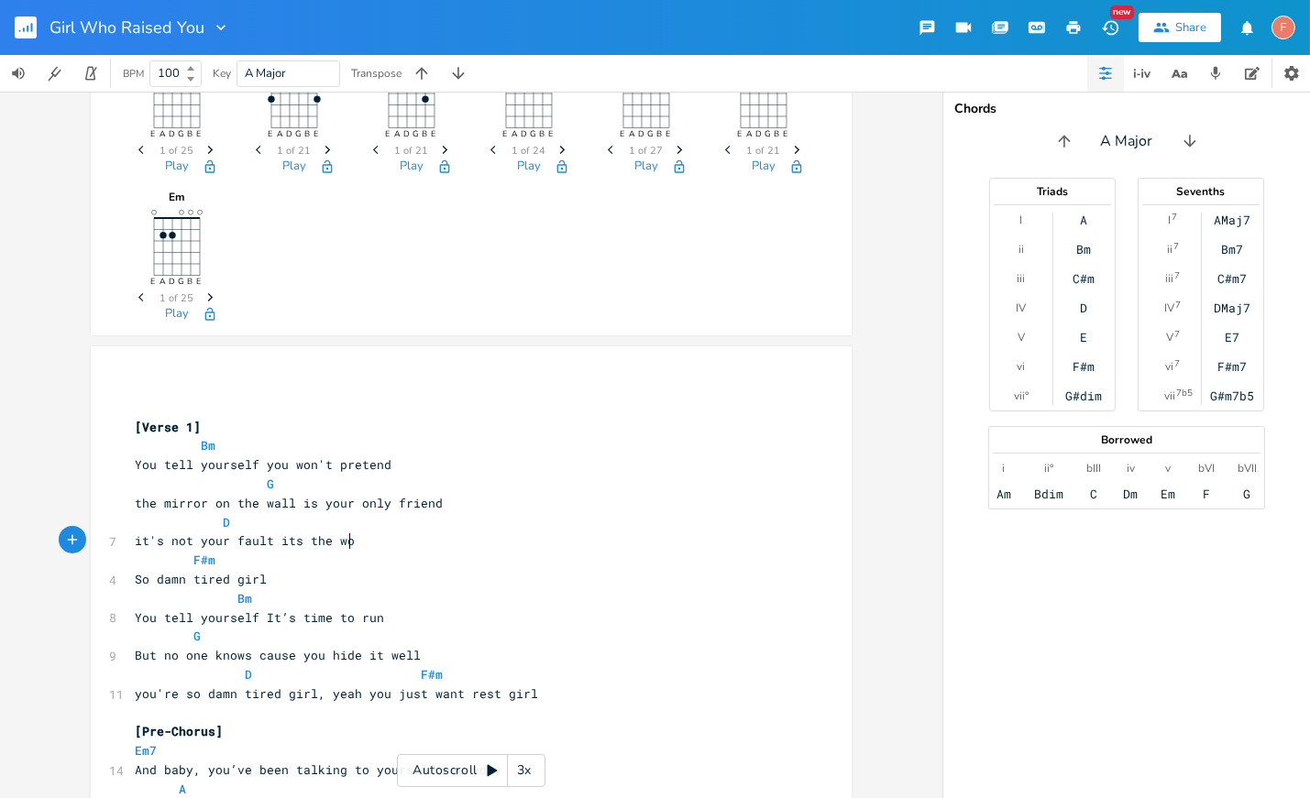
scroll to position [0, 163]
type textarea "it's not your fault its the world"
click at [267, 539] on span "it's not your fault its the world" at bounding box center [256, 541] width 242 height 17
type textarea ","
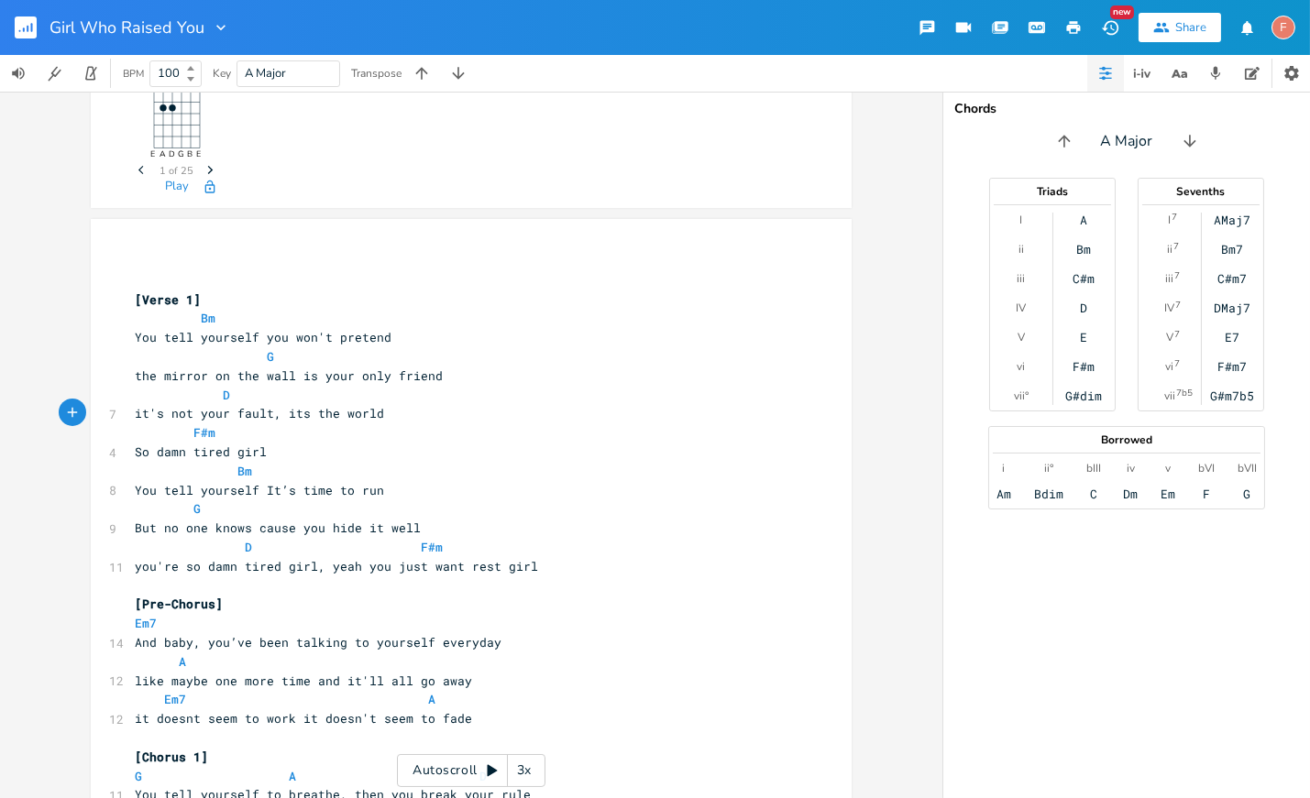
scroll to position [208, 0]
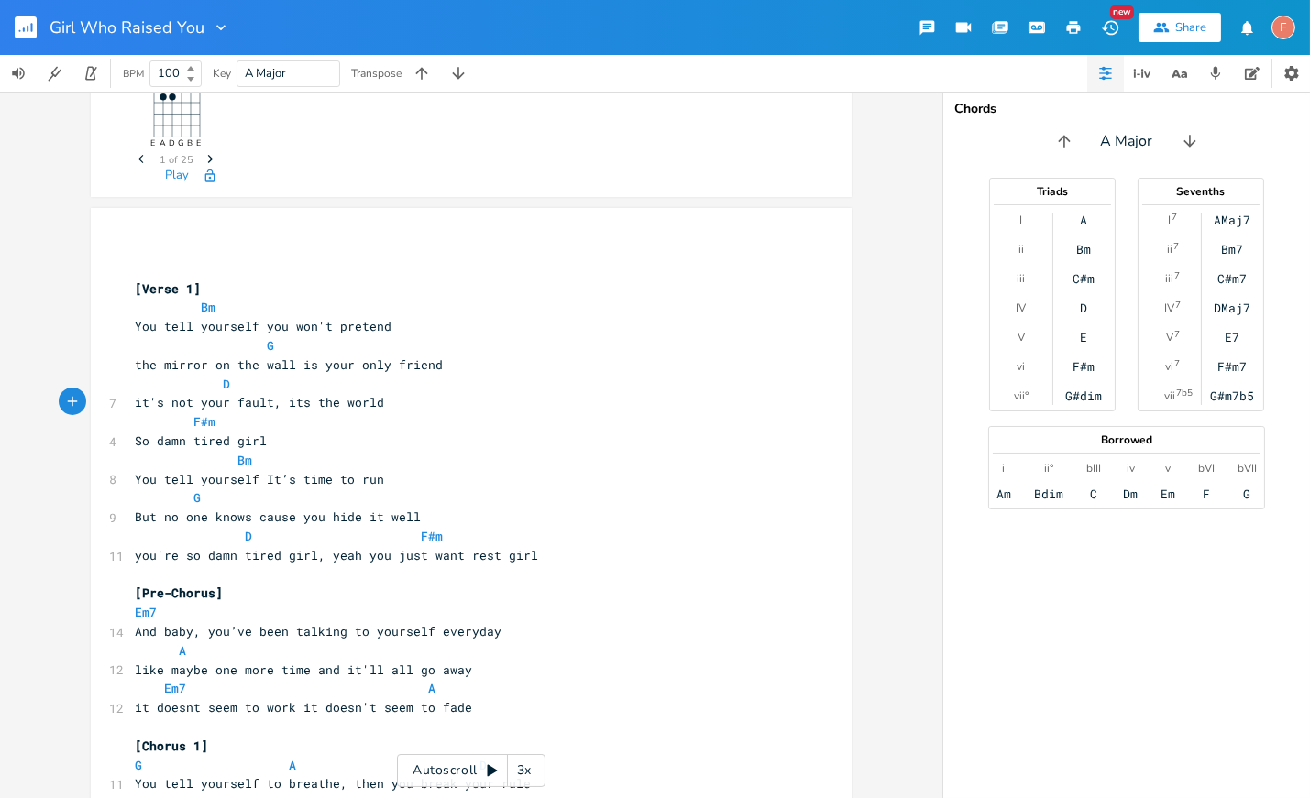
click at [381, 451] on pre "Bm" at bounding box center [462, 460] width 662 height 19
drag, startPoint x: 309, startPoint y: 556, endPoint x: 114, endPoint y: 555, distance: 195.3
click at [131, 555] on div "11 you're so damn tired girl, yeah you just want rest girl" at bounding box center [462, 555] width 662 height 19
type textarea "you're so damn tired girl"
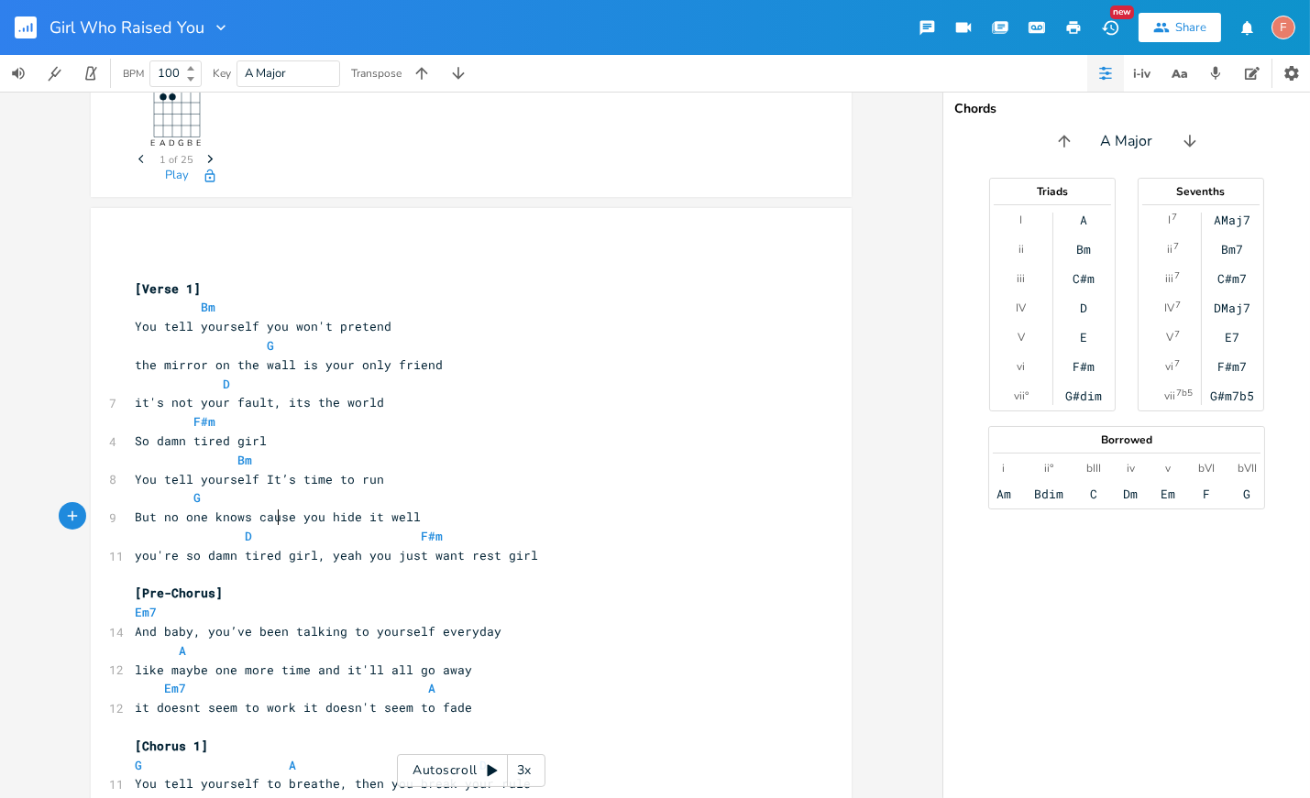
click at [275, 512] on span "But no one knows cause you hide it well" at bounding box center [278, 517] width 286 height 17
drag, startPoint x: 310, startPoint y: 556, endPoint x: 114, endPoint y: 556, distance: 196.2
click at [131, 556] on div "11 you're so damn tired girl, yeah you just want rest girl" at bounding box center [462, 555] width 662 height 19
type textarea "and they can't tell"
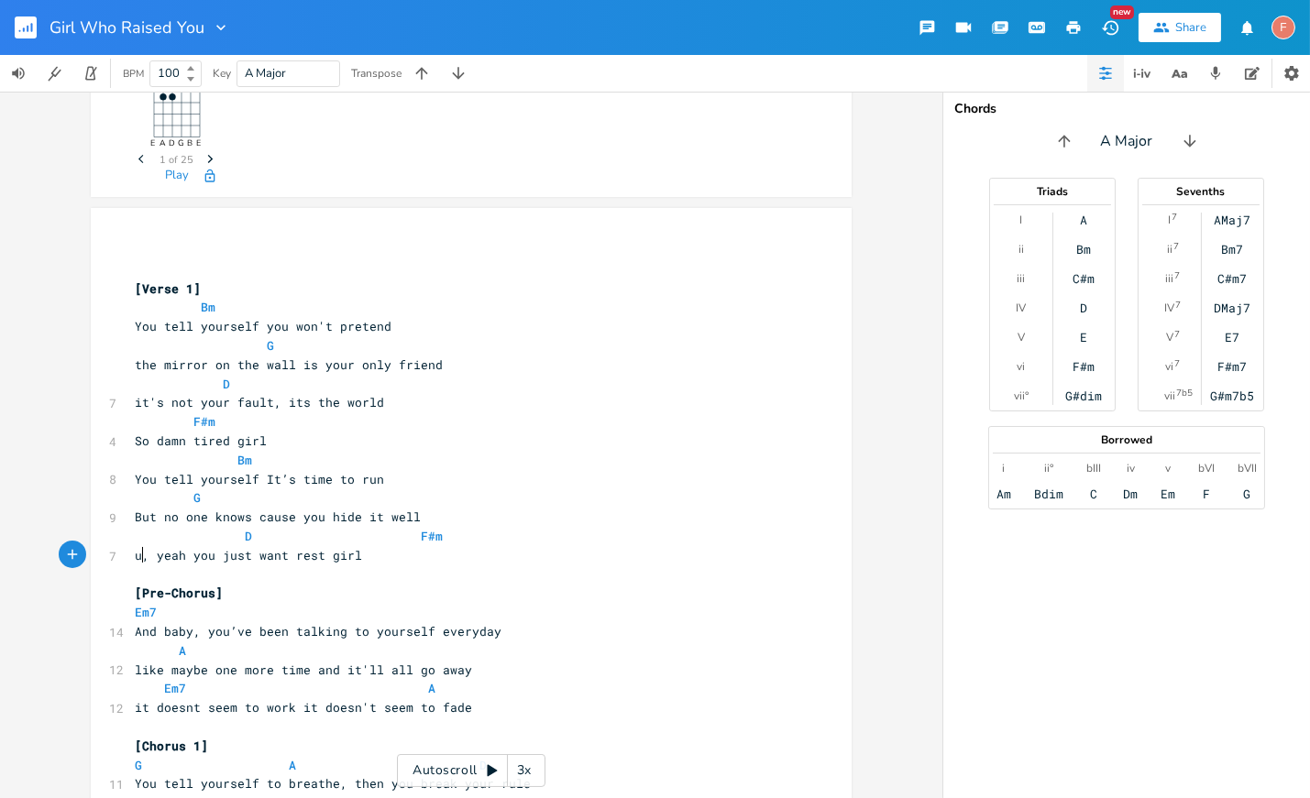
type textarea "you're so damn tired girl"
click at [177, 544] on pre "D F#m" at bounding box center [462, 536] width 662 height 19
drag, startPoint x: 272, startPoint y: 556, endPoint x: 204, endPoint y: 558, distance: 68.8
click at [204, 558] on span "you're so damn tired girl, yeah you just want rest girl" at bounding box center [336, 555] width 403 height 17
type textarea "damn tired"
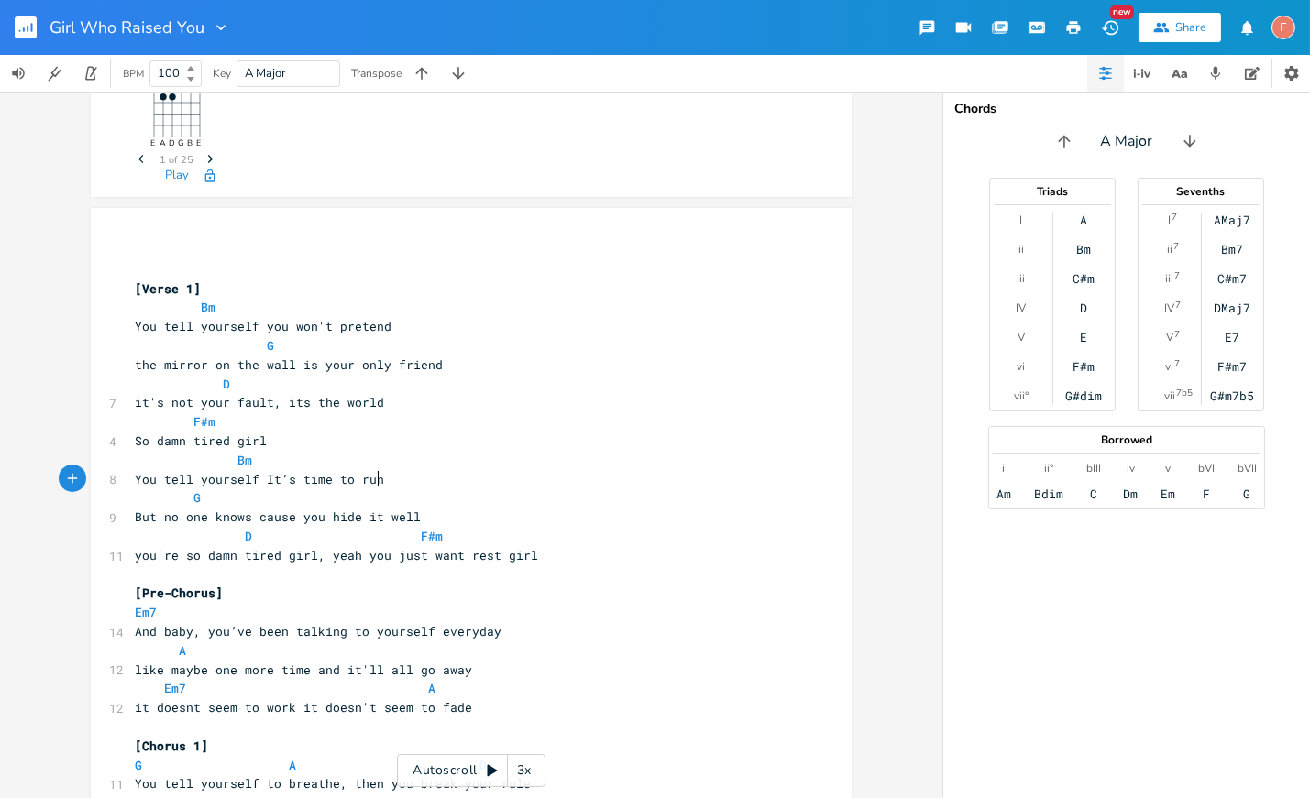
click at [423, 479] on pre "You tell yourself It’s time to run" at bounding box center [462, 479] width 662 height 19
click at [479, 478] on pre "You tell yourself It’s time to run" at bounding box center [462, 479] width 662 height 19
click at [462, 514] on pre "But no one knows cause you hide it well" at bounding box center [462, 517] width 662 height 19
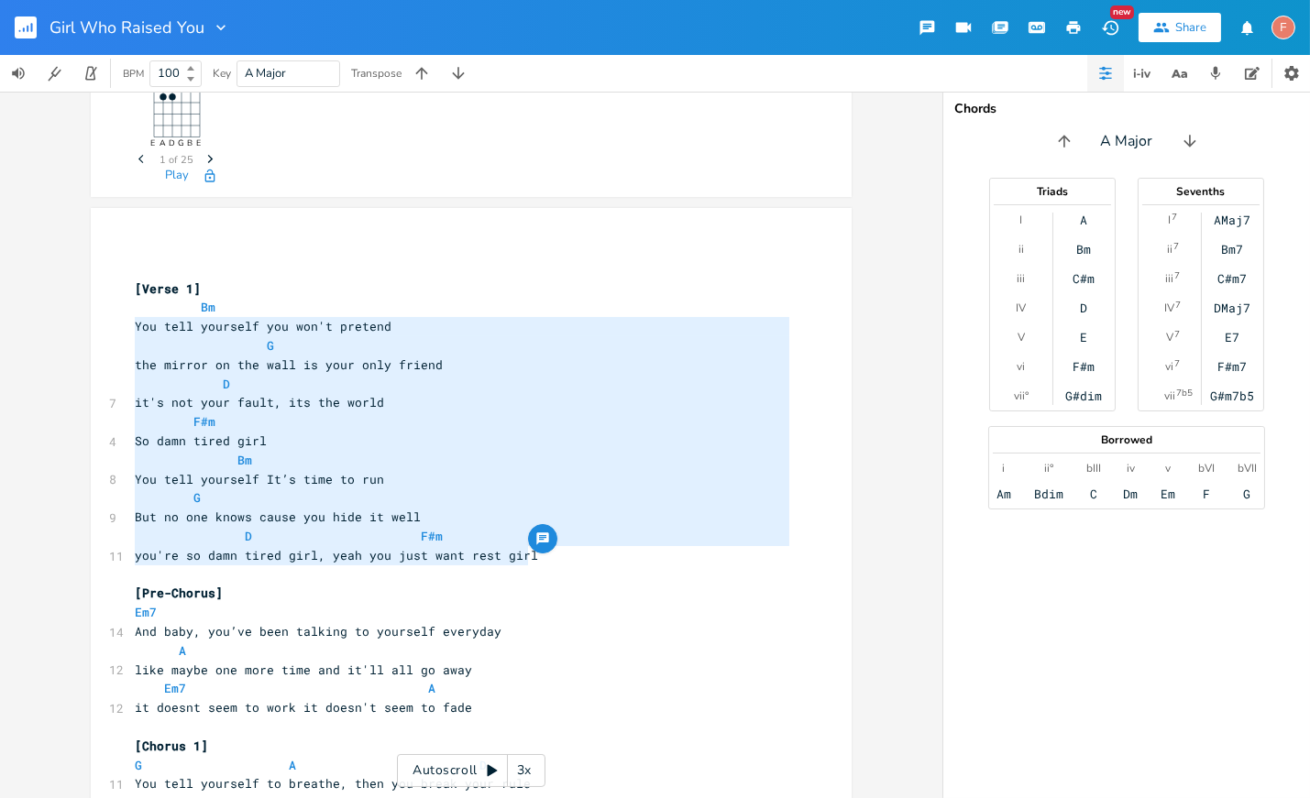
type textarea "Bm You tell yourself you won't pretend G the mirror on the wall is your only fr…"
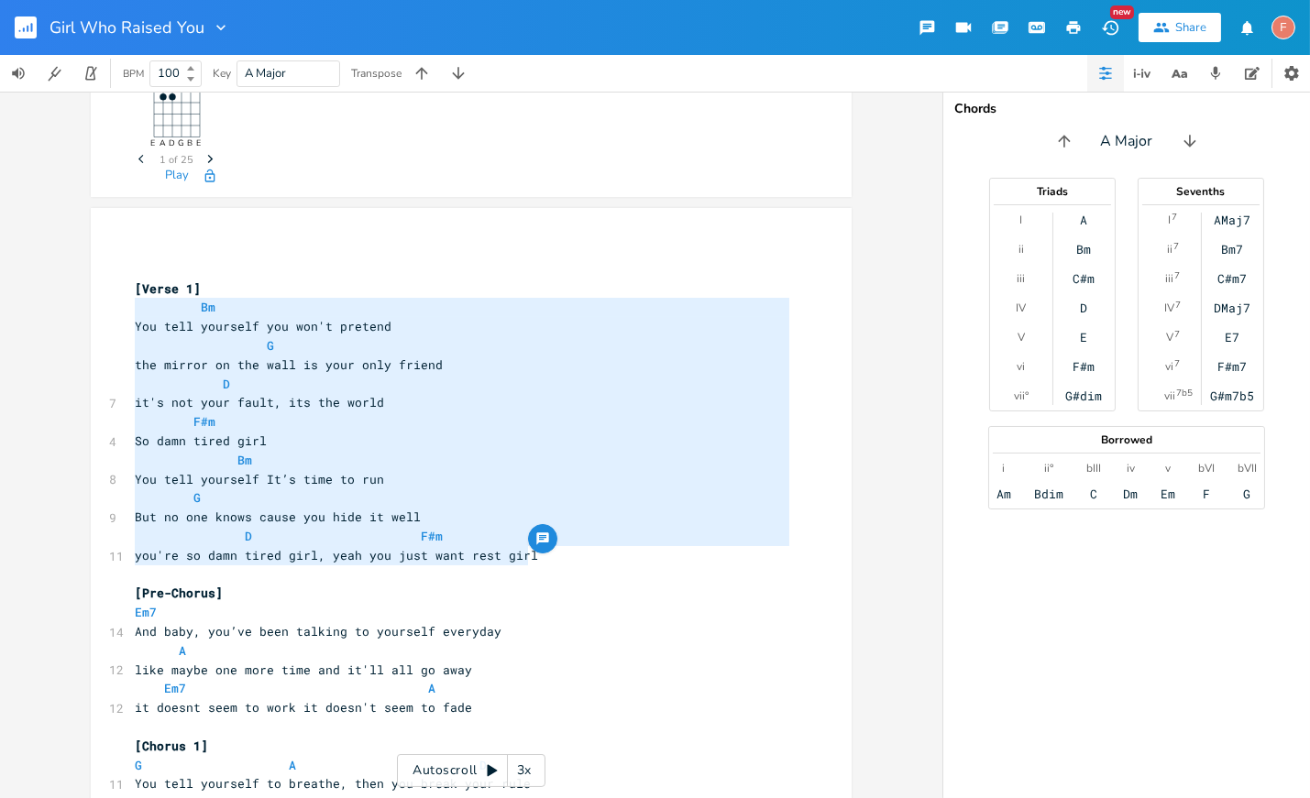
drag, startPoint x: 562, startPoint y: 562, endPoint x: 27, endPoint y: 303, distance: 594.9
click at [27, 303] on div "Bm E A D G B E × Previous 1 of 25 Next Play G E A D G B E Previous 1 of 21 Next…" at bounding box center [471, 445] width 942 height 707
click at [435, 513] on pre "But no one knows cause you hide it well" at bounding box center [462, 517] width 662 height 19
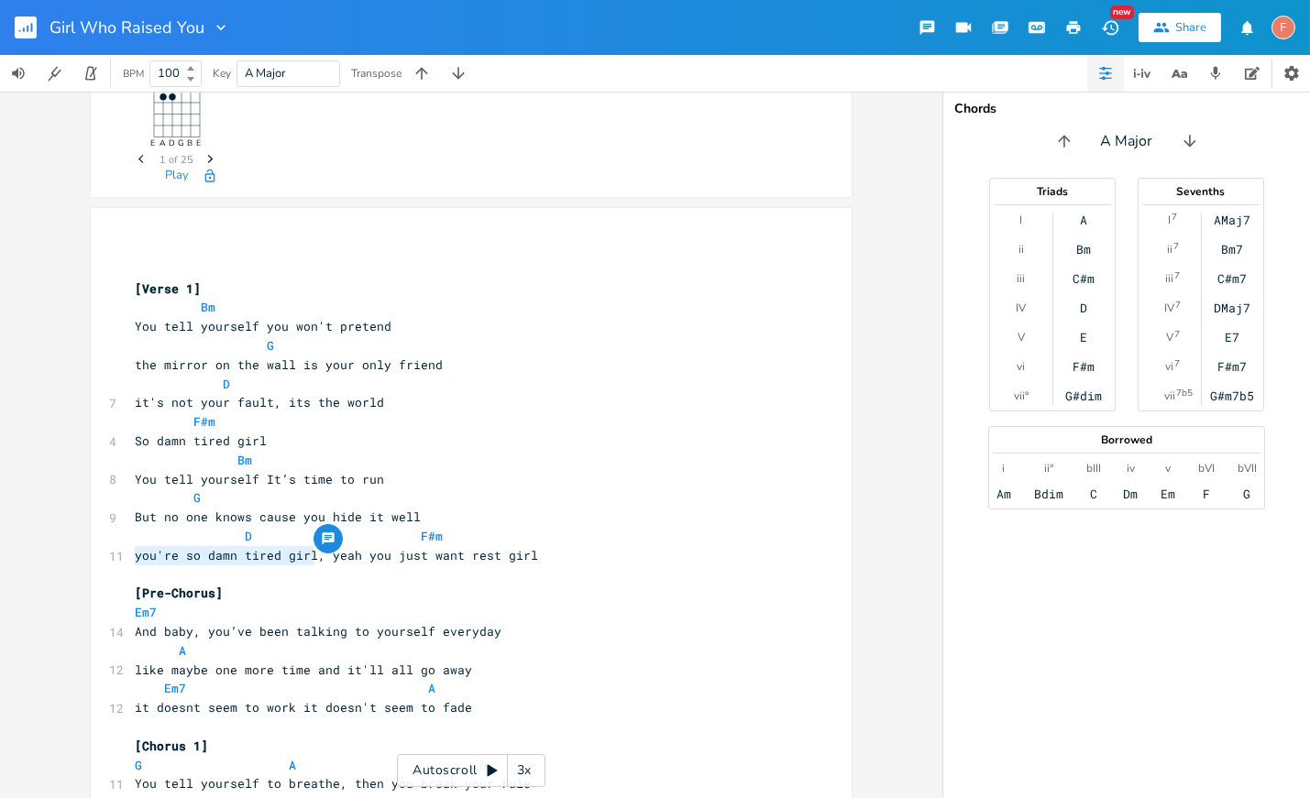
drag, startPoint x: 310, startPoint y: 557, endPoint x: 96, endPoint y: 556, distance: 213.6
type textarea "you've done so much it's time to heal"
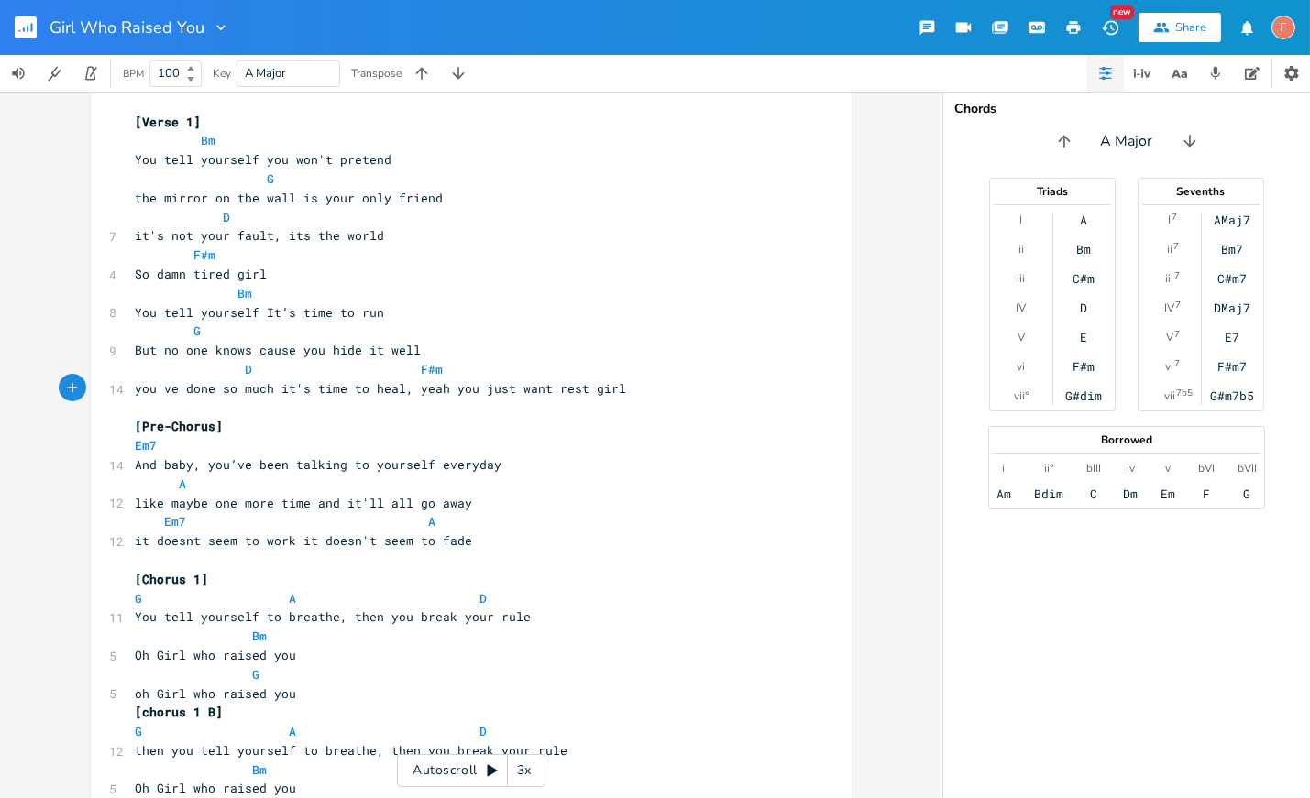
scroll to position [376, 0]
click at [407, 391] on span "you've done so much it's time to heal, yeah you just want rest girl" at bounding box center [380, 388] width 491 height 17
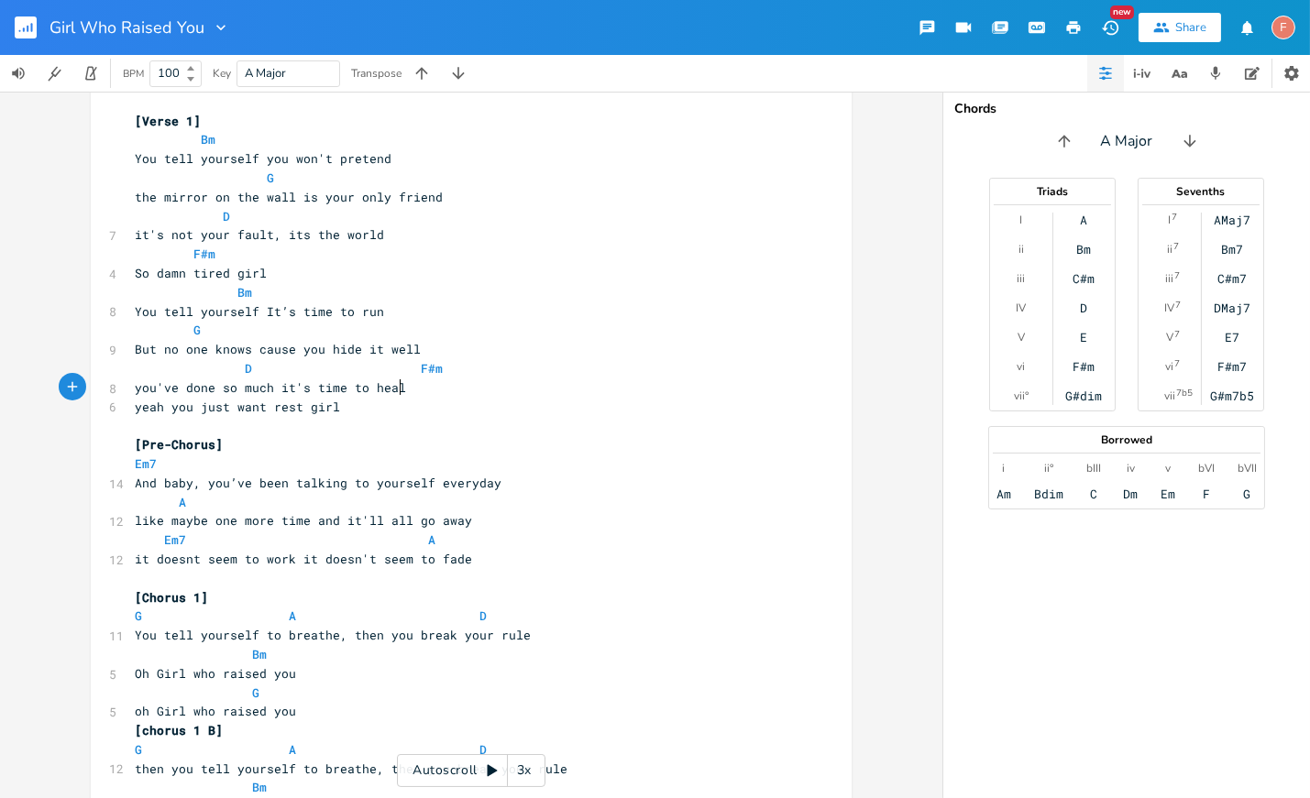
click at [454, 390] on pre "you've done so much it's time to heal" at bounding box center [462, 388] width 662 height 19
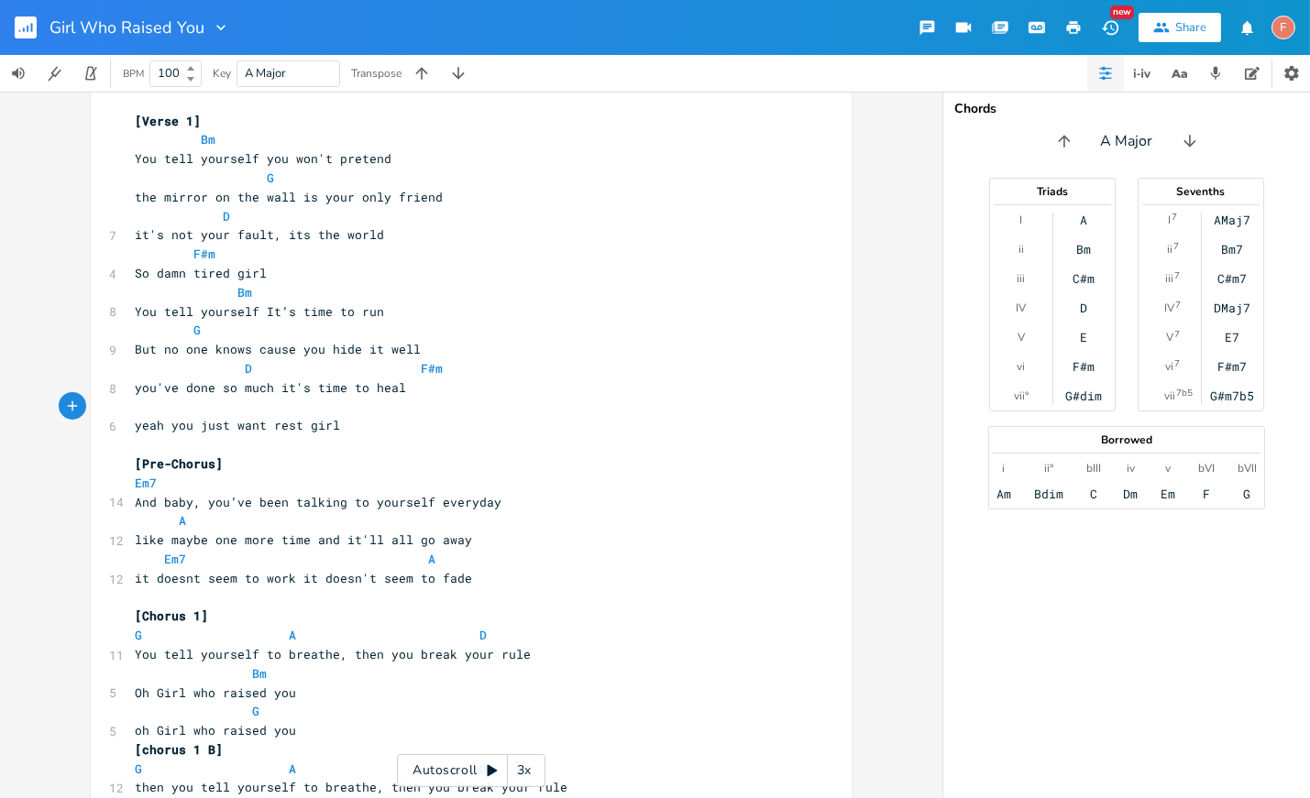
click at [399, 405] on pre "​" at bounding box center [462, 407] width 662 height 19
type textarea "F#m"
click at [481, 373] on pre "D F#m" at bounding box center [462, 368] width 662 height 19
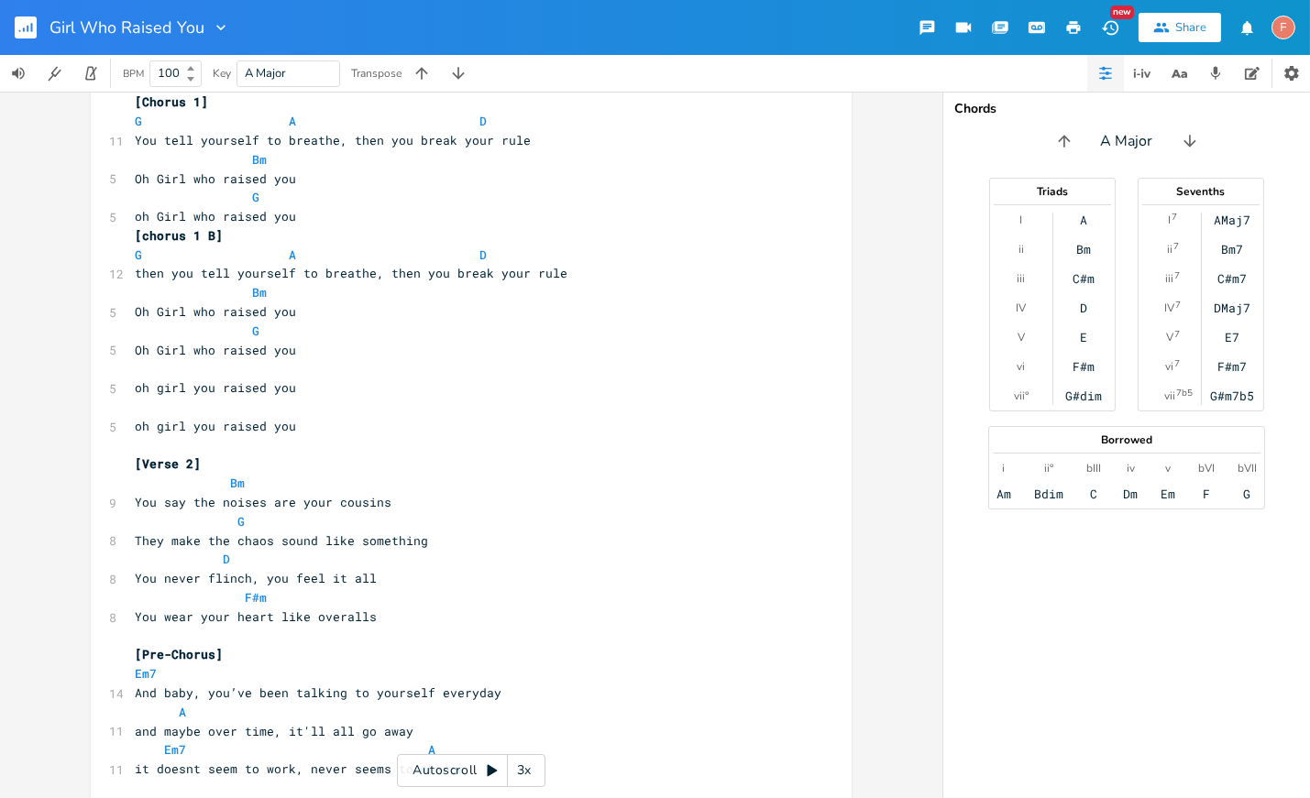
scroll to position [904, 0]
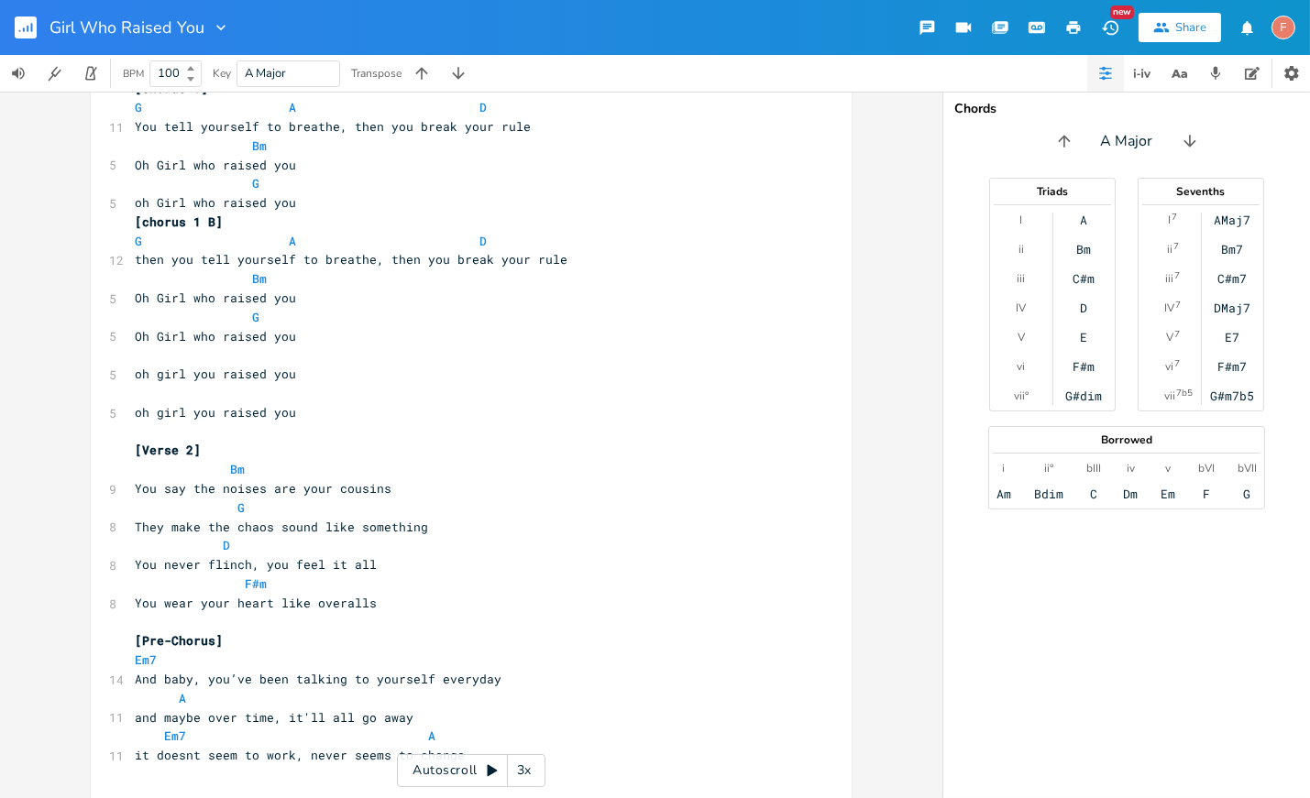
click at [151, 415] on span "oh girl you raised you" at bounding box center [215, 412] width 161 height 17
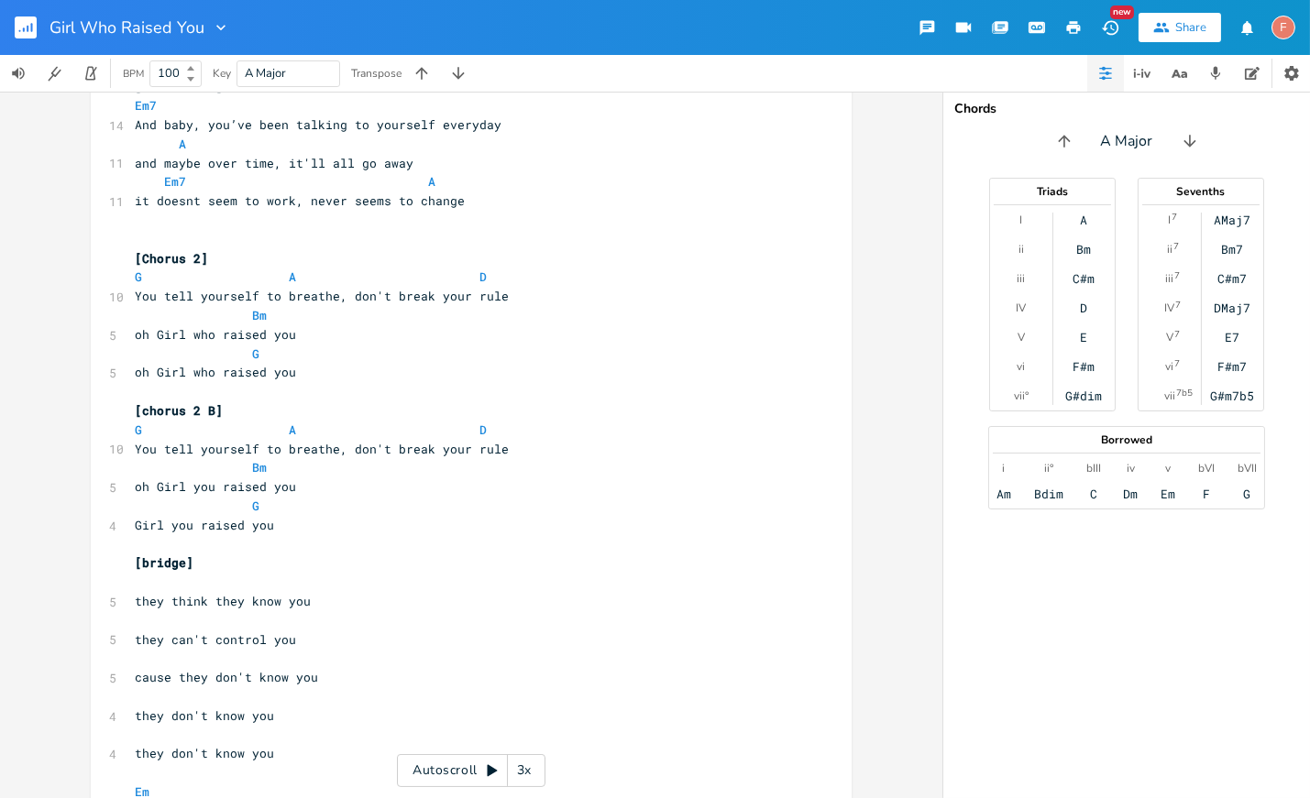
scroll to position [1416, 0]
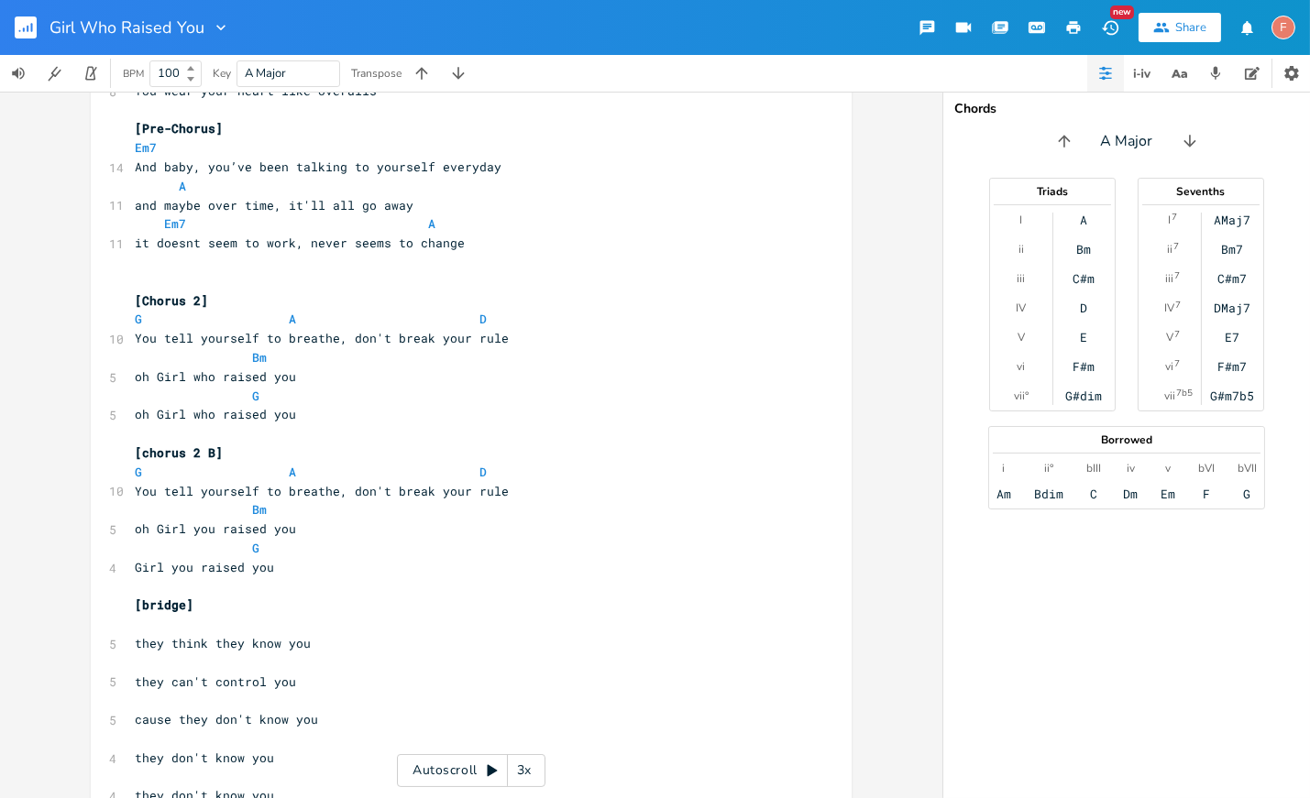
click at [150, 246] on span "it doesnt seem to work, never seems to change" at bounding box center [300, 243] width 330 height 17
click at [492, 238] on pre "doesnt seem to work, never seems to change" at bounding box center [462, 243] width 662 height 19
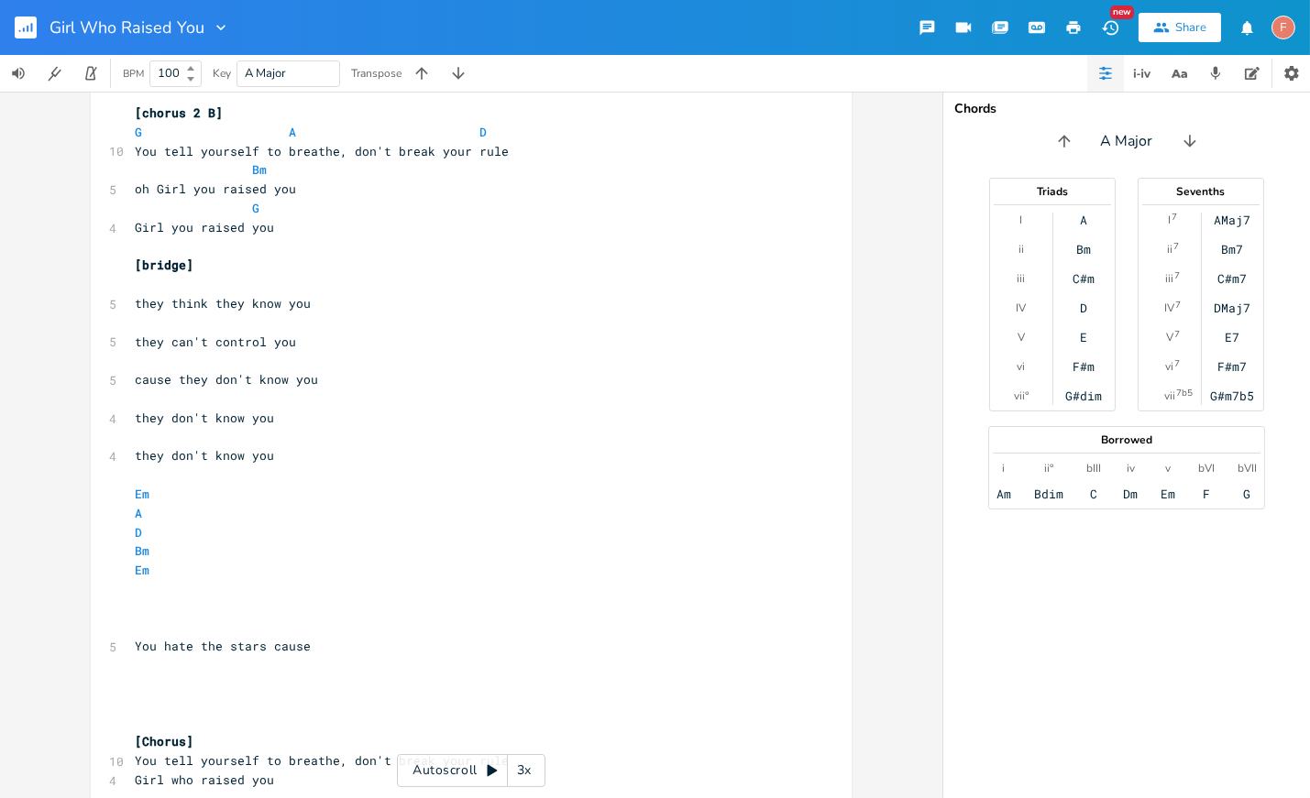
scroll to position [1535, 0]
